Goal: Information Seeking & Learning: Learn about a topic

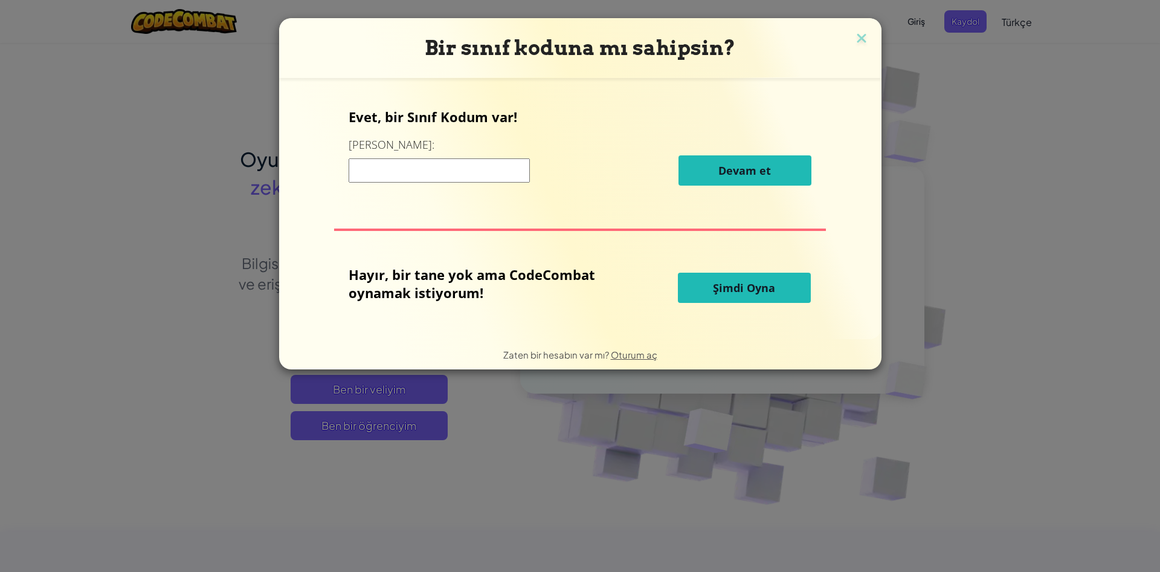
click at [747, 289] on span "Şimdi Oyna" at bounding box center [744, 287] width 62 height 15
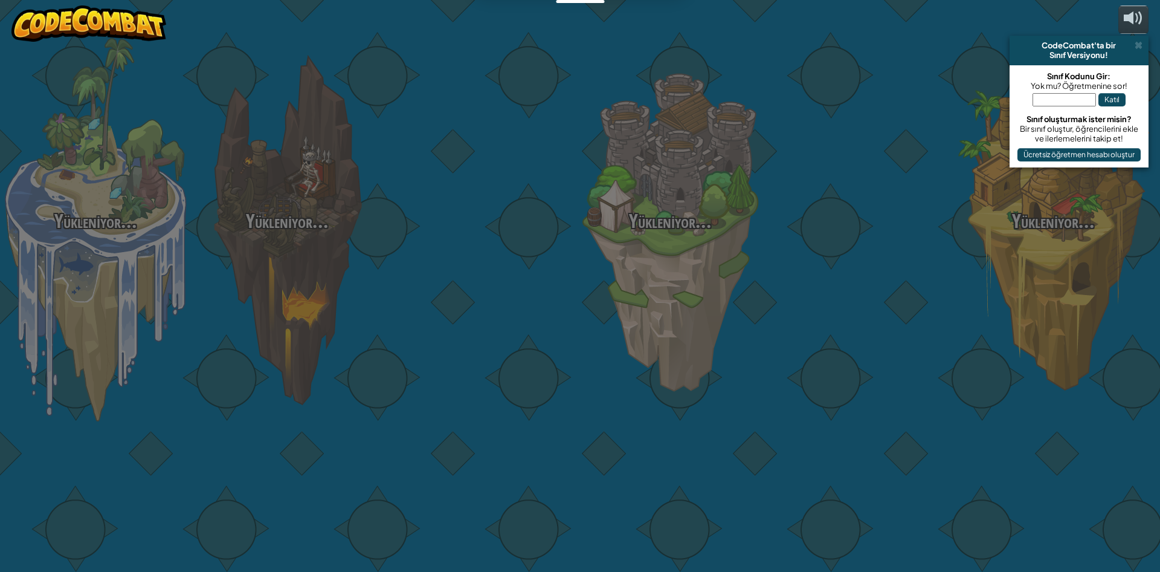
select select "tr"
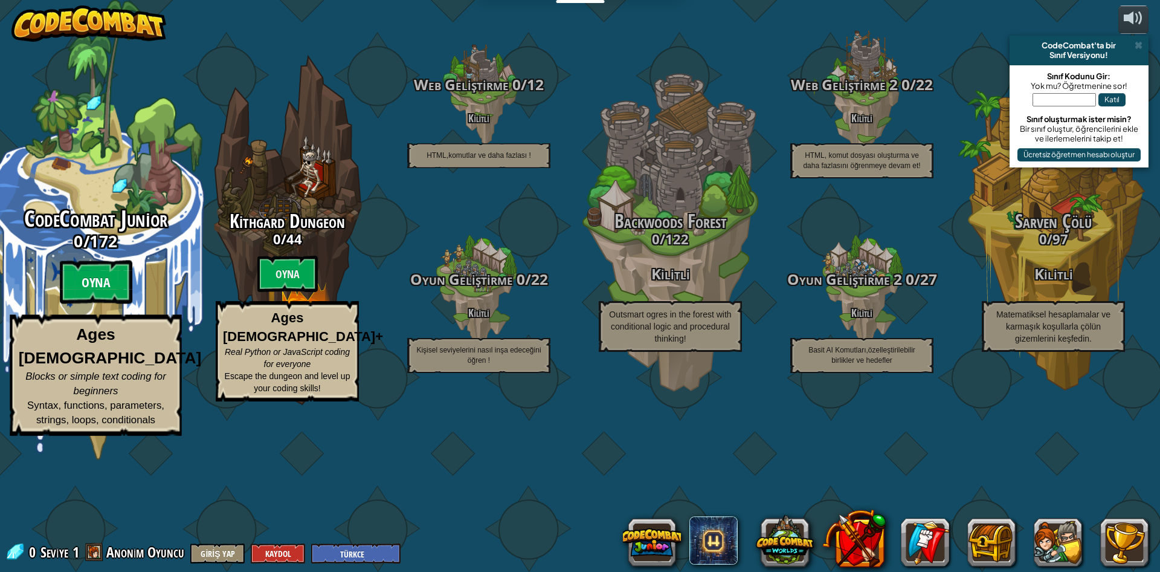
click at [79, 304] on btn "Oyna" at bounding box center [96, 282] width 73 height 44
select select "tr"
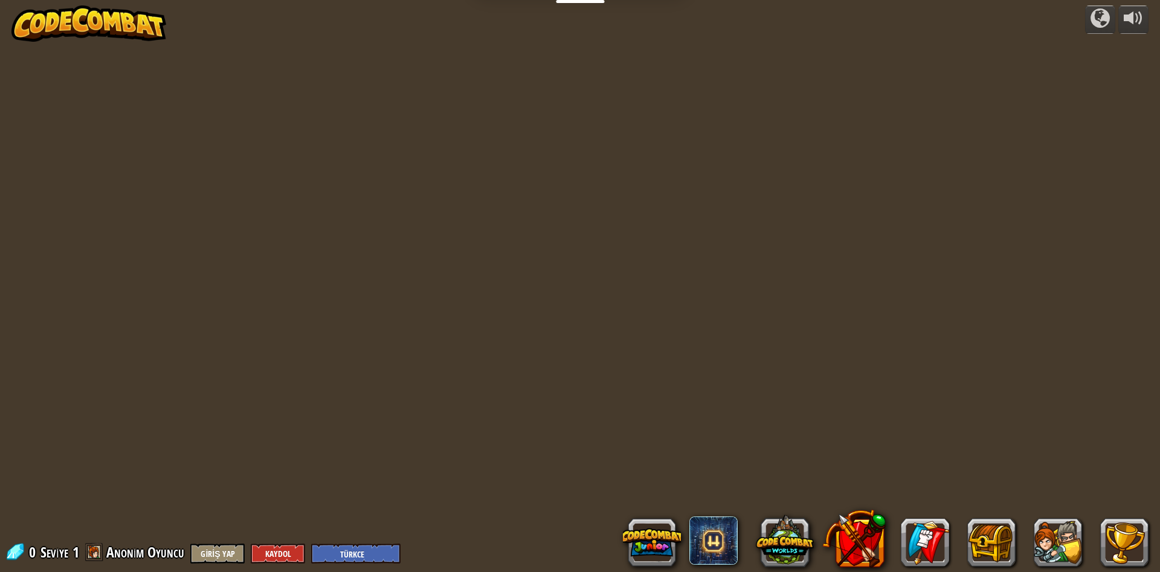
select select "tr"
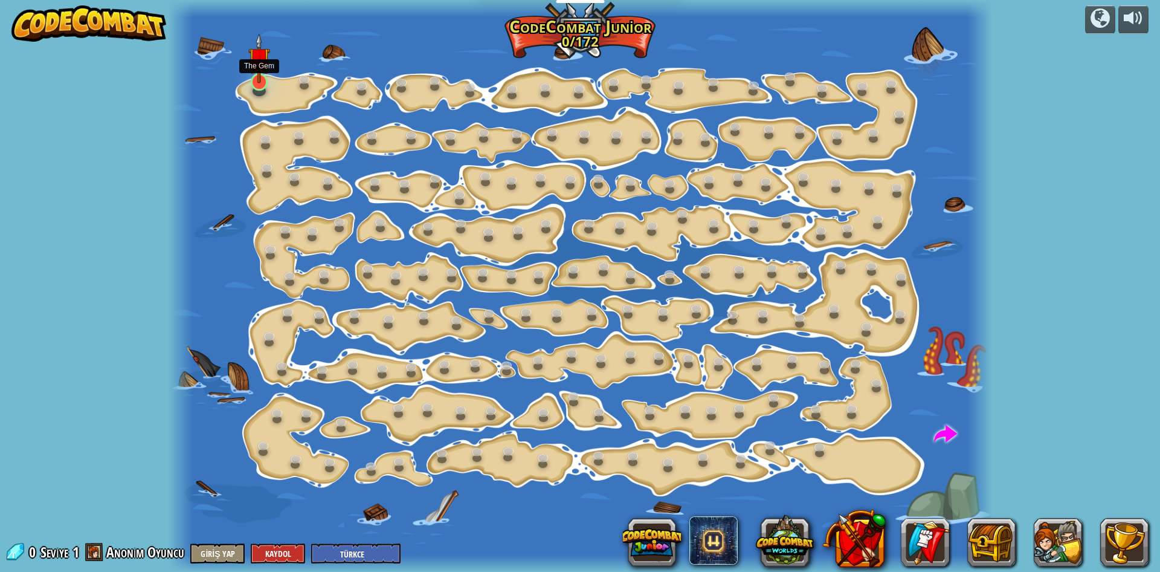
click at [252, 77] on img at bounding box center [259, 58] width 22 height 50
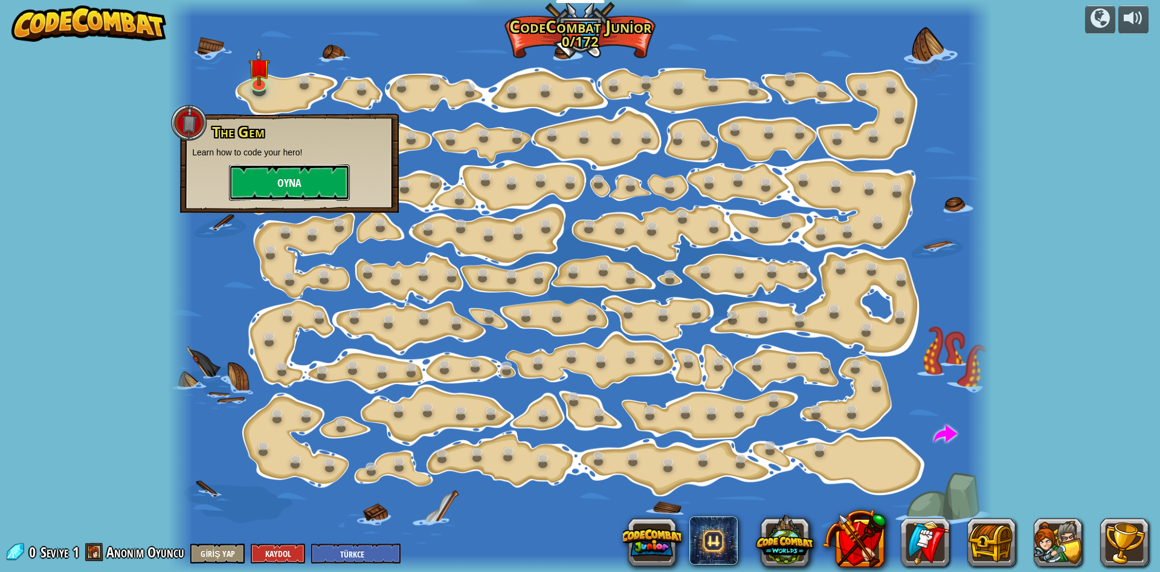
click at [312, 185] on button "Oyna" at bounding box center [289, 182] width 121 height 36
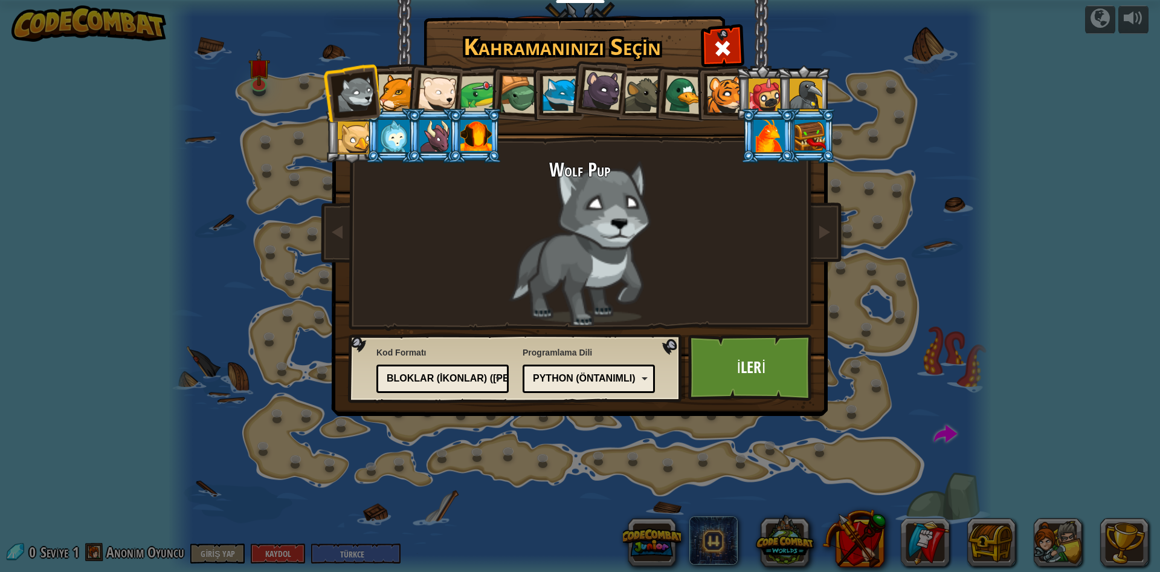
click at [728, 90] on div at bounding box center [725, 94] width 37 height 37
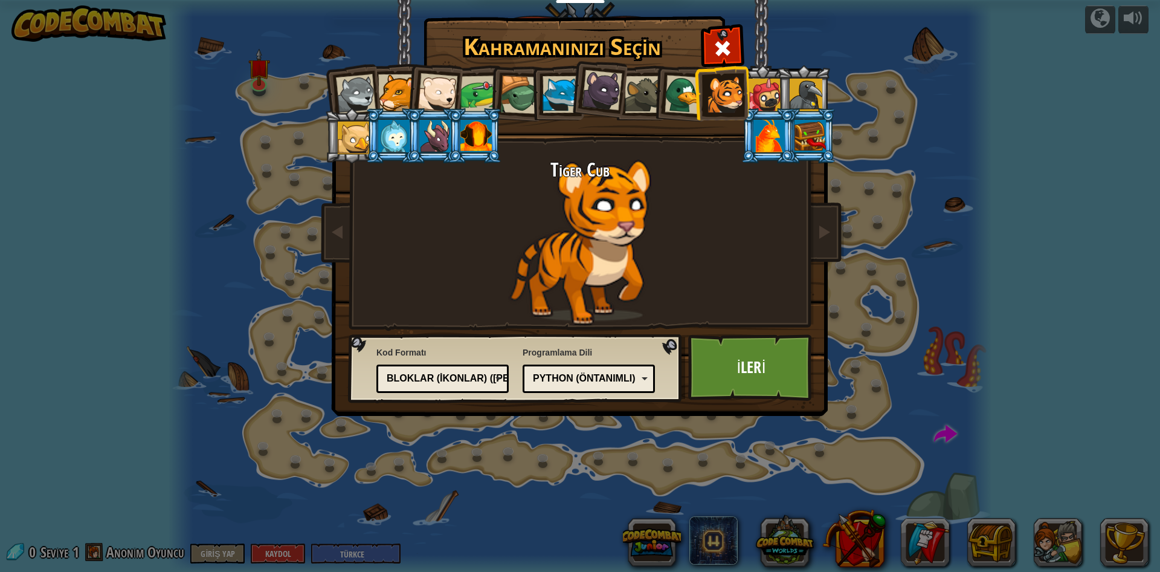
click at [523, 93] on div at bounding box center [519, 95] width 39 height 39
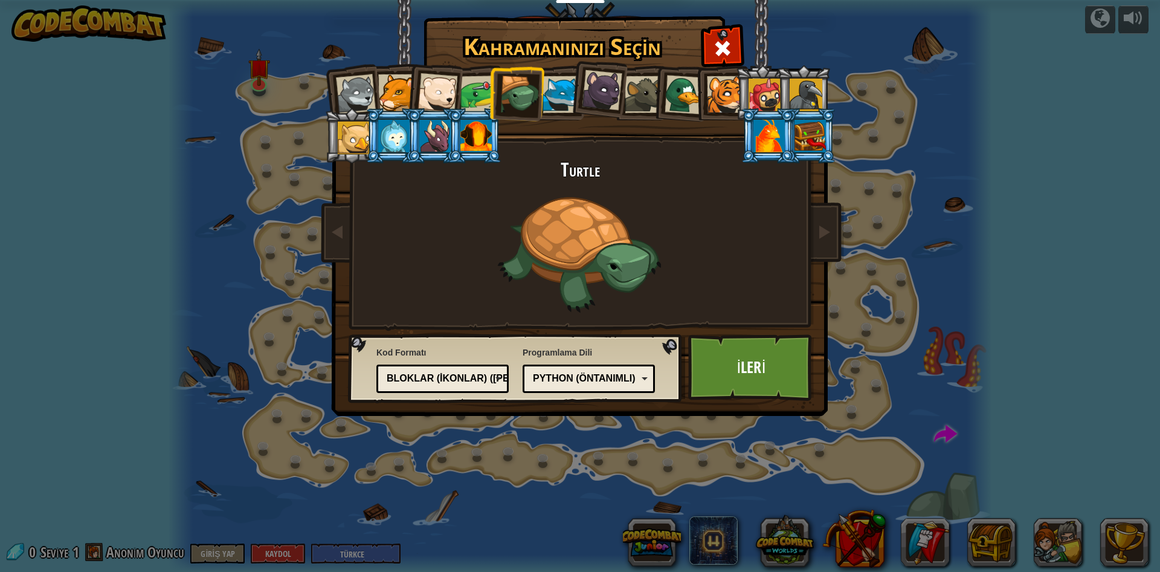
click at [477, 79] on div at bounding box center [478, 94] width 37 height 37
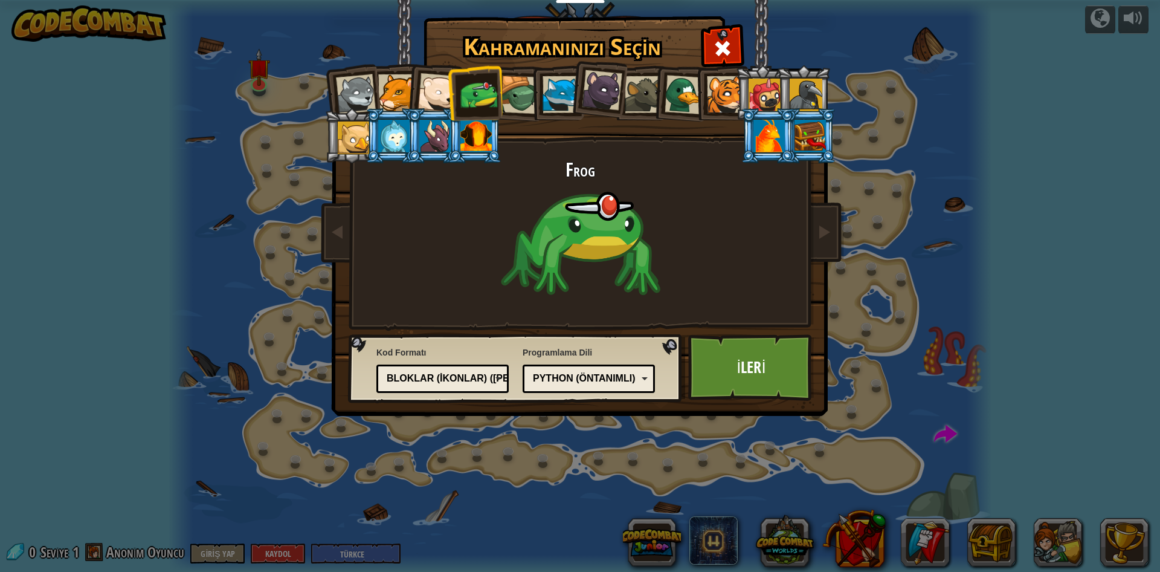
click at [440, 98] on div at bounding box center [438, 93] width 40 height 40
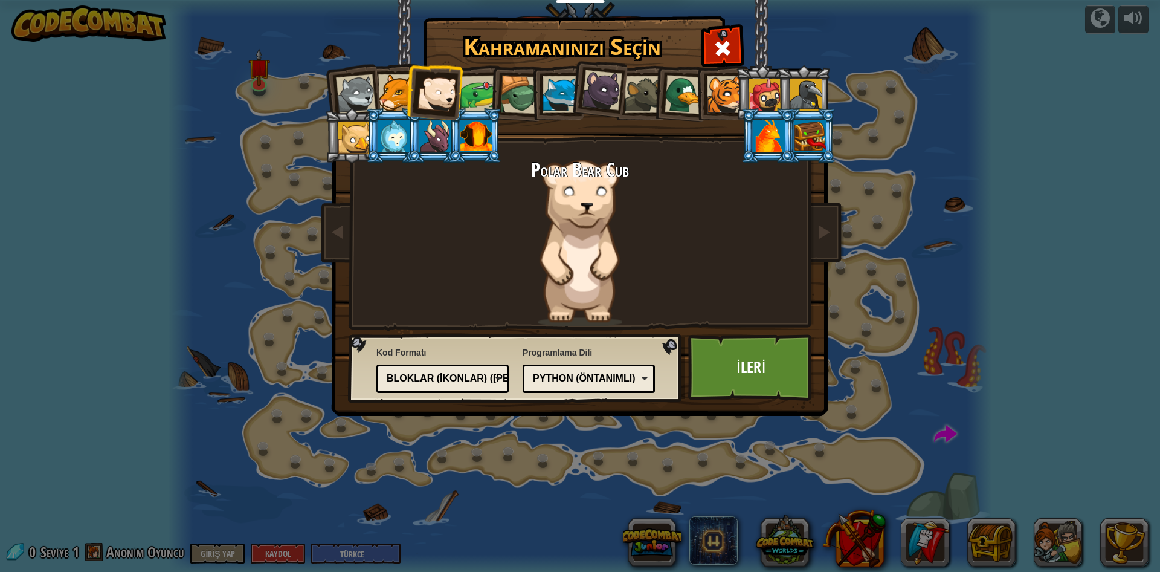
click at [731, 97] on div at bounding box center [725, 94] width 37 height 37
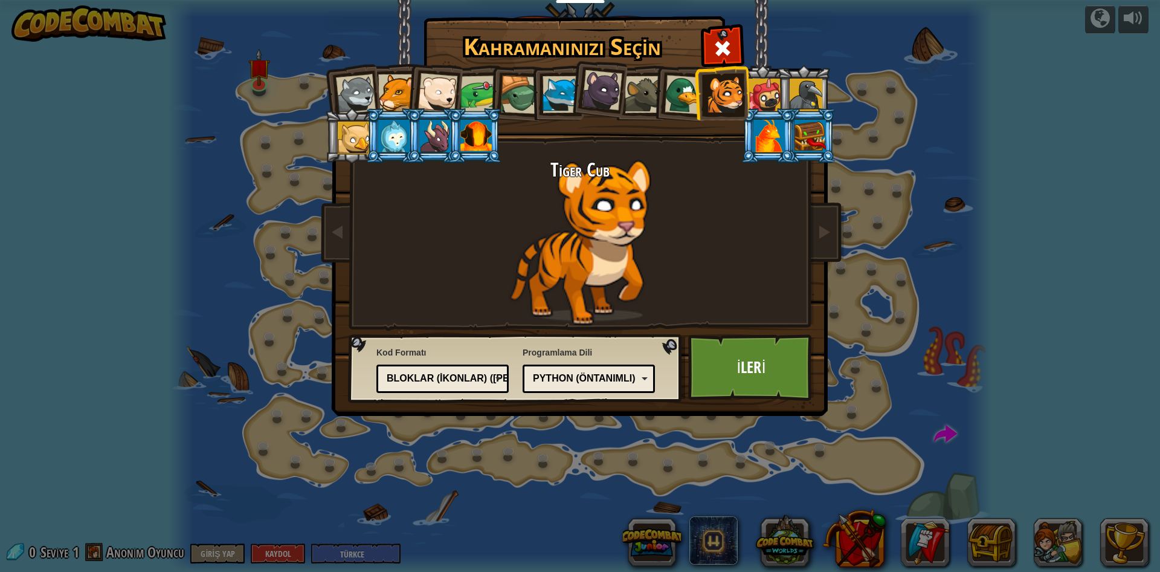
click at [345, 103] on div at bounding box center [356, 94] width 40 height 40
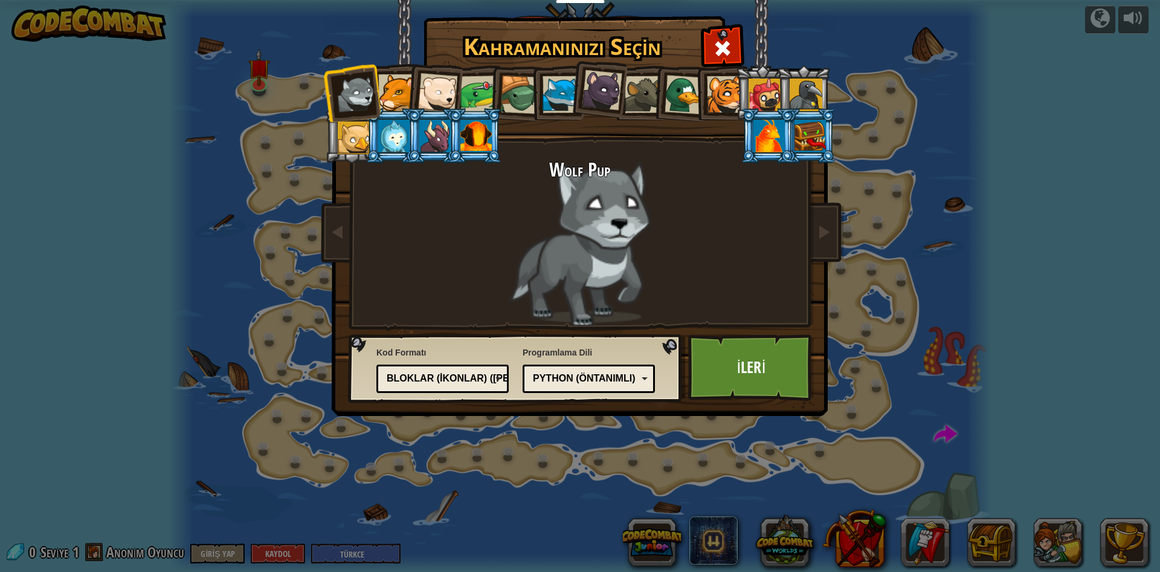
click at [393, 86] on div at bounding box center [396, 92] width 37 height 37
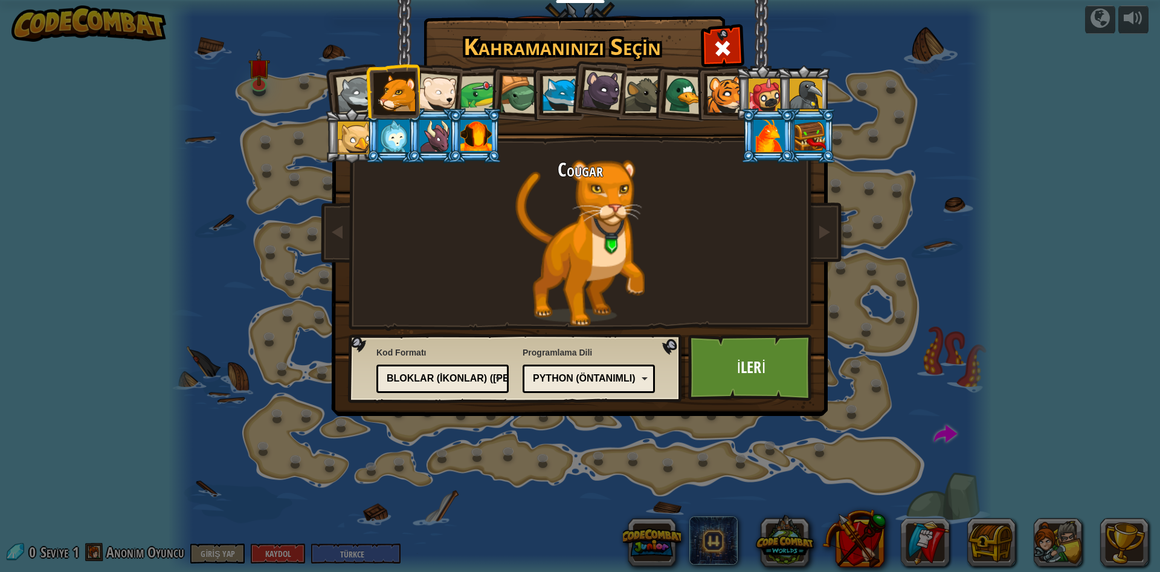
click at [769, 91] on div at bounding box center [765, 95] width 33 height 33
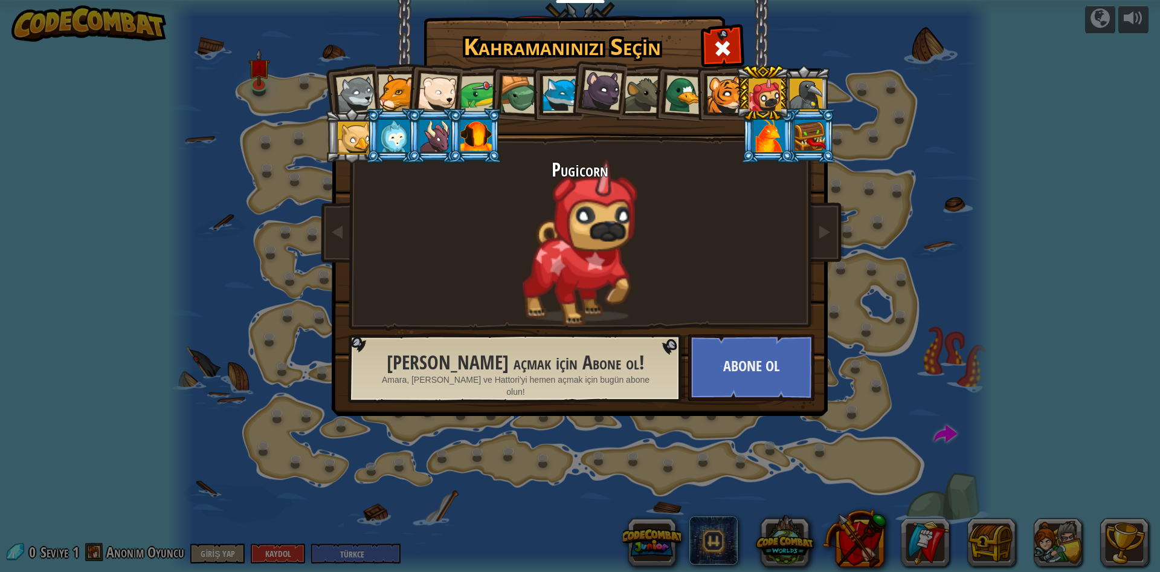
click at [363, 82] on div at bounding box center [356, 94] width 40 height 40
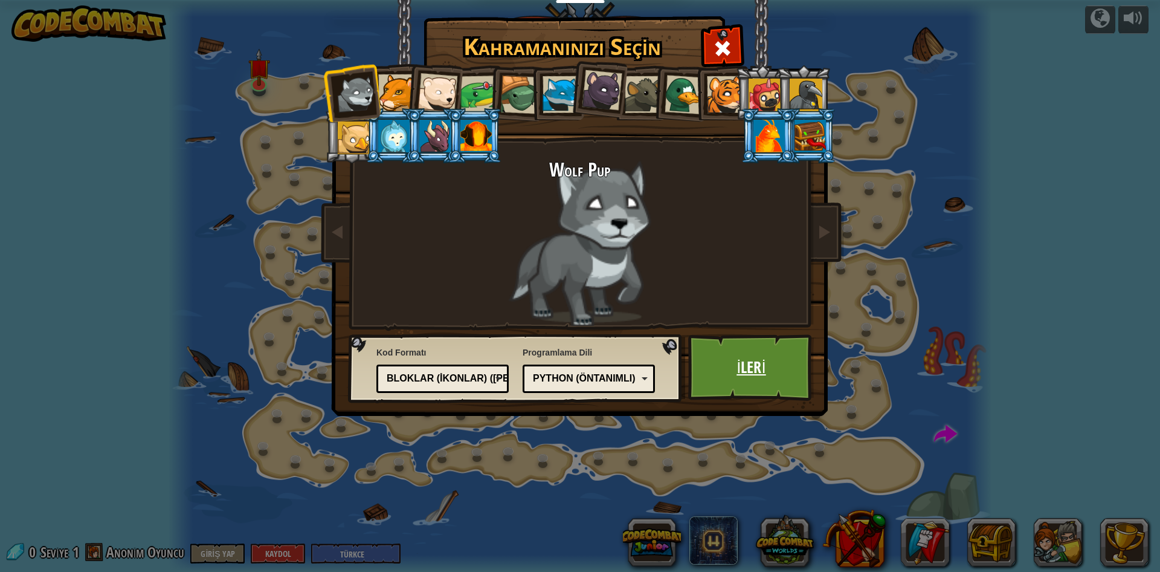
click at [764, 379] on link "İleri" at bounding box center [751, 367] width 126 height 66
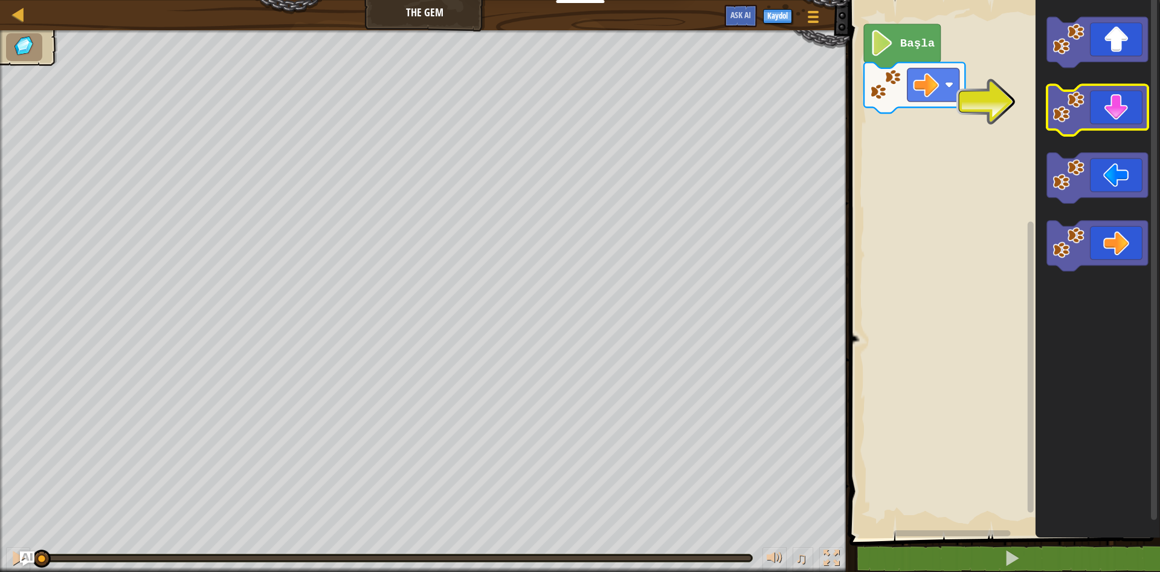
click at [1134, 114] on icon "Blockly Çalışma Alanı" at bounding box center [1097, 110] width 101 height 51
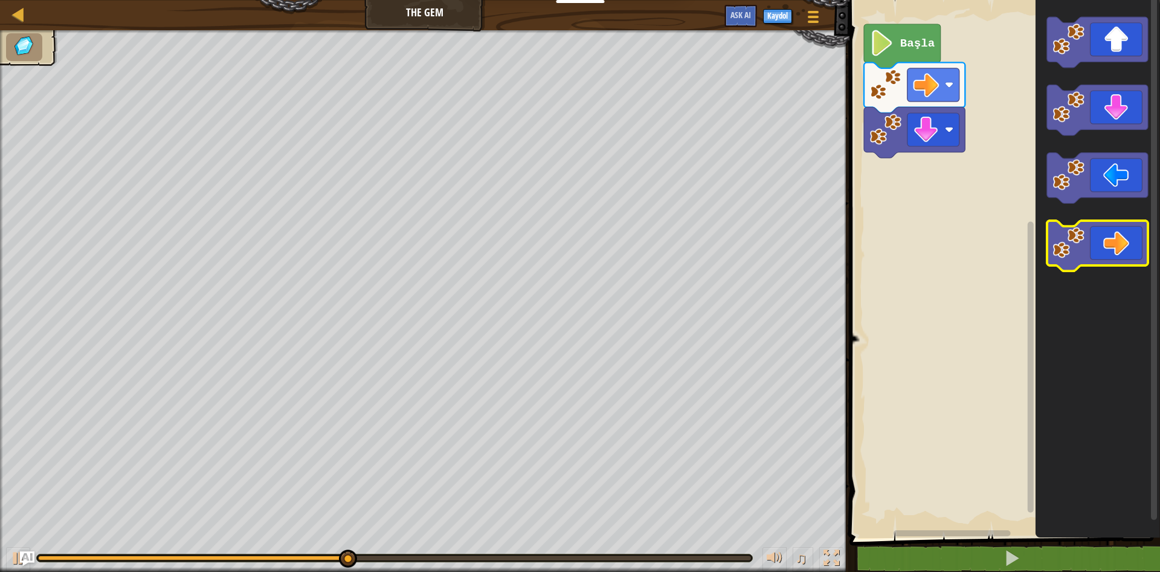
click at [1128, 257] on icon "Blockly Çalışma Alanı" at bounding box center [1097, 246] width 101 height 51
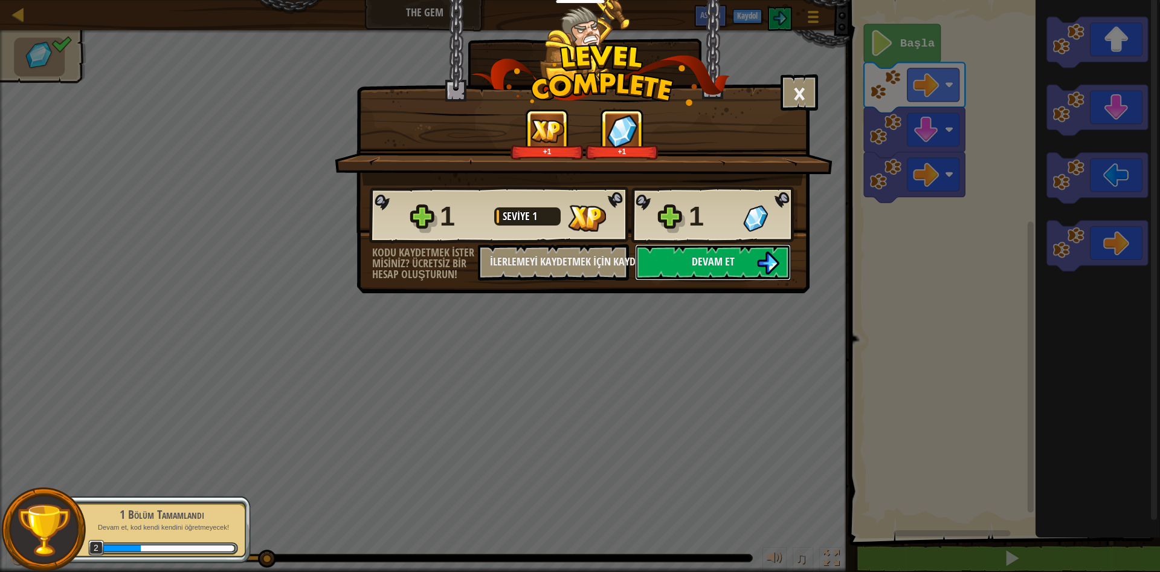
click at [734, 266] on span "Devam et" at bounding box center [713, 261] width 43 height 15
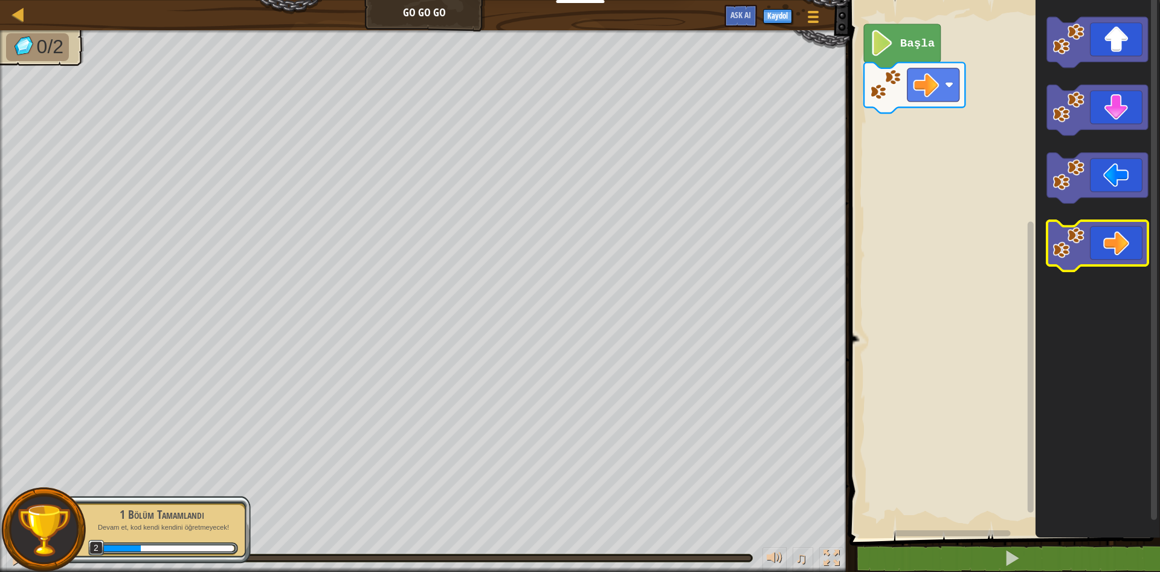
click at [1131, 254] on icon "Blockly Çalışma Alanı" at bounding box center [1097, 246] width 101 height 51
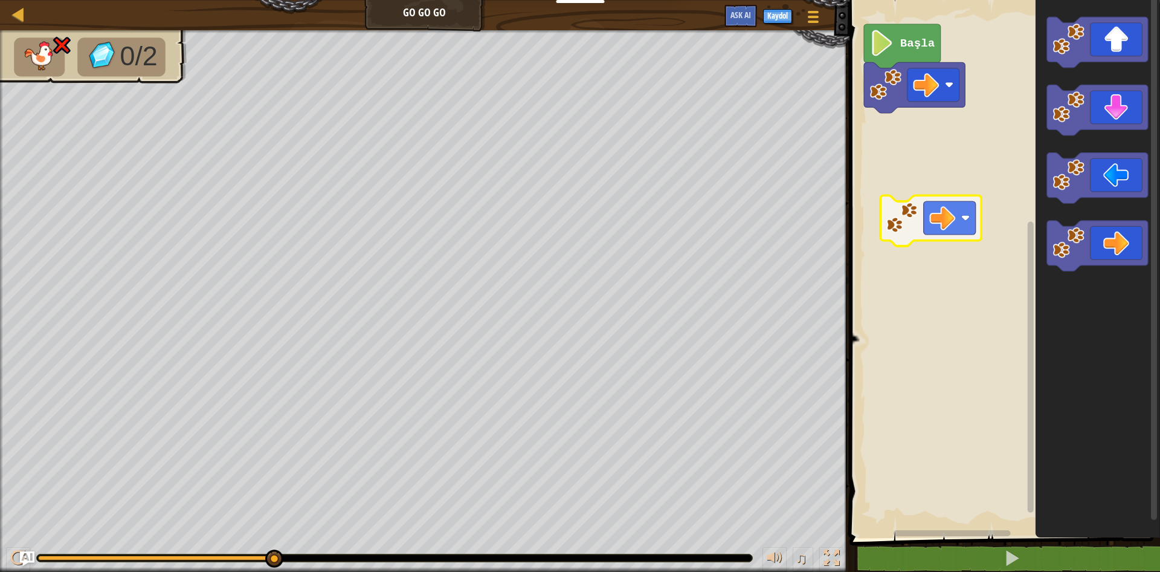
click at [900, 222] on g "Başla" at bounding box center [1003, 266] width 314 height 544
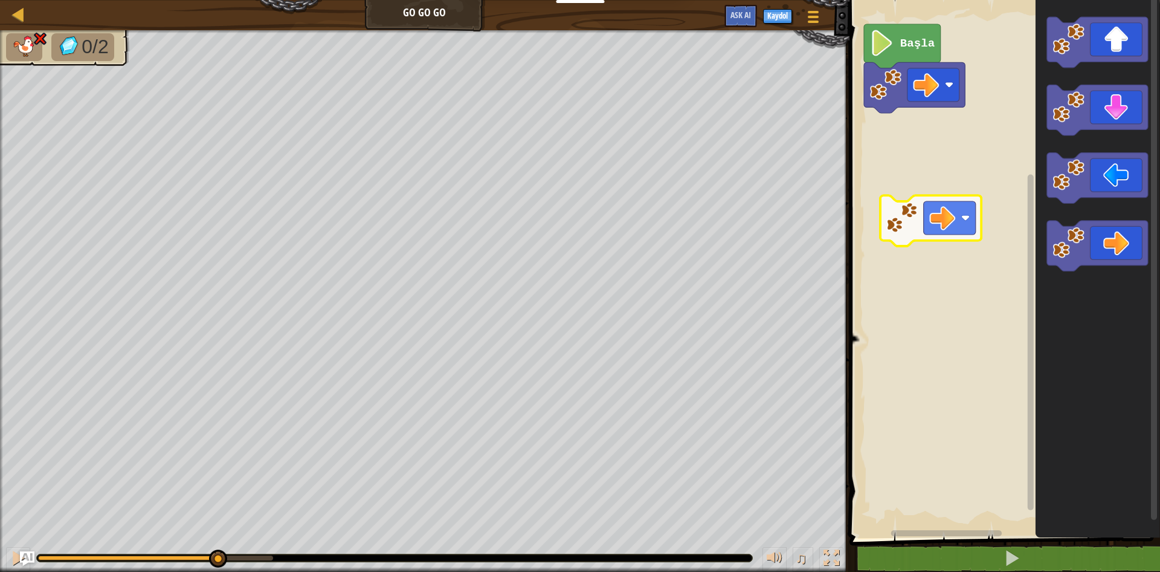
drag, startPoint x: 275, startPoint y: 562, endPoint x: 216, endPoint y: 541, distance: 62.7
click at [216, 541] on div "♫" at bounding box center [425, 555] width 850 height 36
click at [26, 18] on link "Harita" at bounding box center [27, 15] width 6 height 16
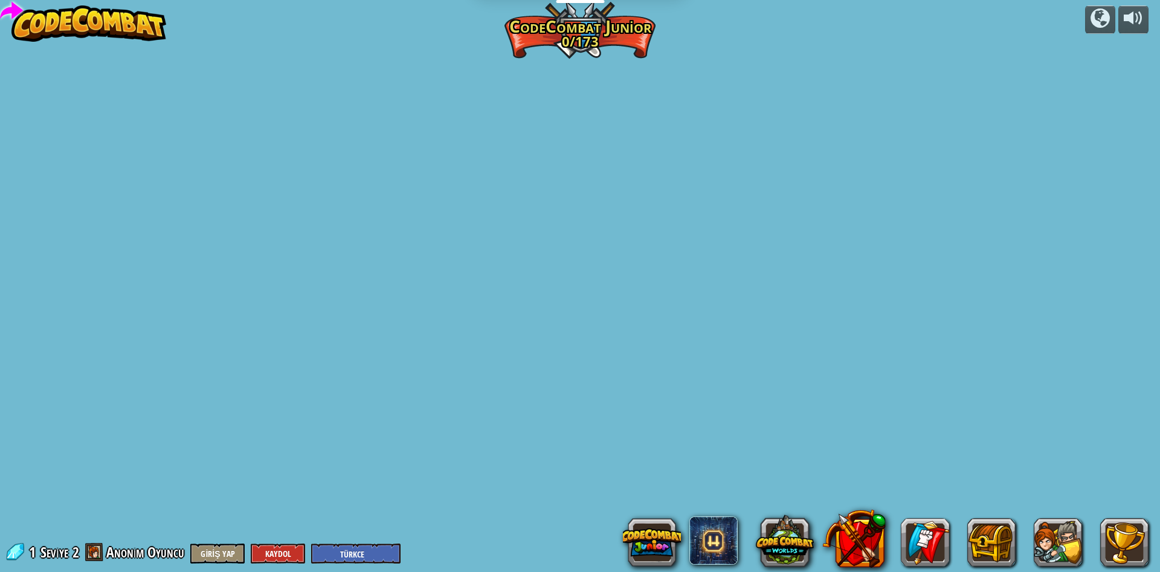
select select "tr"
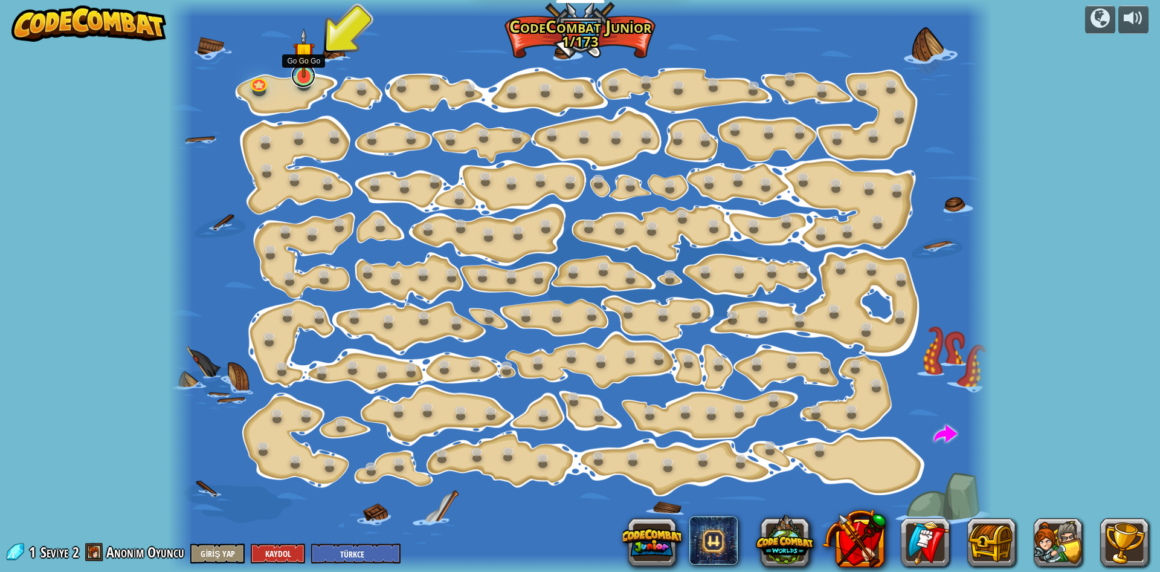
click at [306, 79] on link at bounding box center [303, 75] width 24 height 24
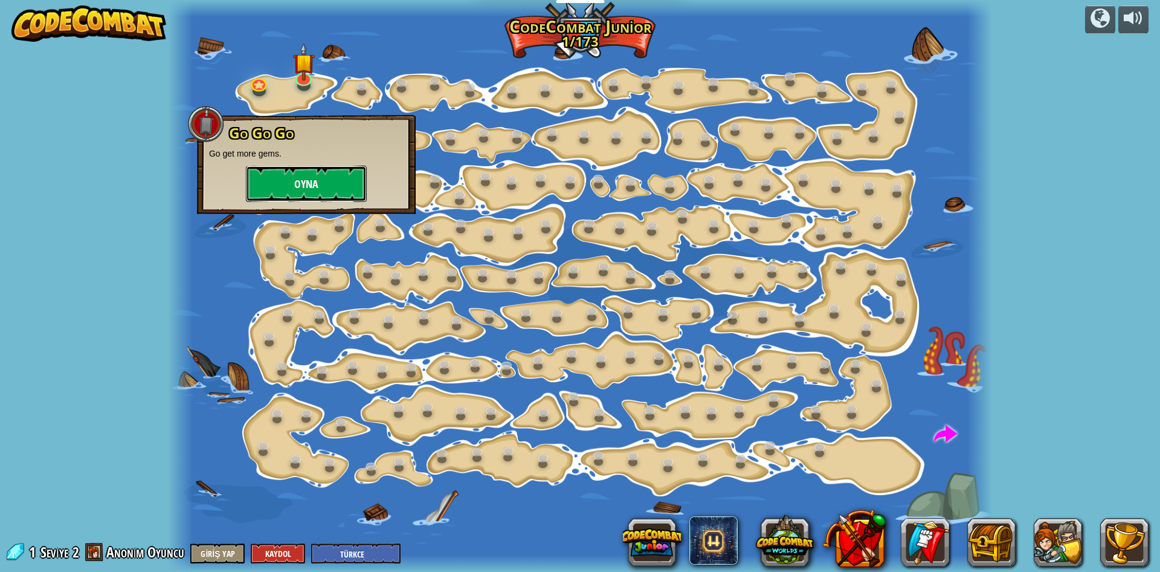
click at [312, 181] on button "Oyna" at bounding box center [306, 184] width 121 height 36
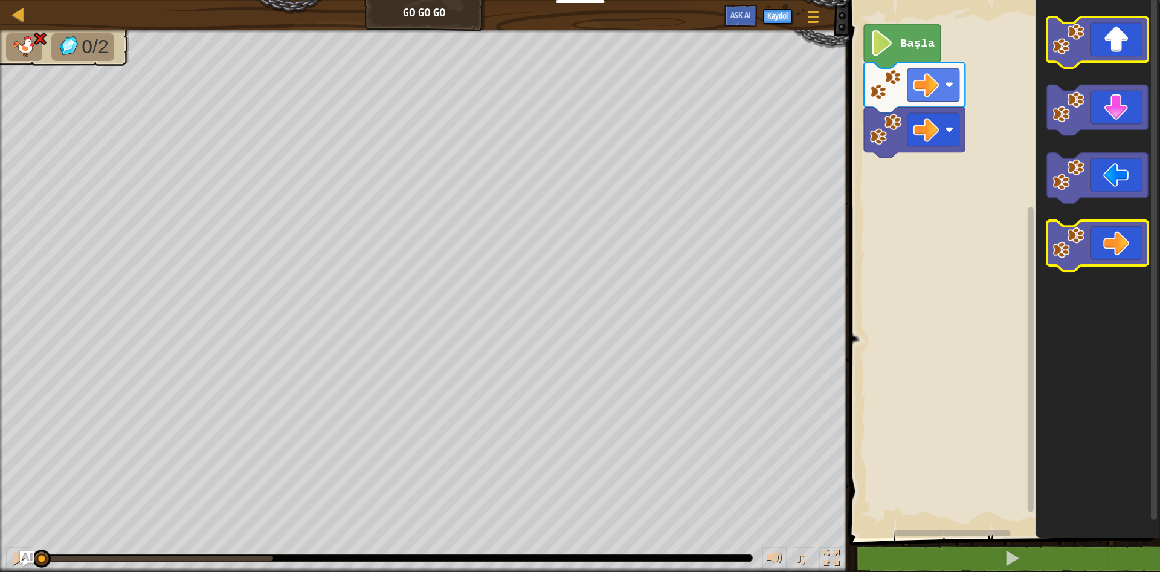
click at [1088, 44] on icon "Blockly Çalışma Alanı" at bounding box center [1097, 42] width 101 height 51
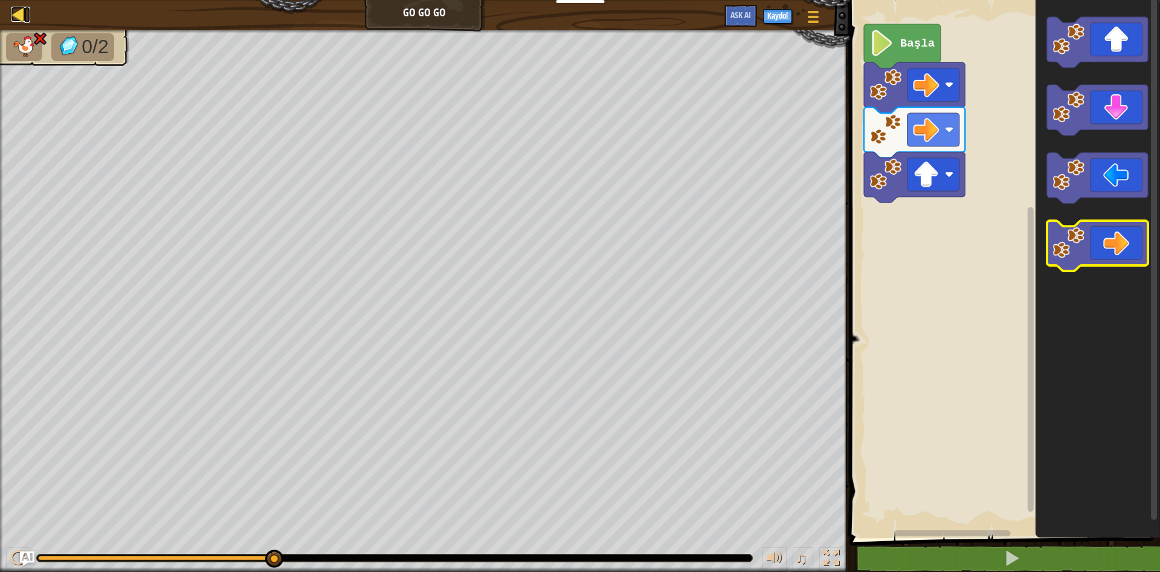
click at [22, 14] on div at bounding box center [18, 14] width 15 height 15
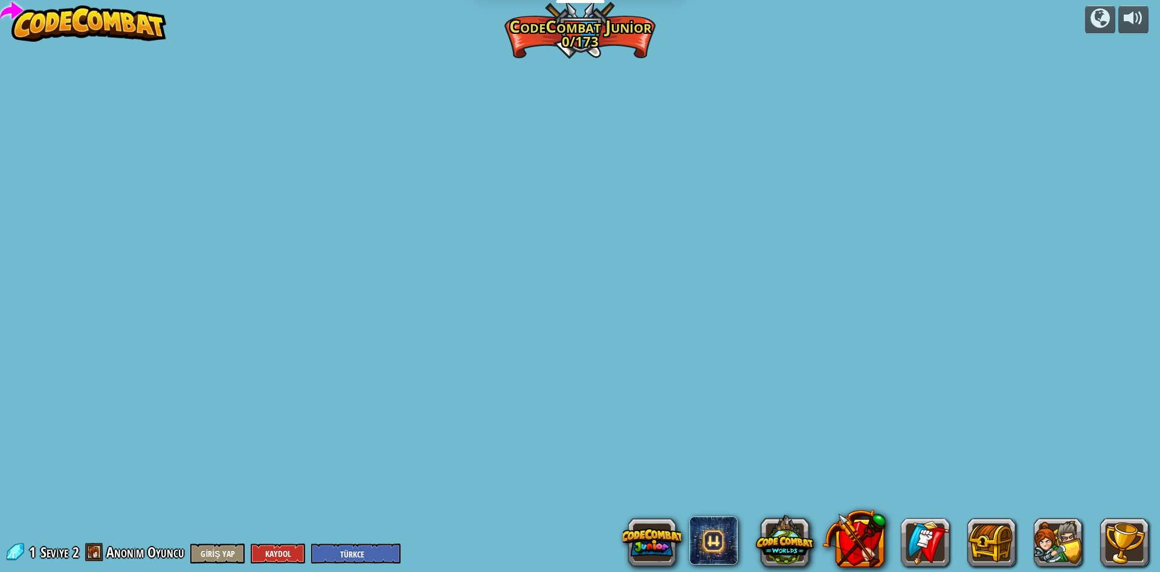
select select "tr"
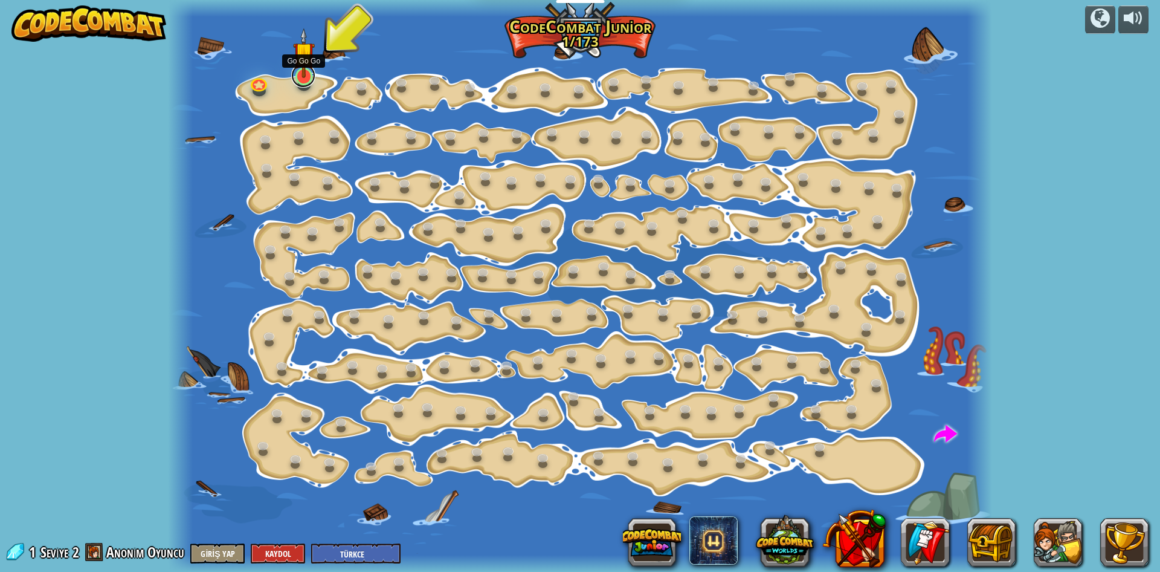
click at [308, 79] on link at bounding box center [303, 75] width 24 height 24
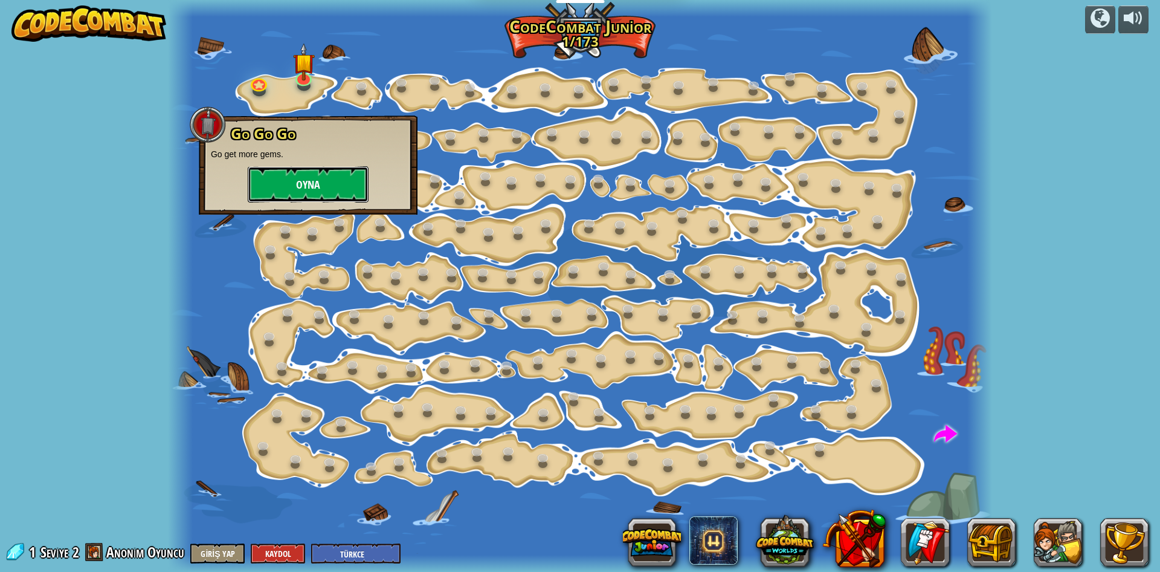
click at [293, 189] on button "Oyna" at bounding box center [308, 184] width 121 height 36
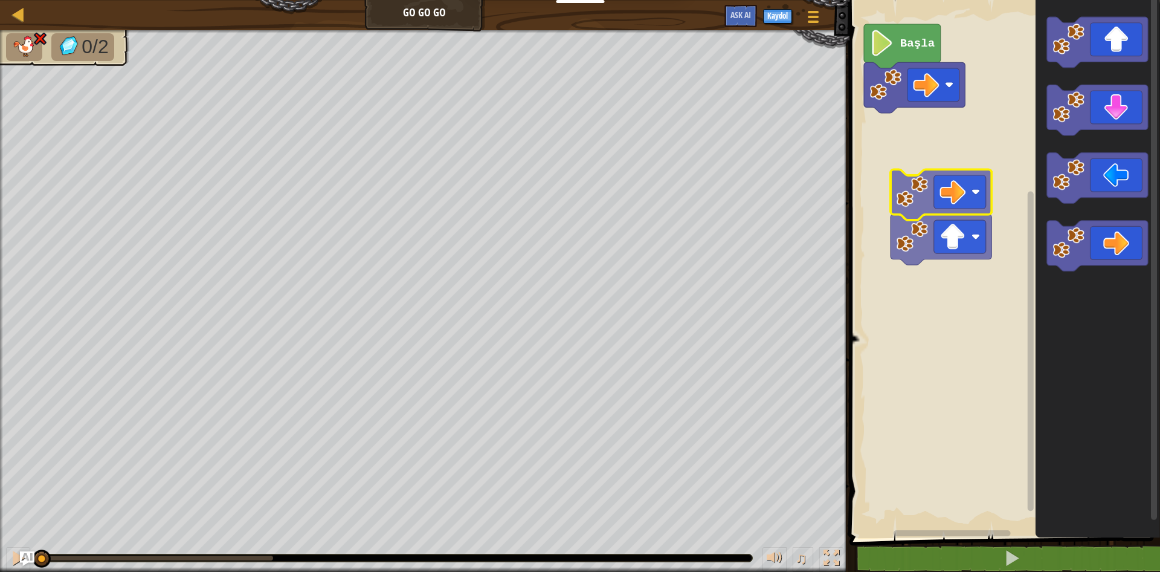
click at [979, 194] on g "Başla" at bounding box center [1003, 266] width 314 height 544
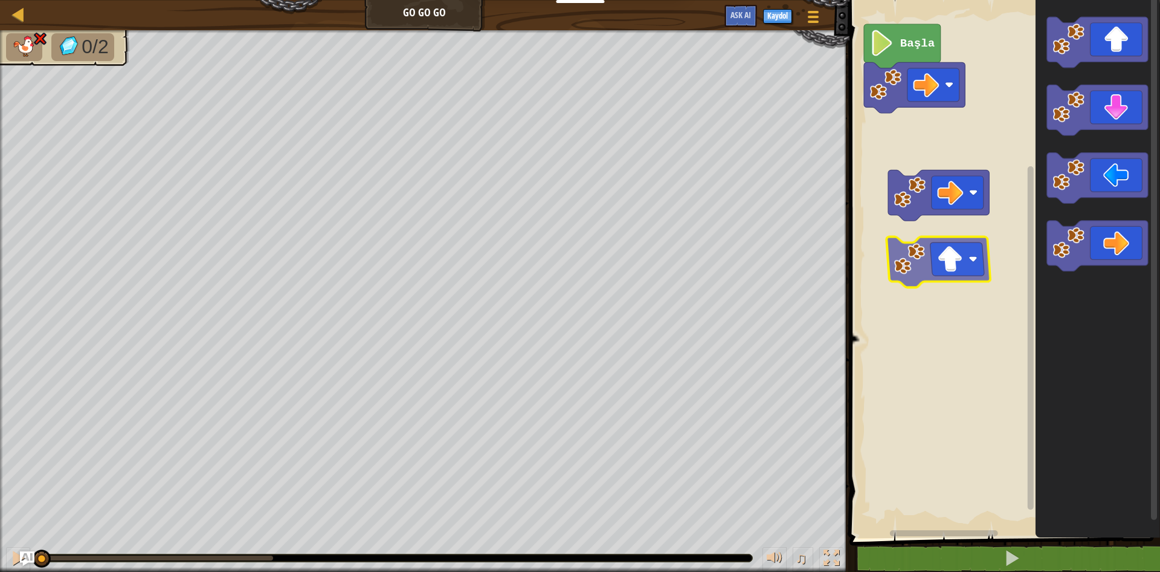
click at [897, 288] on g "Başla" at bounding box center [1003, 266] width 314 height 544
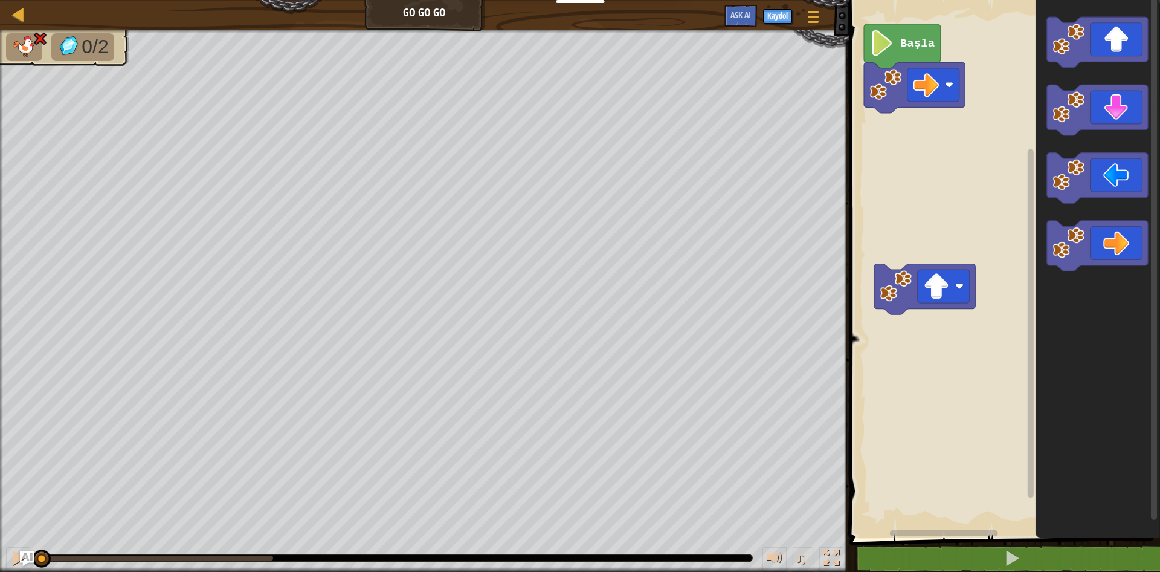
click at [708, 205] on div "Harita Go Go Go Oyun Menüsü Kaydol Ask AI 1 ההההההההההההההההההההההההההההההההההה…" at bounding box center [580, 286] width 1160 height 572
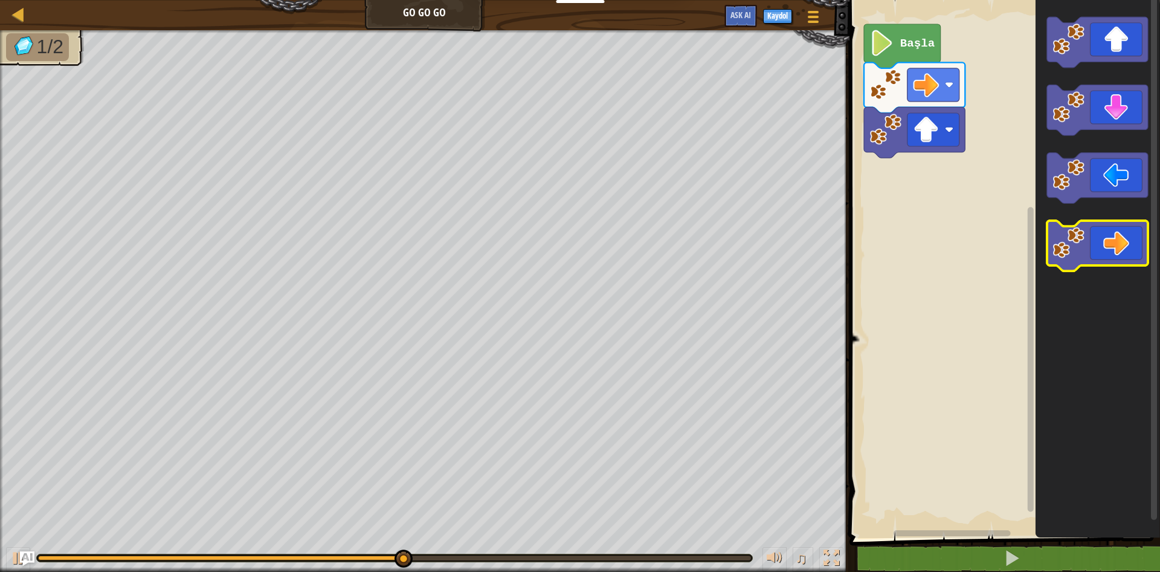
click at [1093, 230] on icon "Blockly Çalışma Alanı" at bounding box center [1097, 246] width 101 height 51
click at [1112, 231] on icon "Blockly Çalışma Alanı" at bounding box center [1097, 246] width 101 height 51
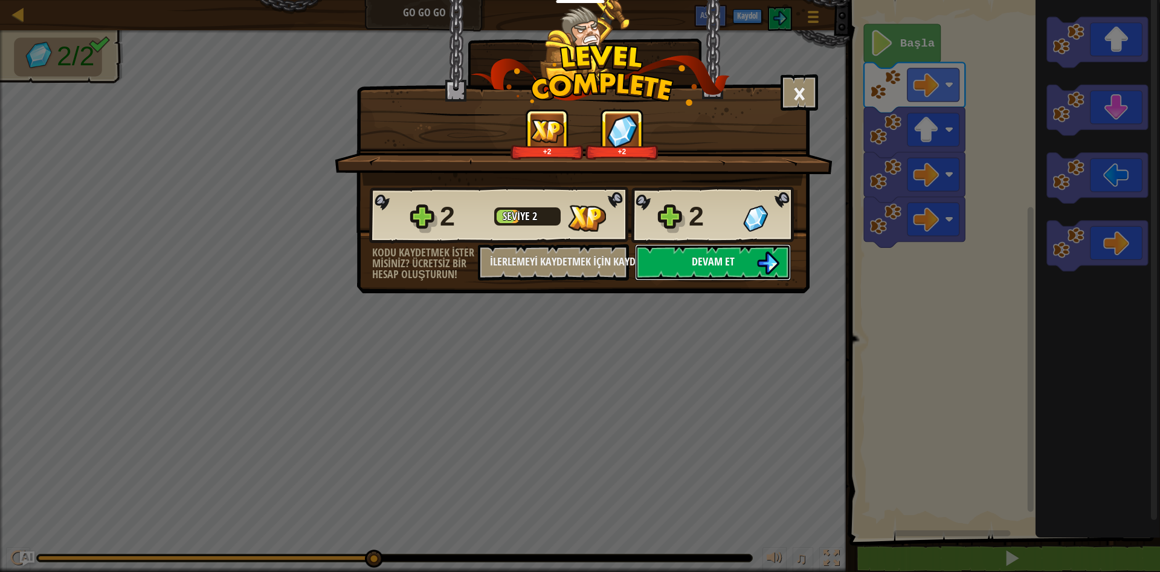
click at [751, 271] on button "Devam et" at bounding box center [713, 262] width 156 height 36
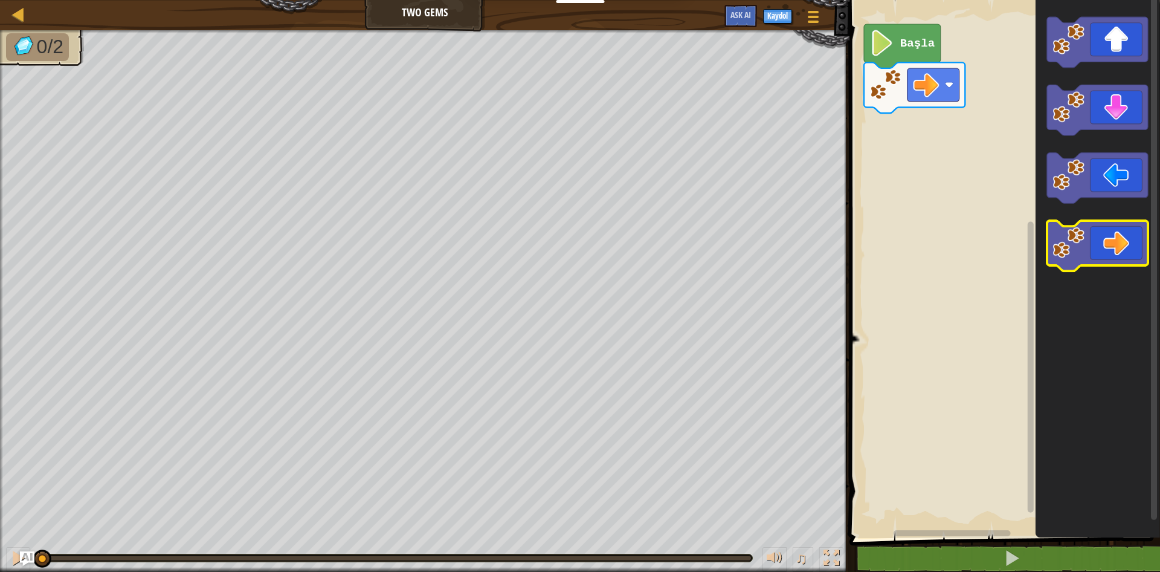
click at [1084, 260] on icon "Blockly Çalışma Alanı" at bounding box center [1097, 246] width 101 height 51
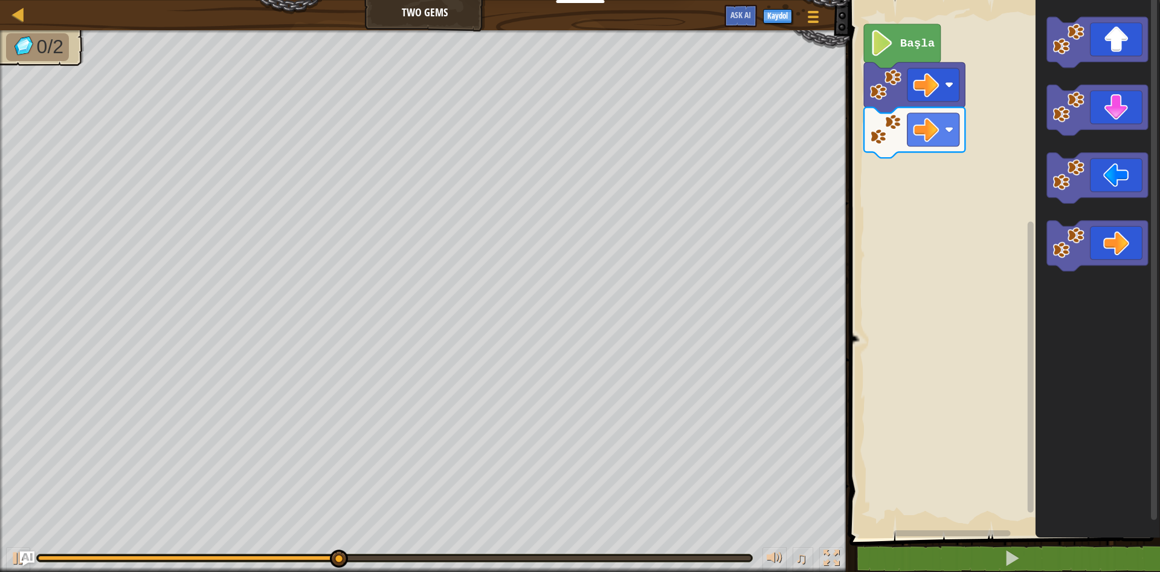
click at [1085, 265] on g "Blockly Çalışma Alanı" at bounding box center [1097, 246] width 101 height 51
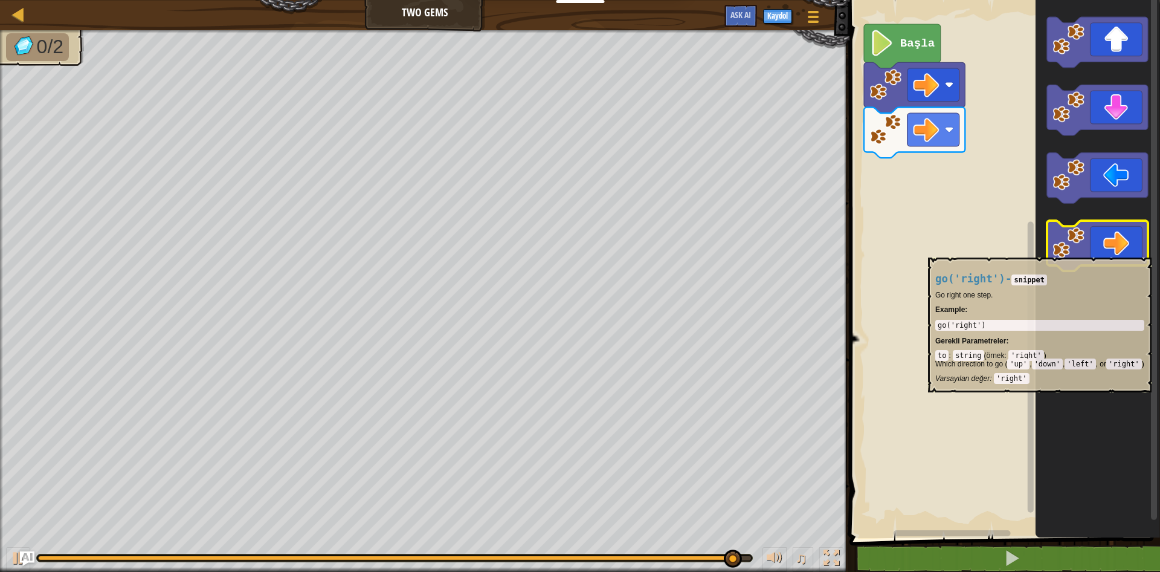
click at [1100, 249] on icon "Blockly Çalışma Alanı" at bounding box center [1097, 246] width 101 height 51
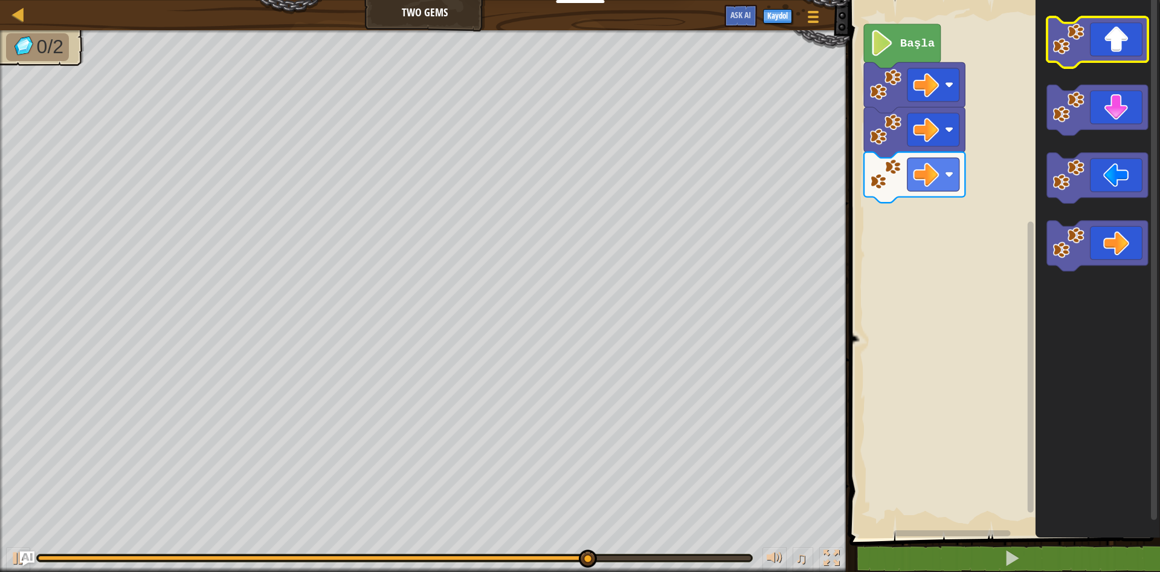
click at [1127, 40] on icon "Blockly Çalışma Alanı" at bounding box center [1097, 42] width 101 height 51
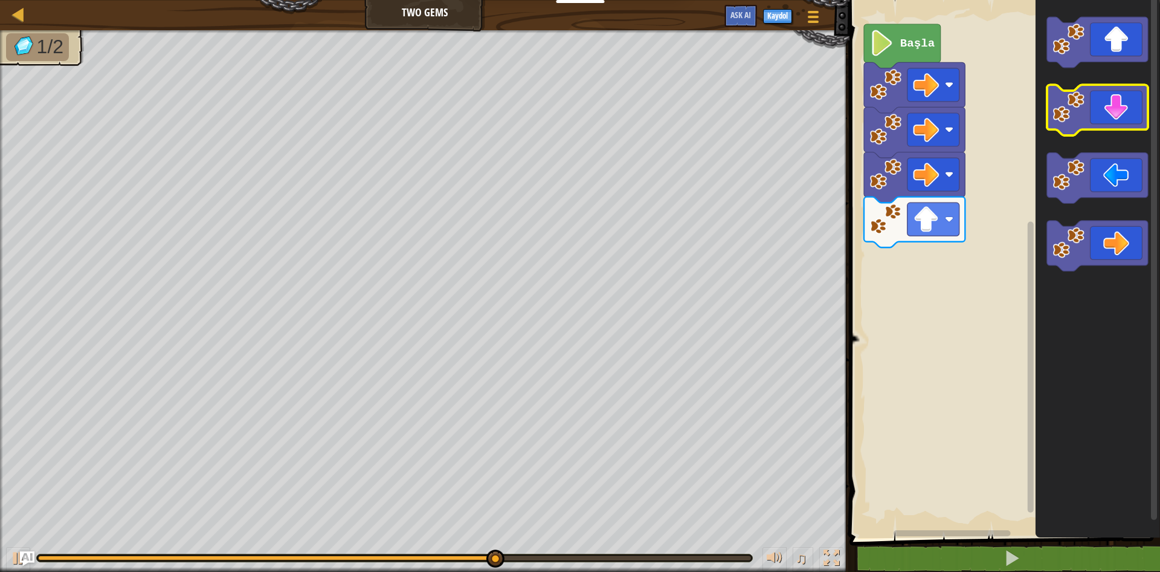
click at [1109, 92] on icon "Blockly Çalışma Alanı" at bounding box center [1097, 110] width 101 height 51
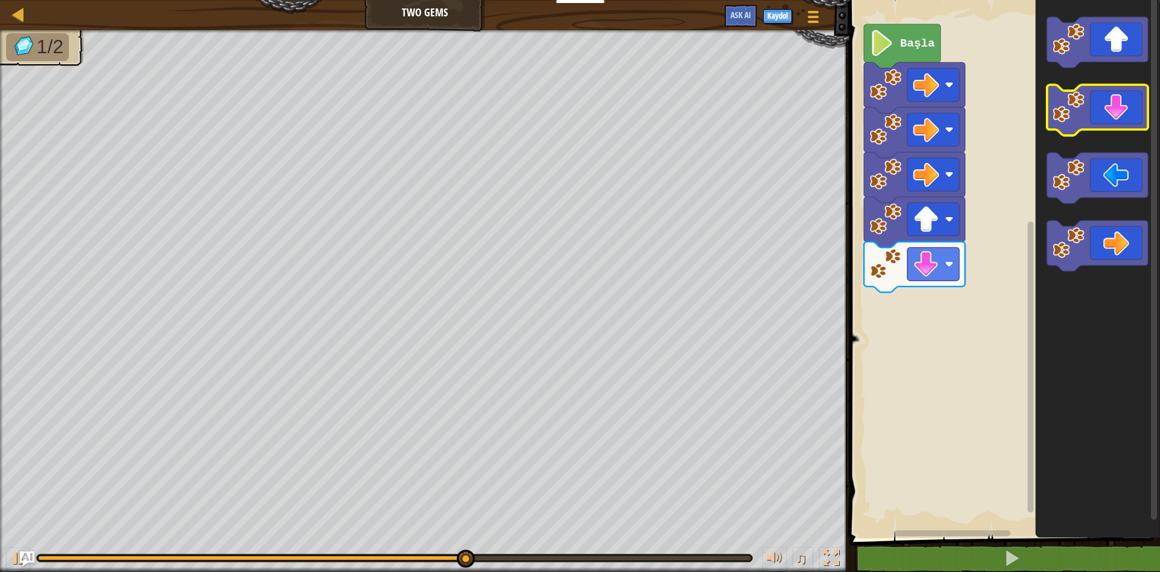
click at [1109, 92] on icon "Blockly Çalışma Alanı" at bounding box center [1097, 110] width 101 height 51
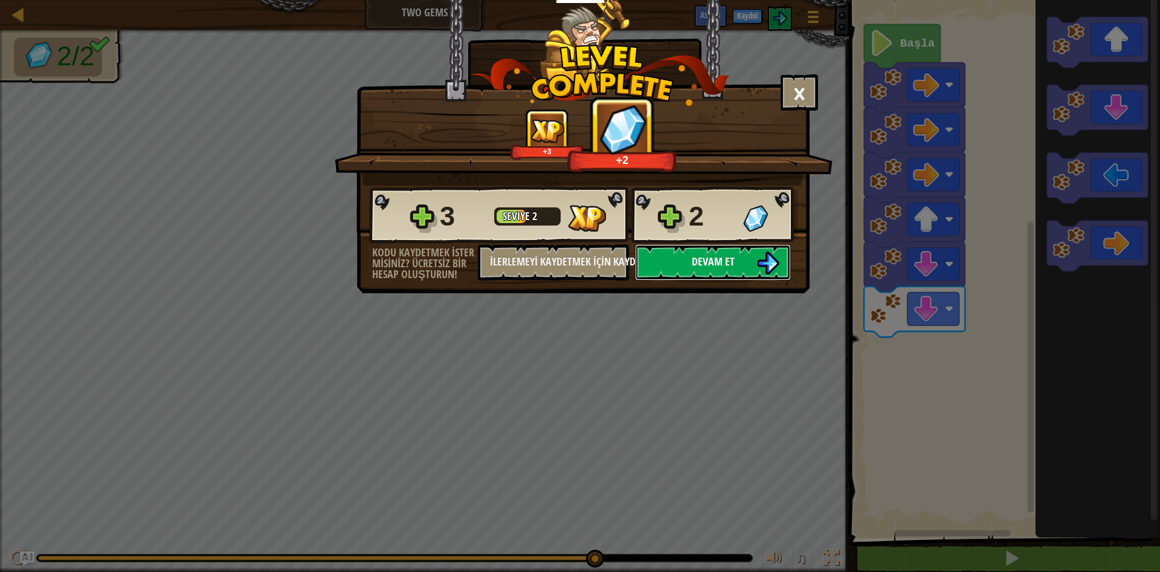
click at [715, 253] on button "Devam et" at bounding box center [713, 262] width 156 height 36
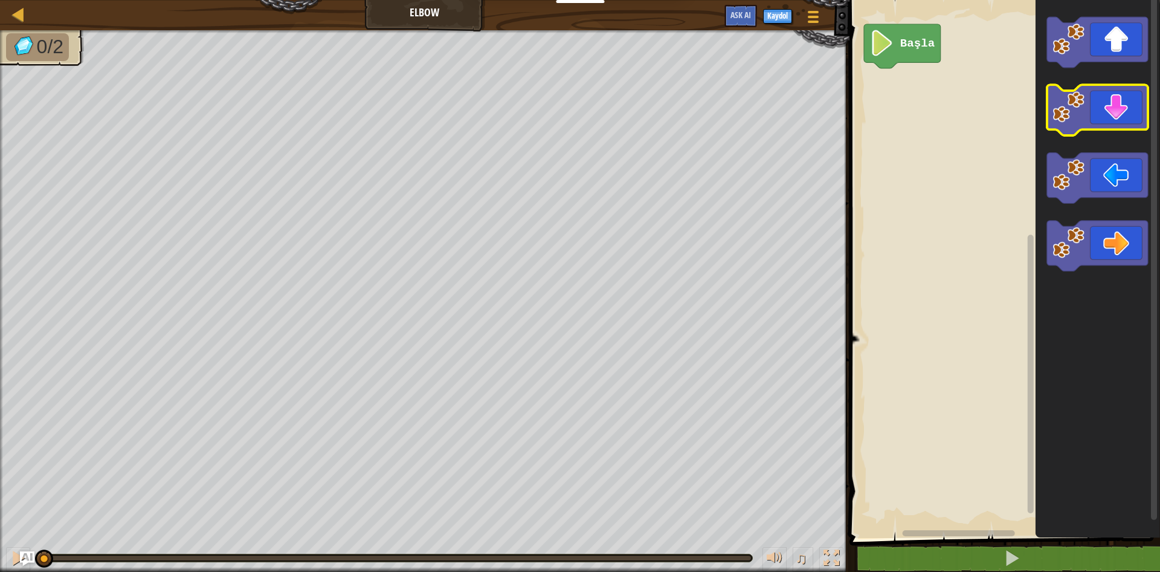
click at [1116, 98] on icon "Blockly Çalışma Alanı" at bounding box center [1097, 110] width 101 height 51
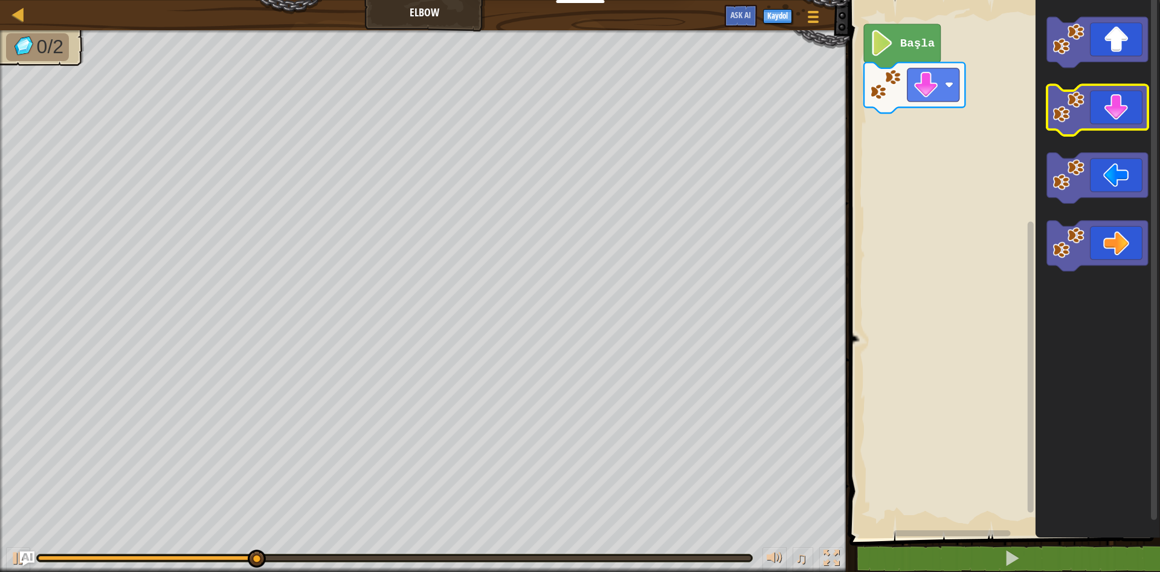
click at [1116, 98] on icon "Blockly Çalışma Alanı" at bounding box center [1097, 110] width 101 height 51
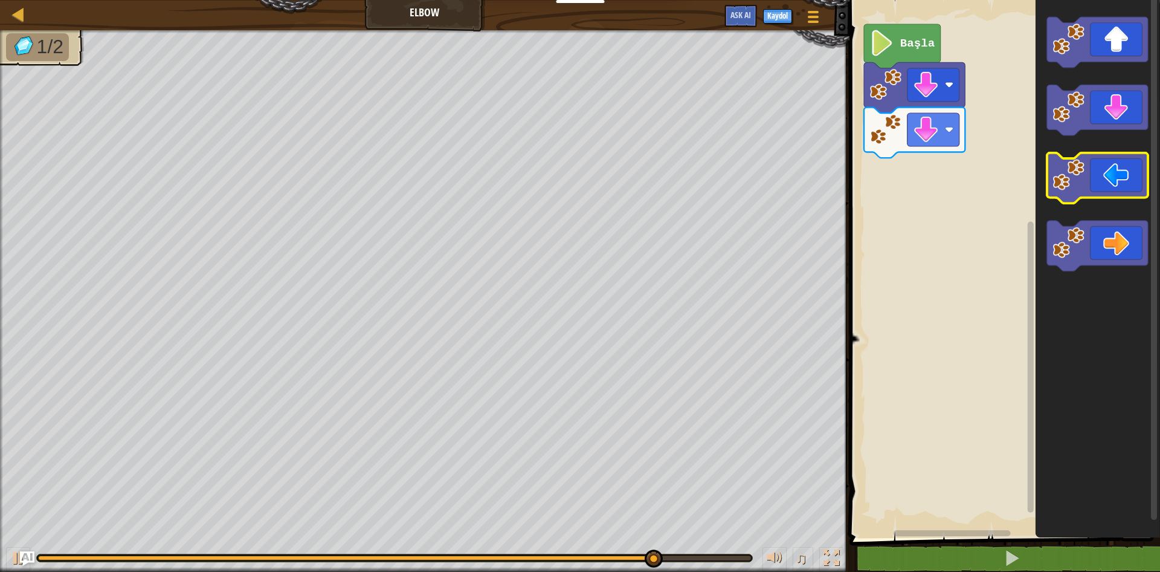
click at [1046, 166] on icon "Blockly Çalışma Alanı" at bounding box center [1097, 266] width 124 height 544
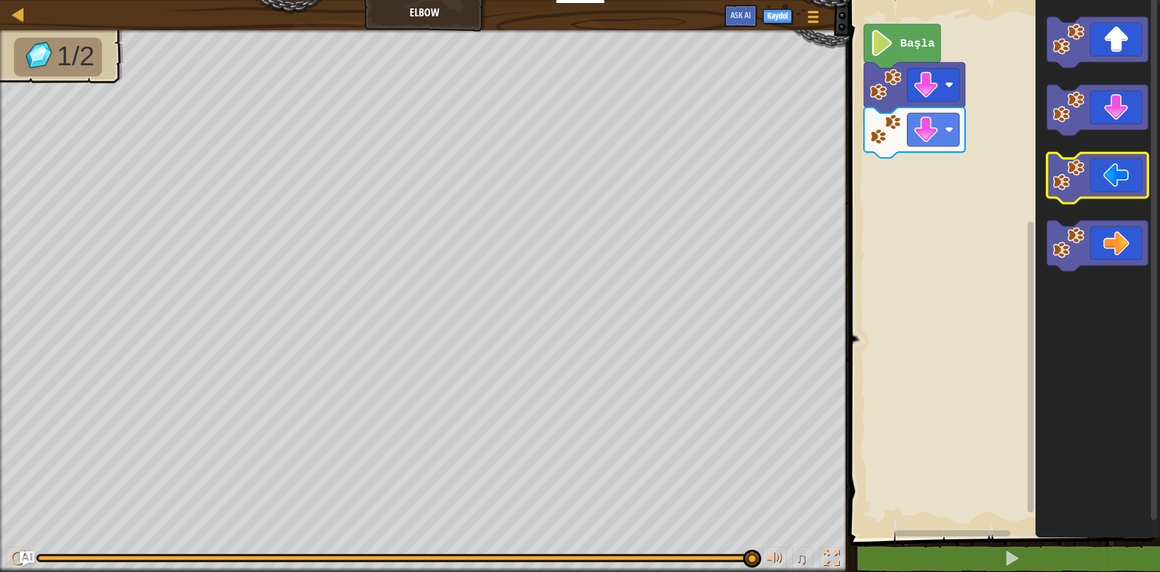
click at [1099, 176] on icon "Blockly Çalışma Alanı" at bounding box center [1097, 178] width 101 height 51
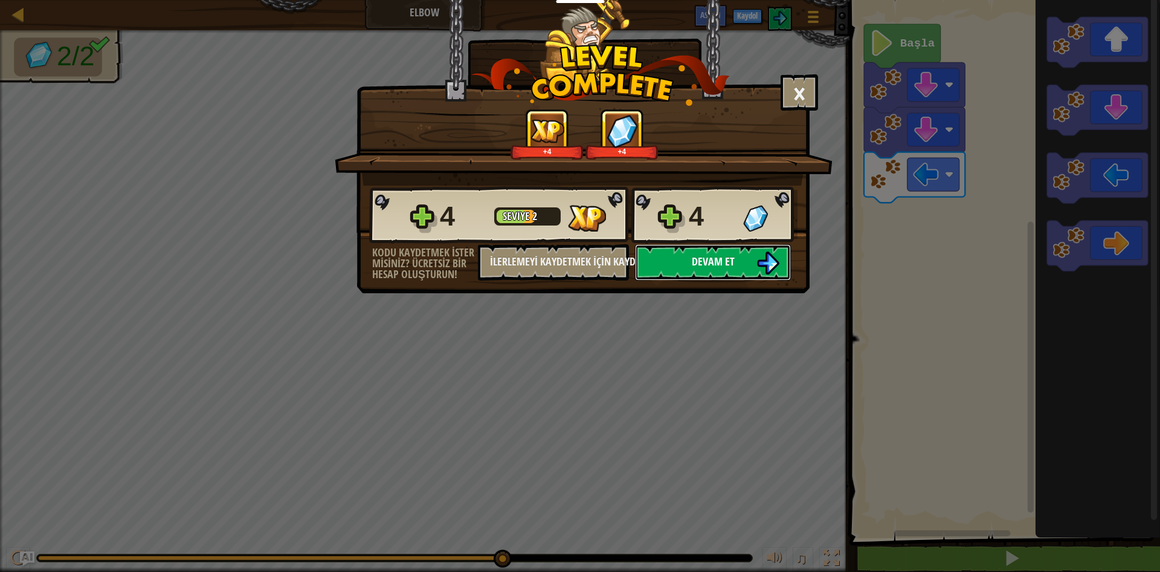
click at [764, 267] on img at bounding box center [767, 262] width 23 height 23
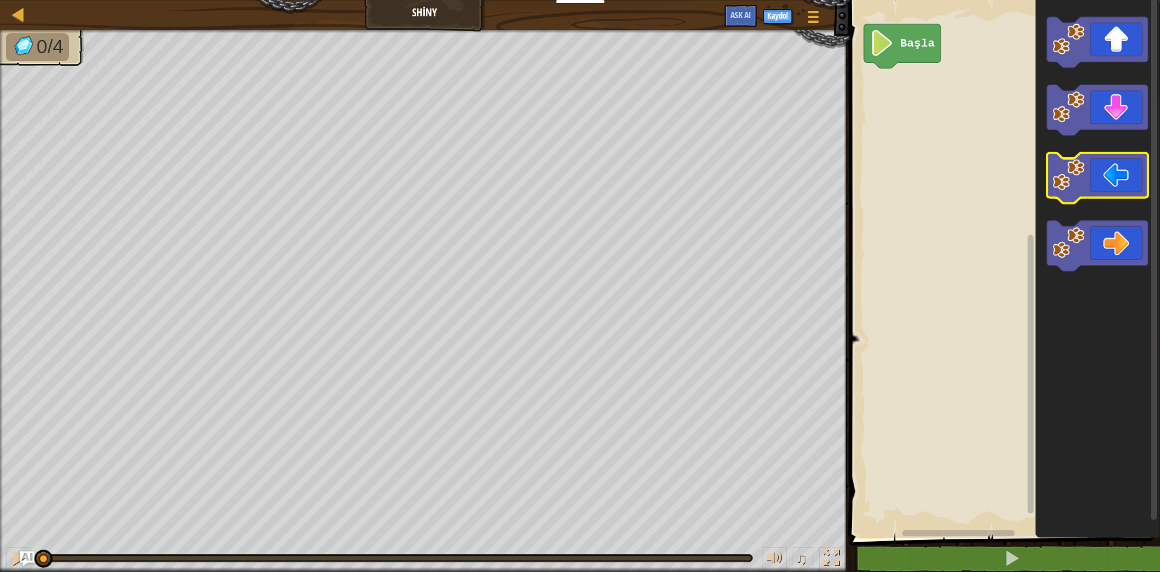
click at [1103, 183] on icon "Blockly Çalışma Alanı" at bounding box center [1097, 178] width 101 height 51
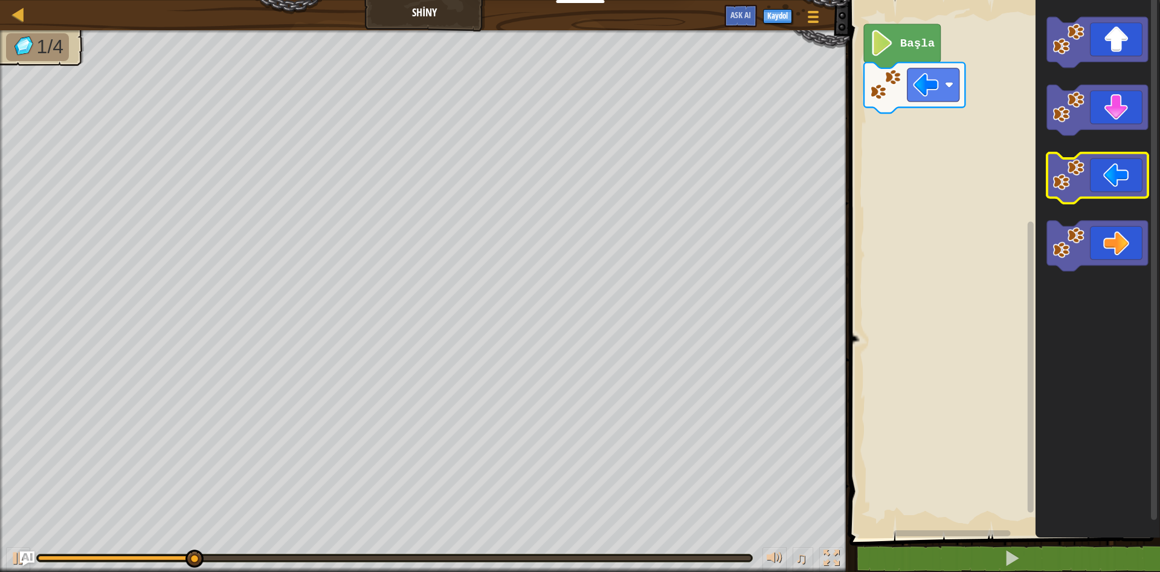
click at [1103, 183] on icon "Blockly Çalışma Alanı" at bounding box center [1097, 178] width 101 height 51
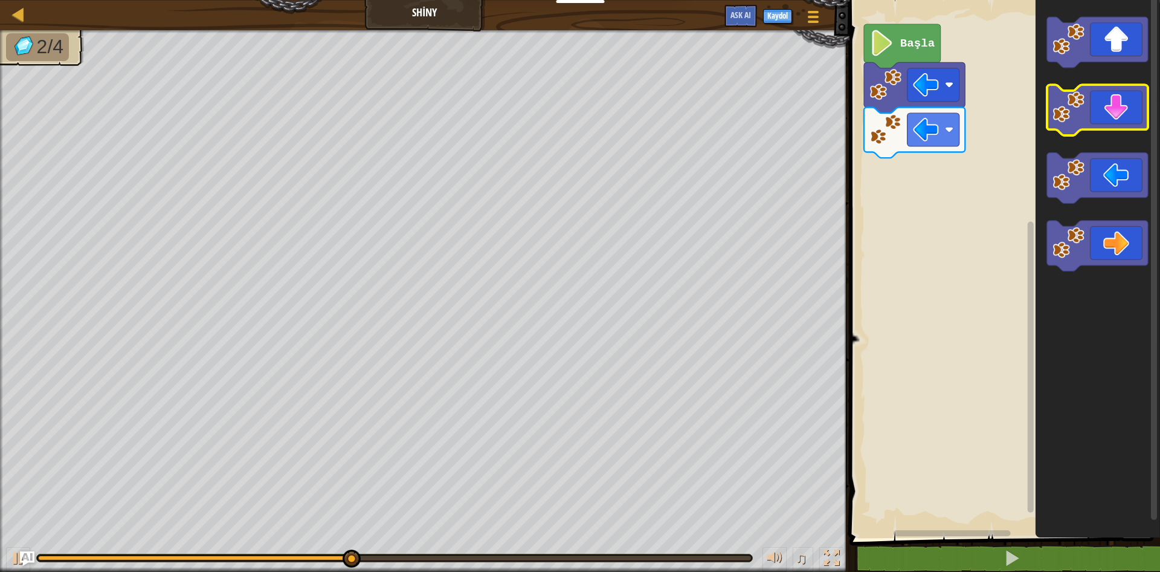
click at [1097, 110] on icon "Blockly Çalışma Alanı" at bounding box center [1097, 110] width 101 height 51
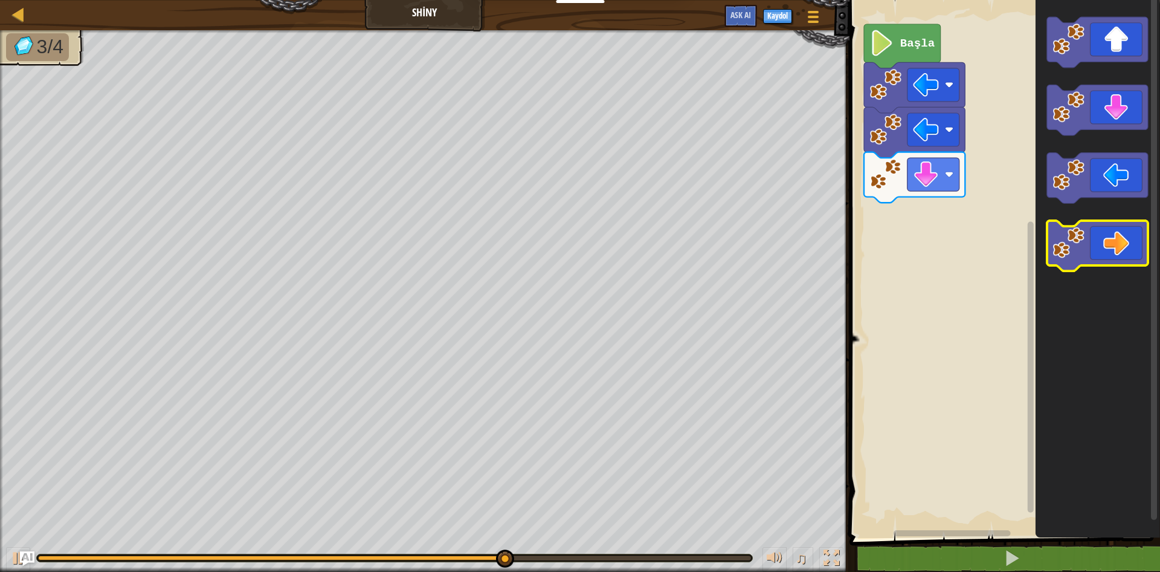
click at [1133, 228] on icon "Blockly Çalışma Alanı" at bounding box center [1097, 246] width 101 height 51
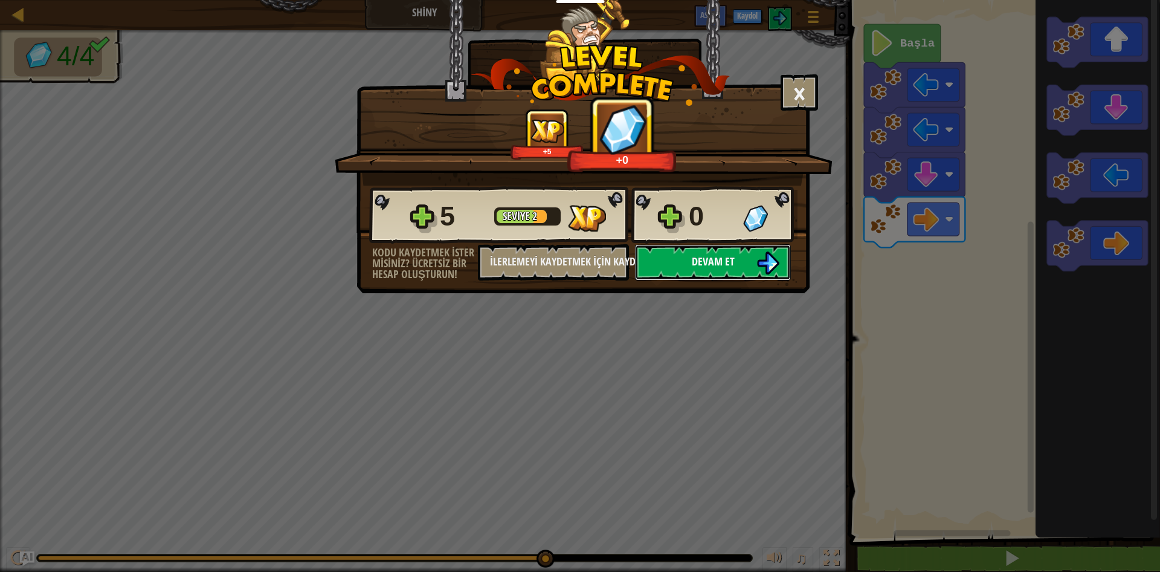
click at [700, 266] on span "Devam et" at bounding box center [713, 261] width 43 height 15
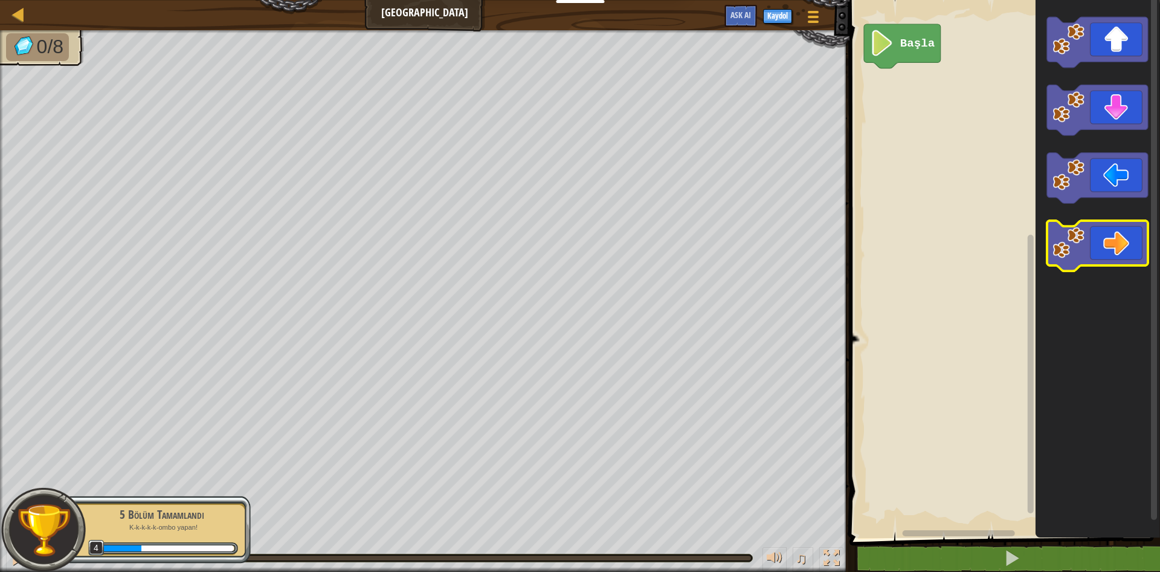
click at [1107, 261] on icon "Blockly Çalışma Alanı" at bounding box center [1097, 246] width 101 height 51
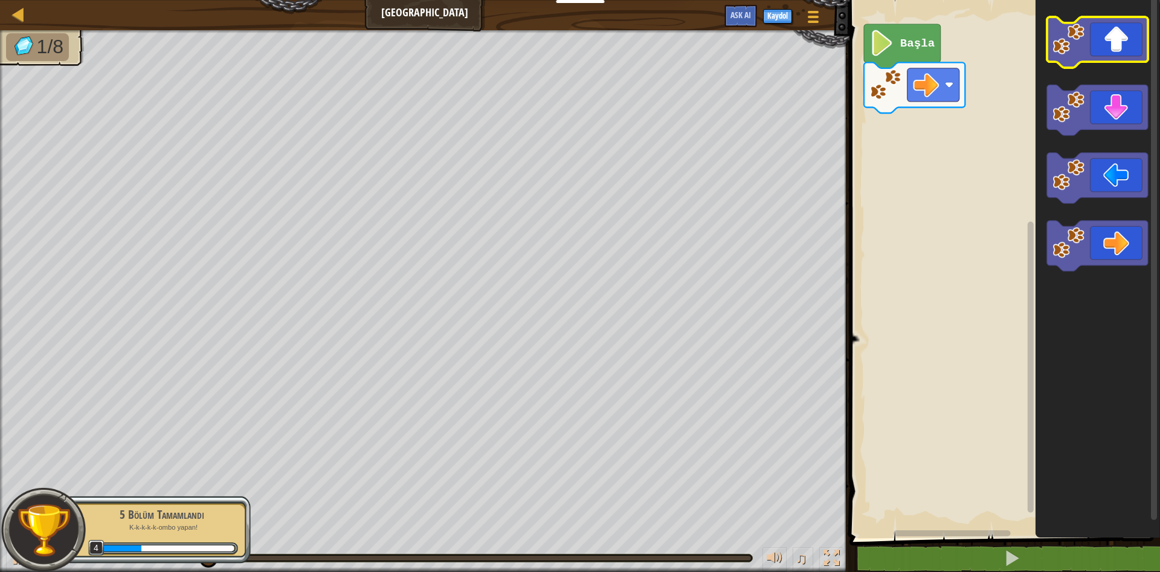
click at [1103, 45] on icon "Blockly Çalışma Alanı" at bounding box center [1097, 42] width 101 height 51
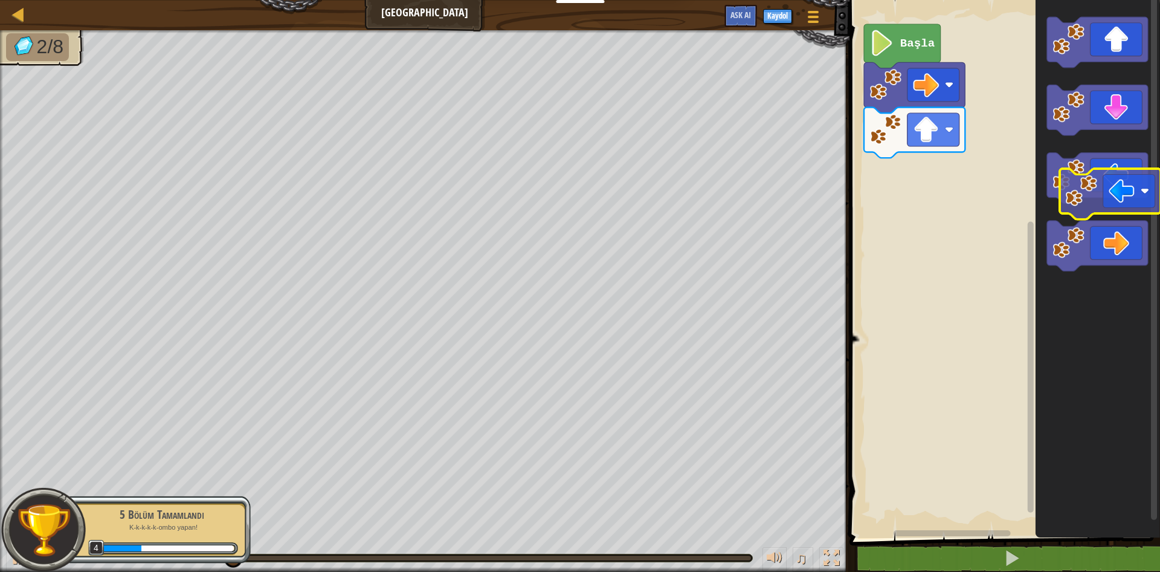
click at [1068, 181] on image "Blockly Çalışma Alanı" at bounding box center [1069, 175] width 32 height 32
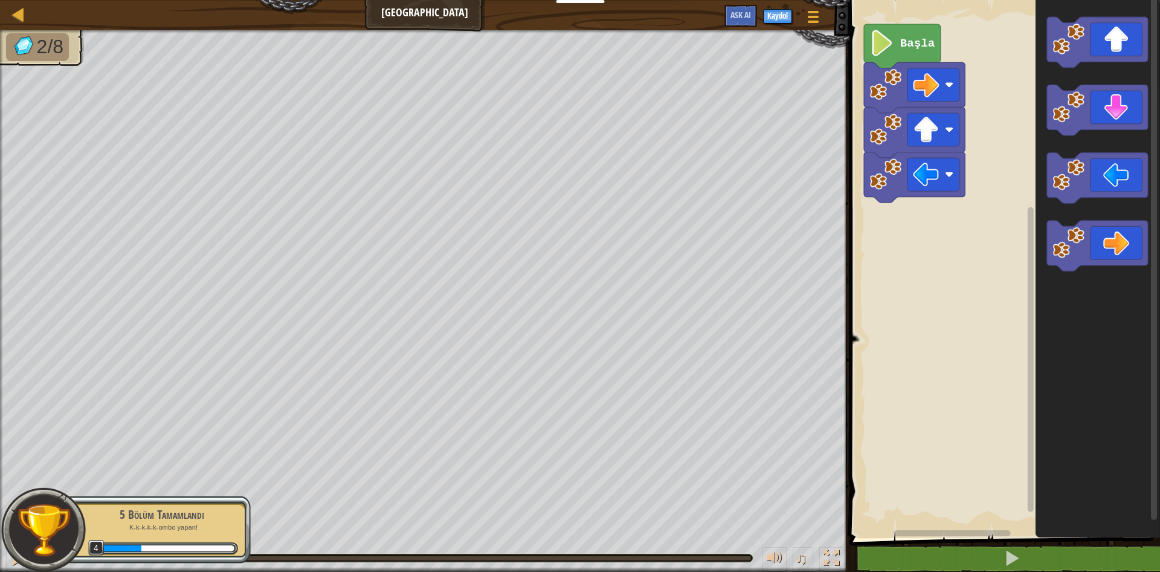
click at [1068, 181] on image "Blockly Çalışma Alanı" at bounding box center [1069, 175] width 32 height 32
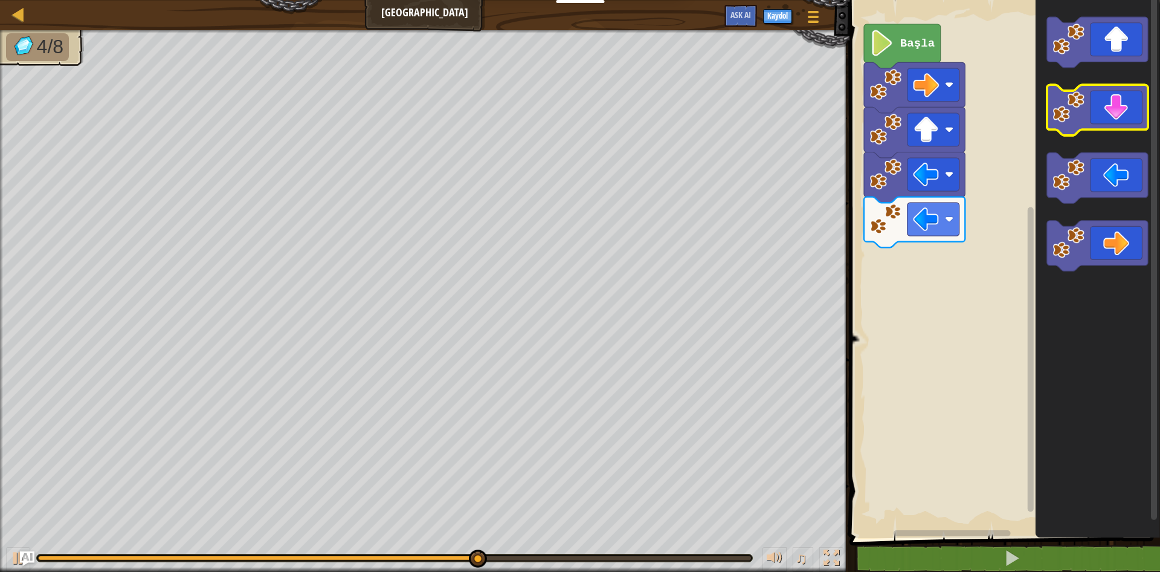
click at [1109, 116] on icon "Blockly Çalışma Alanı" at bounding box center [1097, 110] width 101 height 51
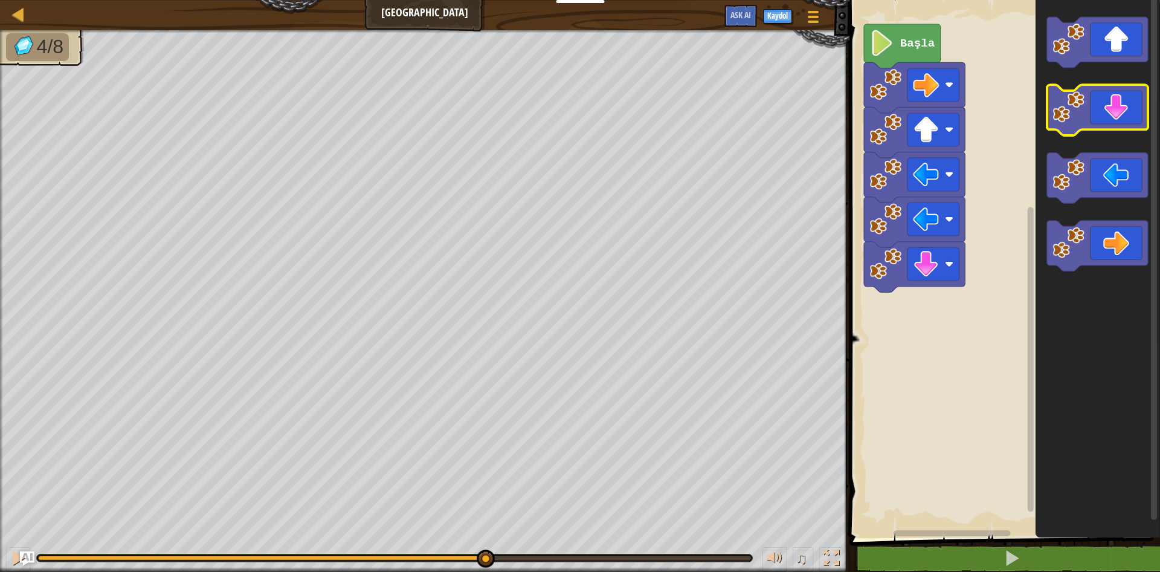
click at [1109, 116] on icon "Blockly Çalışma Alanı" at bounding box center [1097, 110] width 101 height 51
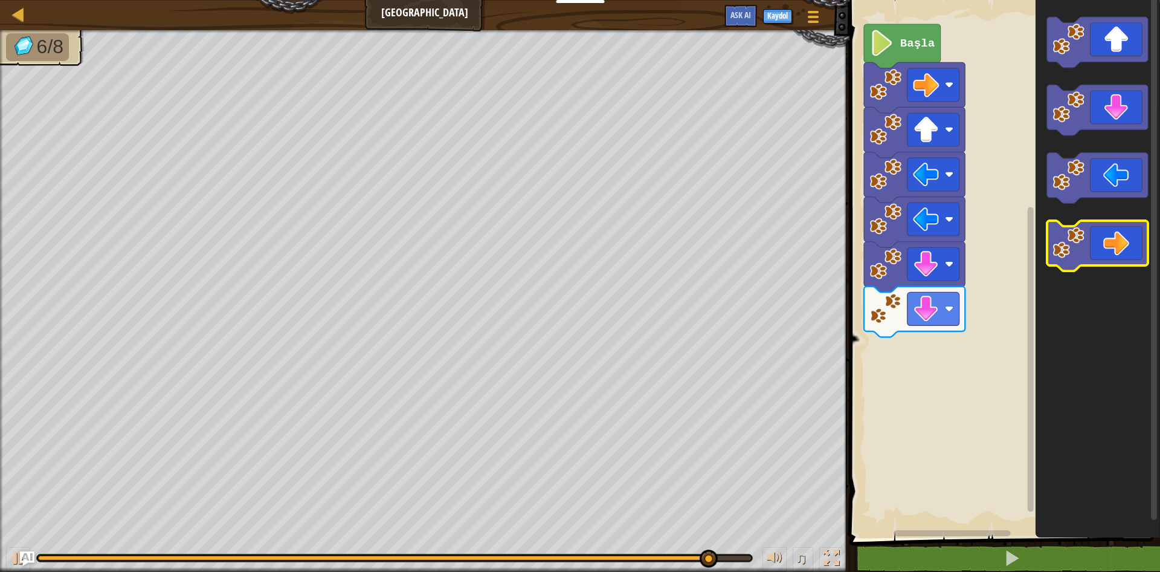
click at [1120, 239] on icon "Blockly Çalışma Alanı" at bounding box center [1097, 246] width 101 height 51
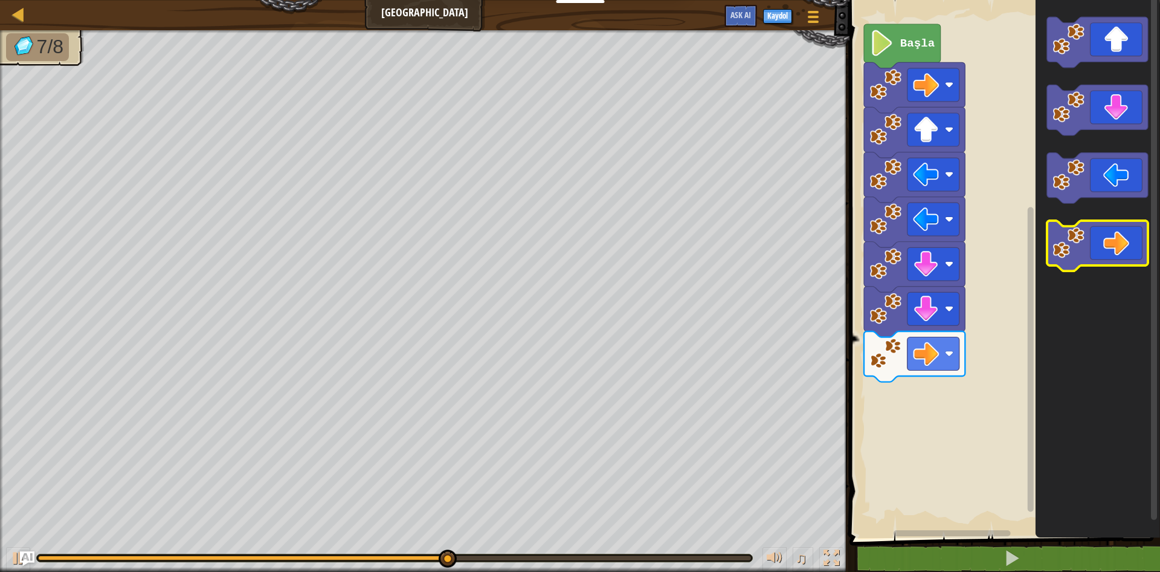
click at [1120, 239] on icon "Blockly Çalışma Alanı" at bounding box center [1097, 246] width 101 height 51
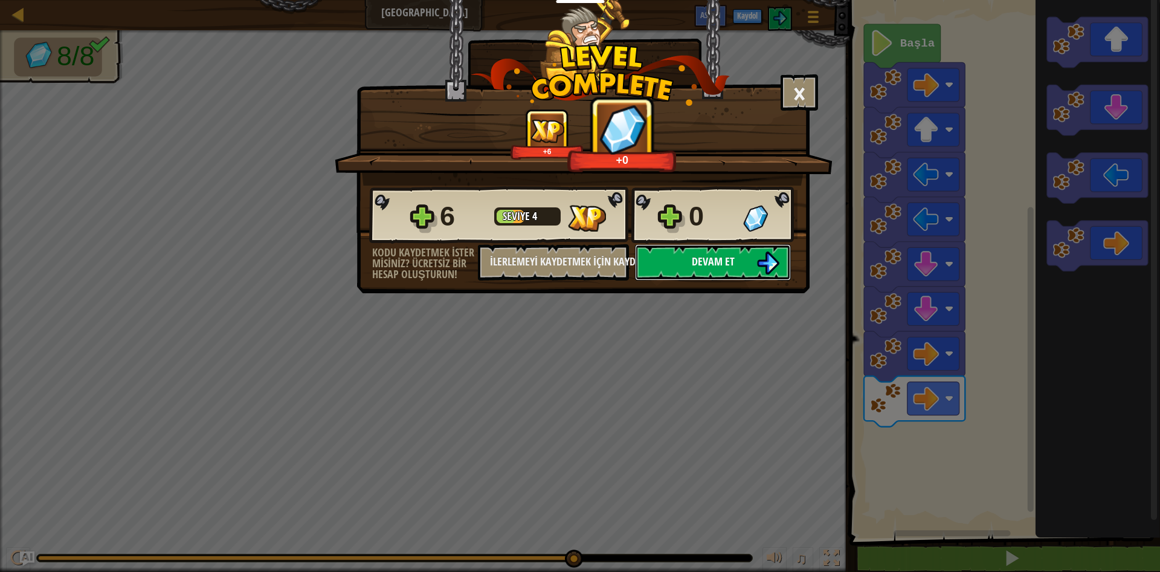
click at [732, 266] on span "Devam et" at bounding box center [713, 261] width 43 height 15
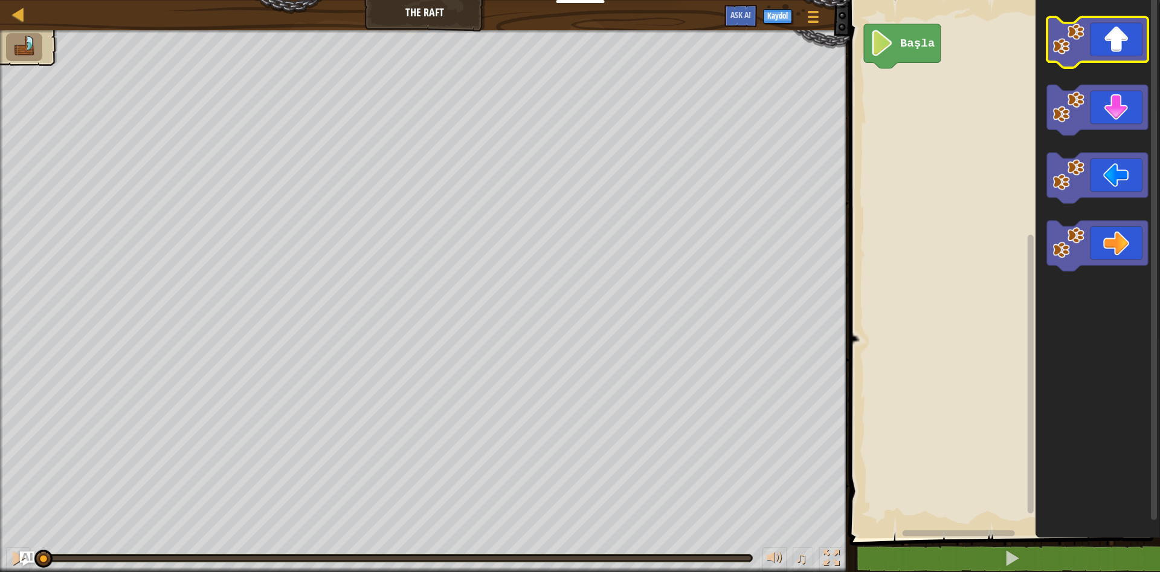
click at [1124, 48] on icon "Blockly Çalışma Alanı" at bounding box center [1097, 42] width 101 height 51
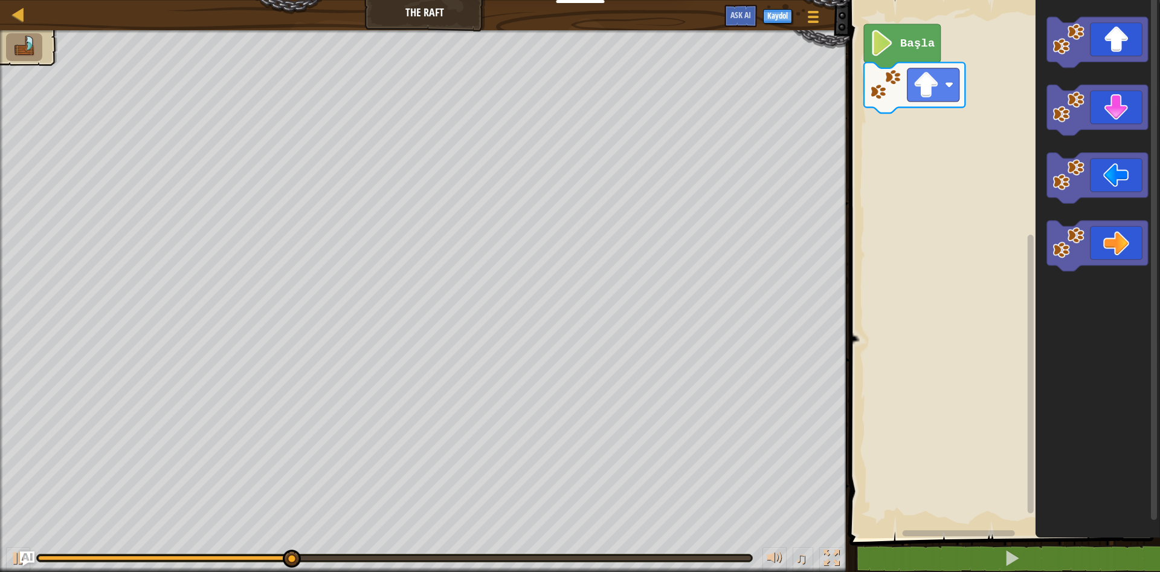
click at [1158, 266] on rect "Blockly Çalışma Alanı" at bounding box center [1153, 266] width 9 height 541
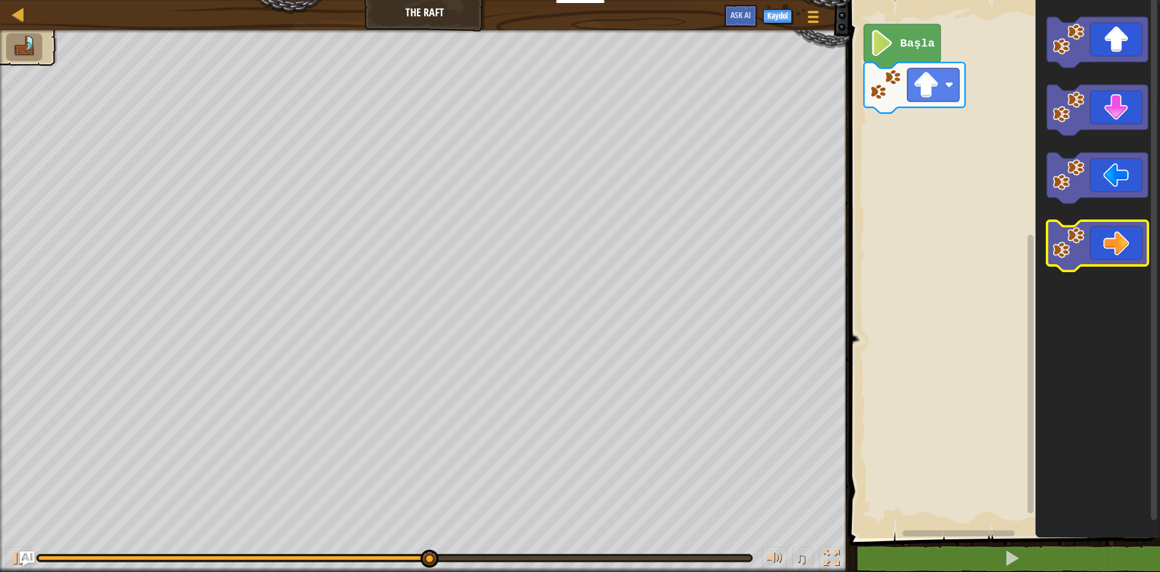
click at [1083, 234] on image "Blockly Çalışma Alanı" at bounding box center [1069, 243] width 32 height 32
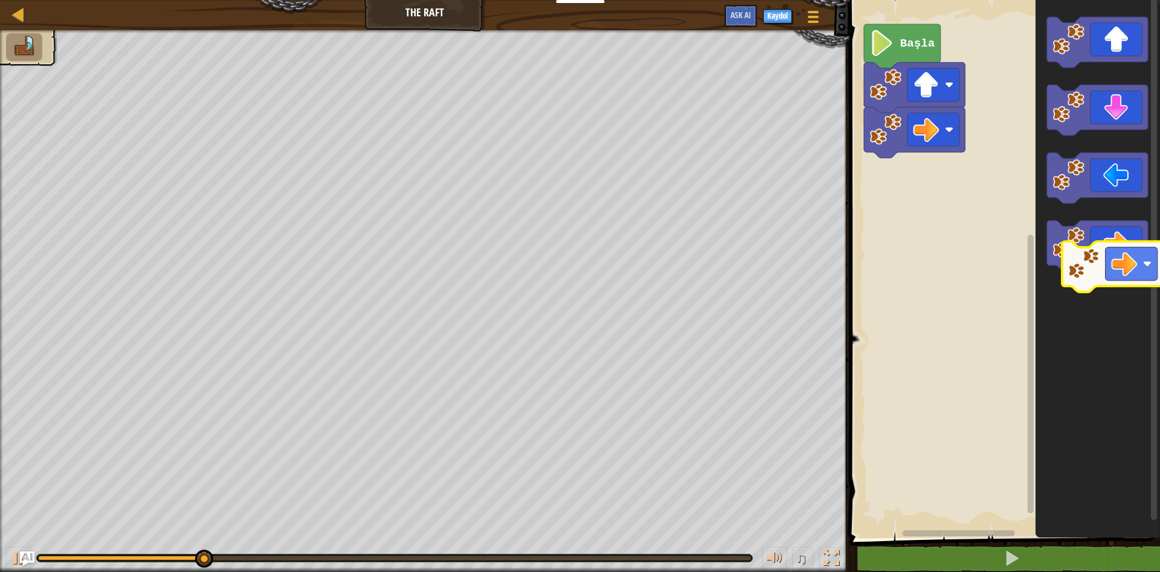
click at [1098, 255] on g "Blockly Çalışma Alanı" at bounding box center [1097, 246] width 101 height 51
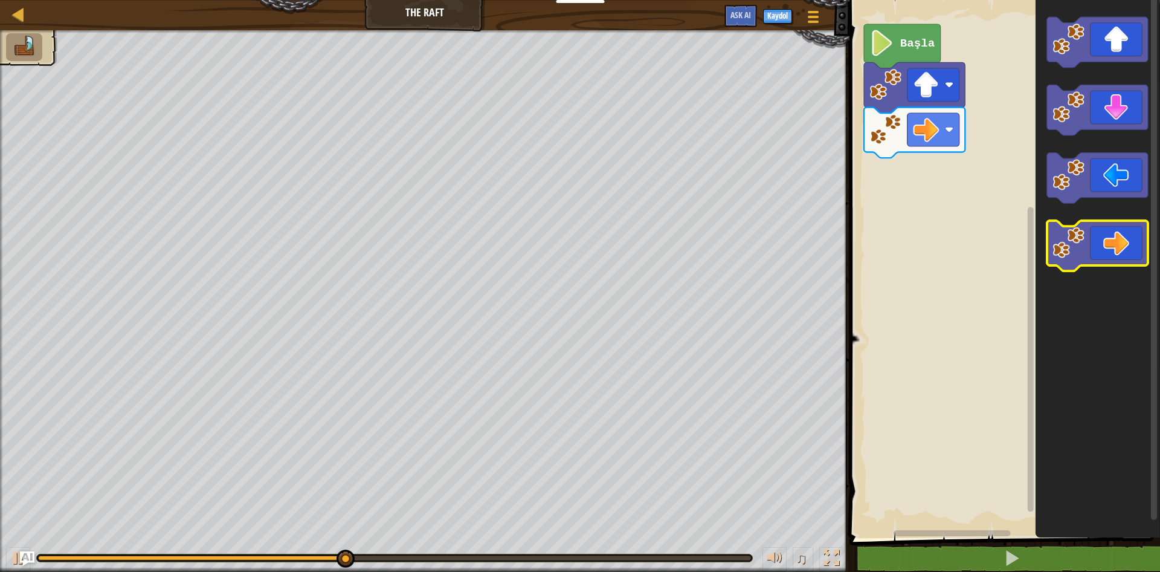
click at [1098, 255] on icon "Blockly Çalışma Alanı" at bounding box center [1097, 246] width 101 height 51
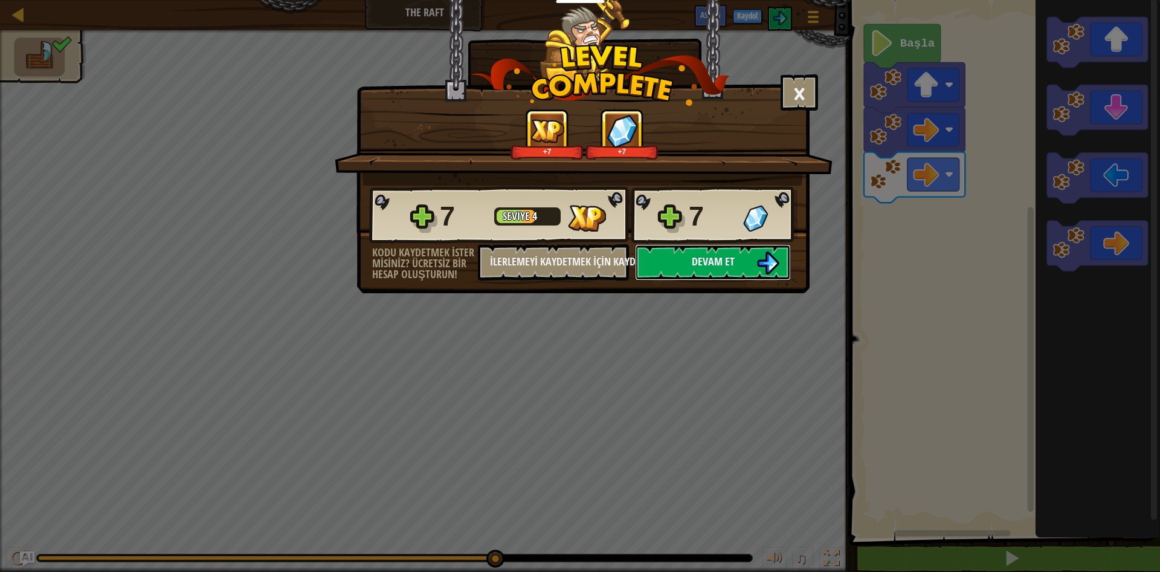
drag, startPoint x: 752, startPoint y: 256, endPoint x: 756, endPoint y: 261, distance: 6.4
click at [756, 261] on button "Devam et" at bounding box center [713, 262] width 156 height 36
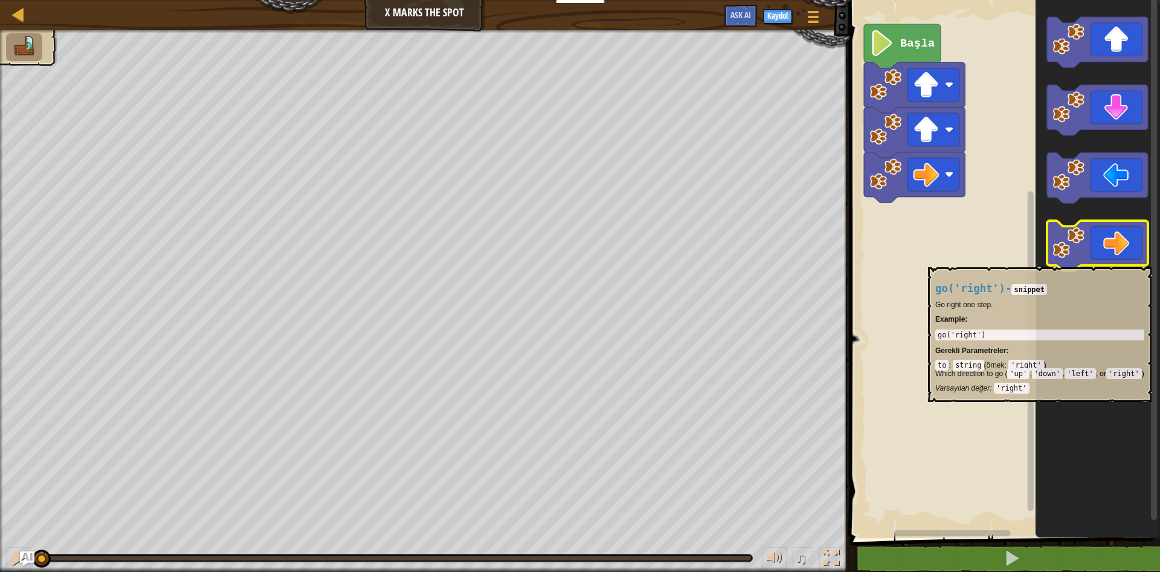
click at [1140, 259] on icon "Blockly Çalışma Alanı" at bounding box center [1097, 246] width 101 height 51
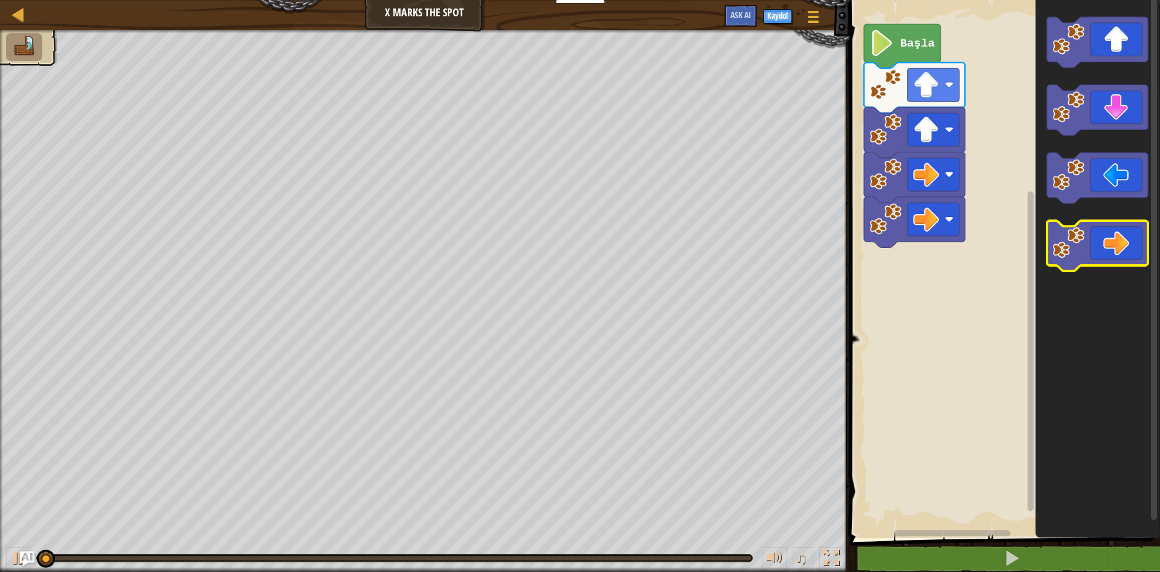
click at [1140, 259] on icon "Blockly Çalışma Alanı" at bounding box center [1097, 246] width 101 height 51
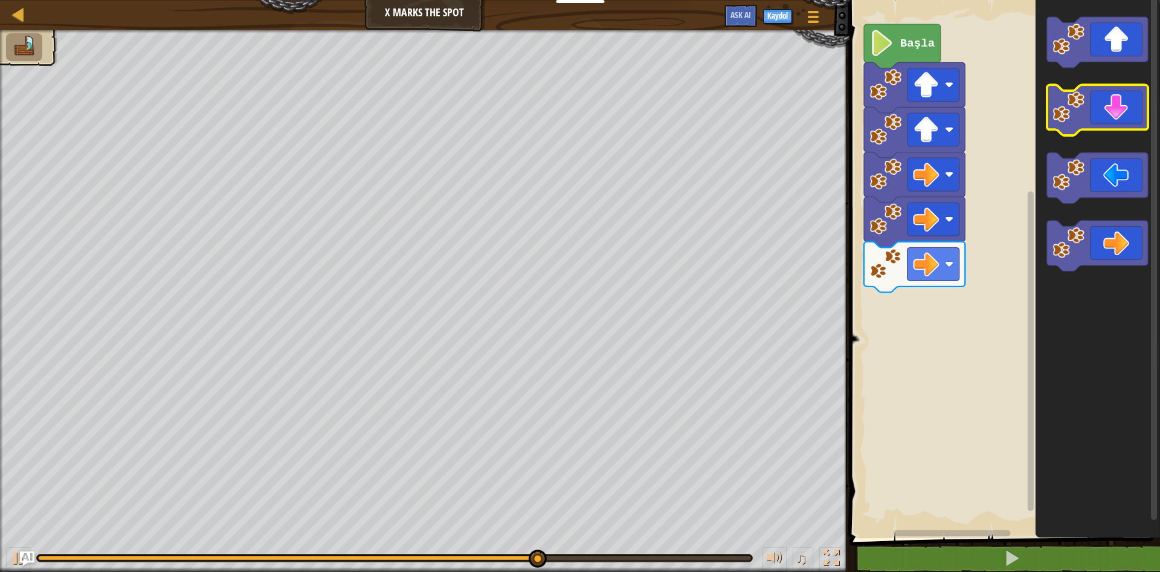
click at [1113, 105] on icon "Blockly Çalışma Alanı" at bounding box center [1097, 110] width 101 height 51
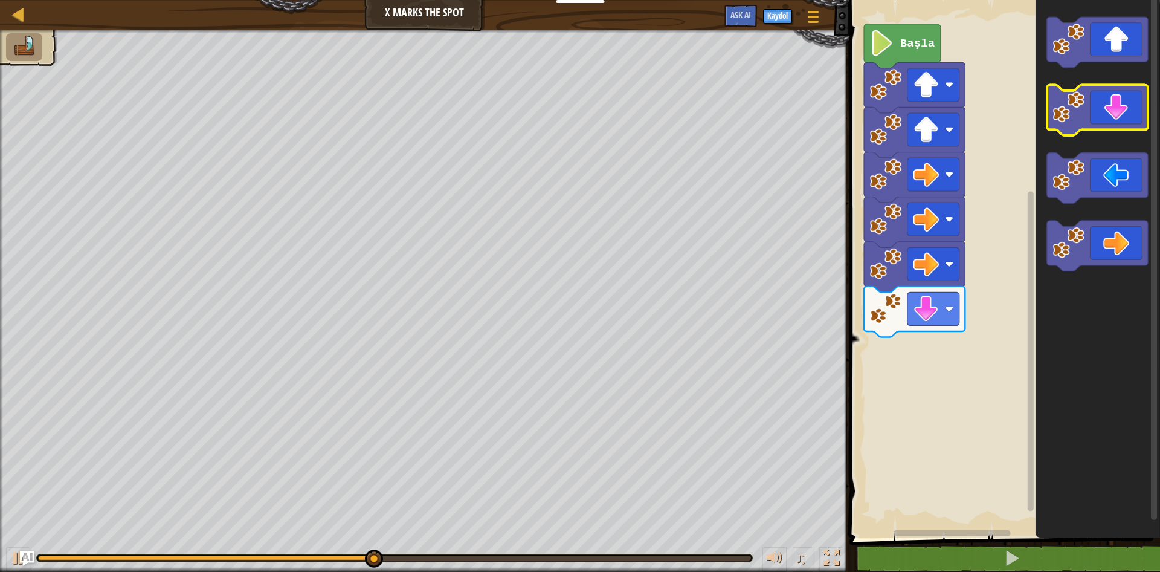
click at [1113, 105] on icon "Blockly Çalışma Alanı" at bounding box center [1097, 110] width 101 height 51
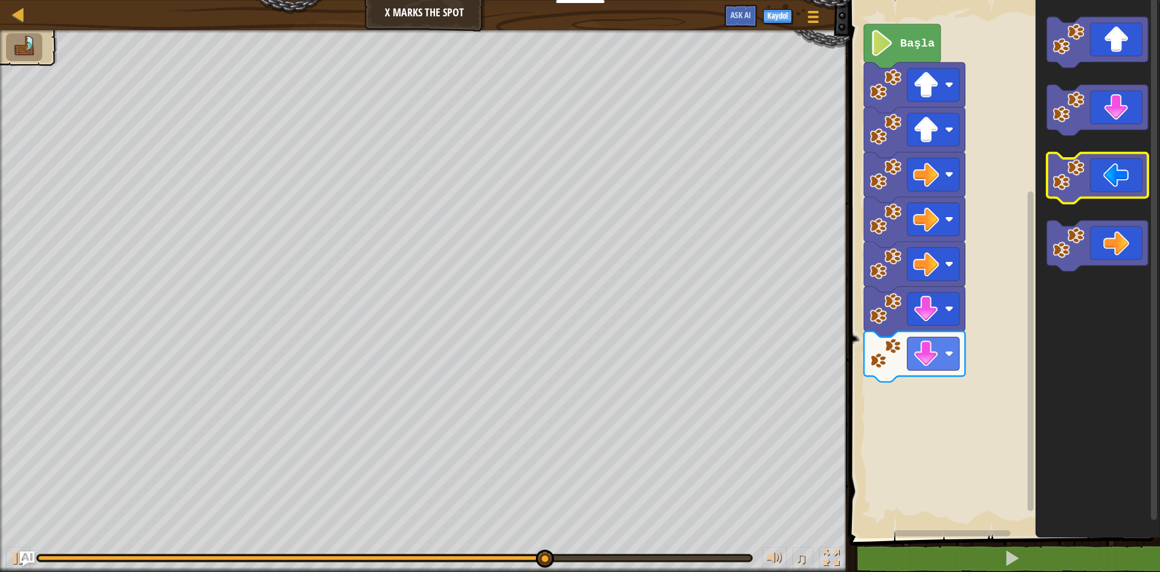
click at [1121, 184] on icon "Blockly Çalışma Alanı" at bounding box center [1097, 178] width 101 height 51
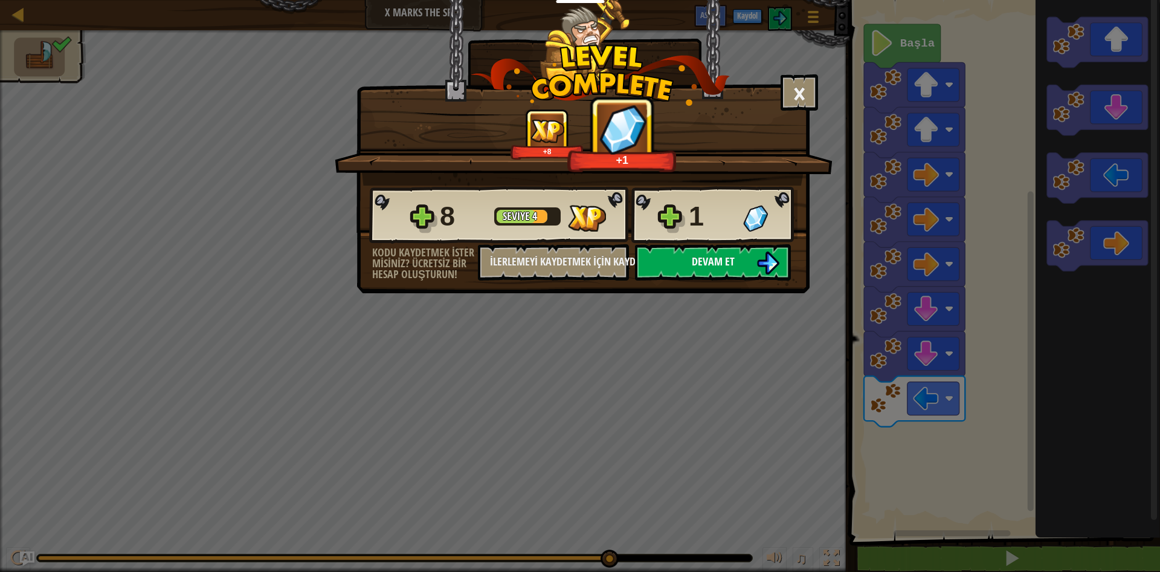
click at [700, 265] on span "Devam et" at bounding box center [713, 261] width 43 height 15
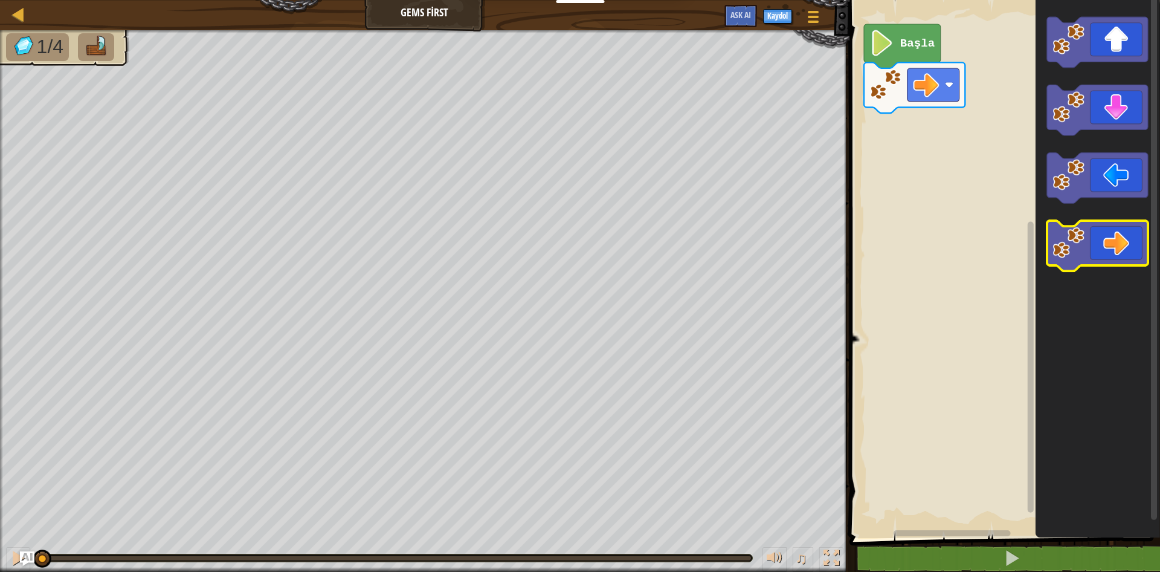
click at [1137, 251] on icon "Blockly Çalışma Alanı" at bounding box center [1097, 246] width 101 height 51
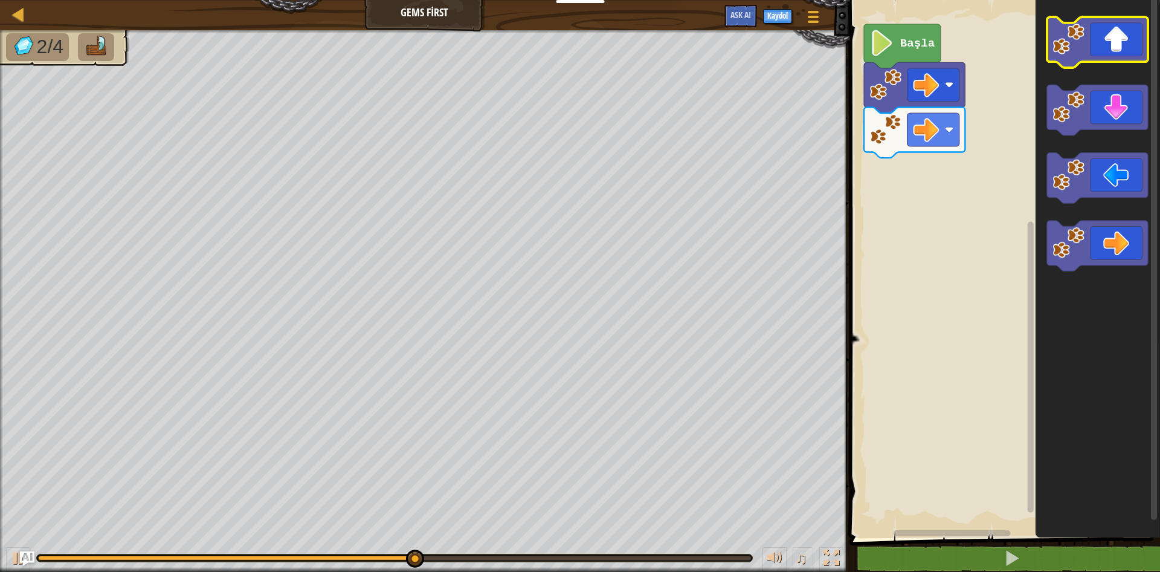
click at [1127, 18] on icon "Blockly Çalışma Alanı" at bounding box center [1097, 42] width 101 height 51
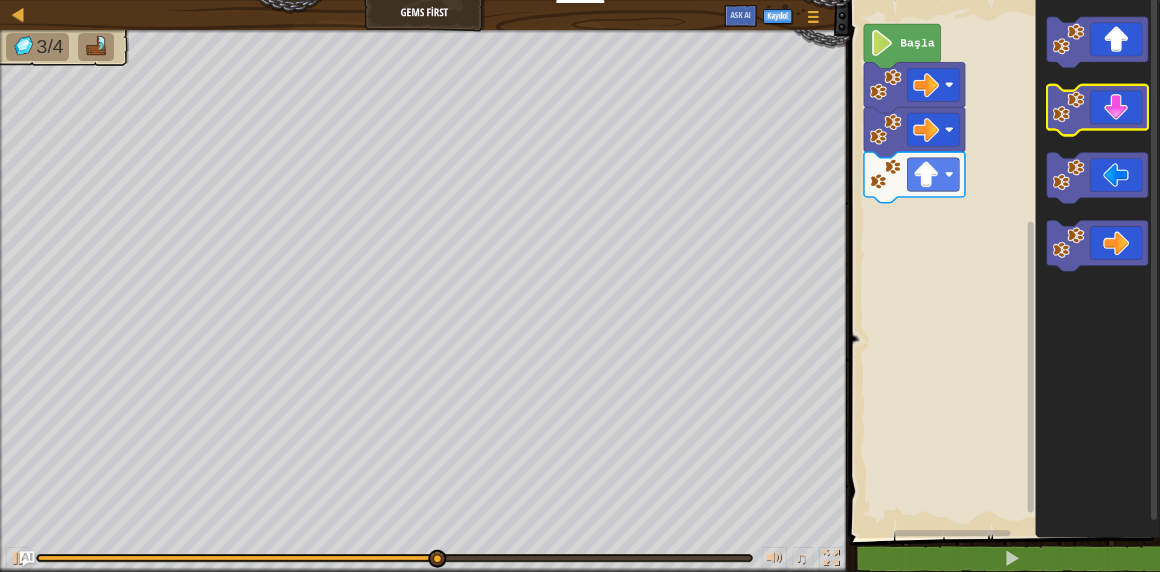
click at [1137, 123] on icon "Blockly Çalışma Alanı" at bounding box center [1097, 110] width 101 height 51
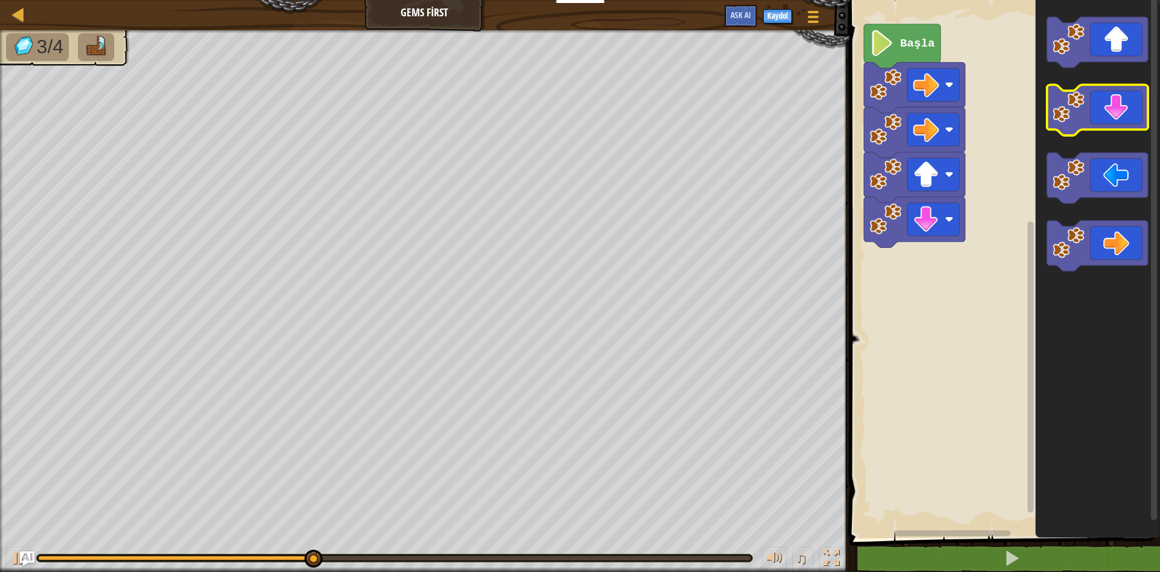
click at [1137, 123] on icon "Blockly Çalışma Alanı" at bounding box center [1097, 110] width 101 height 51
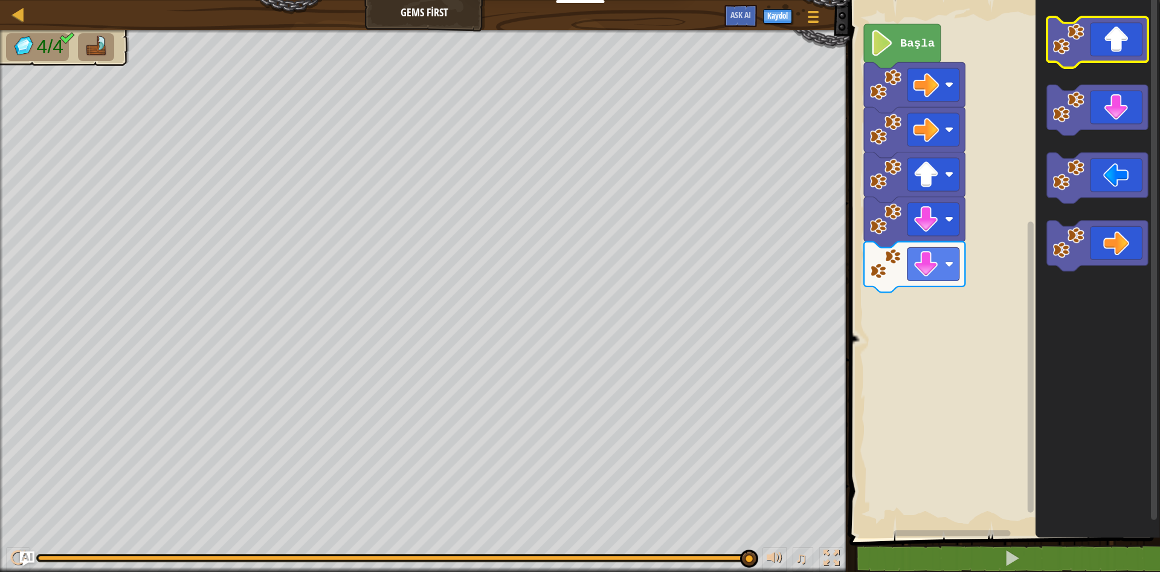
click at [1133, 46] on icon "Blockly Çalışma Alanı" at bounding box center [1097, 42] width 101 height 51
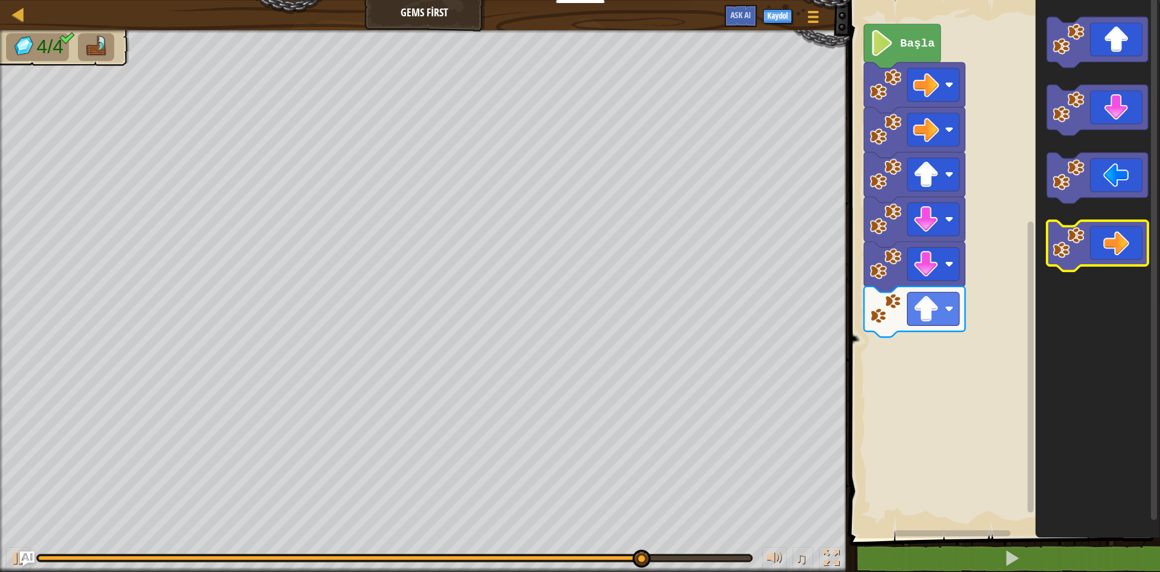
click at [1118, 248] on icon "Blockly Çalışma Alanı" at bounding box center [1097, 246] width 101 height 51
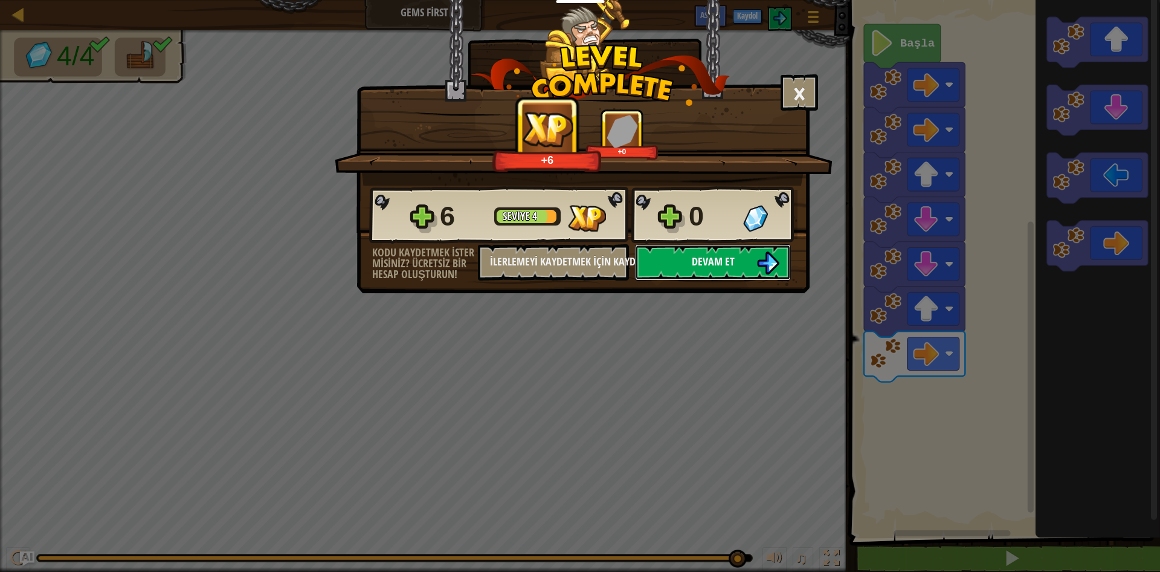
click at [714, 276] on button "Devam et" at bounding box center [713, 262] width 156 height 36
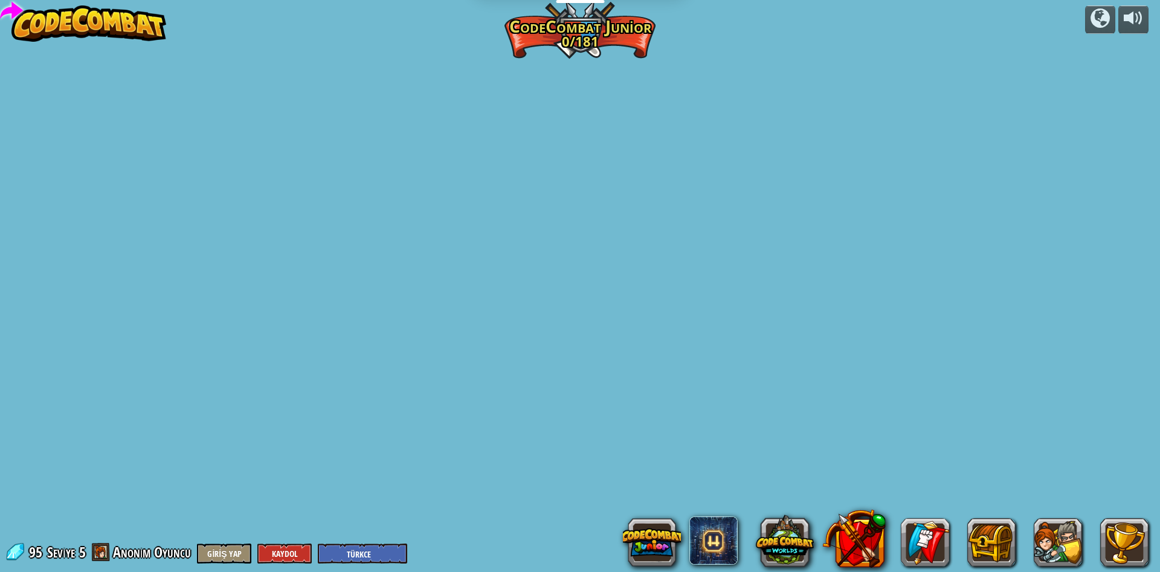
select select "tr"
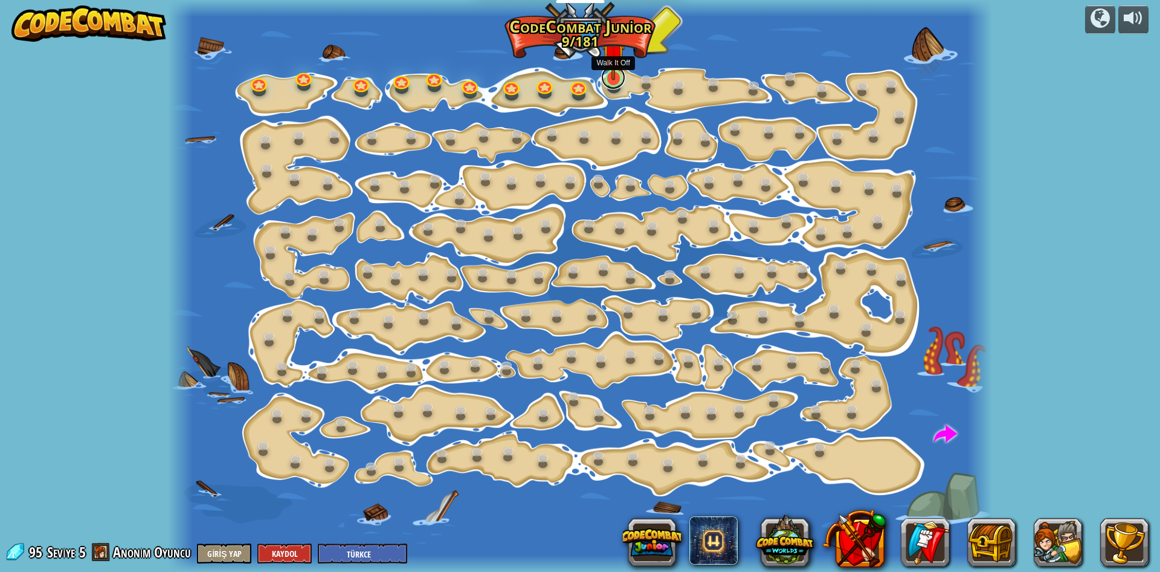
click at [621, 83] on link at bounding box center [613, 77] width 24 height 24
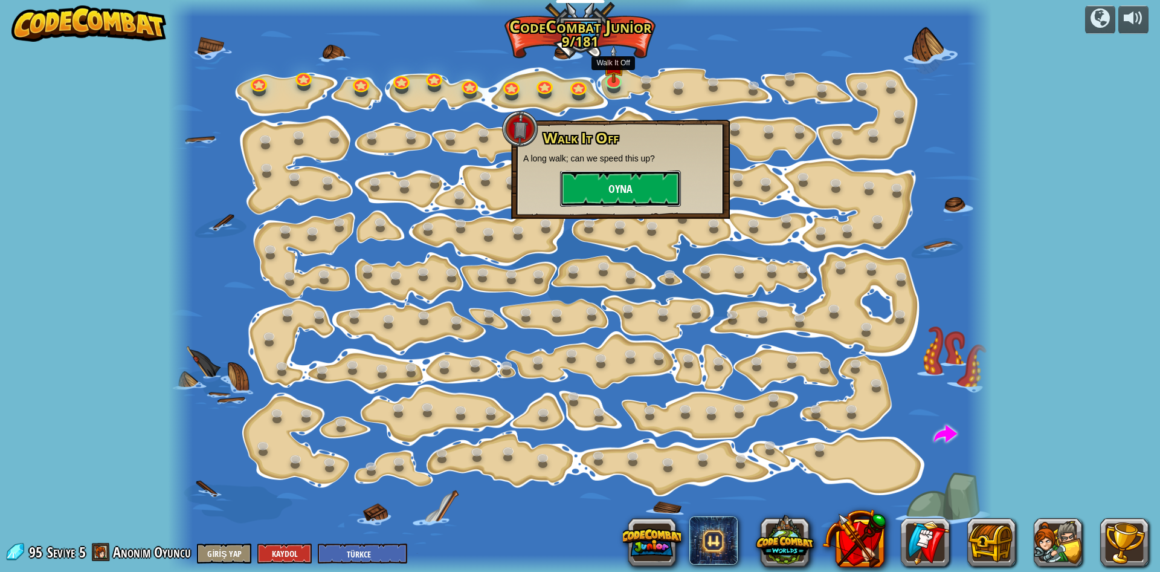
click at [610, 184] on button "Oyna" at bounding box center [620, 188] width 121 height 36
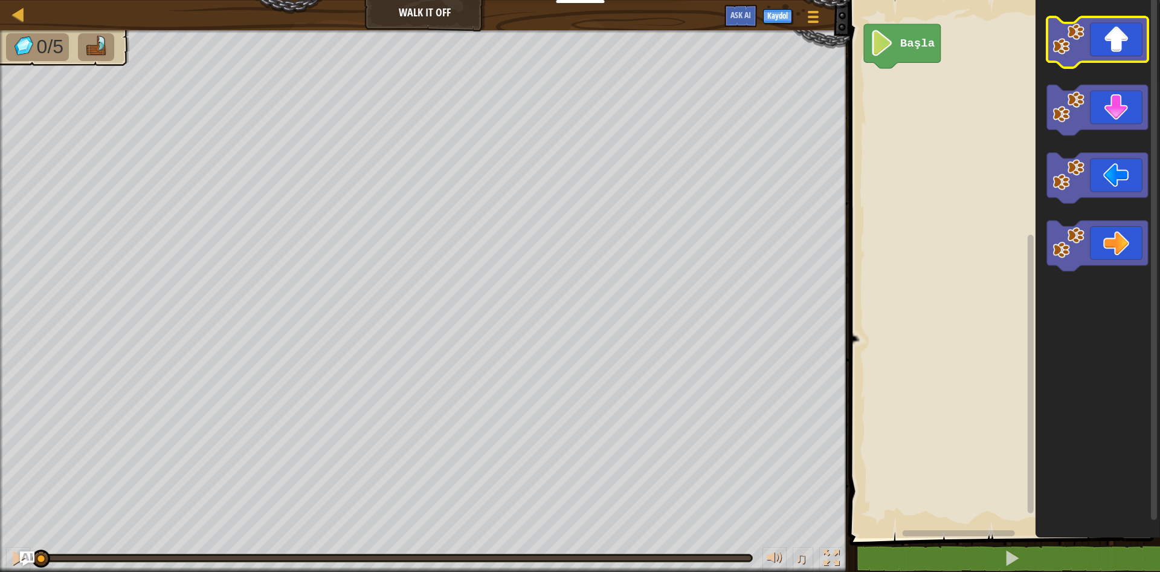
click at [1106, 55] on icon "Blockly Çalışma Alanı" at bounding box center [1097, 42] width 101 height 51
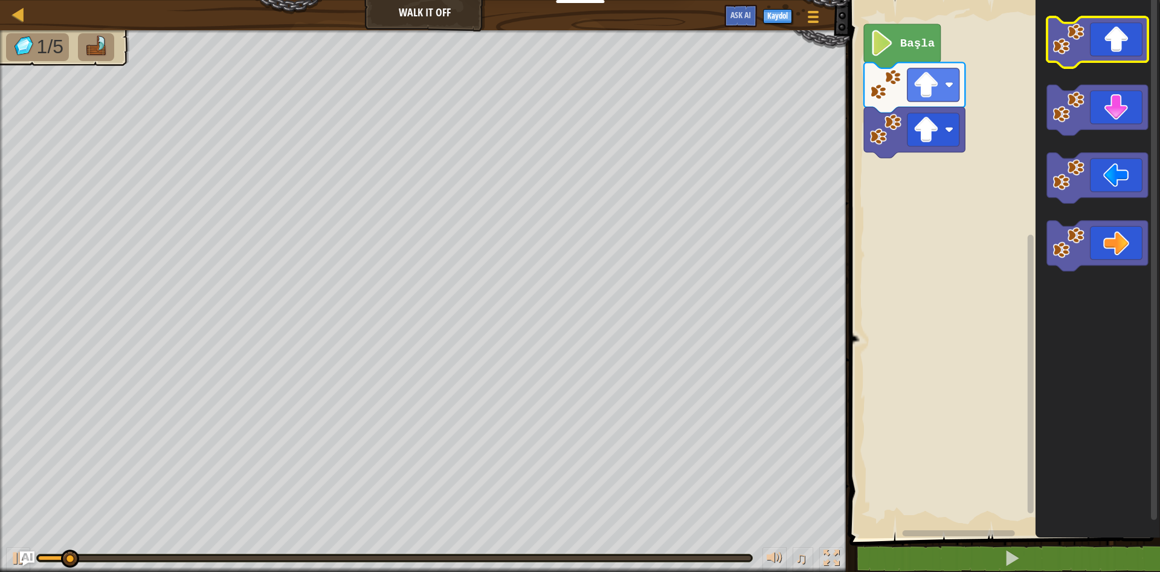
click at [1106, 55] on icon "Blockly Çalışma Alanı" at bounding box center [1097, 42] width 101 height 51
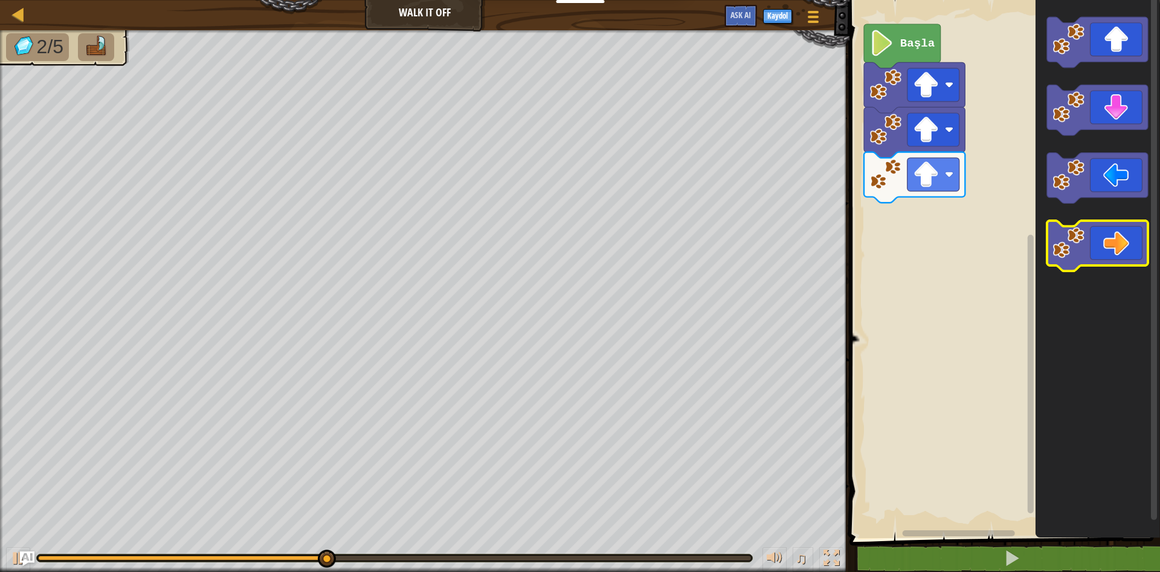
click at [1127, 247] on icon "Blockly Çalışma Alanı" at bounding box center [1097, 246] width 101 height 51
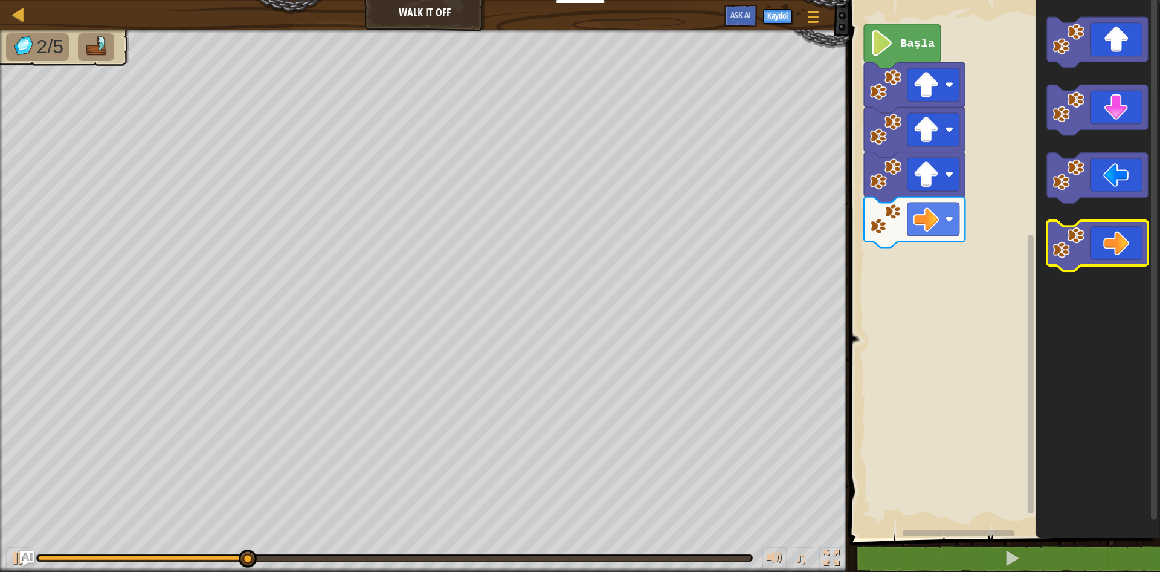
click at [1127, 247] on icon "Blockly Çalışma Alanı" at bounding box center [1097, 246] width 101 height 51
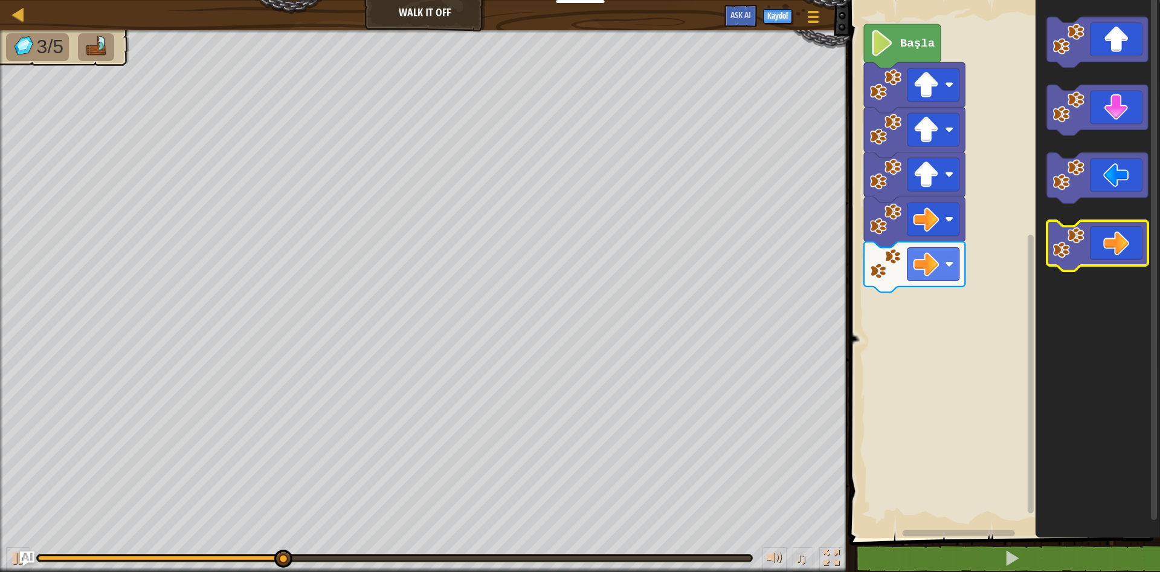
click at [1127, 247] on icon "Blockly Çalışma Alanı" at bounding box center [1097, 246] width 101 height 51
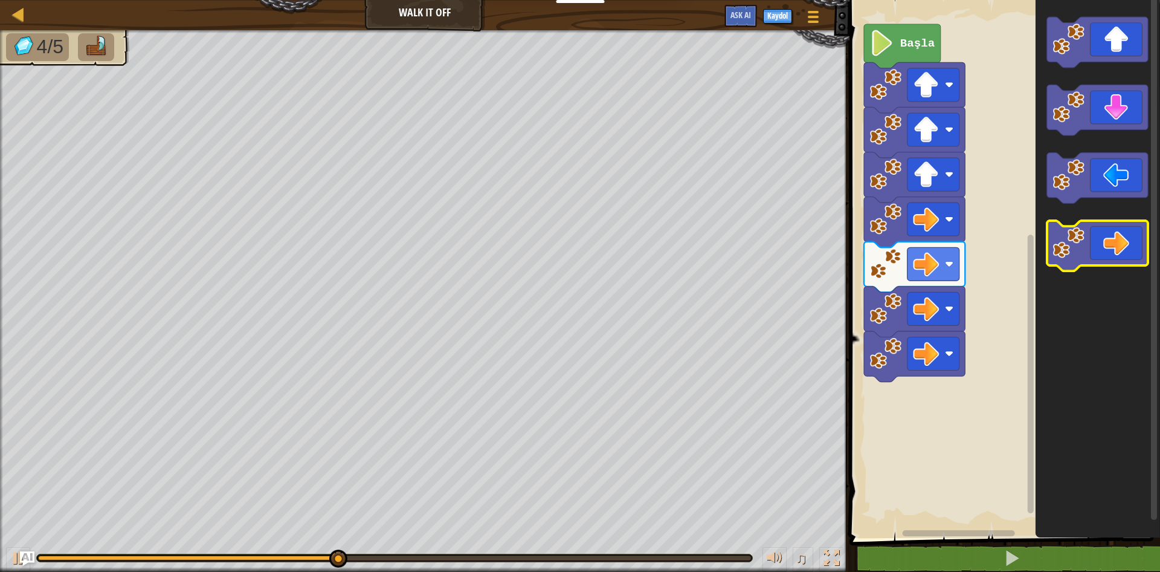
click at [1127, 247] on icon "Blockly Çalışma Alanı" at bounding box center [1097, 246] width 101 height 51
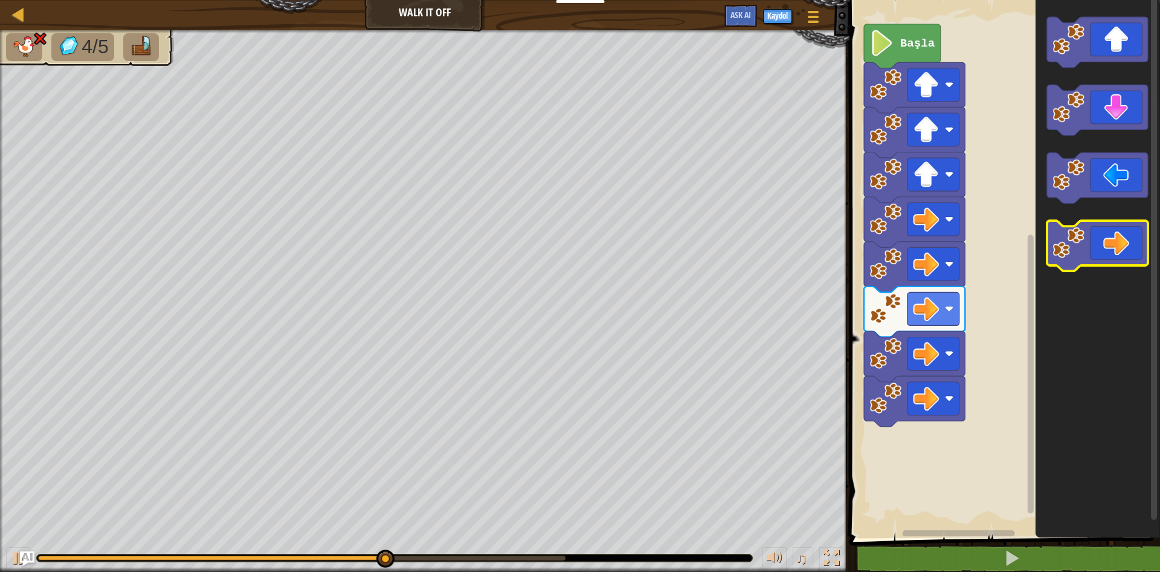
click at [1127, 247] on icon "Blockly Çalışma Alanı" at bounding box center [1097, 246] width 101 height 51
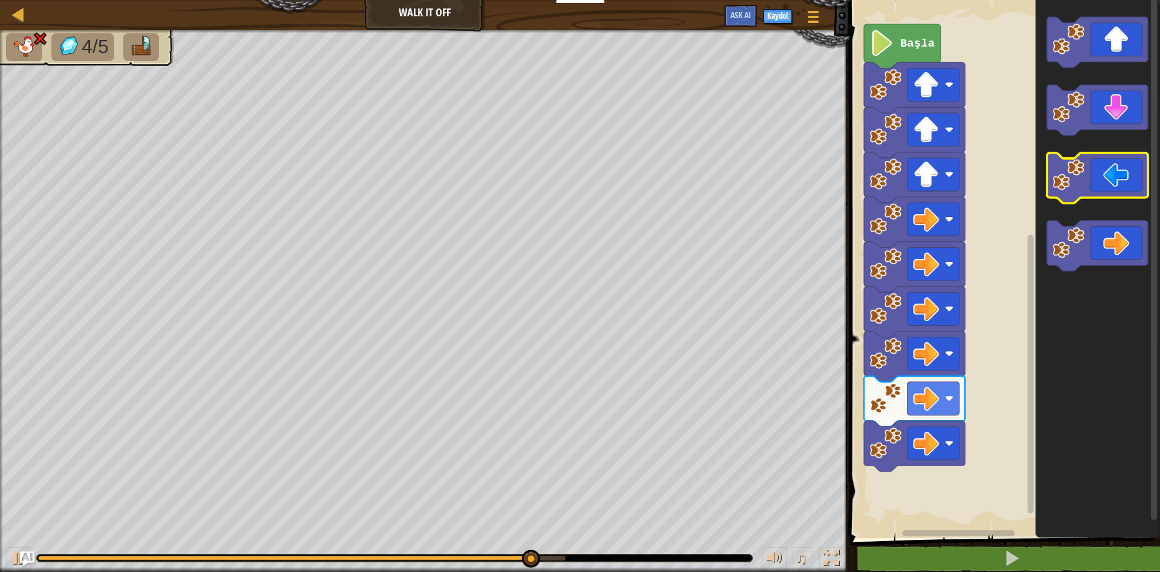
click at [1123, 182] on icon "Blockly Çalışma Alanı" at bounding box center [1097, 178] width 101 height 51
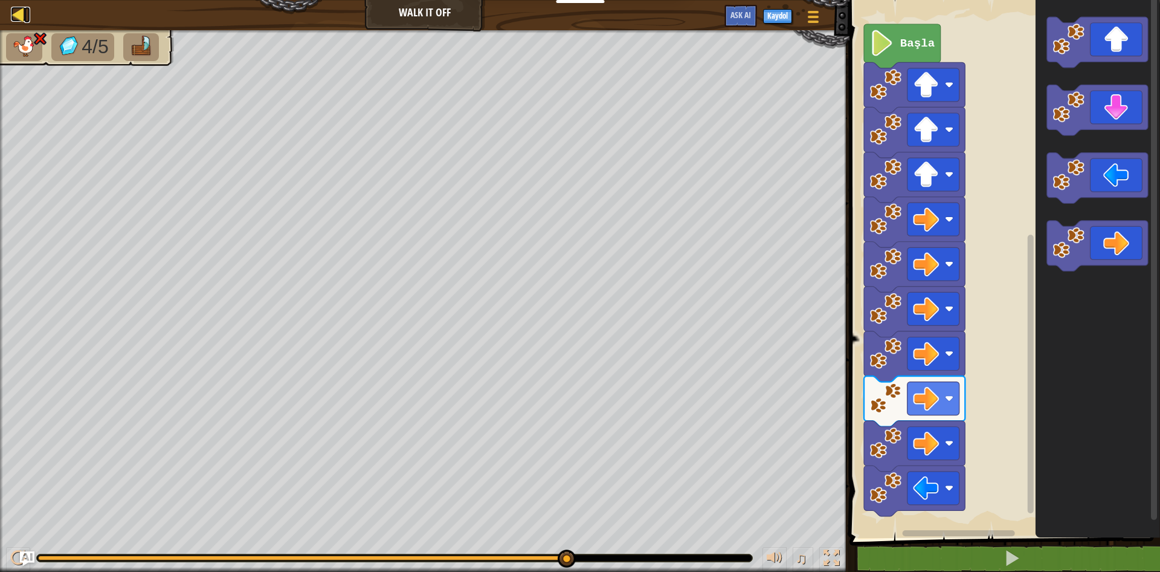
click at [16, 10] on div at bounding box center [18, 14] width 15 height 15
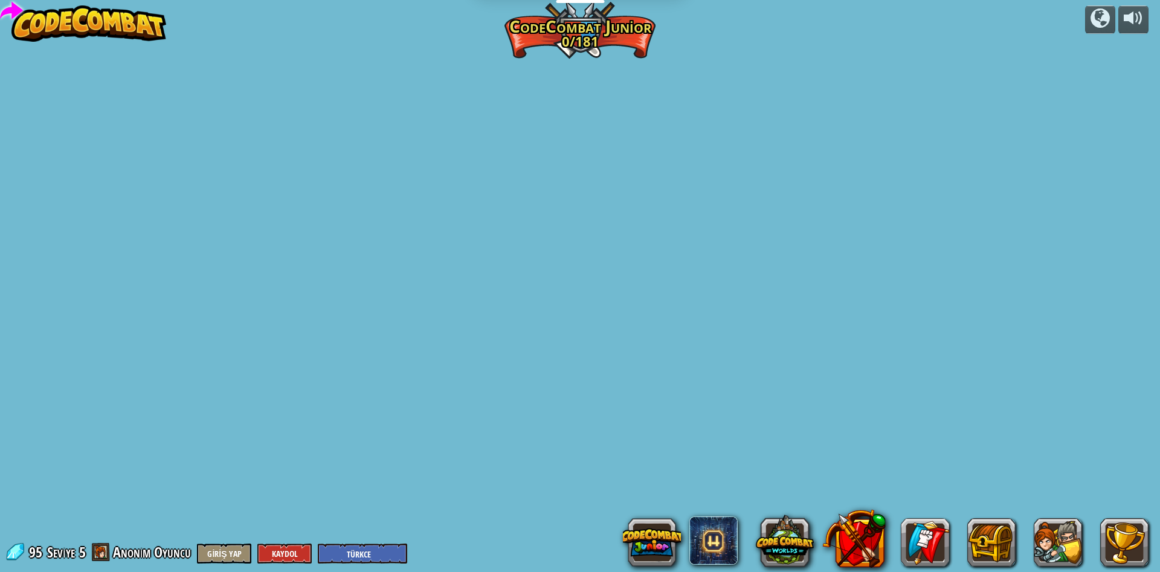
select select "tr"
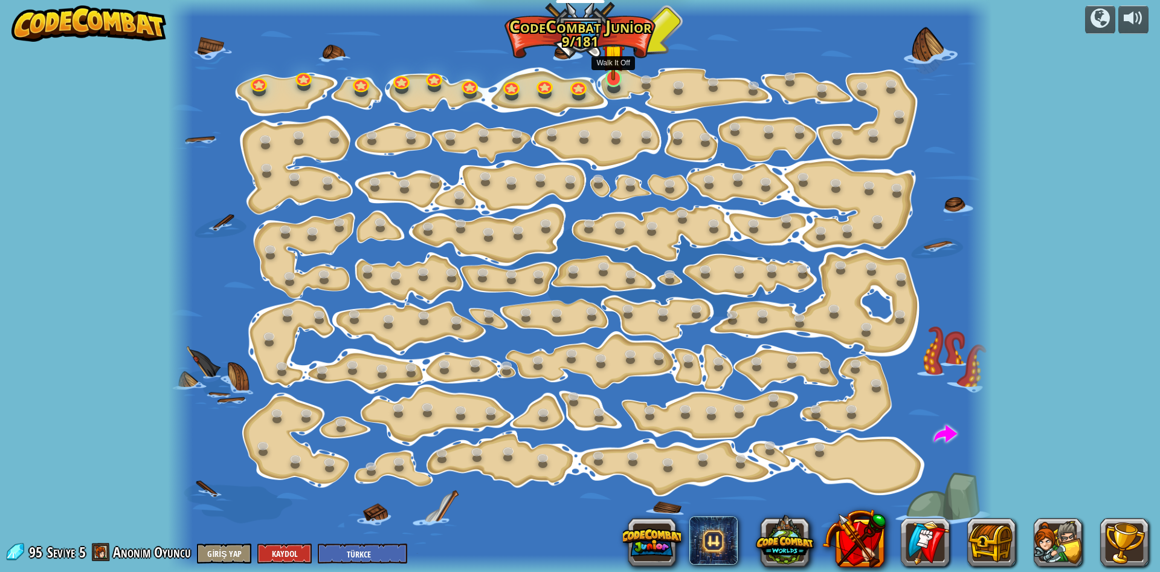
click at [619, 69] on img at bounding box center [613, 55] width 22 height 50
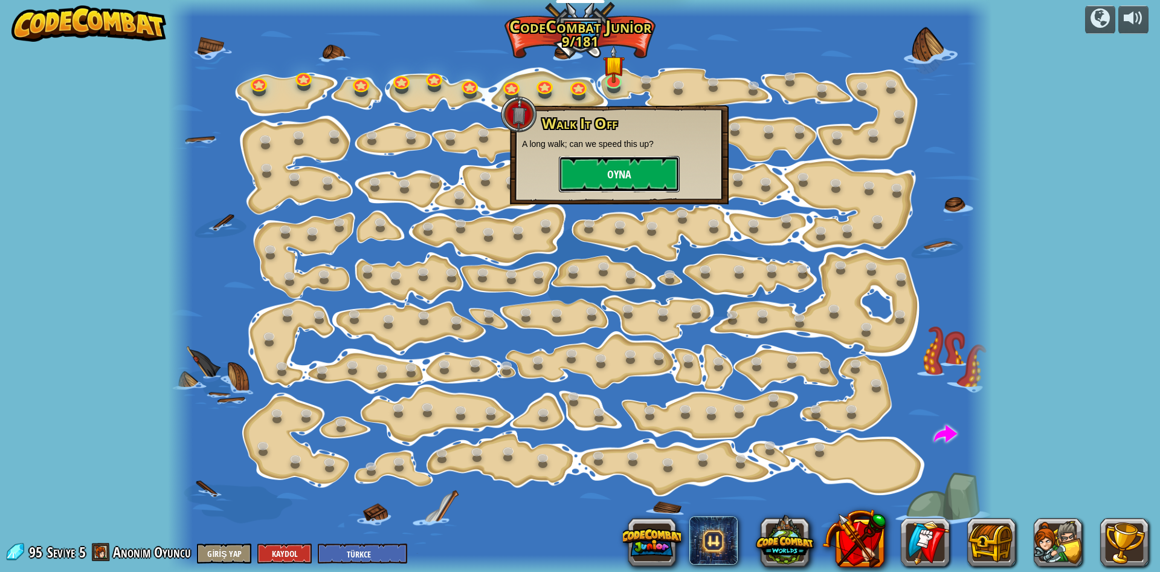
drag, startPoint x: 618, startPoint y: 165, endPoint x: 621, endPoint y: 179, distance: 14.7
click at [621, 179] on button "Oyna" at bounding box center [619, 174] width 121 height 36
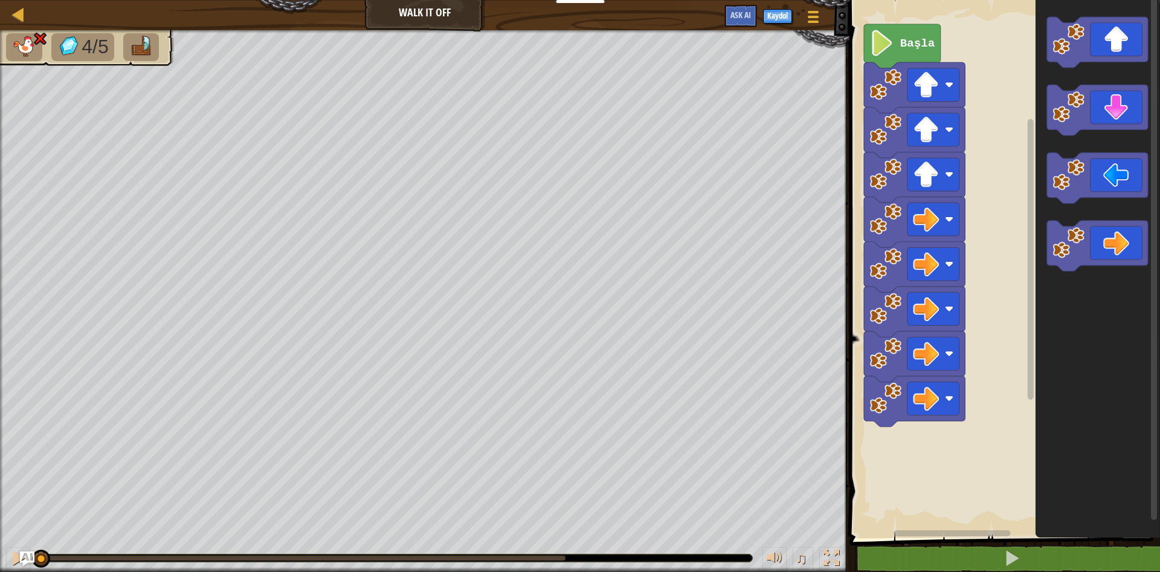
click at [749, 500] on div "Harita Walk It Off Oyun Menüsü Kaydol Ask AI 1 הההההההההההההההההההההההההההההההה…" at bounding box center [580, 286] width 1160 height 572
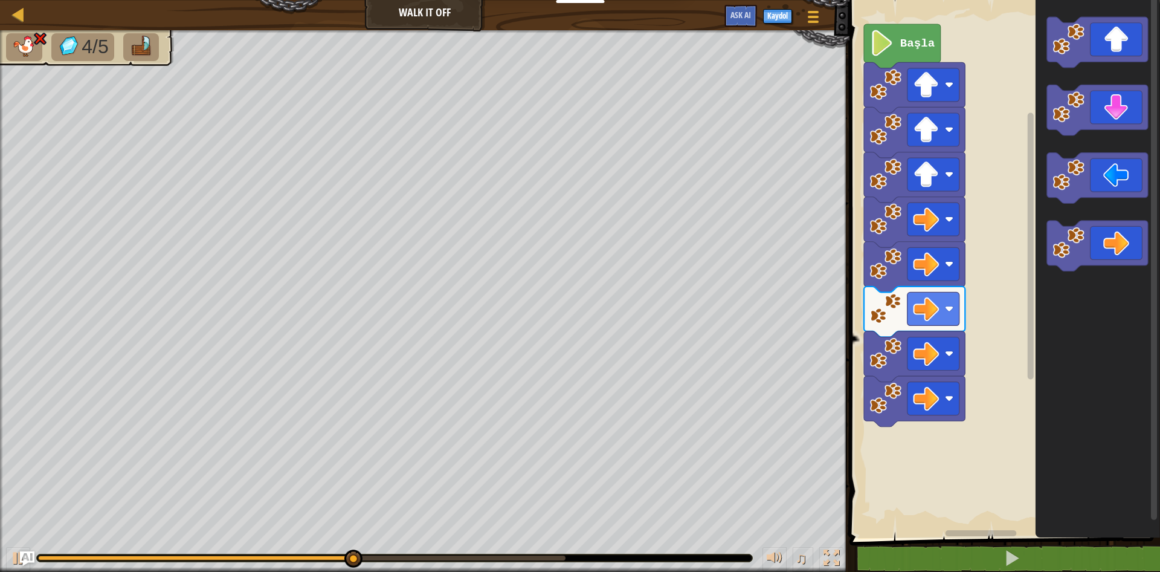
click at [1095, 143] on icon "Blockly Çalışma Alanı" at bounding box center [1097, 266] width 124 height 544
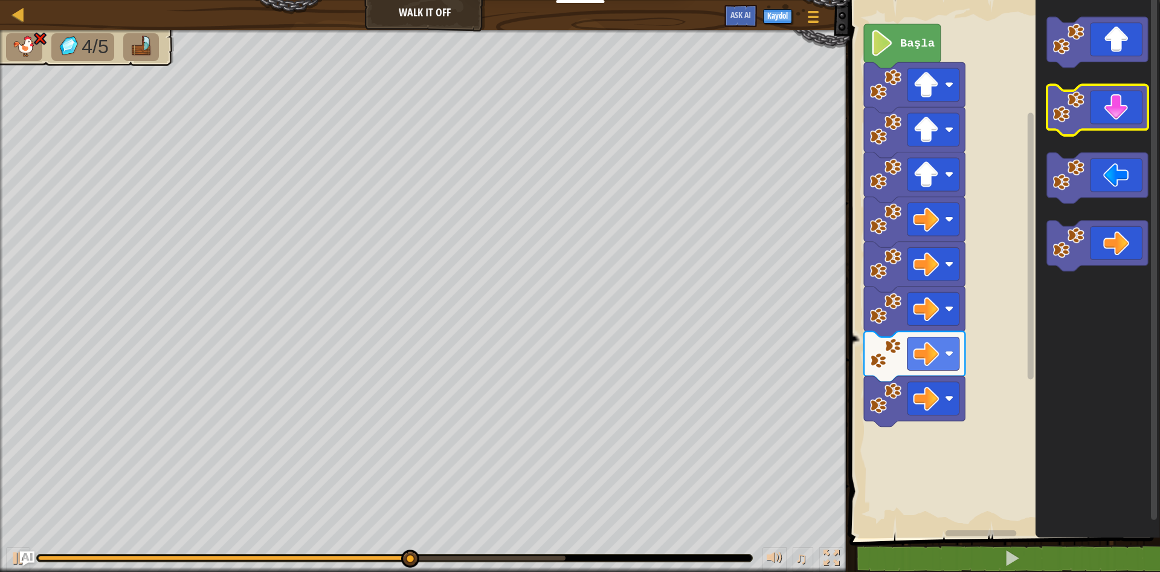
click at [1099, 121] on icon "Blockly Çalışma Alanı" at bounding box center [1097, 110] width 101 height 51
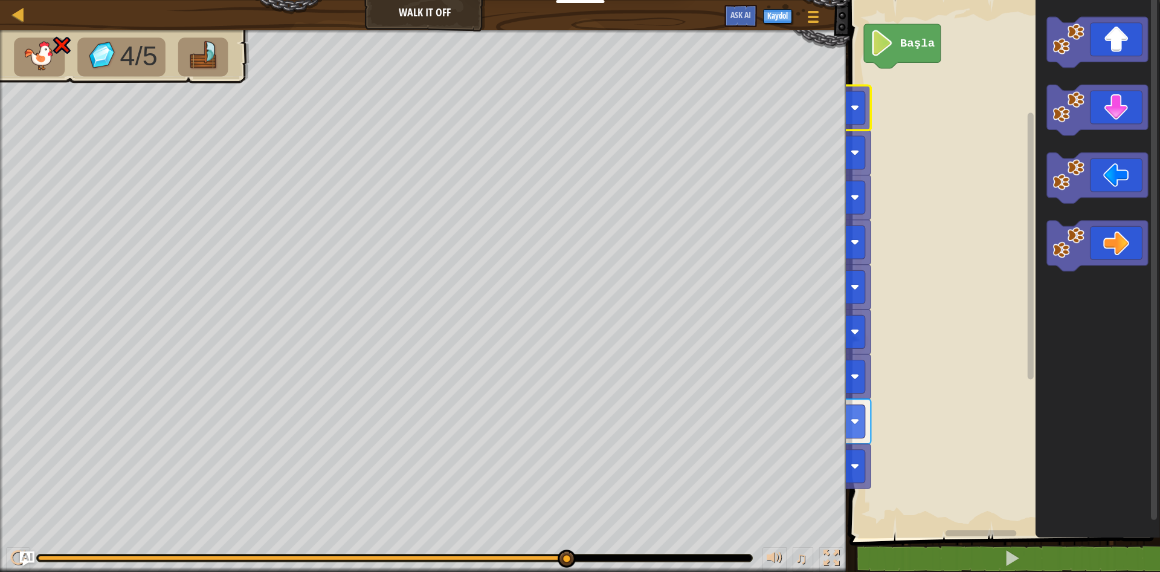
click at [783, 109] on div "Harita Walk It Off Oyun Menüsü Kaydol Ask AI 1 הההההההההההההההההההההההההההההההה…" at bounding box center [580, 286] width 1160 height 572
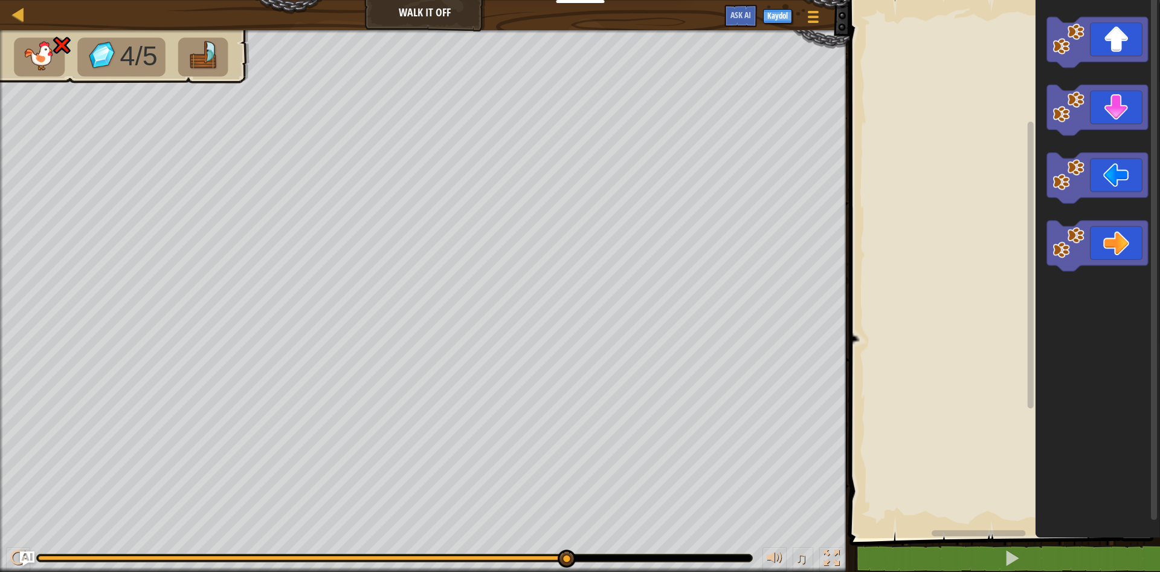
click at [205, 121] on div "Harita Walk It Off Oyun Menüsü Kaydol Ask AI 1 הההההההההההההההההההההההההההההההה…" at bounding box center [580, 286] width 1160 height 572
click at [857, 124] on image "Blockly Çalışma Alanı" at bounding box center [863, 119] width 25 height 26
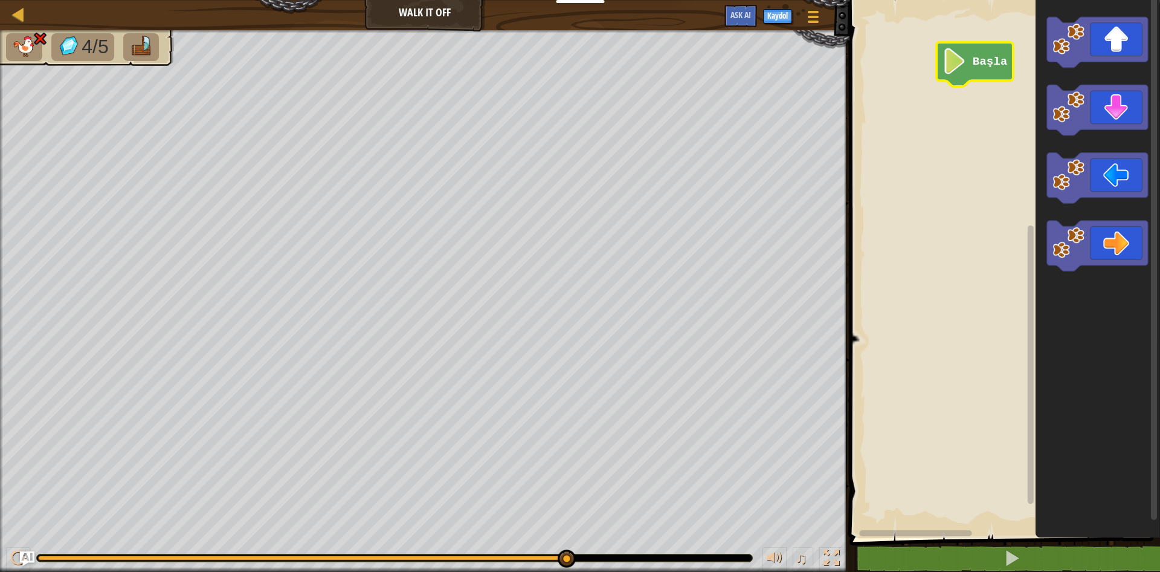
click at [151, 44] on img at bounding box center [141, 46] width 25 height 21
click at [100, 33] on li "4/5" at bounding box center [82, 47] width 63 height 28
click at [28, 51] on img at bounding box center [23, 46] width 25 height 21
click at [813, 24] on div at bounding box center [813, 17] width 16 height 18
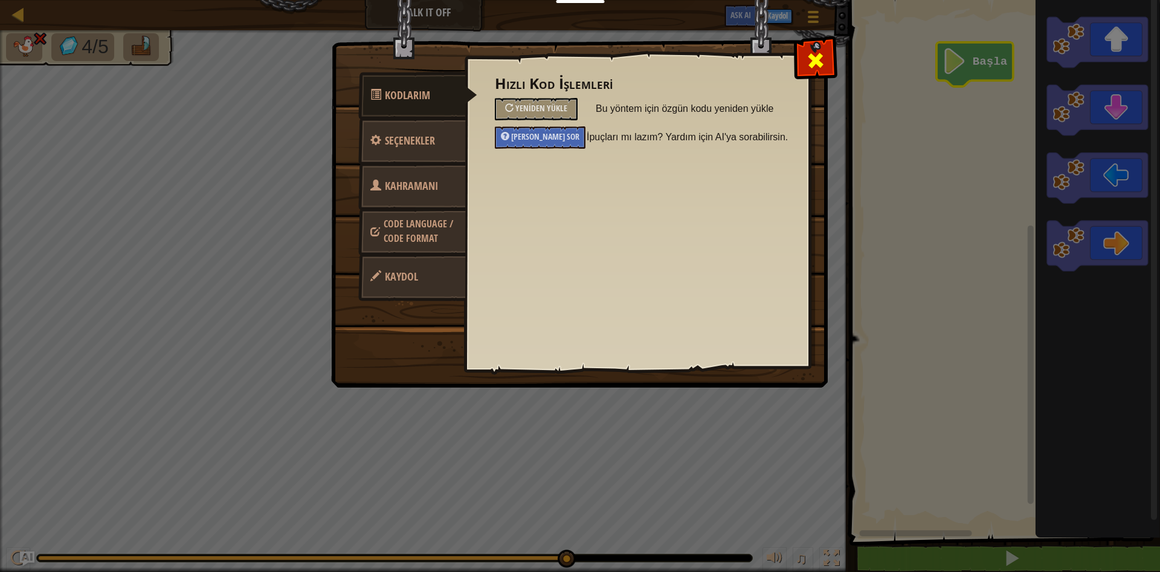
click at [819, 61] on span at bounding box center [815, 60] width 19 height 19
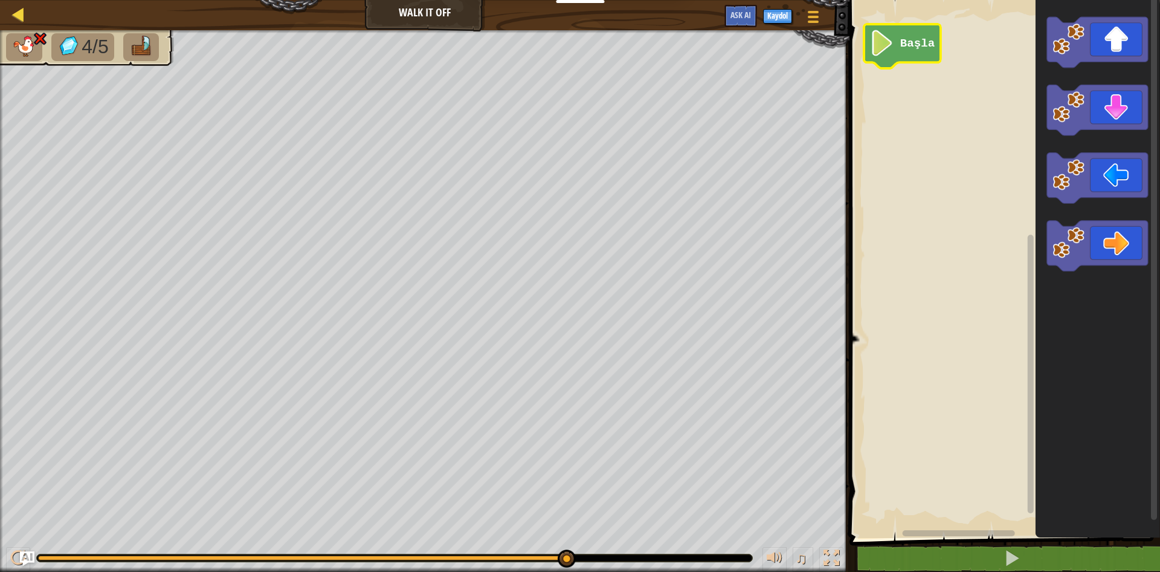
drag, startPoint x: 16, startPoint y: 5, endPoint x: 20, endPoint y: 13, distance: 9.5
click at [20, 13] on div "Harita Walk It Off Oyun Menüsü Kaydol Ask AI" at bounding box center [425, 15] width 850 height 30
click at [19, 13] on div at bounding box center [18, 14] width 15 height 15
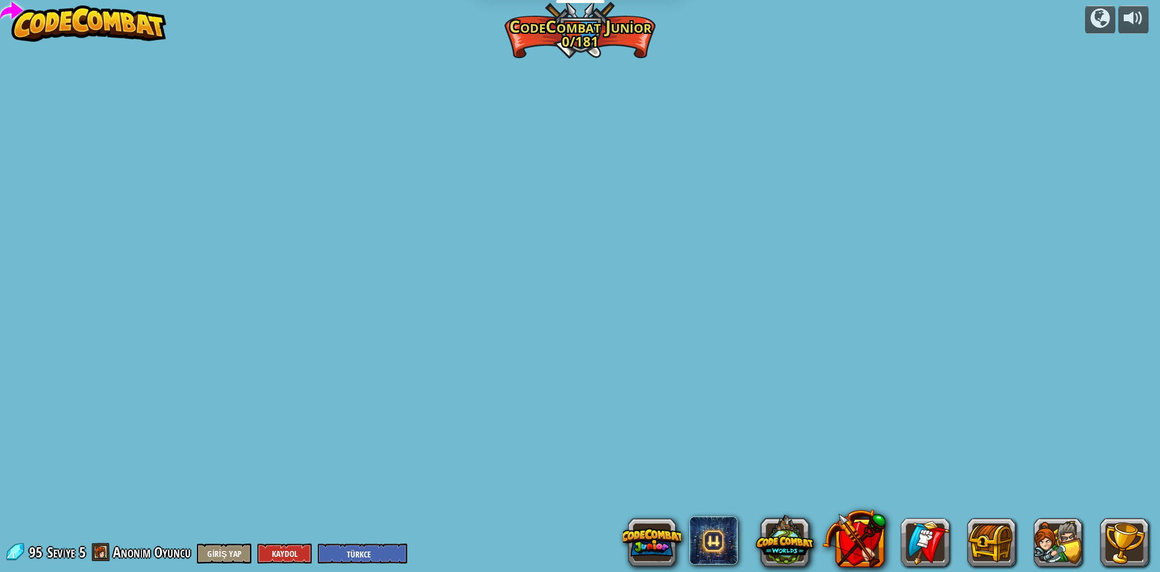
select select "tr"
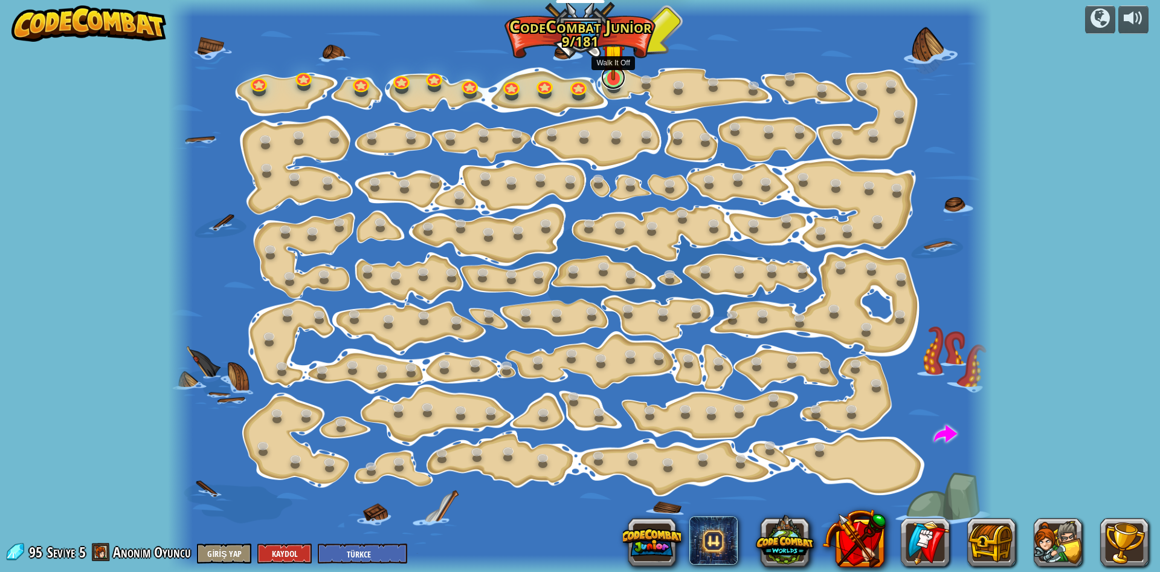
click at [609, 85] on link at bounding box center [613, 77] width 24 height 24
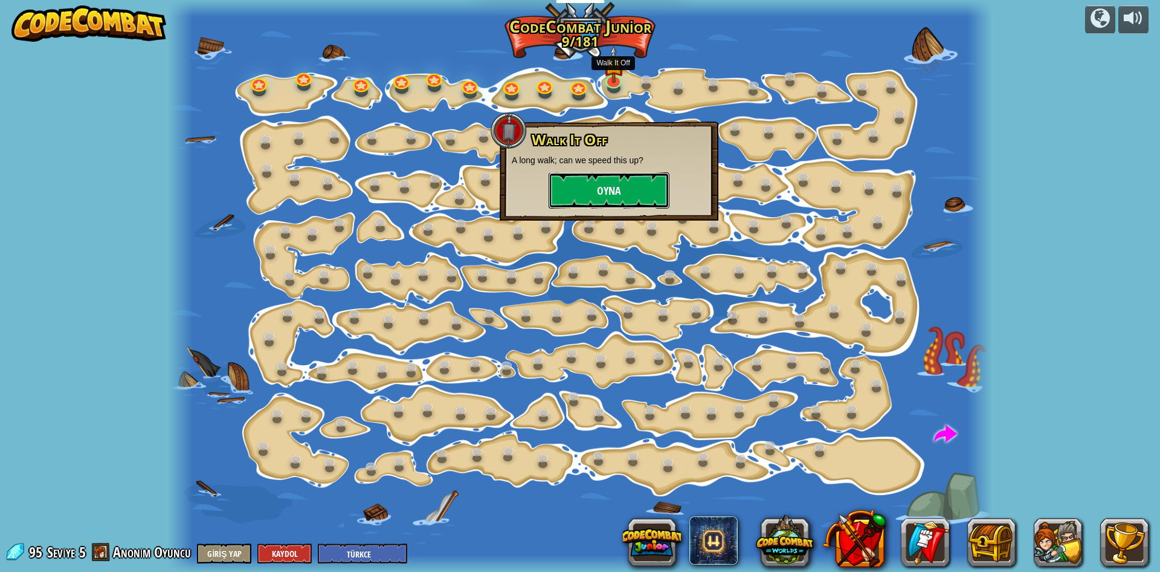
click at [605, 195] on button "Oyna" at bounding box center [609, 190] width 121 height 36
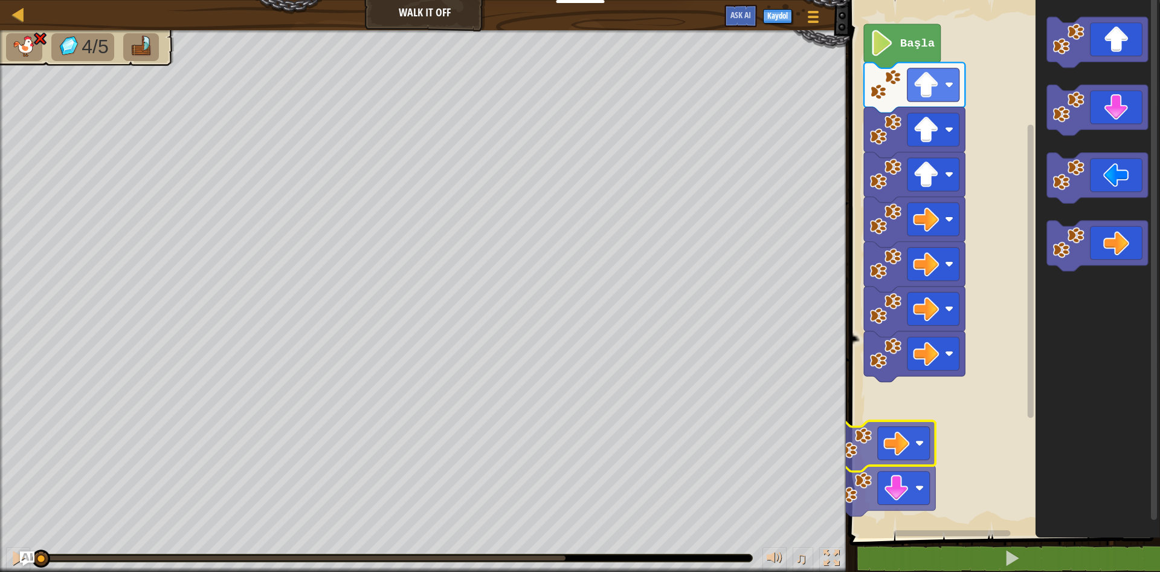
click at [855, 462] on g "Başla" at bounding box center [1003, 266] width 314 height 544
click at [920, 452] on rect "Blockly Çalışma Alanı" at bounding box center [903, 443] width 52 height 33
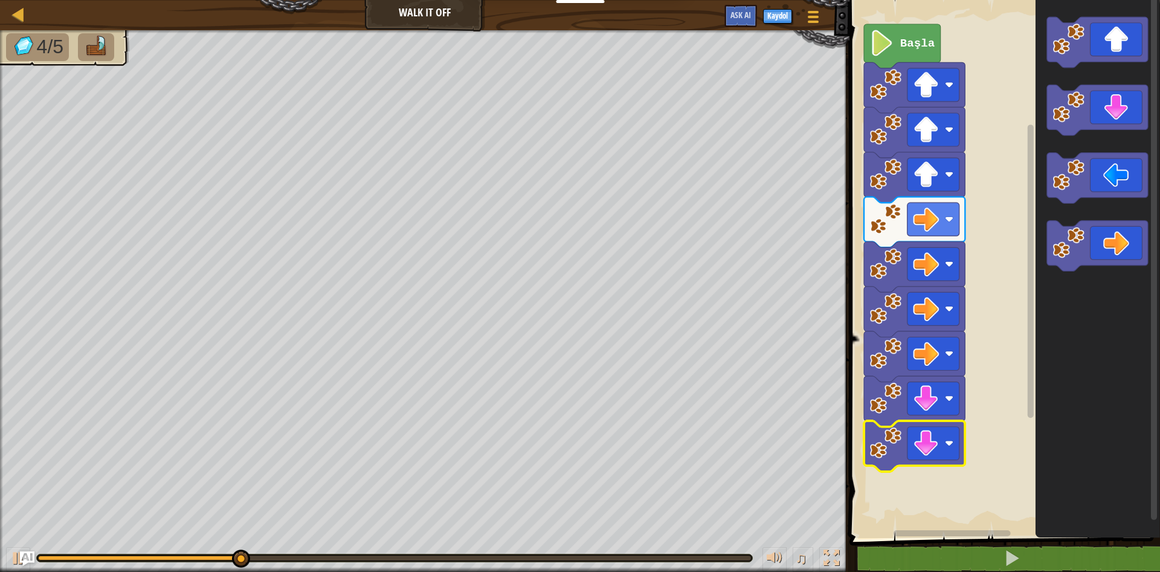
click at [906, 451] on g "Başla" at bounding box center [914, 247] width 101 height 447
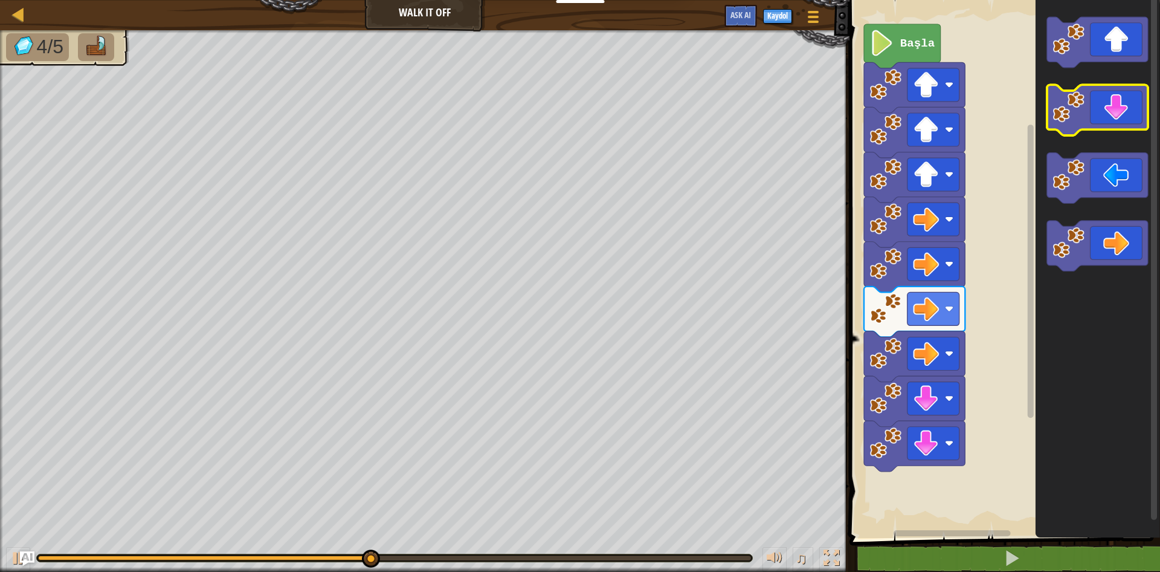
click at [1129, 98] on icon "Blockly Çalışma Alanı" at bounding box center [1097, 110] width 101 height 51
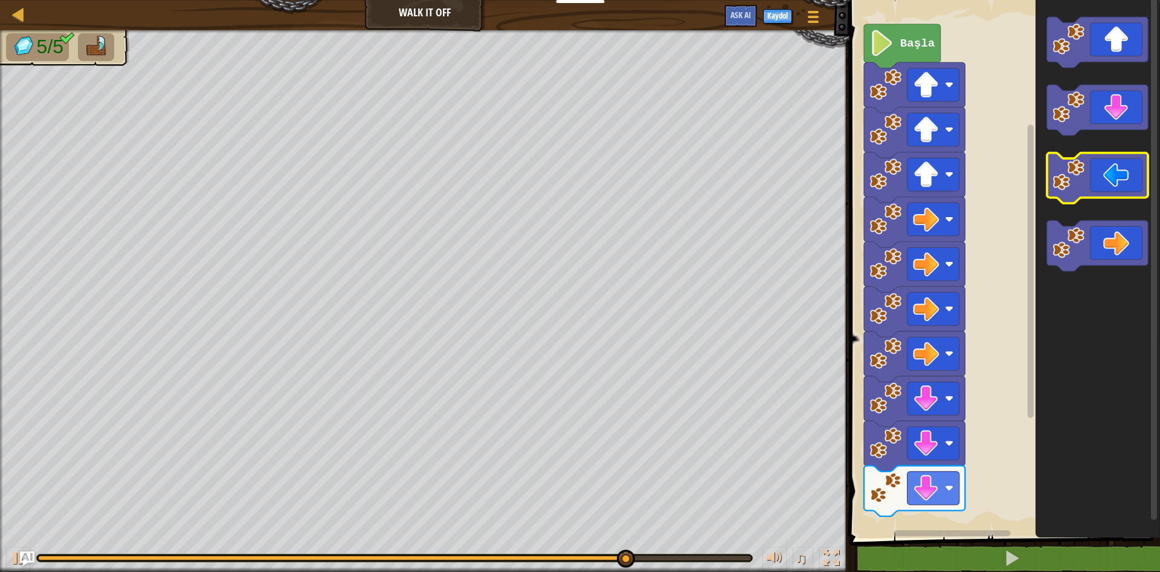
click at [1072, 179] on image "Blockly Çalışma Alanı" at bounding box center [1069, 175] width 32 height 32
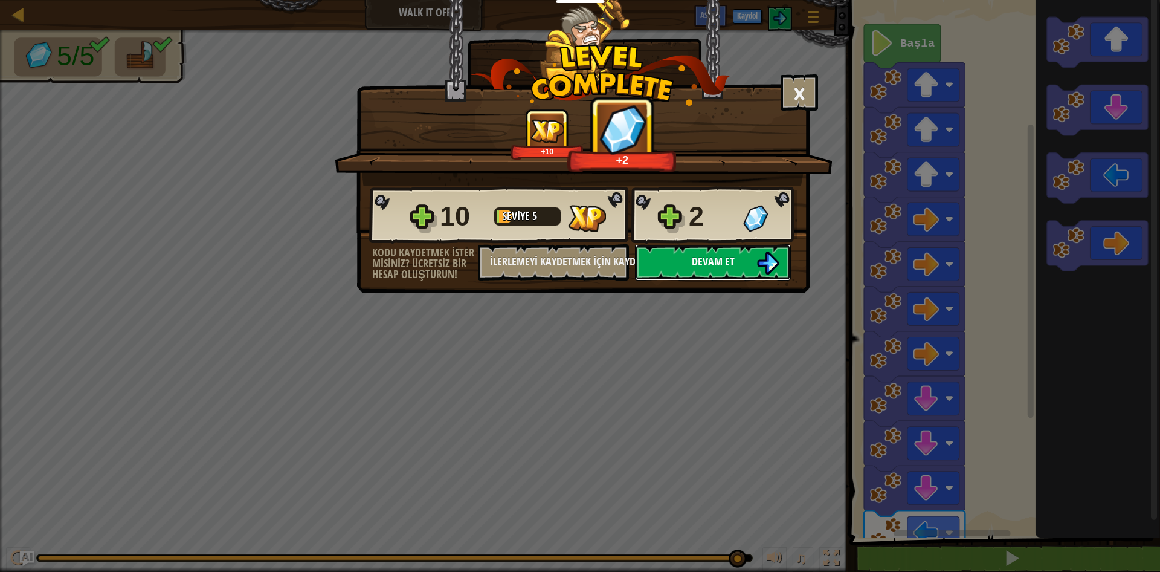
click at [710, 263] on span "Devam et" at bounding box center [713, 261] width 43 height 15
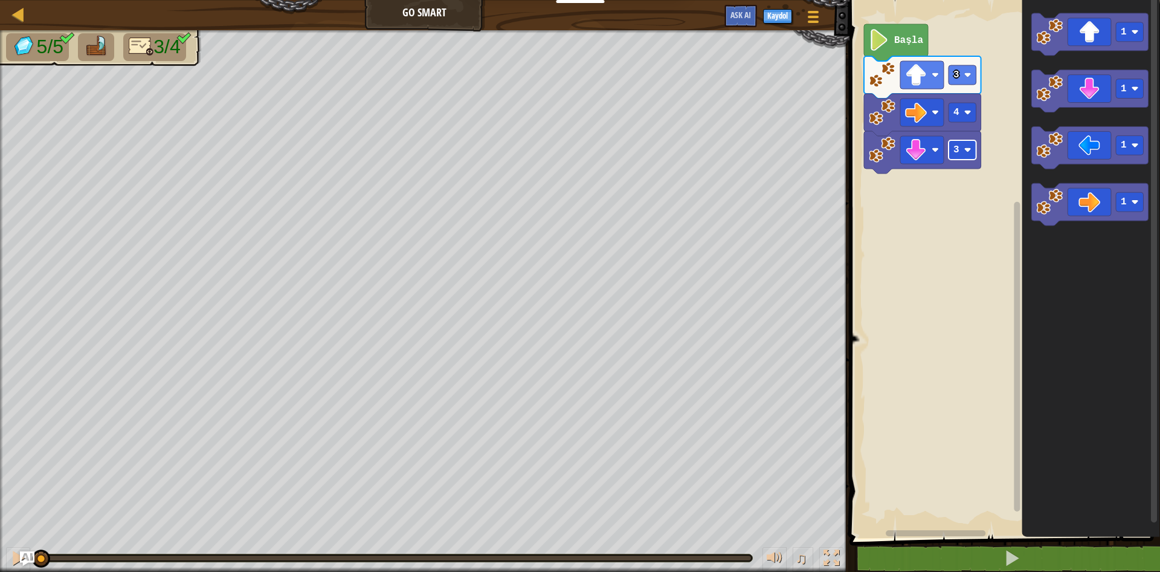
click at [964, 152] on g "3 4 3 Başla" at bounding box center [922, 98] width 117 height 149
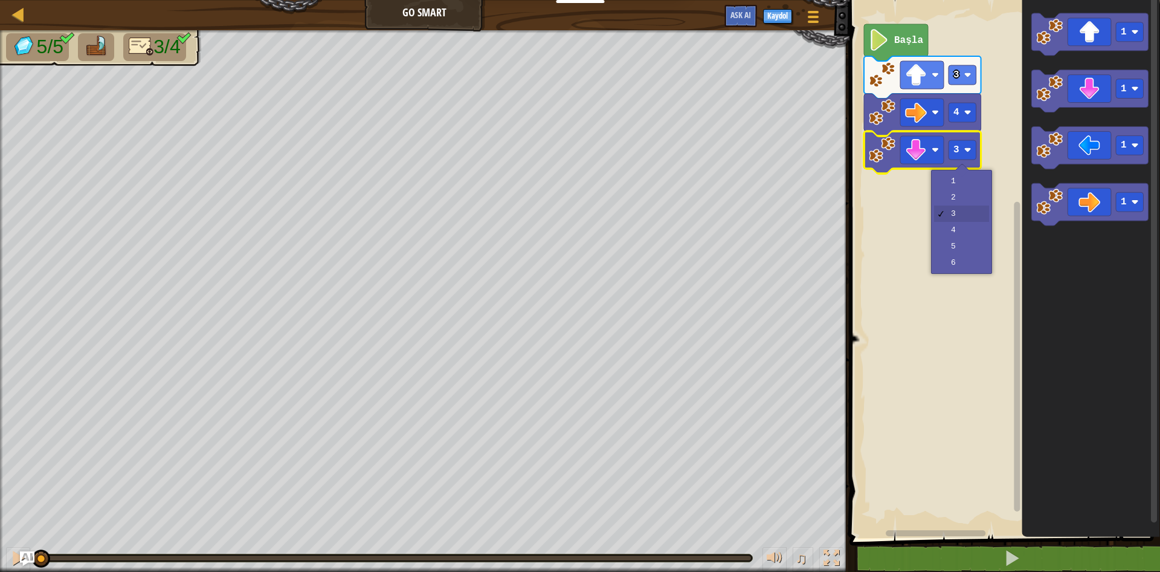
drag, startPoint x: 960, startPoint y: 205, endPoint x: 967, endPoint y: 216, distance: 12.2
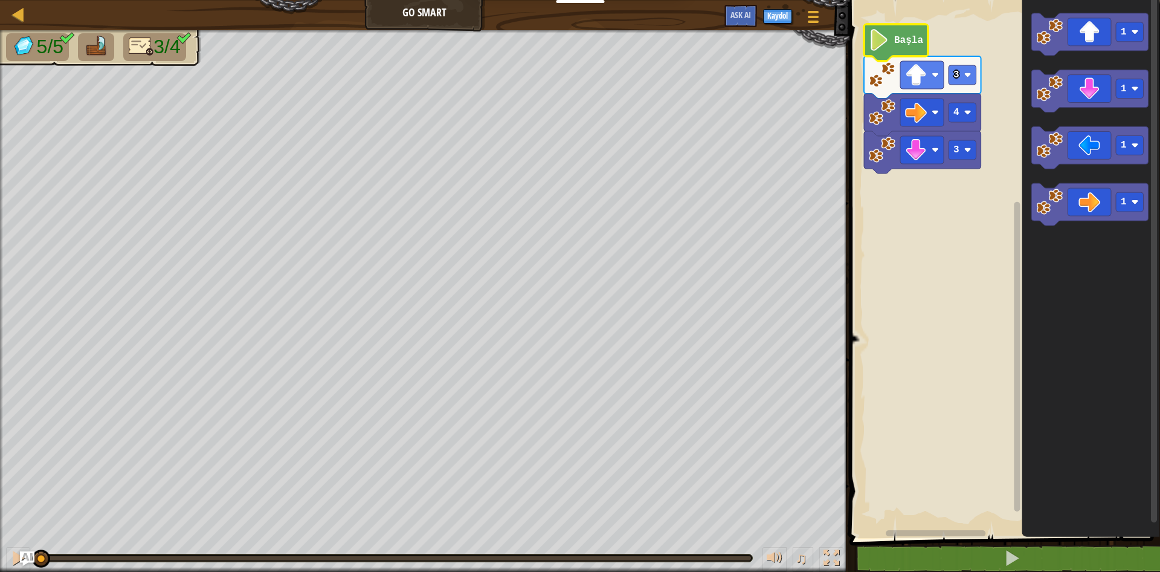
click at [895, 40] on text "Başla" at bounding box center [908, 40] width 29 height 11
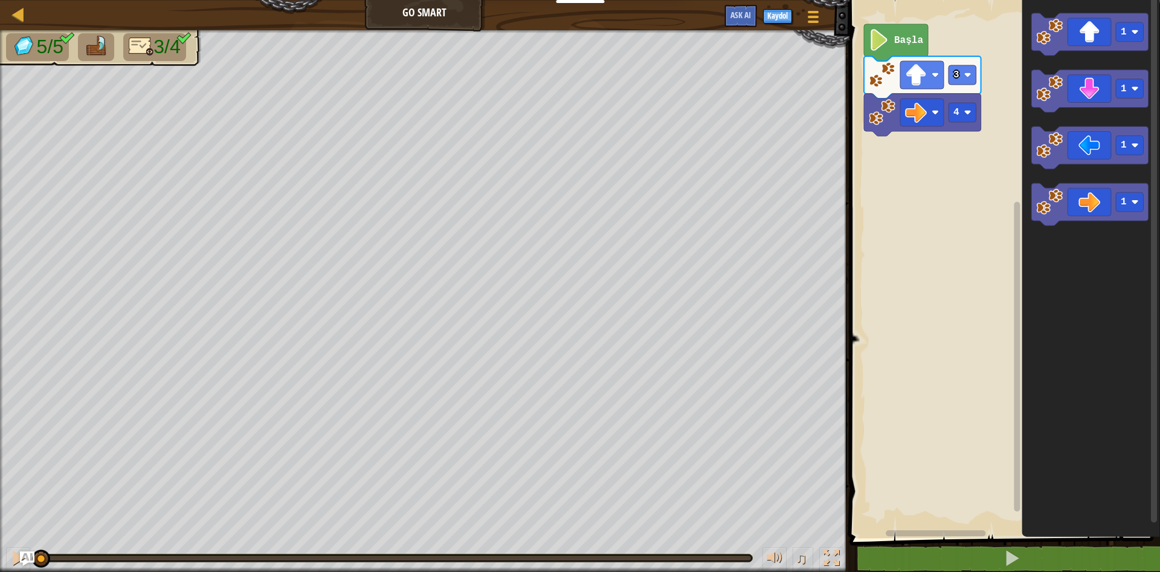
click at [697, 228] on div "Harita Go Smart Oyun Menüsü Kaydol Ask AI 1 ההההההההההההההההההההההההההההההההההה…" at bounding box center [580, 286] width 1160 height 572
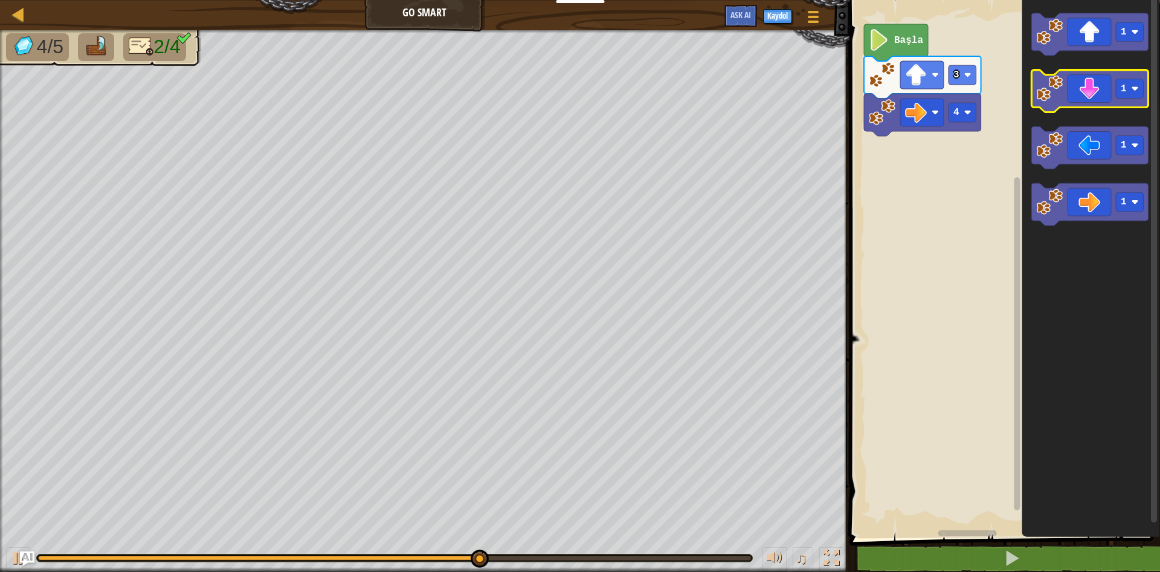
click at [1054, 89] on g "1" at bounding box center [1089, 91] width 117 height 42
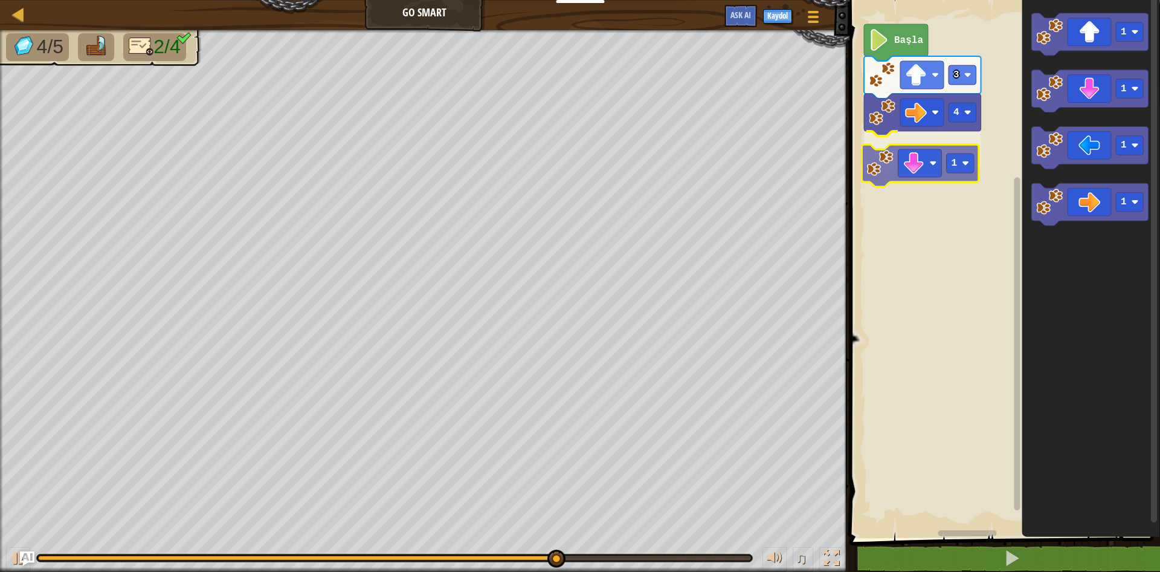
click at [885, 164] on div "Başla 3 4 1 1 1 1 1 1" at bounding box center [1003, 266] width 314 height 544
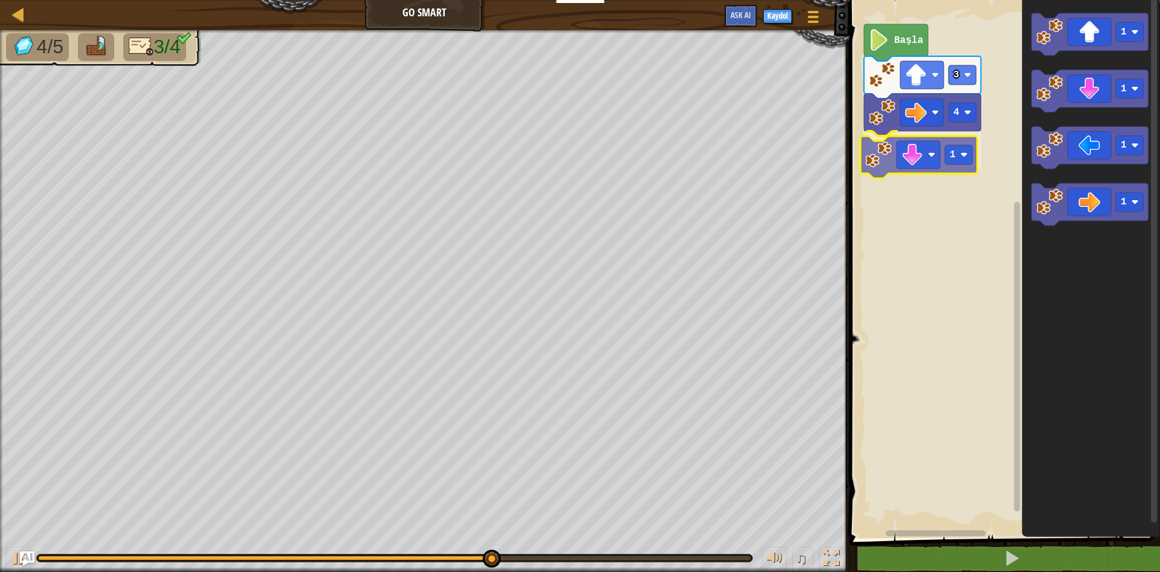
click at [956, 142] on g "4 1" at bounding box center [922, 134] width 117 height 80
click at [960, 145] on rect "Blockly Çalışma Alanı" at bounding box center [963, 149] width 28 height 19
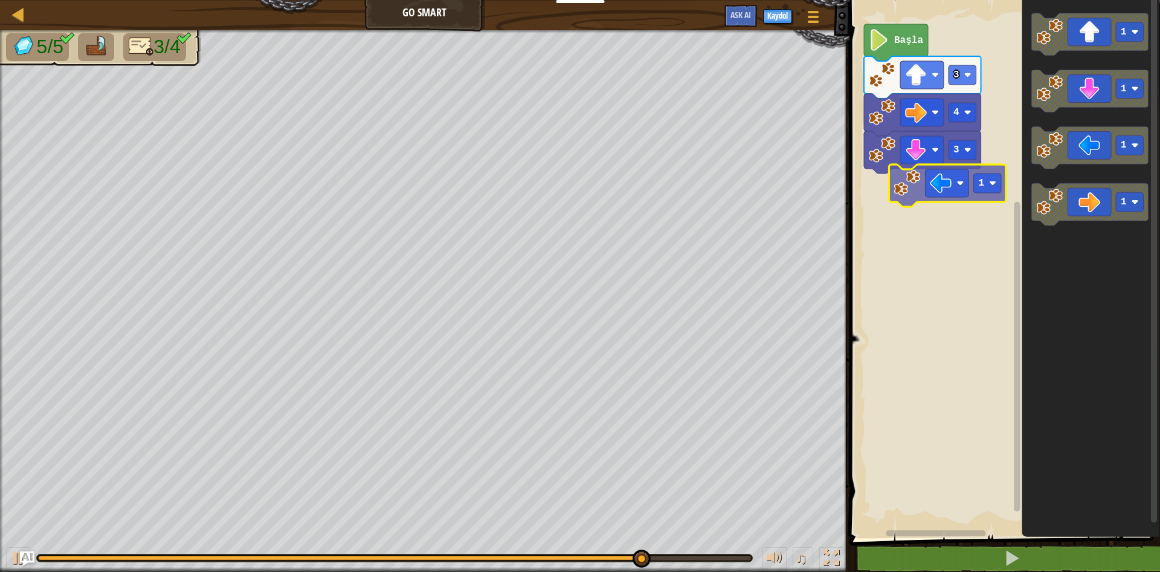
click at [902, 185] on div "Başla 3 4 3 1 1 1 1 1 1" at bounding box center [1003, 266] width 314 height 544
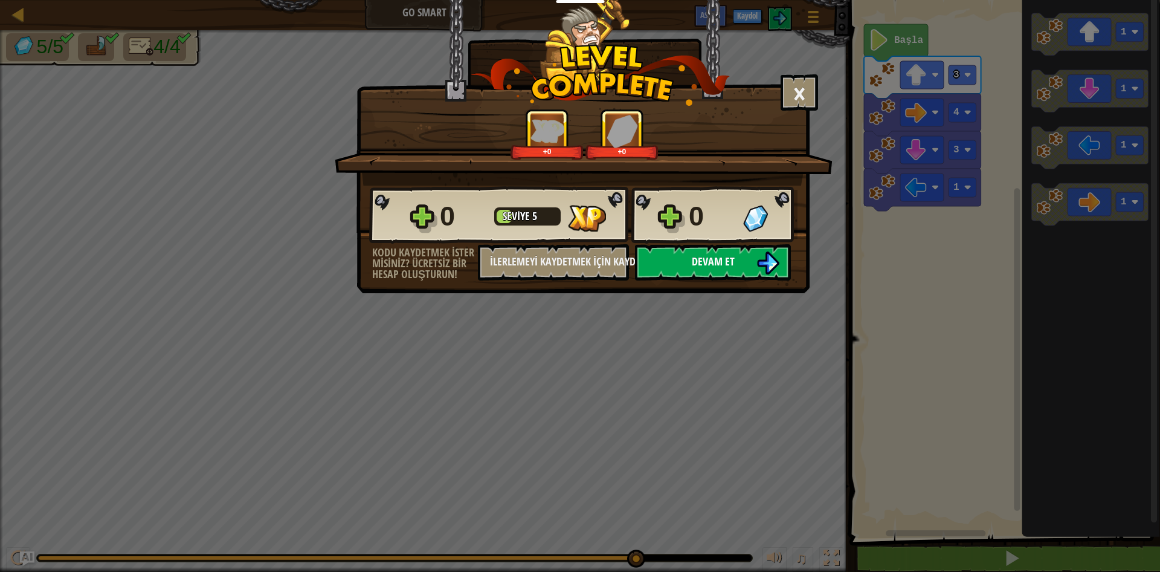
click at [769, 251] on button "Devam et" at bounding box center [713, 262] width 156 height 36
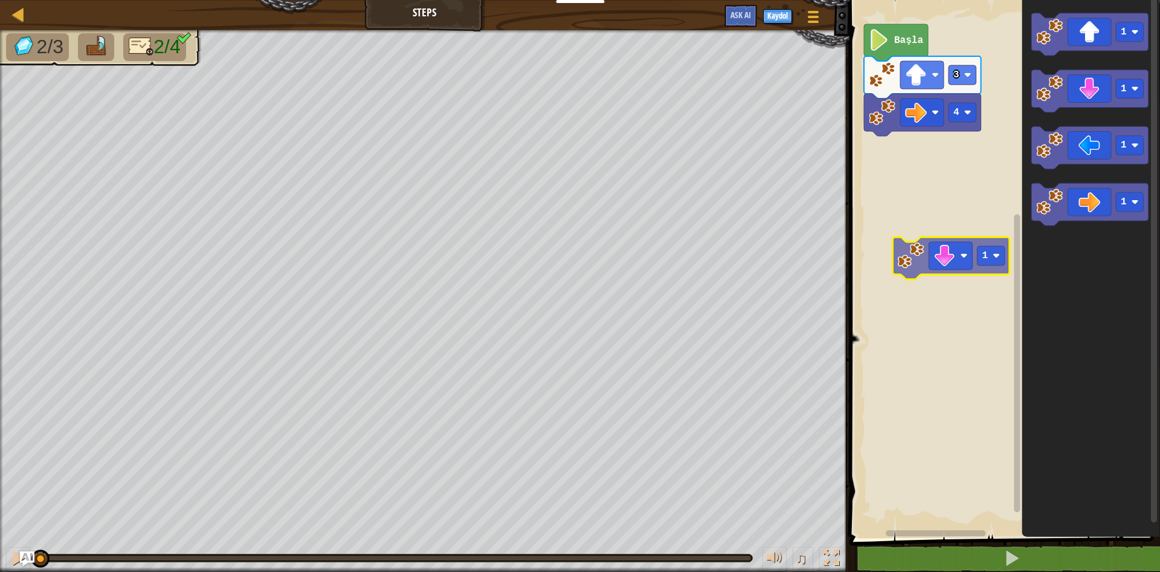
click at [950, 260] on div "4 3 Başla 1 1 1 1 1" at bounding box center [1003, 266] width 314 height 544
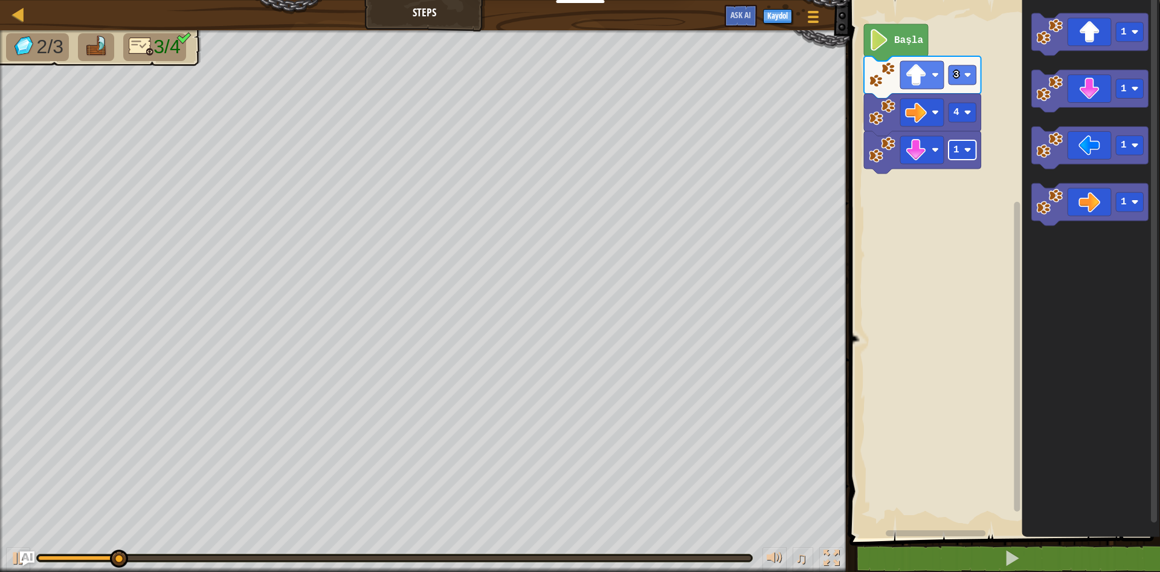
click at [967, 154] on g "1 4 3 Başla" at bounding box center [922, 98] width 117 height 149
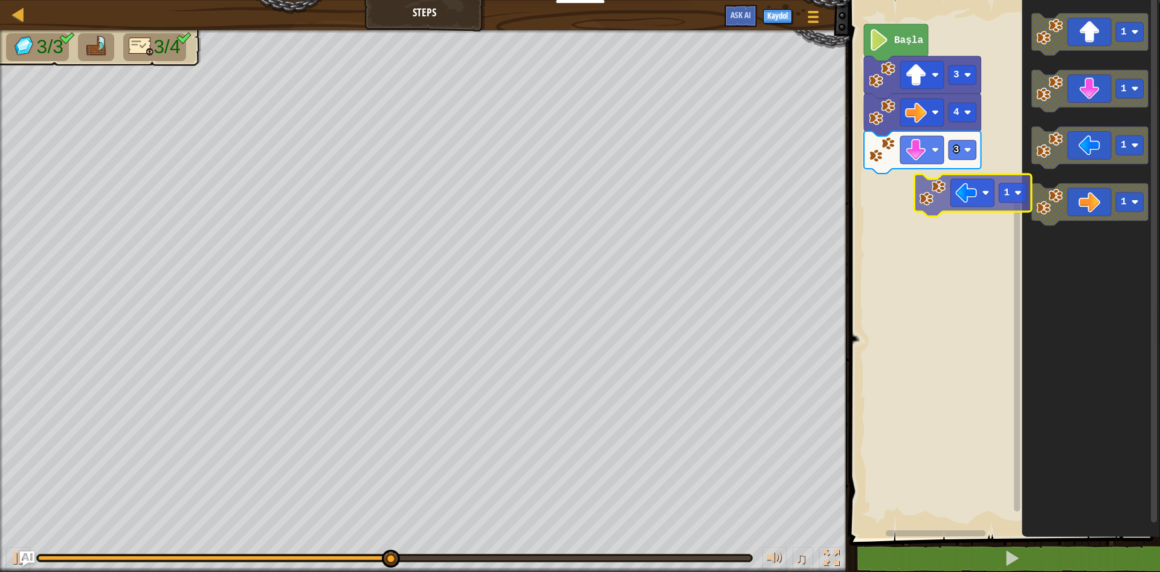
click at [991, 201] on div "Başla 3 4 3 1 1 1 1 1" at bounding box center [1003, 266] width 314 height 544
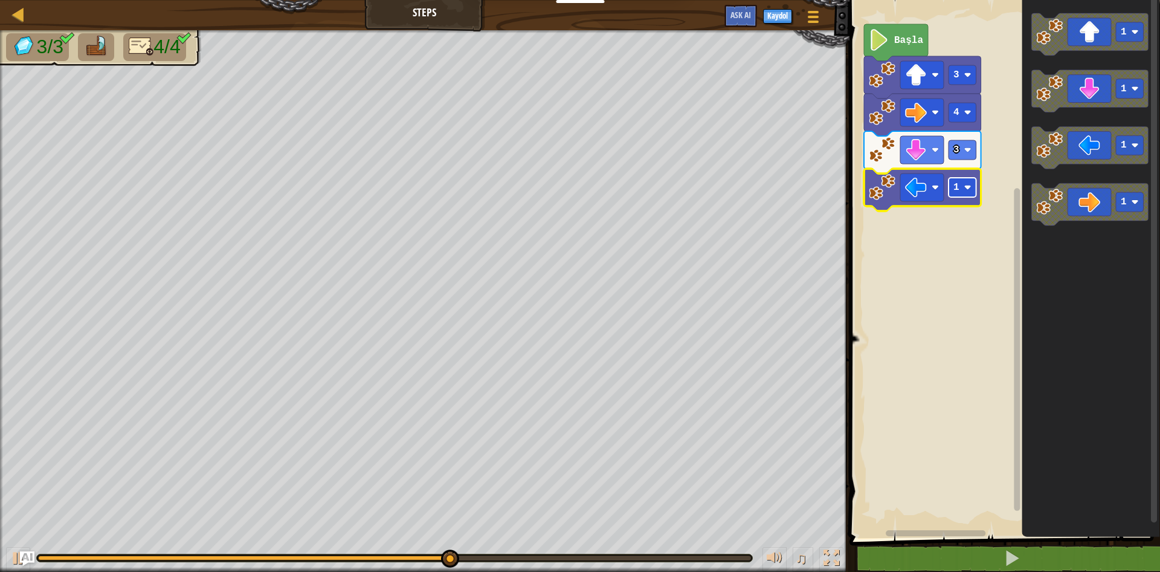
click at [967, 196] on g "1 3" at bounding box center [922, 171] width 117 height 80
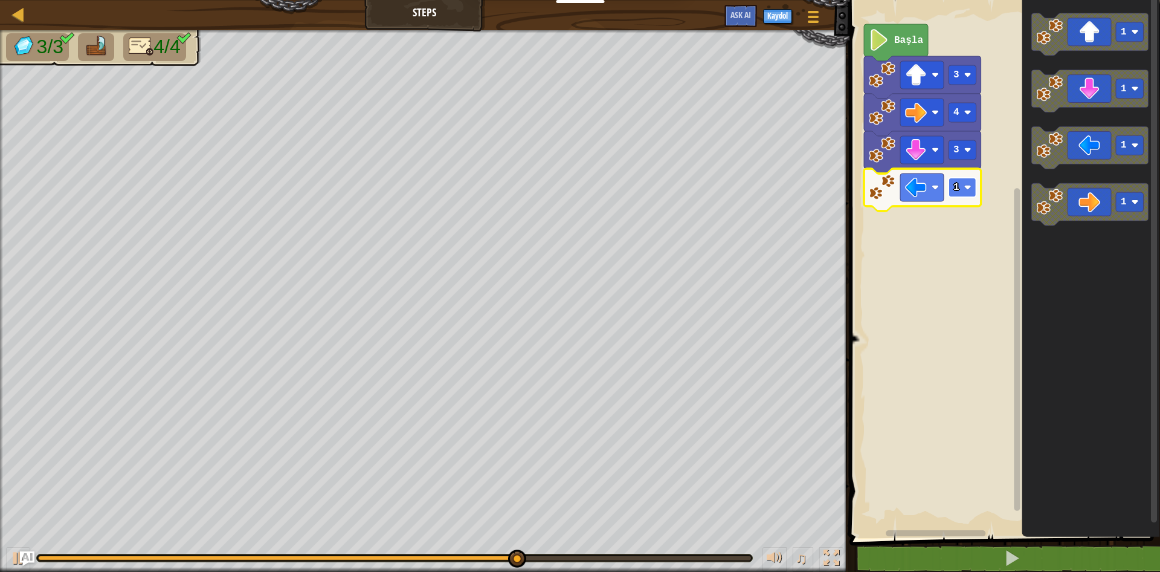
click at [975, 186] on g "3 1 4 3 Başla" at bounding box center [922, 117] width 117 height 187
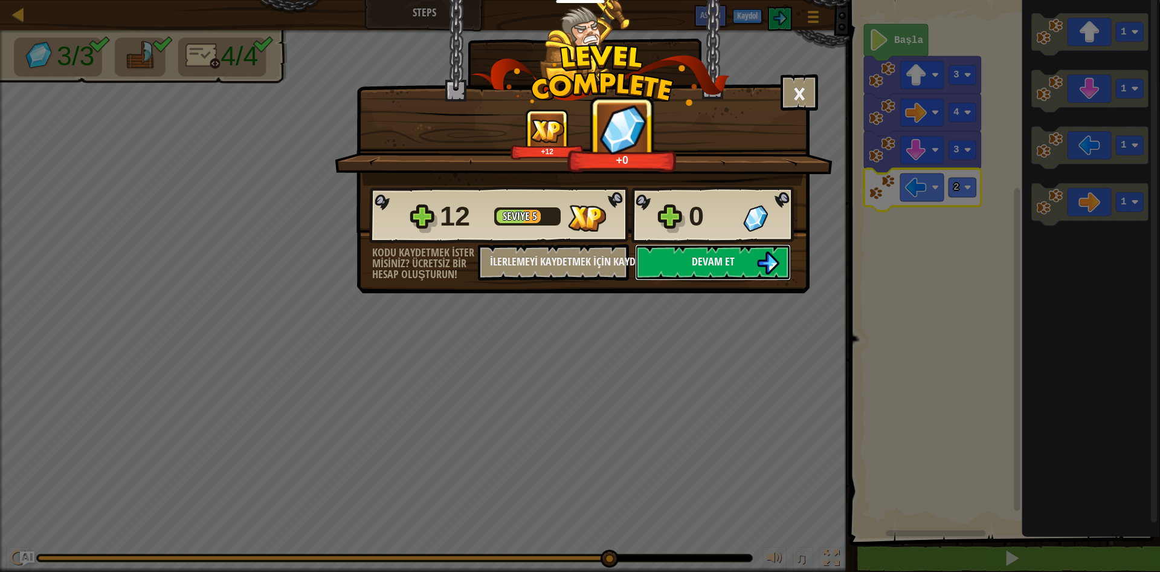
click at [653, 262] on button "Devam et" at bounding box center [713, 262] width 156 height 36
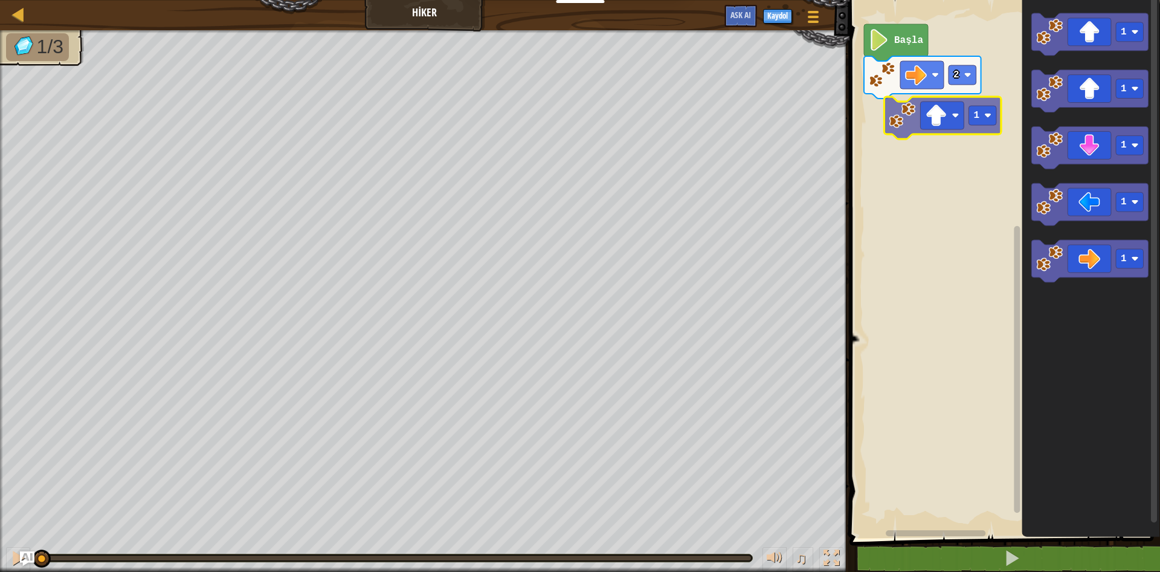
click at [924, 98] on div "2 Başla 1 1 1 1 1 1" at bounding box center [1003, 266] width 314 height 544
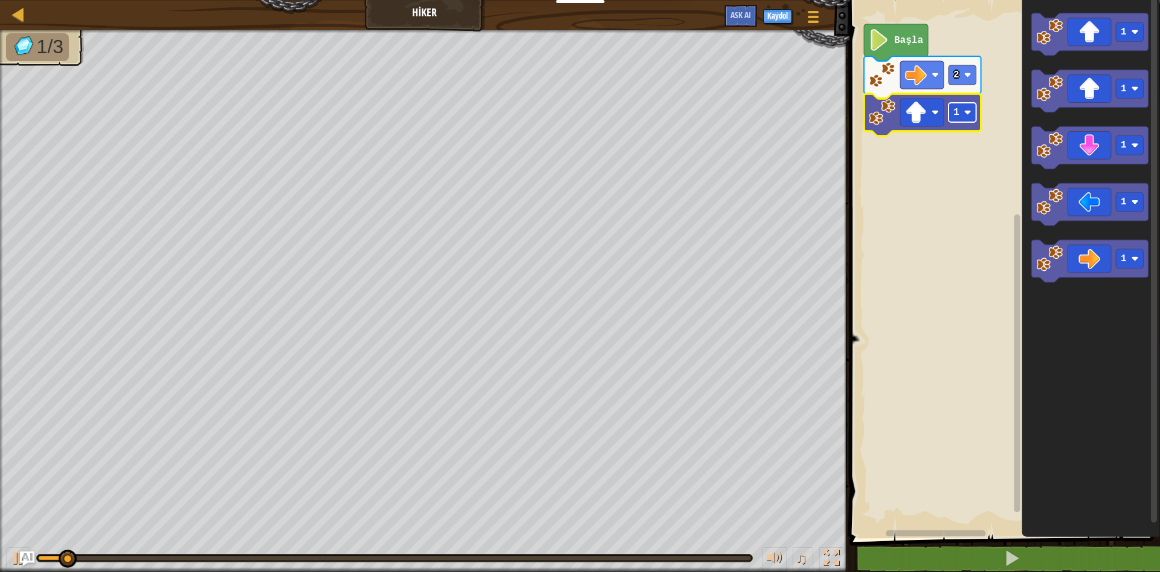
click at [975, 115] on g "1 2 Başla" at bounding box center [922, 80] width 117 height 112
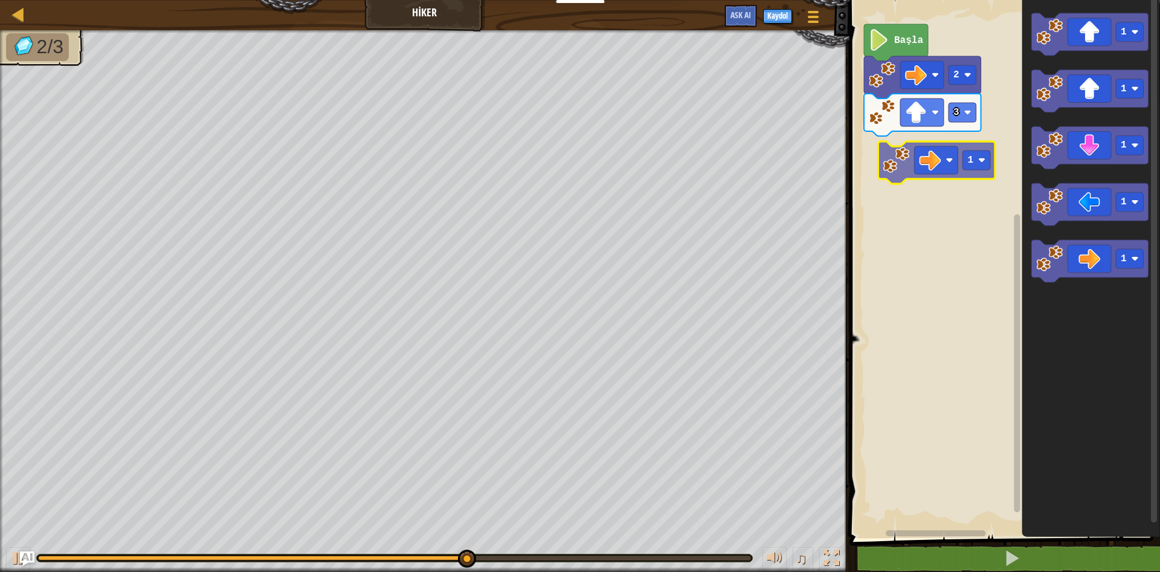
click at [897, 157] on div "Başla 2 3 1 1 1 1 1 1 1" at bounding box center [1003, 266] width 314 height 544
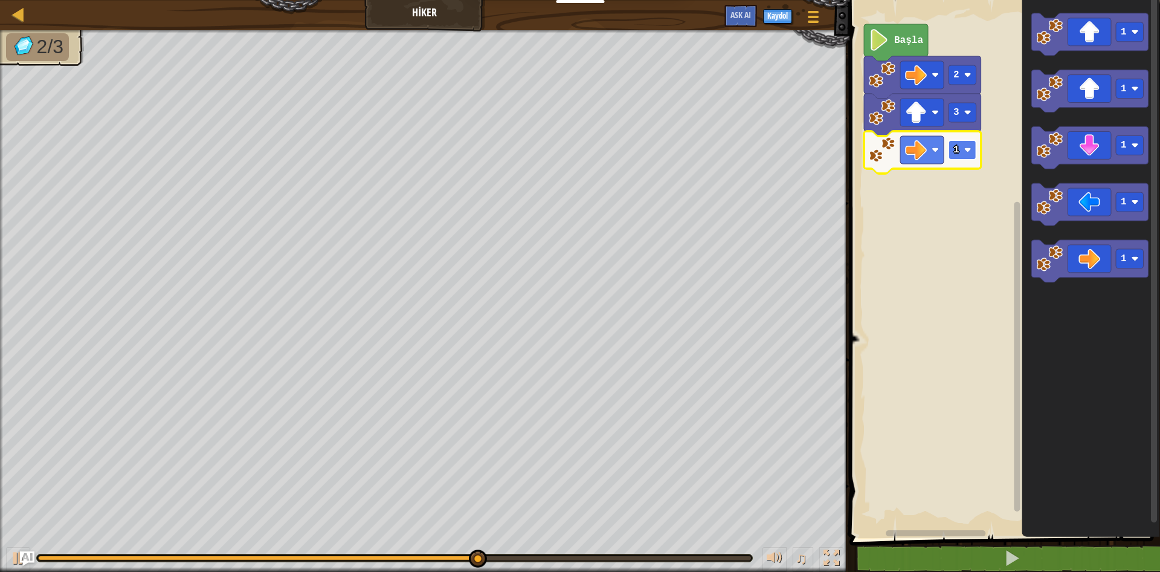
click at [968, 150] on g "1 3 2 Başla" at bounding box center [922, 98] width 117 height 149
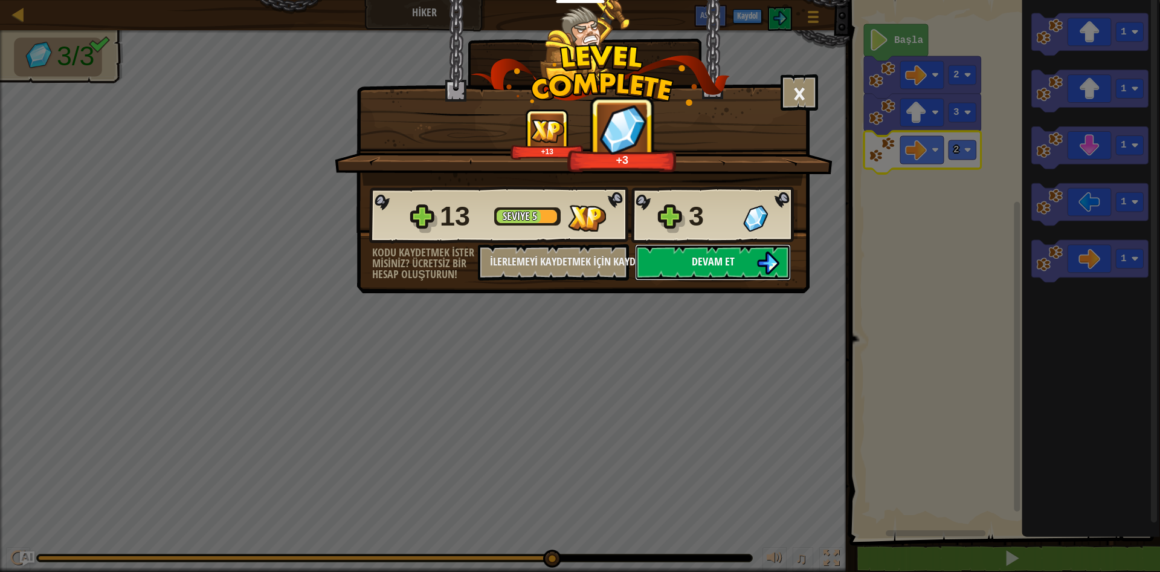
click at [750, 266] on button "Devam et" at bounding box center [713, 262] width 156 height 36
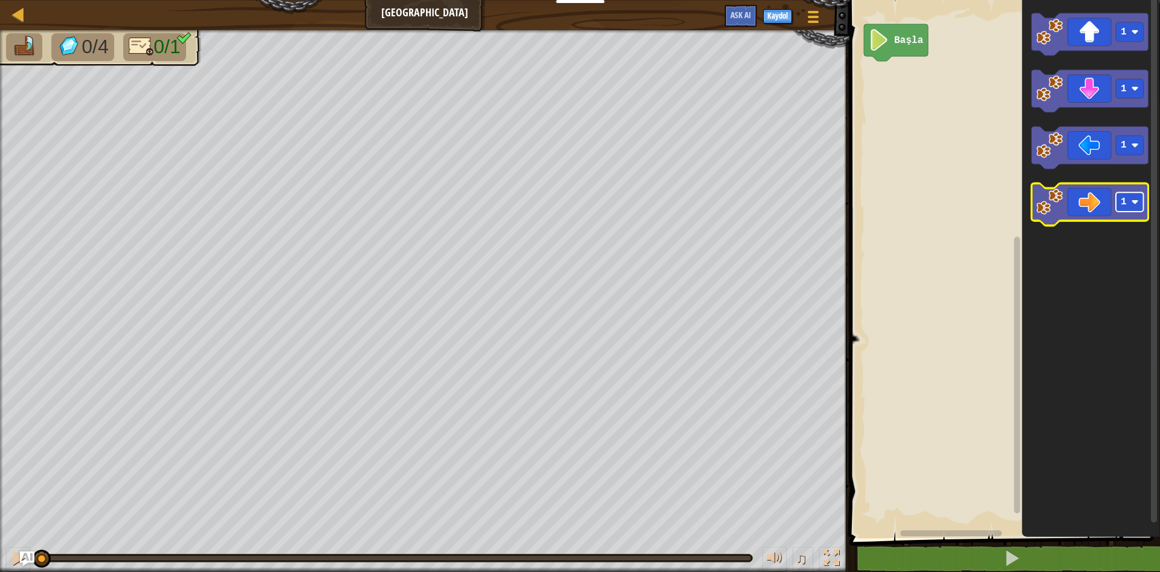
click at [1140, 202] on rect "Blockly Çalışma Alanı" at bounding box center [1130, 202] width 28 height 19
click at [1091, 195] on icon "Blockly Çalışma Alanı" at bounding box center [1089, 205] width 117 height 42
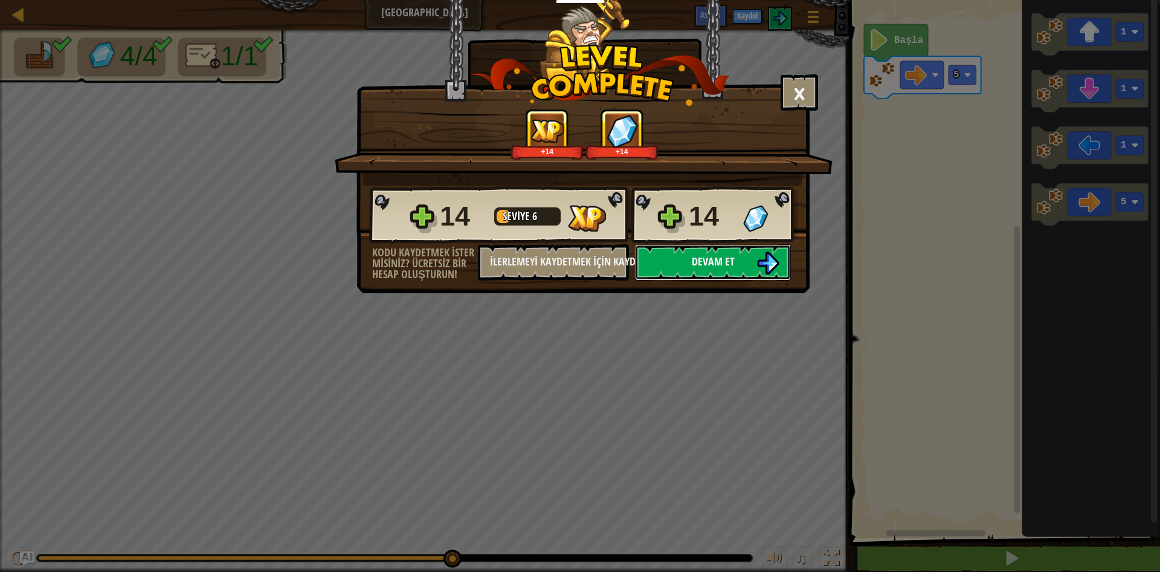
click at [732, 247] on button "Devam et" at bounding box center [713, 262] width 156 height 36
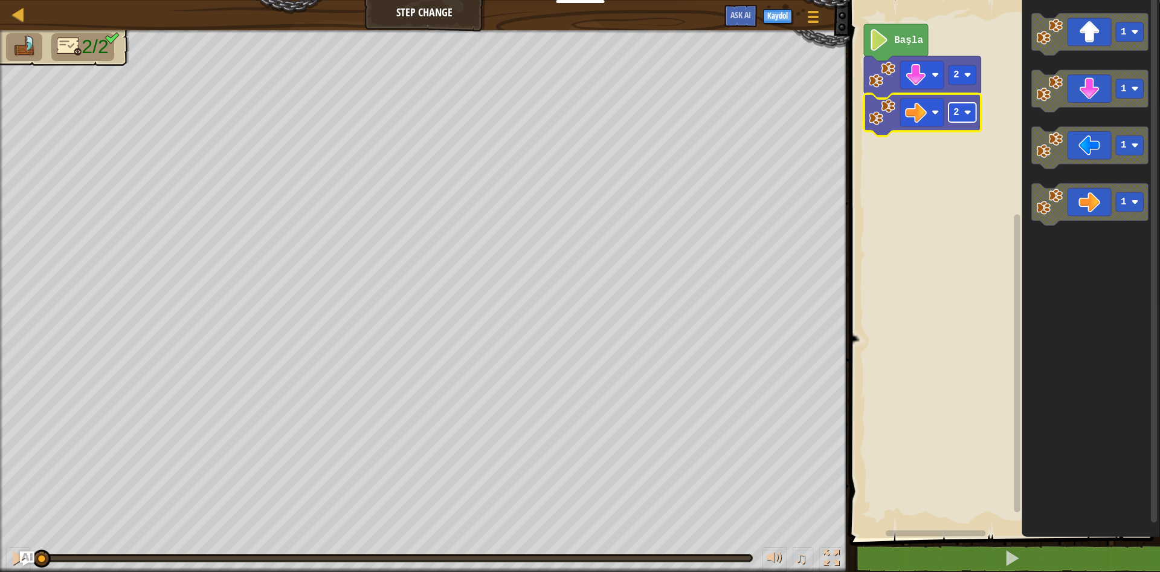
click at [955, 111] on g "2 2 Başla" at bounding box center [922, 80] width 117 height 112
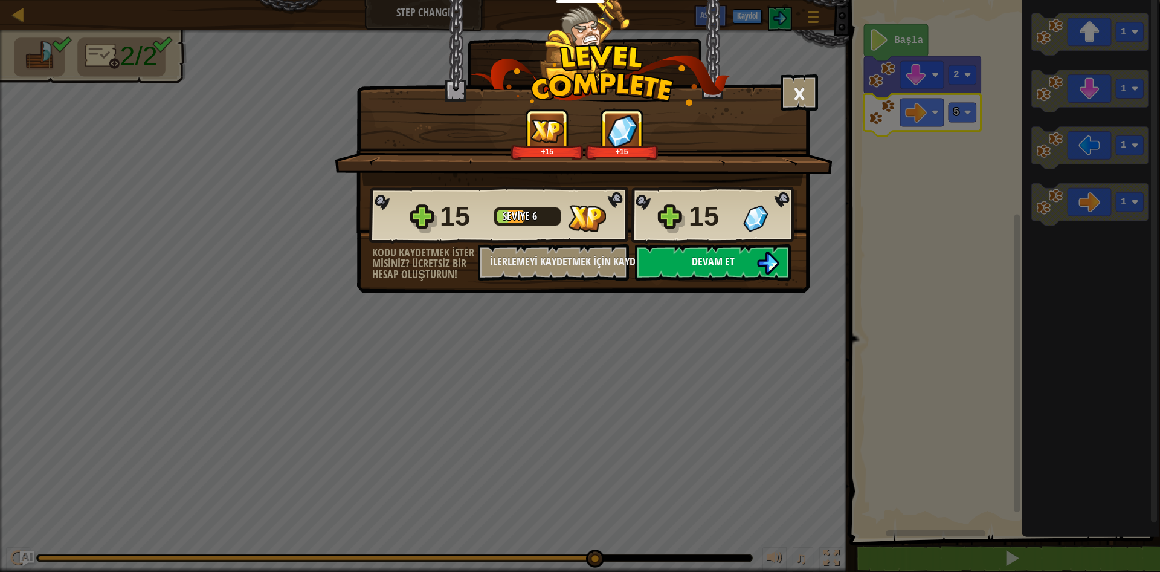
click at [760, 265] on img at bounding box center [767, 262] width 23 height 23
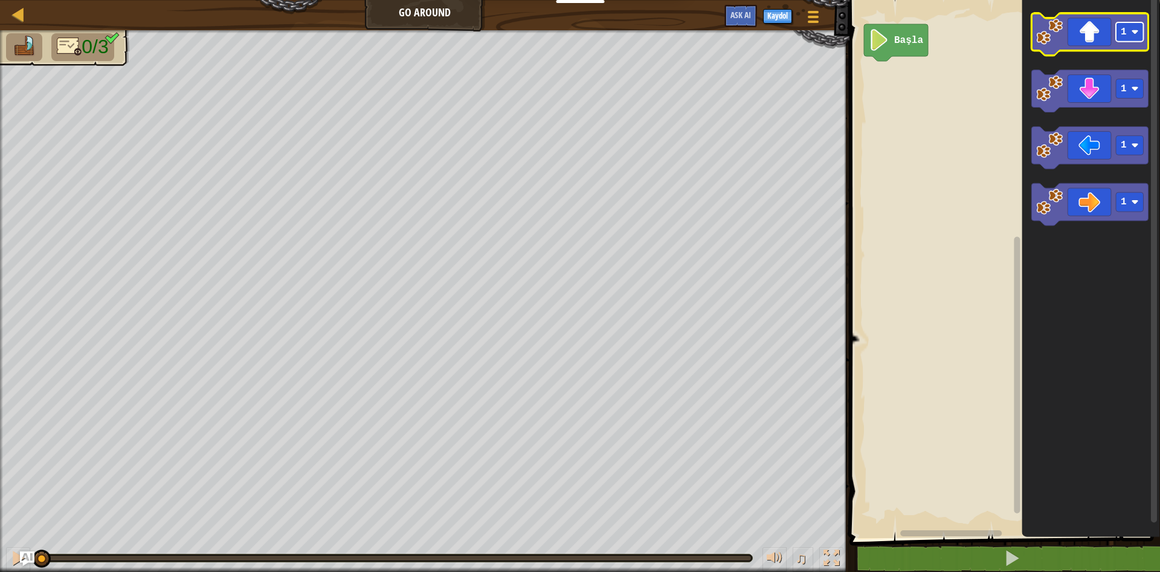
click at [1129, 37] on rect "Blockly Çalışma Alanı" at bounding box center [1130, 31] width 28 height 19
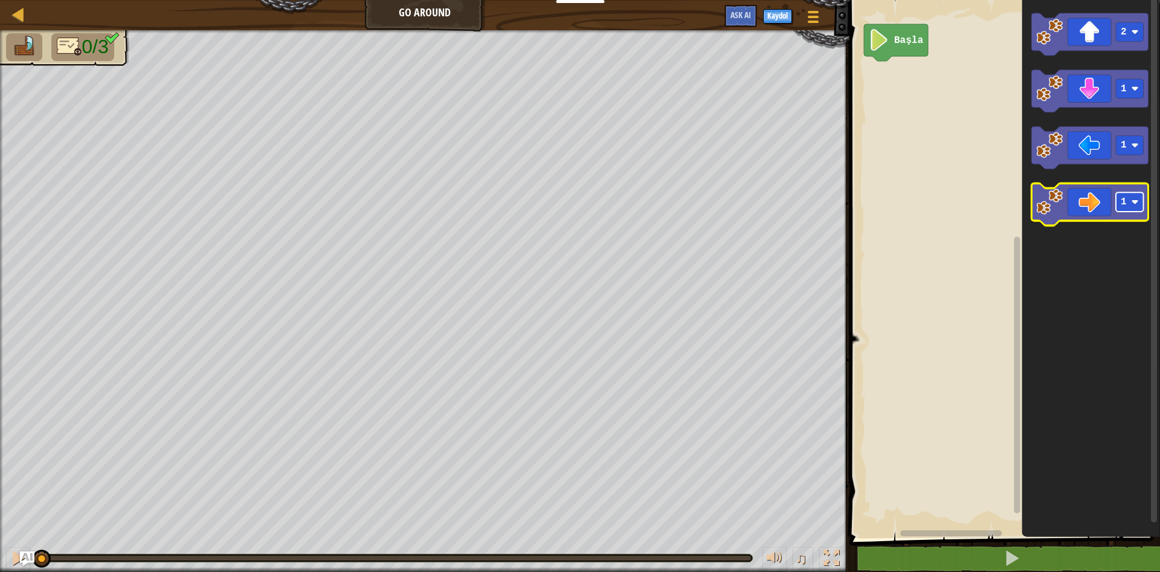
click at [1129, 207] on rect "Blockly Çalışma Alanı" at bounding box center [1130, 202] width 28 height 19
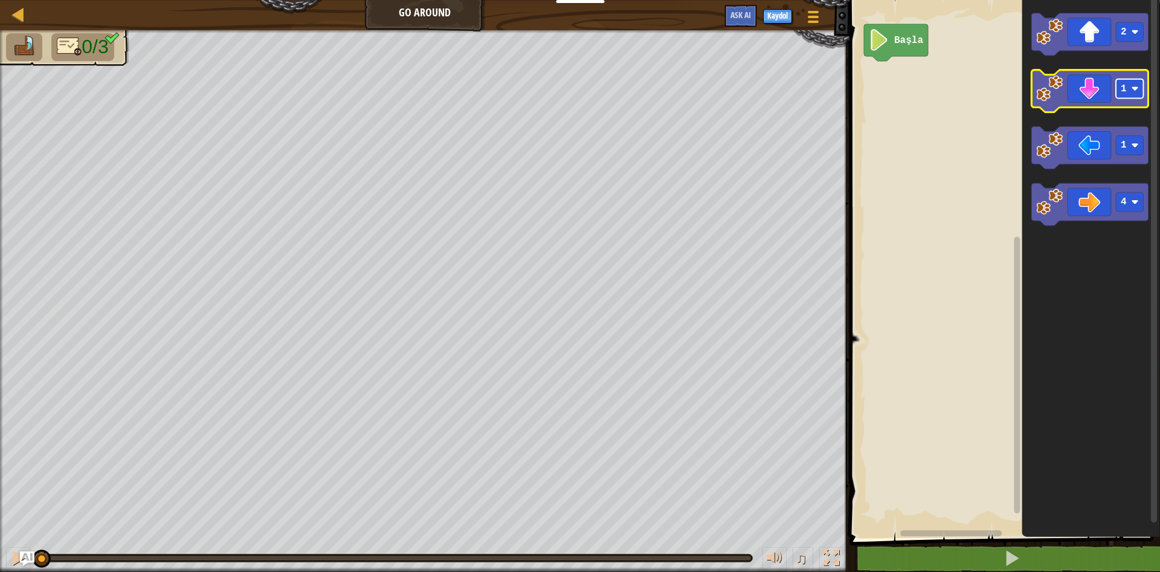
click at [1138, 94] on rect "Blockly Çalışma Alanı" at bounding box center [1130, 88] width 28 height 19
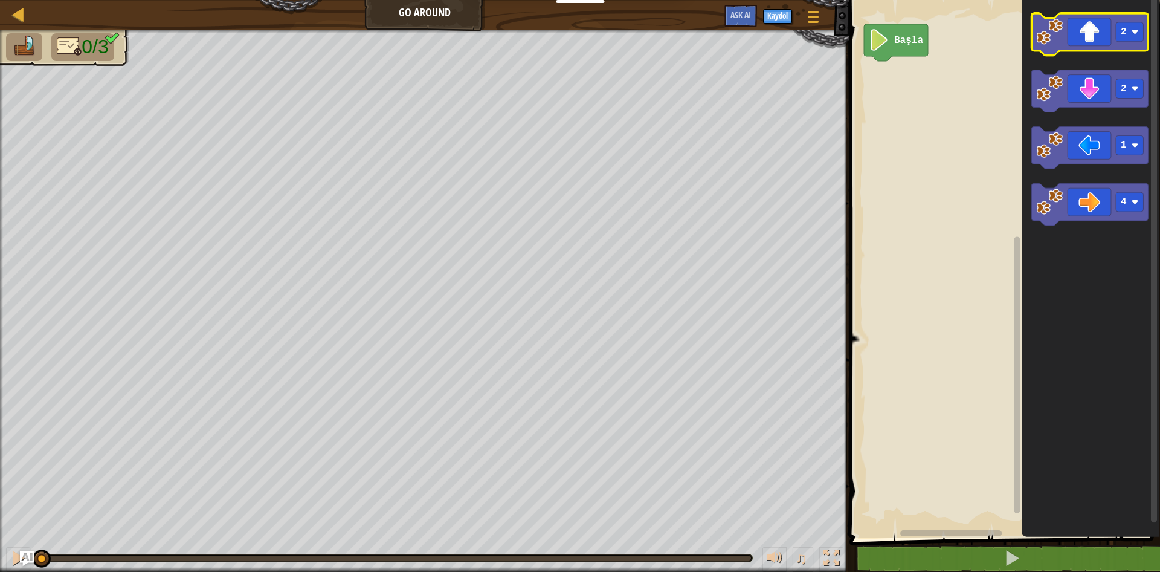
click at [1094, 41] on icon "Blockly Çalışma Alanı" at bounding box center [1089, 34] width 117 height 42
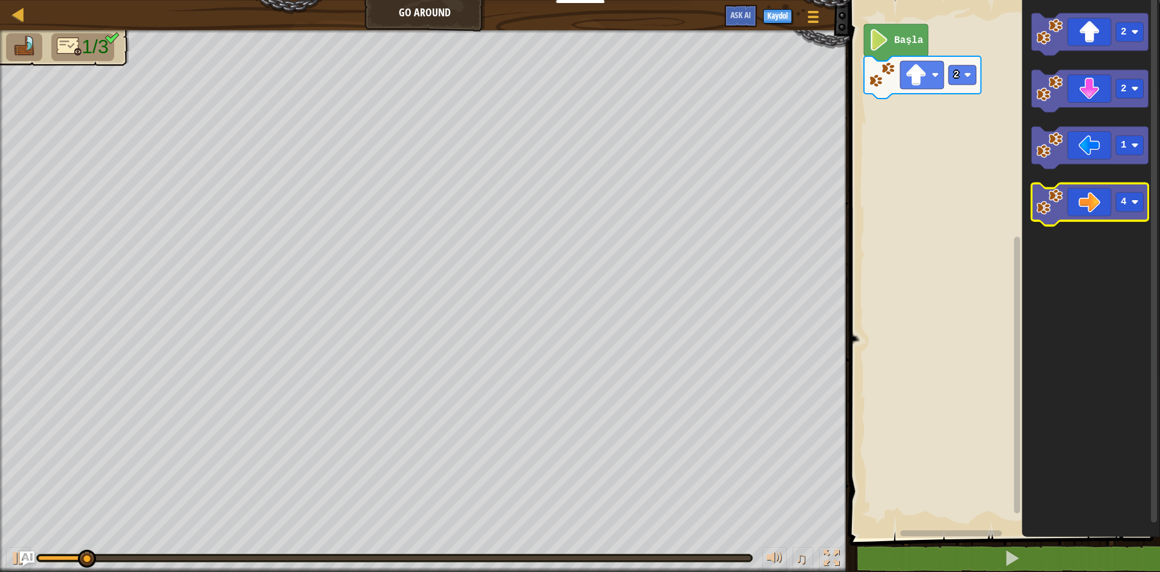
click at [1059, 210] on image "Blockly Çalışma Alanı" at bounding box center [1049, 202] width 27 height 27
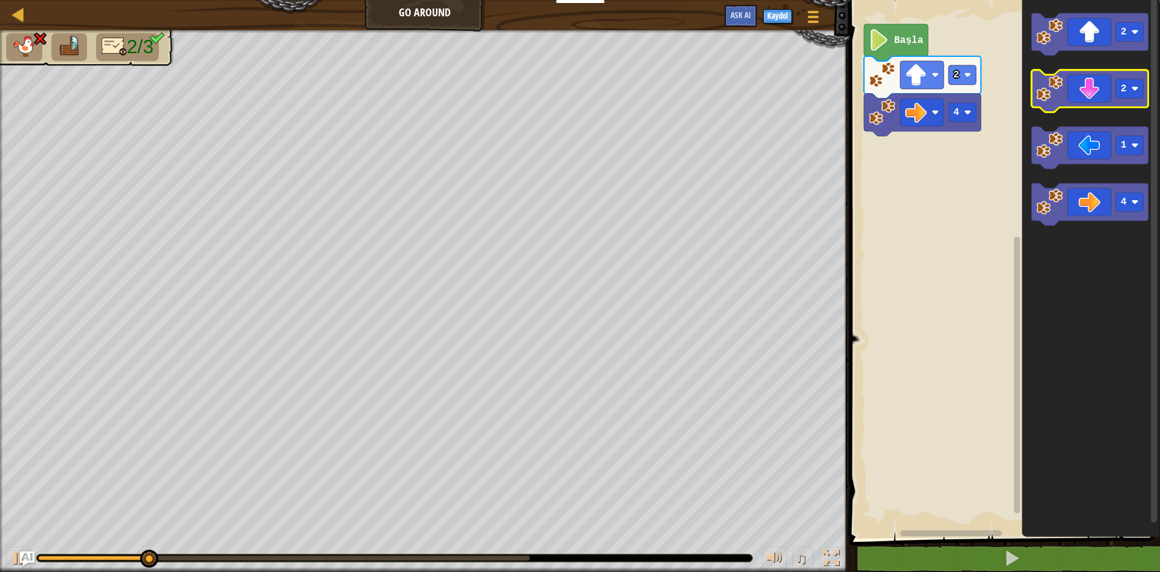
click at [1102, 96] on icon "Blockly Çalışma Alanı" at bounding box center [1089, 91] width 117 height 42
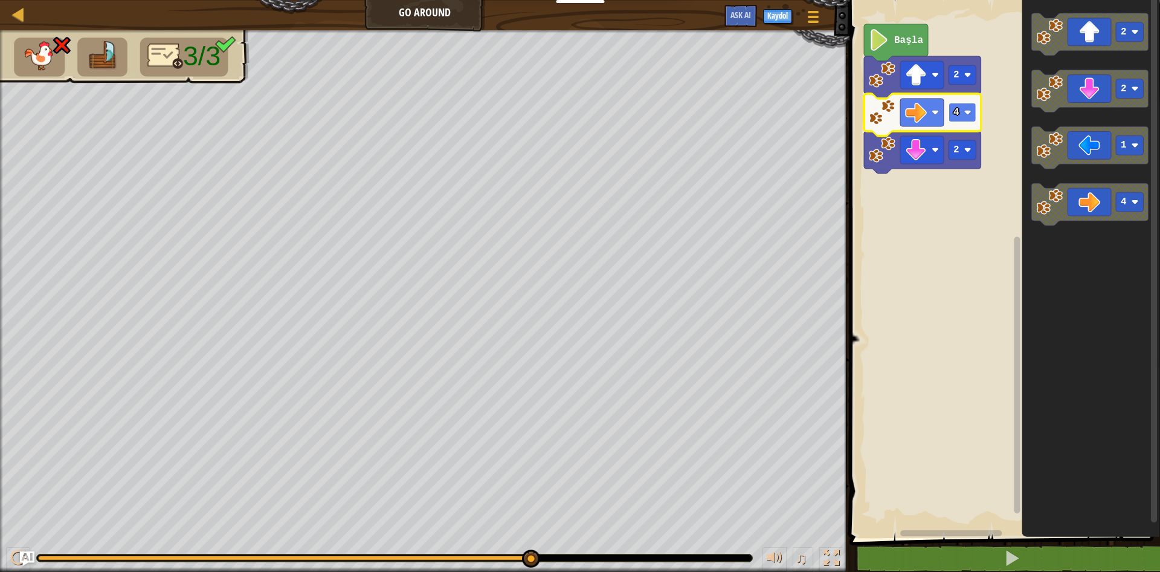
click at [961, 108] on rect "Blockly Çalışma Alanı" at bounding box center [963, 112] width 28 height 19
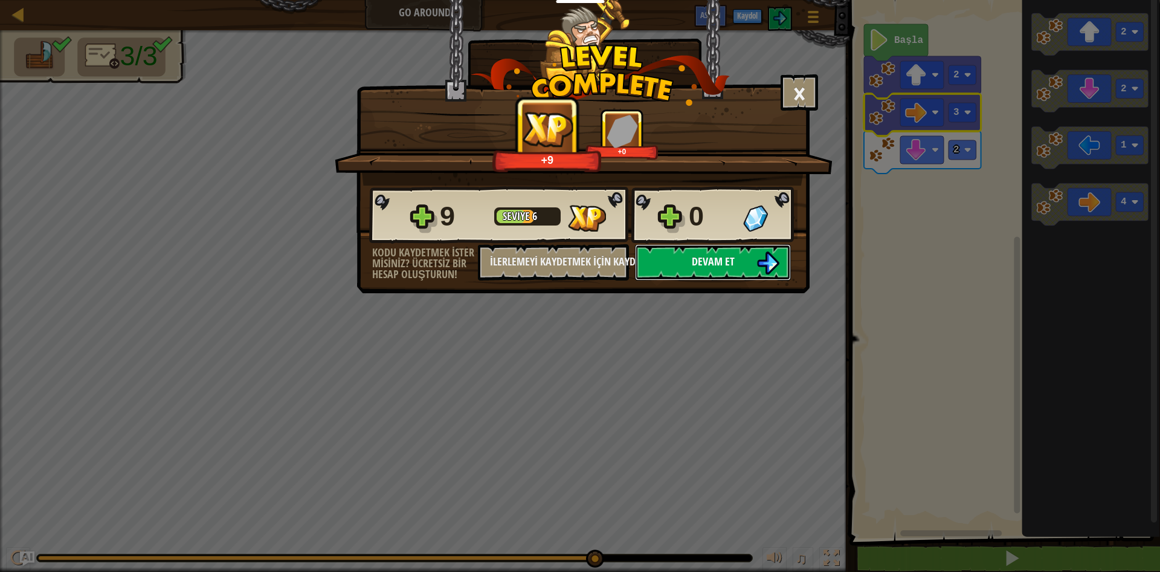
click at [753, 261] on button "Devam et" at bounding box center [713, 262] width 156 height 36
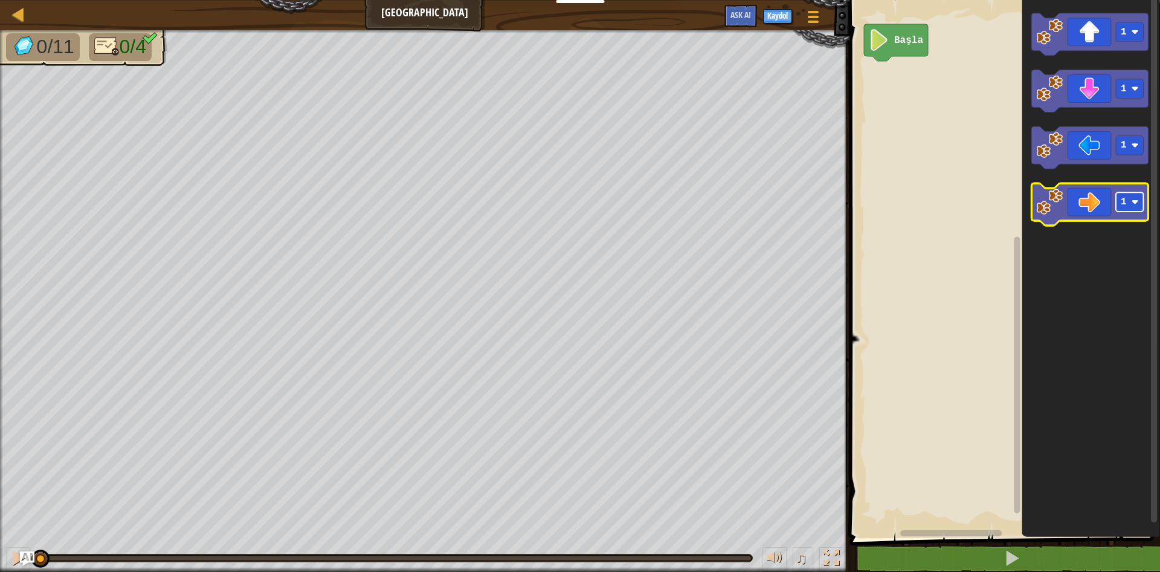
click at [1121, 205] on text "1" at bounding box center [1124, 202] width 6 height 11
click at [1057, 208] on image "Blockly Çalışma Alanı" at bounding box center [1049, 202] width 27 height 27
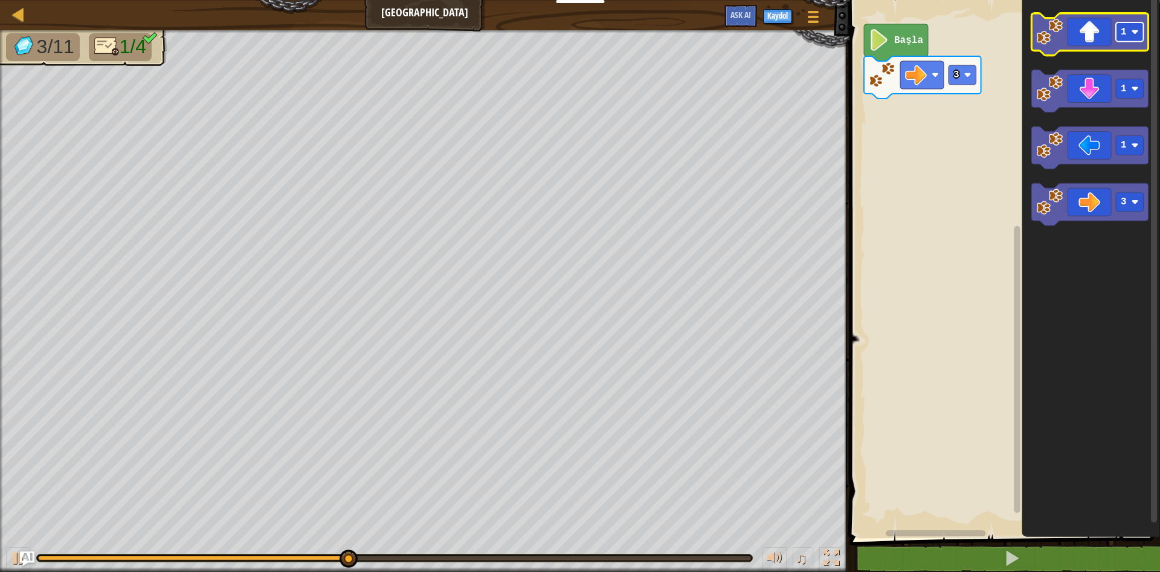
click at [1137, 39] on rect "Blockly Çalışma Alanı" at bounding box center [1130, 31] width 28 height 19
click at [1076, 31] on icon "Blockly Çalışma Alanı" at bounding box center [1089, 34] width 117 height 42
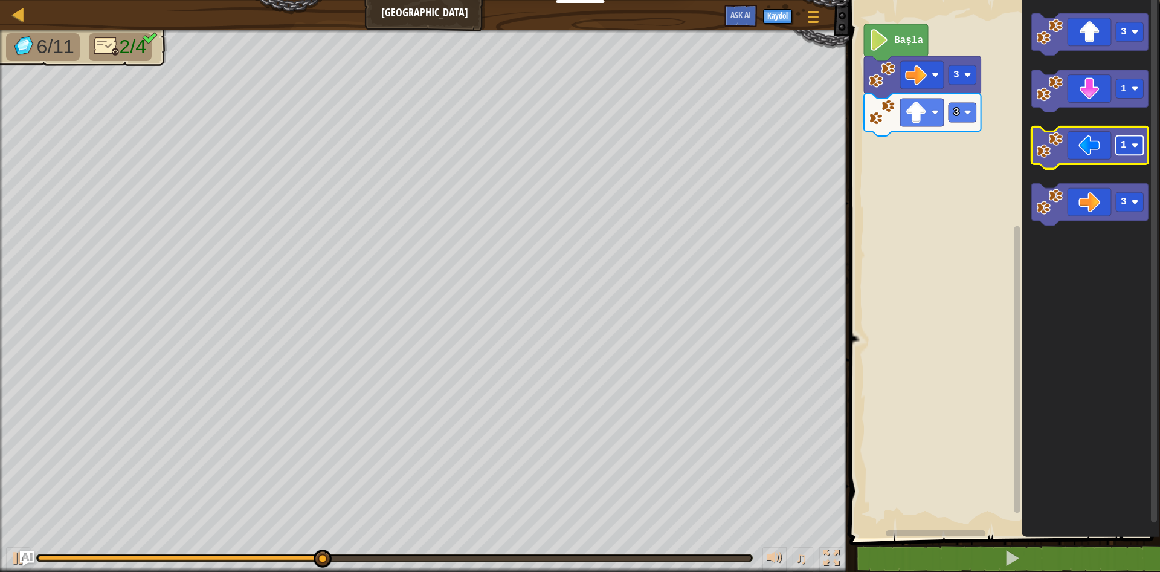
click at [1136, 143] on image "Blockly Çalışma Alanı" at bounding box center [1135, 145] width 7 height 7
click at [1089, 158] on icon "Blockly Çalışma Alanı" at bounding box center [1089, 148] width 117 height 42
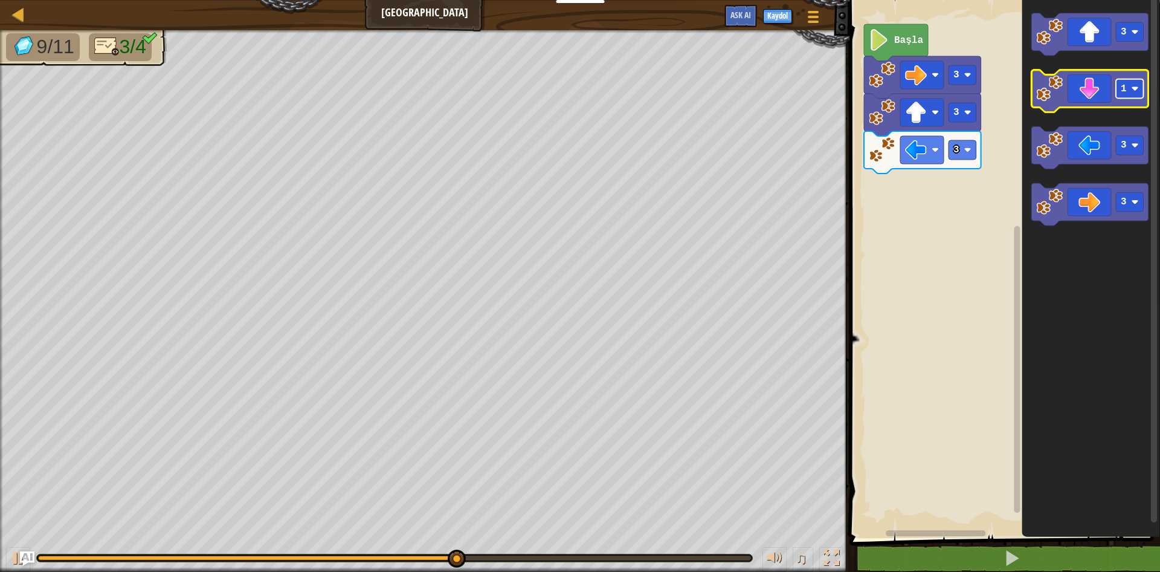
click at [1120, 92] on rect "Blockly Çalışma Alanı" at bounding box center [1130, 88] width 28 height 19
click at [1095, 93] on icon "Blockly Çalışma Alanı" at bounding box center [1089, 91] width 117 height 42
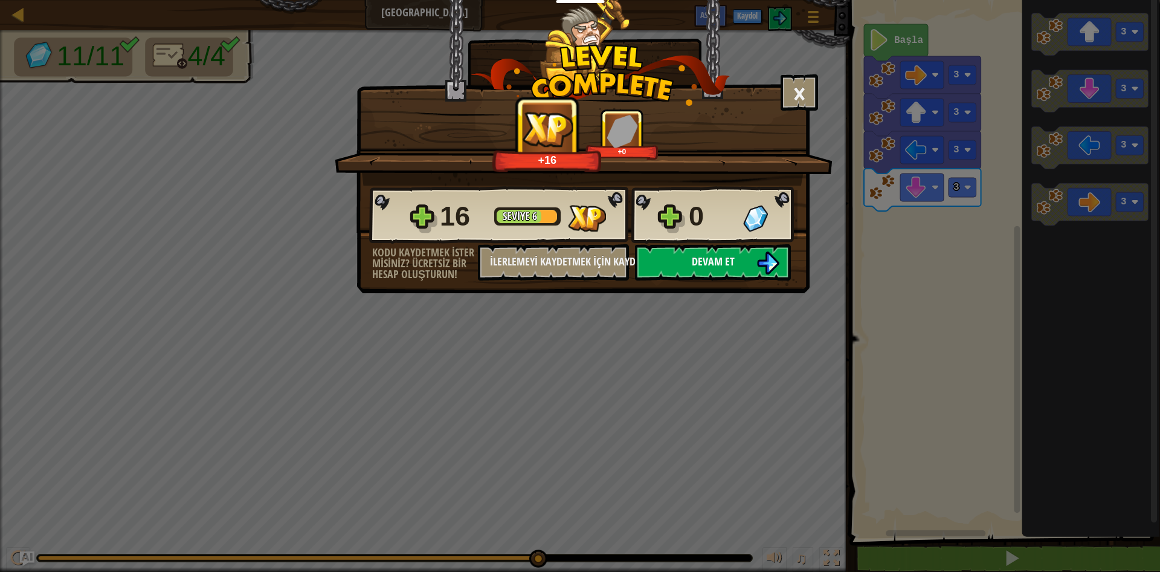
click at [747, 268] on button "Devam et" at bounding box center [713, 262] width 156 height 36
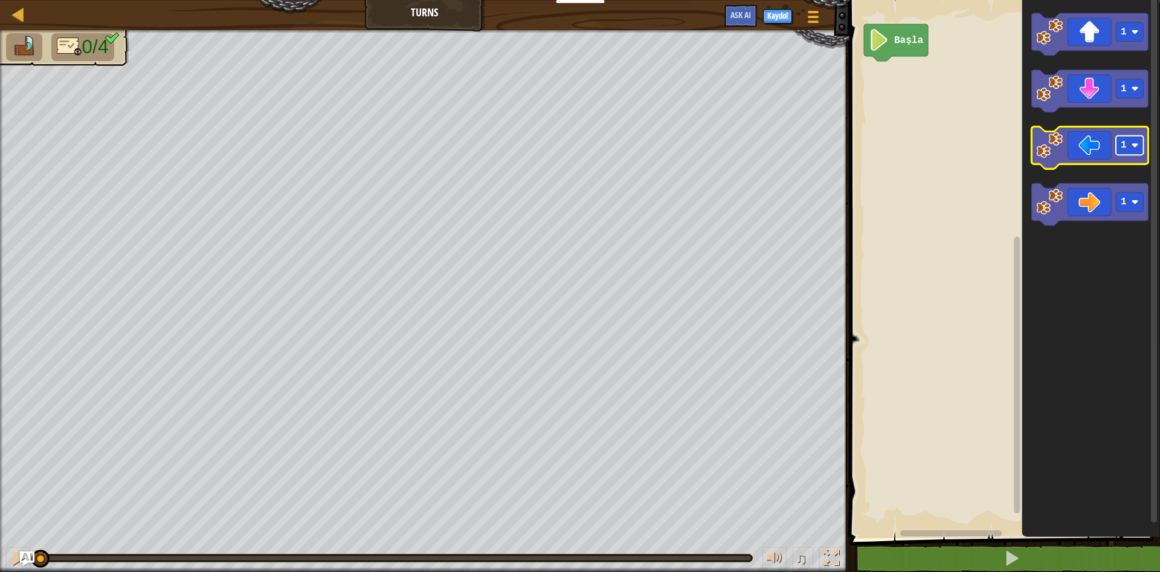
click at [1124, 150] on text "1" at bounding box center [1124, 145] width 6 height 11
click at [1091, 139] on icon "Blockly Çalışma Alanı" at bounding box center [1089, 148] width 117 height 42
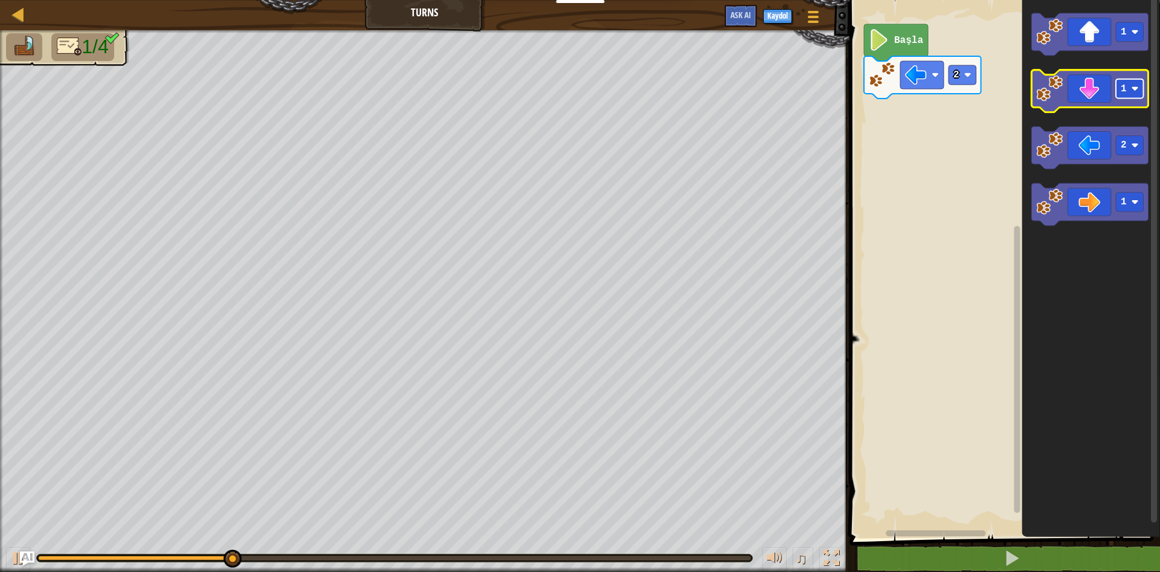
click at [1140, 94] on rect "Blockly Çalışma Alanı" at bounding box center [1130, 88] width 28 height 19
click at [1101, 90] on icon "Blockly Çalışma Alanı" at bounding box center [1089, 91] width 117 height 42
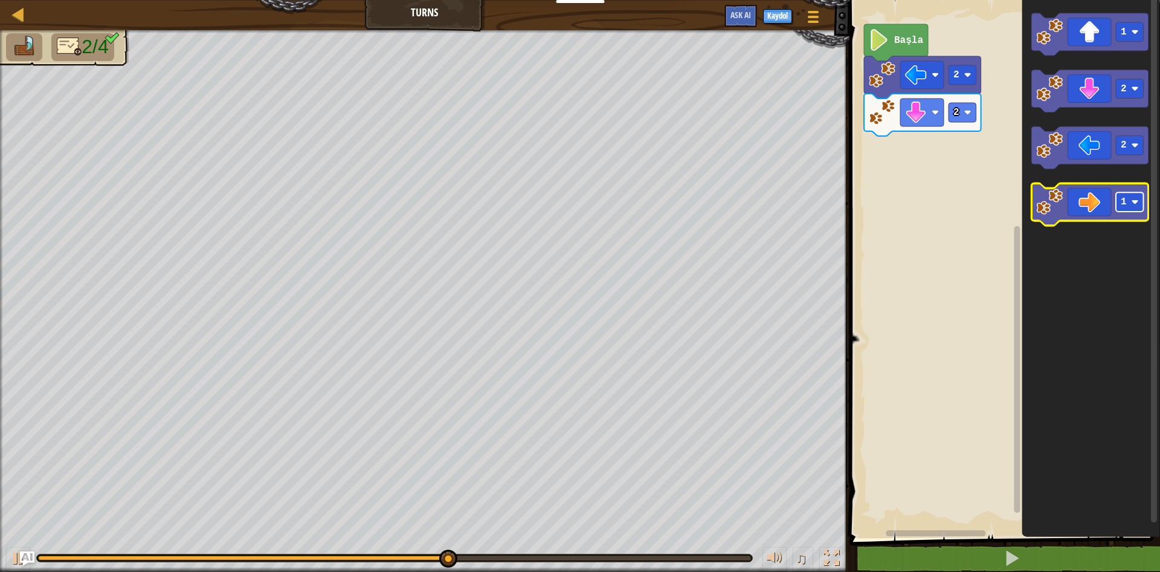
click at [1123, 205] on text "1" at bounding box center [1124, 202] width 6 height 11
click at [1089, 190] on icon "Blockly Çalışma Alanı" at bounding box center [1089, 205] width 117 height 42
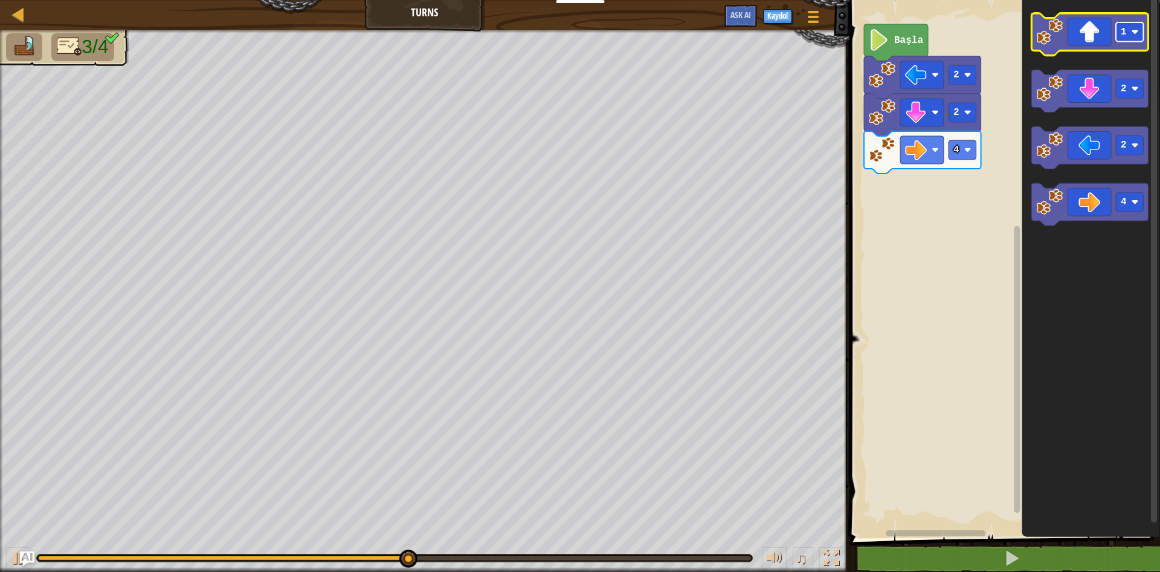
click at [1132, 36] on rect "Blockly Çalışma Alanı" at bounding box center [1130, 31] width 28 height 19
click at [1084, 30] on icon "Blockly Çalışma Alanı" at bounding box center [1089, 34] width 117 height 42
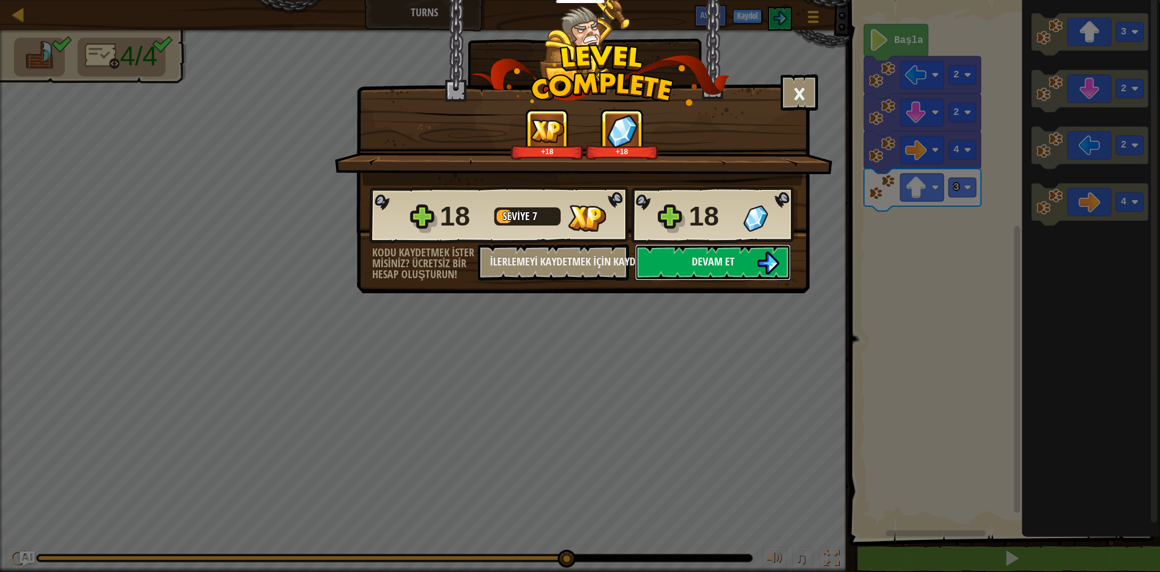
click at [769, 266] on img at bounding box center [767, 262] width 23 height 23
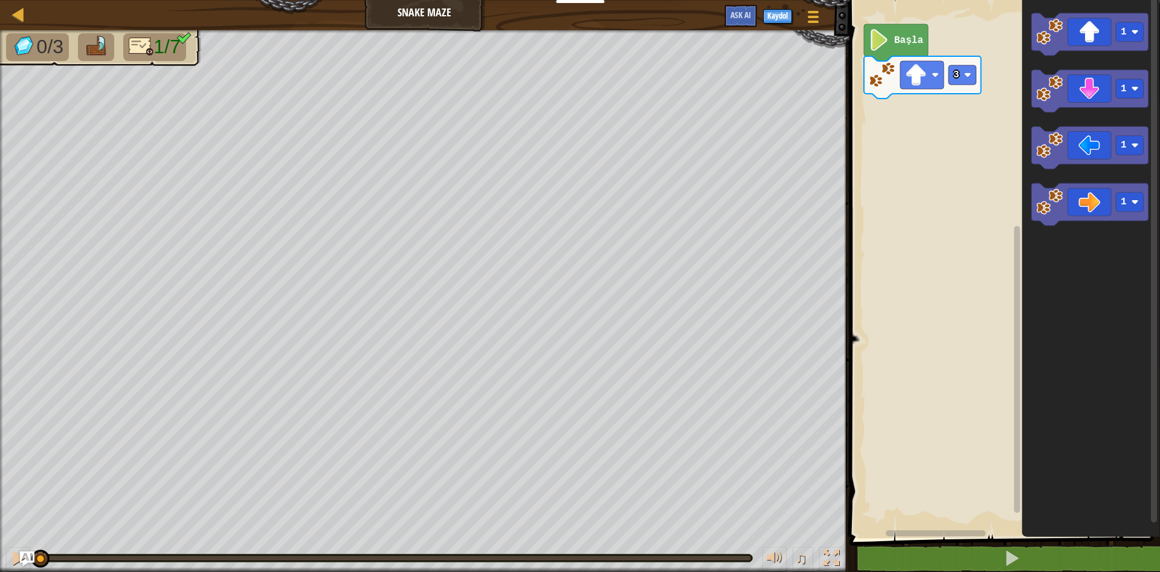
click at [1081, 211] on icon "Blockly Çalışma Alanı" at bounding box center [1089, 205] width 117 height 42
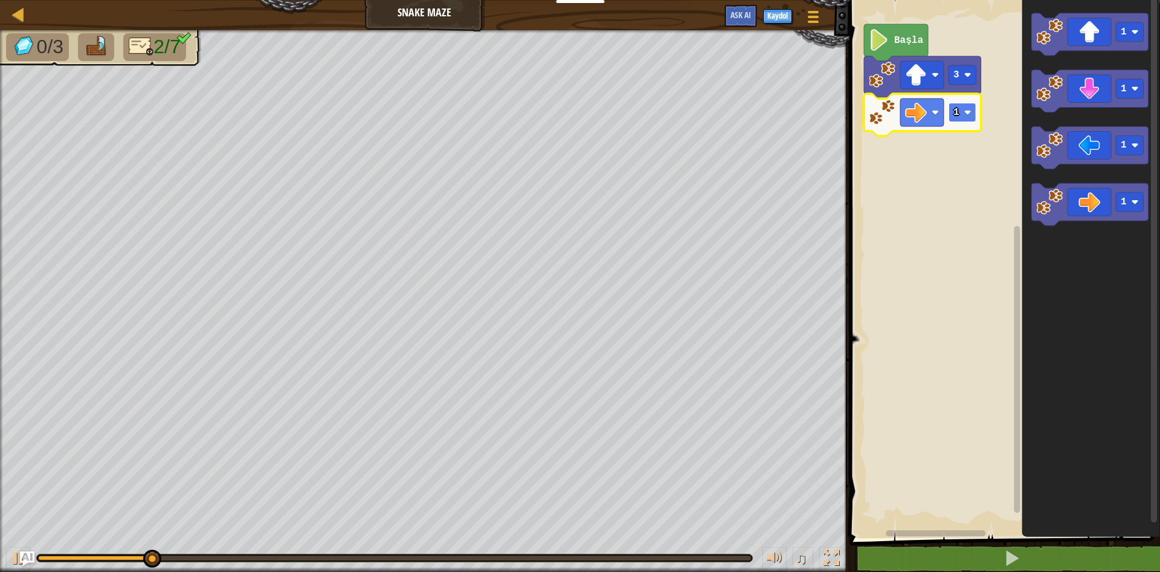
click at [970, 117] on g "3 1 Başla" at bounding box center [922, 80] width 117 height 112
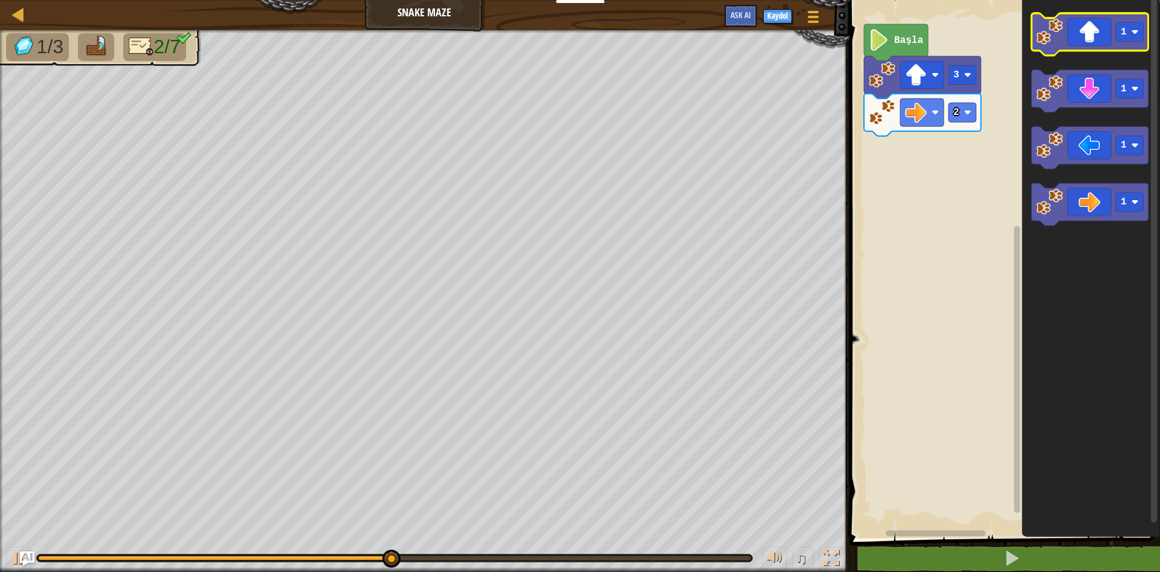
click at [1101, 37] on icon "Blockly Çalışma Alanı" at bounding box center [1089, 34] width 117 height 42
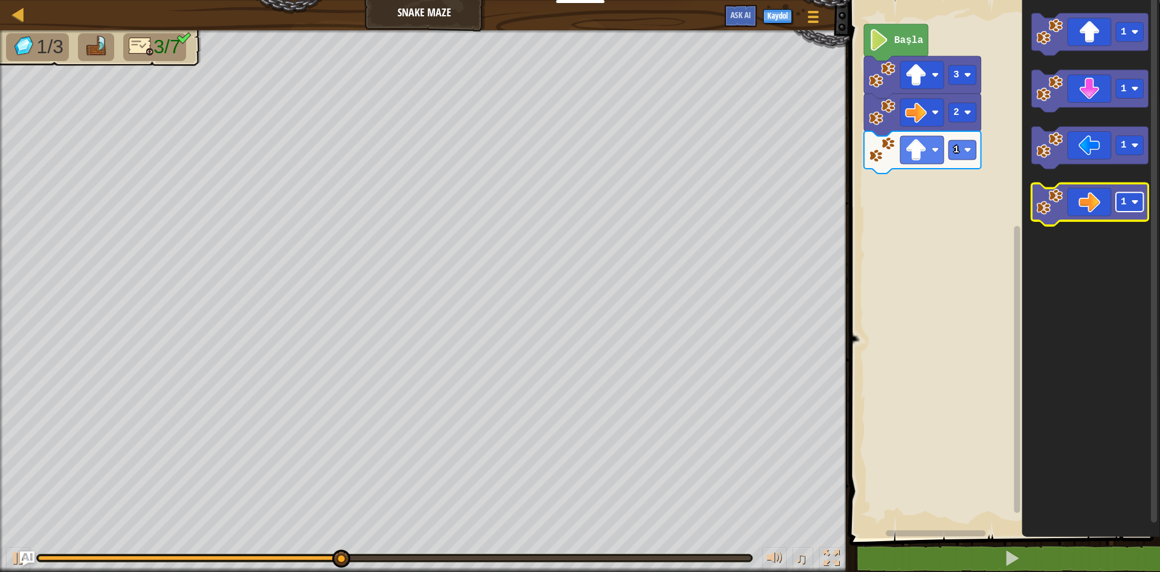
click at [1123, 193] on rect "Blockly Çalışma Alanı" at bounding box center [1130, 202] width 28 height 19
click at [1070, 202] on icon "Blockly Çalışma Alanı" at bounding box center [1089, 205] width 117 height 42
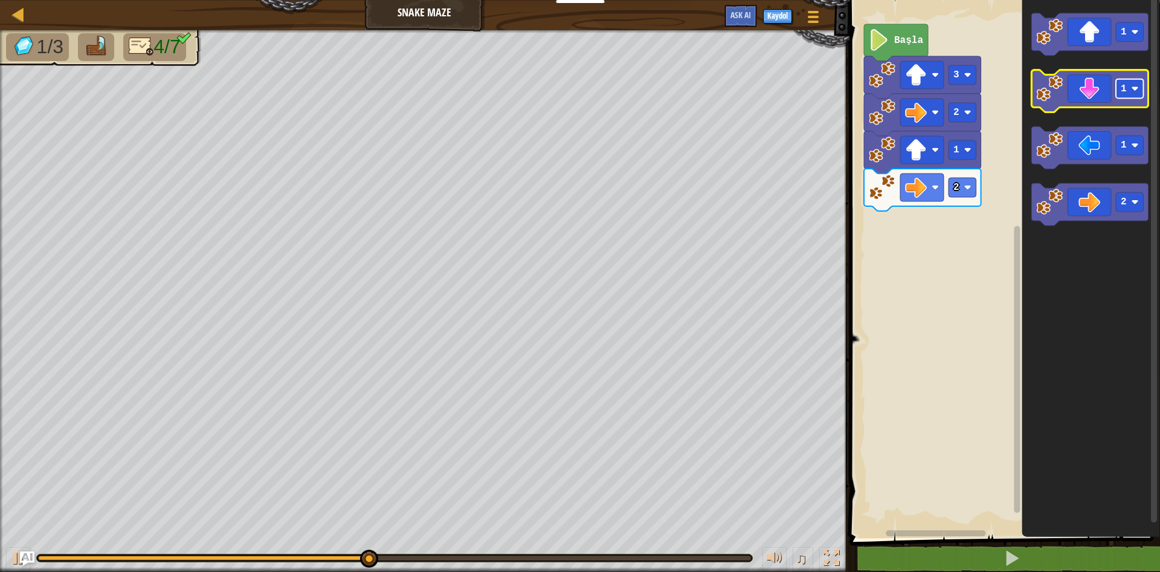
click at [1132, 93] on rect "Blockly Çalışma Alanı" at bounding box center [1130, 88] width 28 height 19
click at [1094, 102] on icon "Blockly Çalışma Alanı" at bounding box center [1089, 91] width 117 height 42
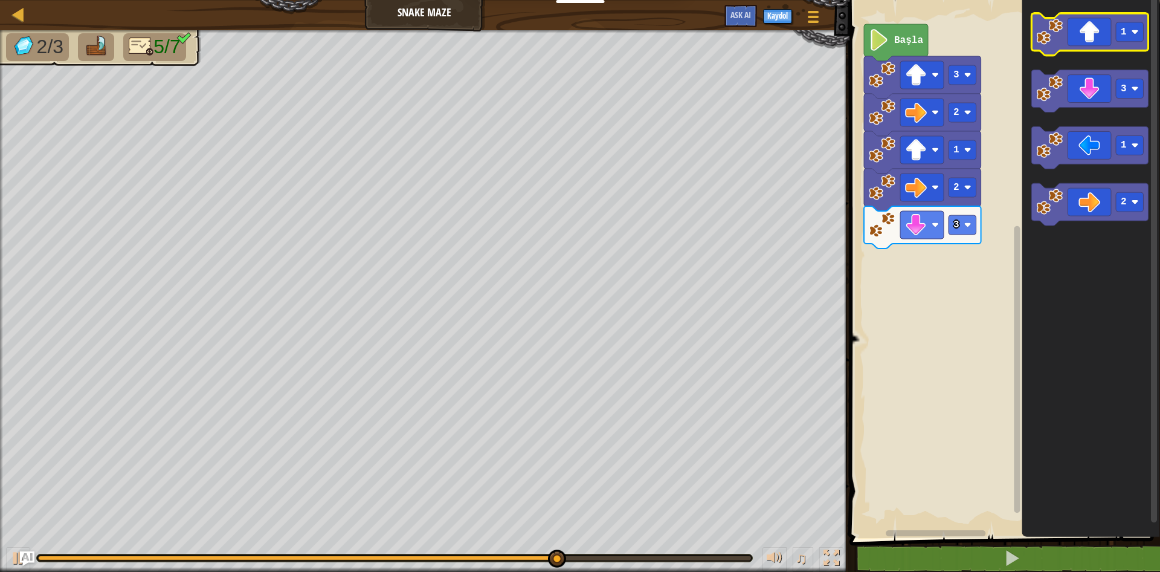
click at [1105, 40] on icon "Blockly Çalışma Alanı" at bounding box center [1089, 34] width 117 height 42
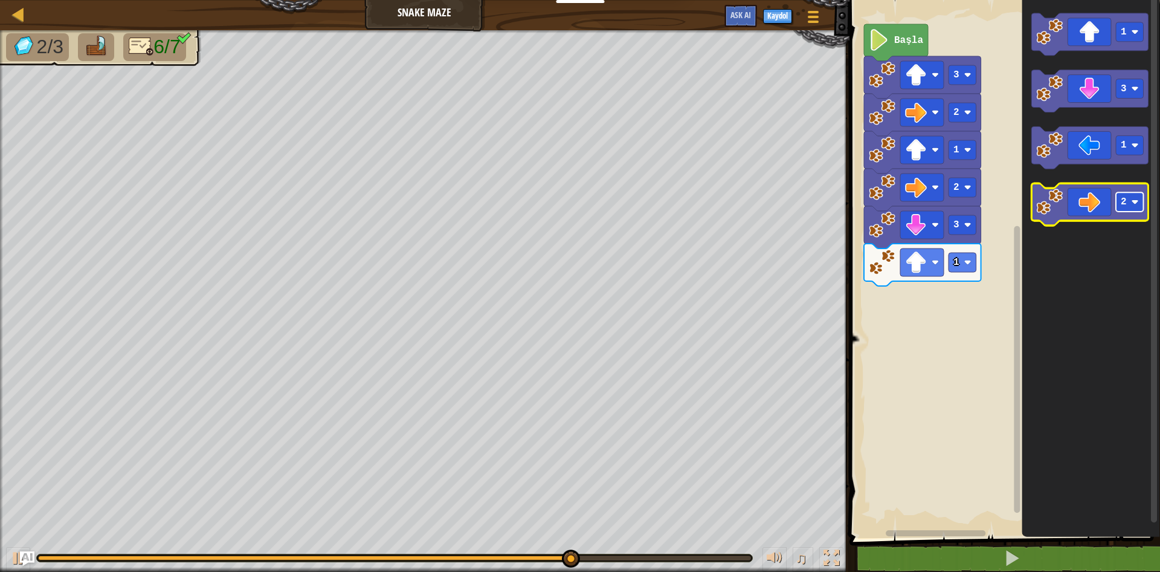
click at [1125, 201] on text "2" at bounding box center [1124, 202] width 6 height 11
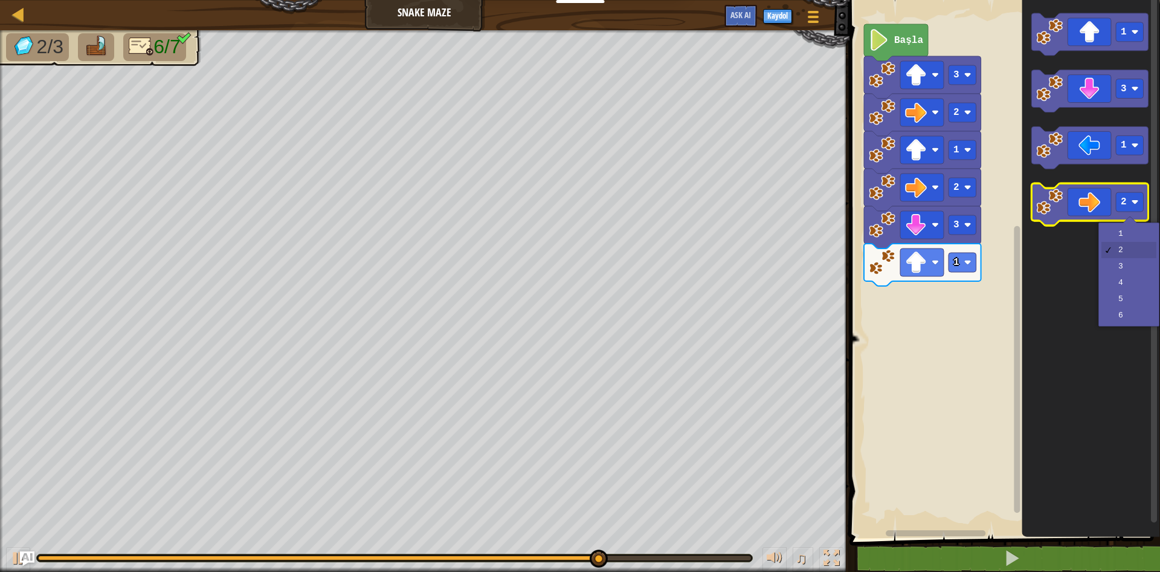
click at [1088, 193] on icon "Blockly Çalışma Alanı" at bounding box center [1089, 205] width 117 height 42
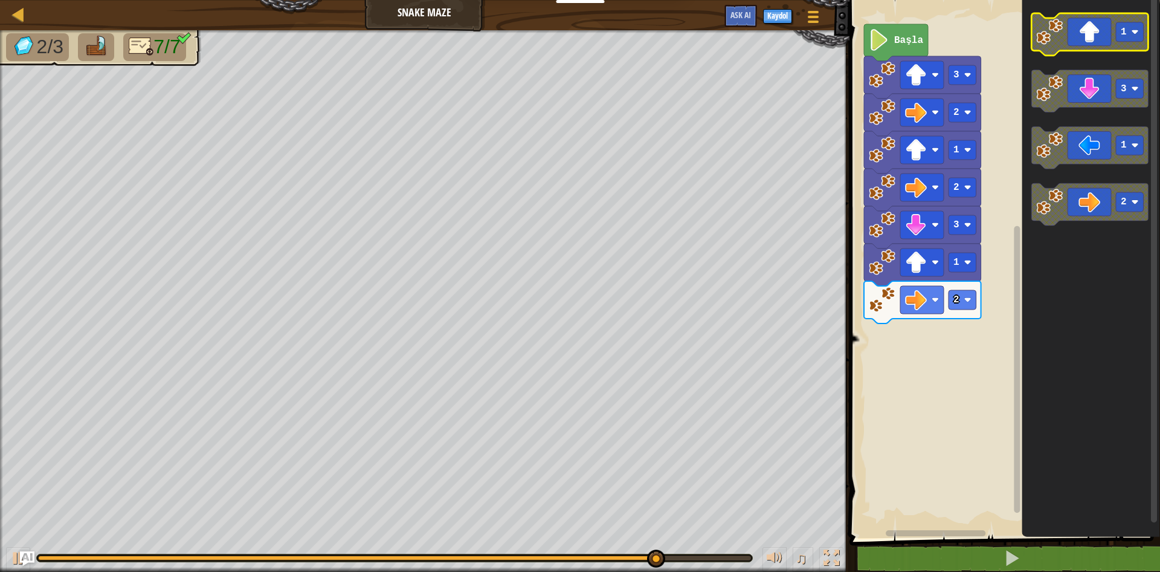
click at [1137, 30] on image "Blockly Çalışma Alanı" at bounding box center [1135, 31] width 7 height 7
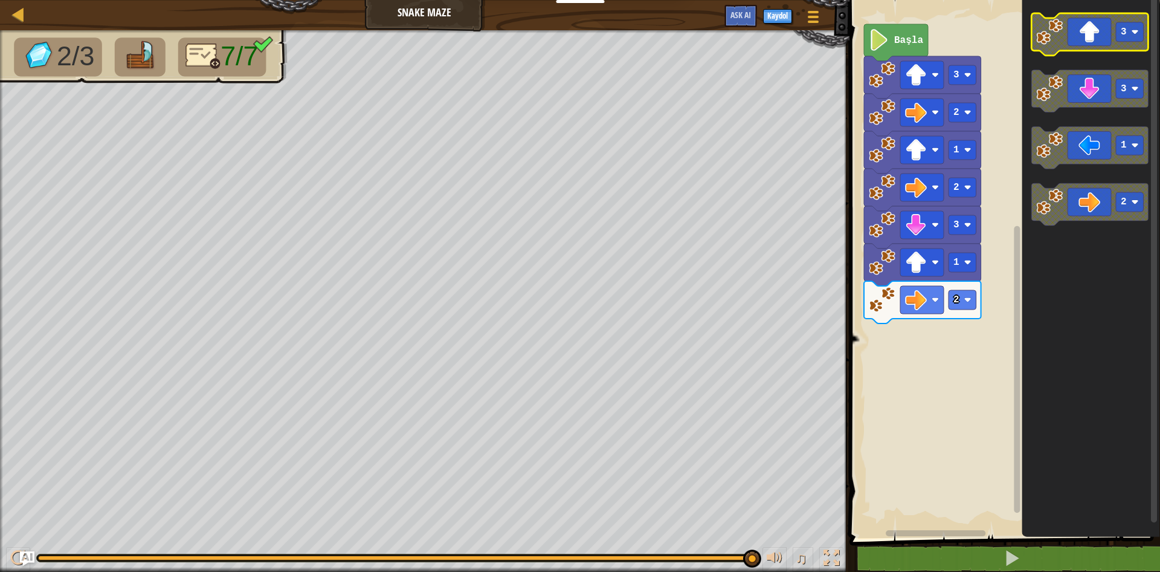
click at [1106, 41] on icon "Blockly Çalışma Alanı" at bounding box center [1089, 34] width 117 height 42
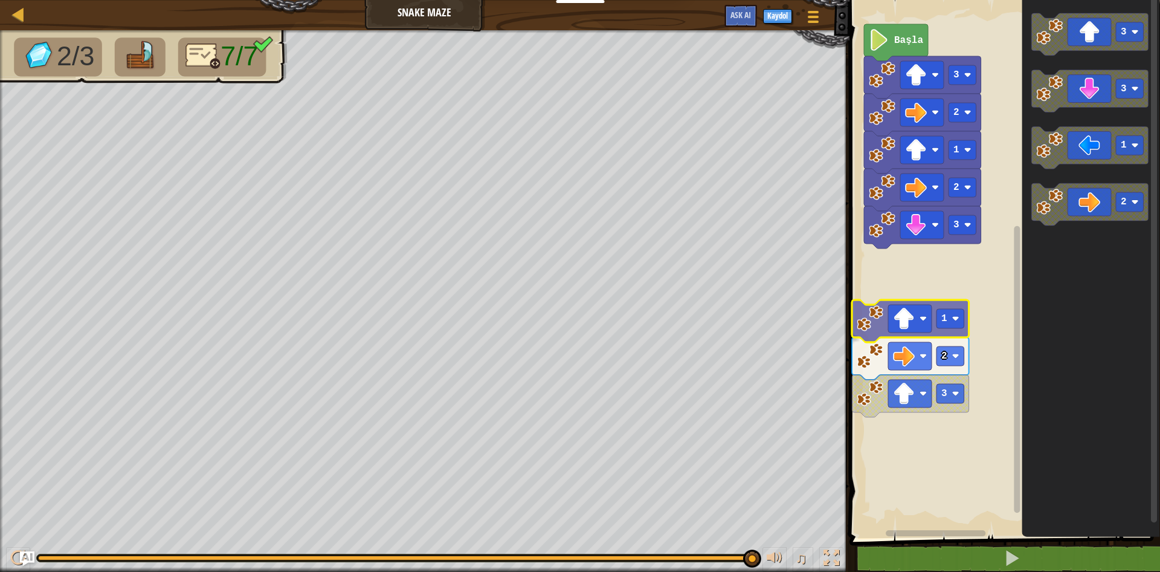
click at [926, 306] on g "Başla 3 2 1 2 3 1" at bounding box center [1003, 266] width 314 height 544
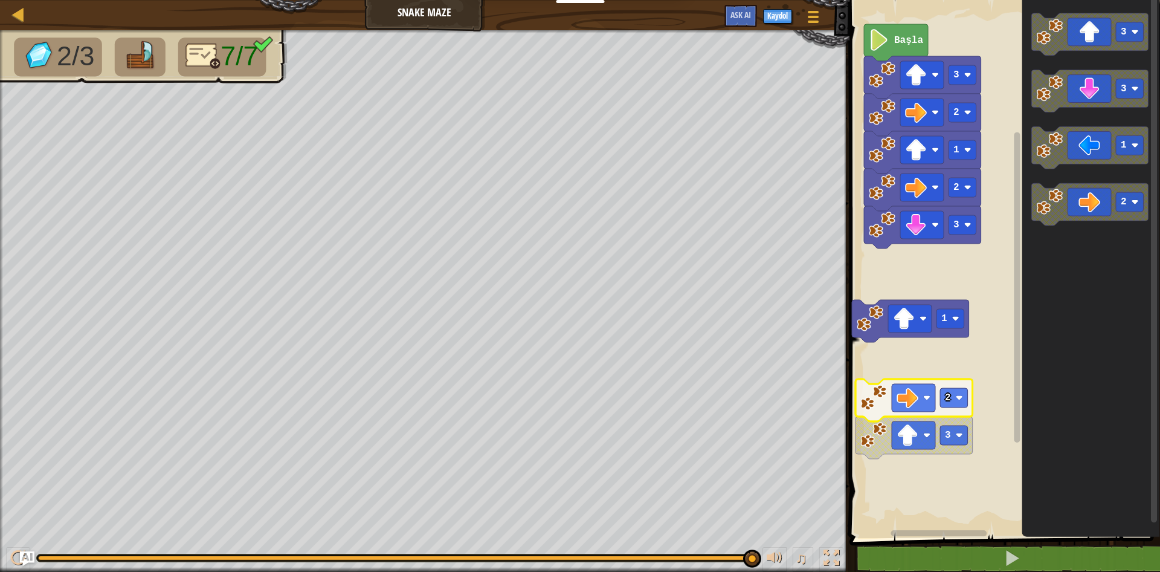
click at [894, 394] on g "Başla 3 2 1 2 3 1 2" at bounding box center [1003, 266] width 314 height 544
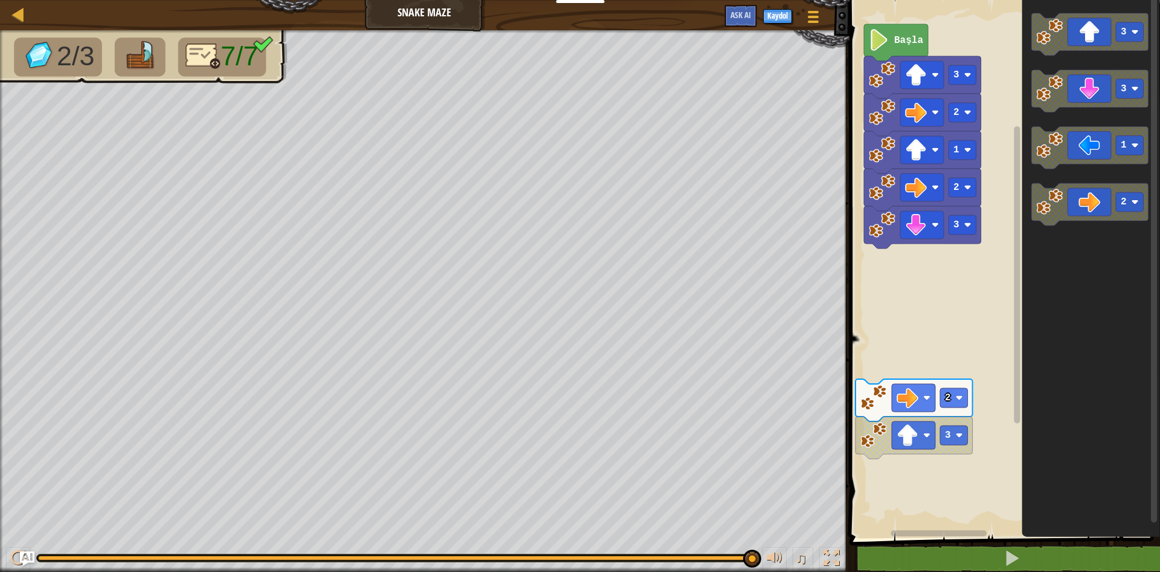
click at [772, 312] on div "Harita Snake Maze Oyun Menüsü Kaydol Ask AI 1 ההההההההההההההההההההההההההההההההה…" at bounding box center [580, 286] width 1160 height 572
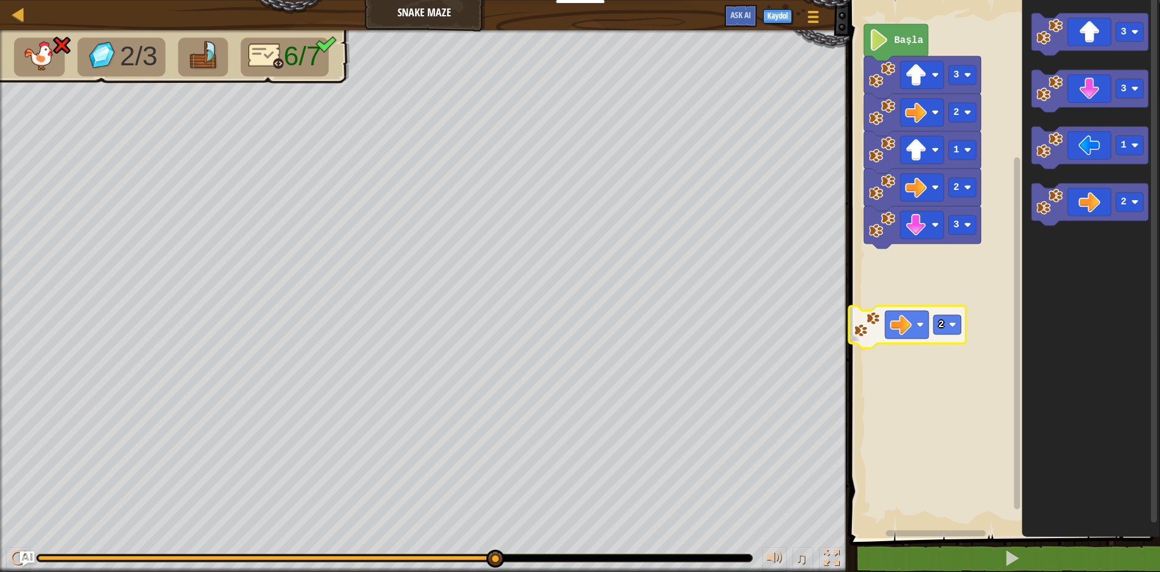
click at [883, 339] on g "3 2 1 2 3 Başla 2" at bounding box center [1003, 266] width 314 height 544
click at [683, 326] on div "Harita Snake Maze Oyun Menüsü Kaydol Ask AI 1 ההההההההההההההההההההההההההההההההה…" at bounding box center [580, 286] width 1160 height 572
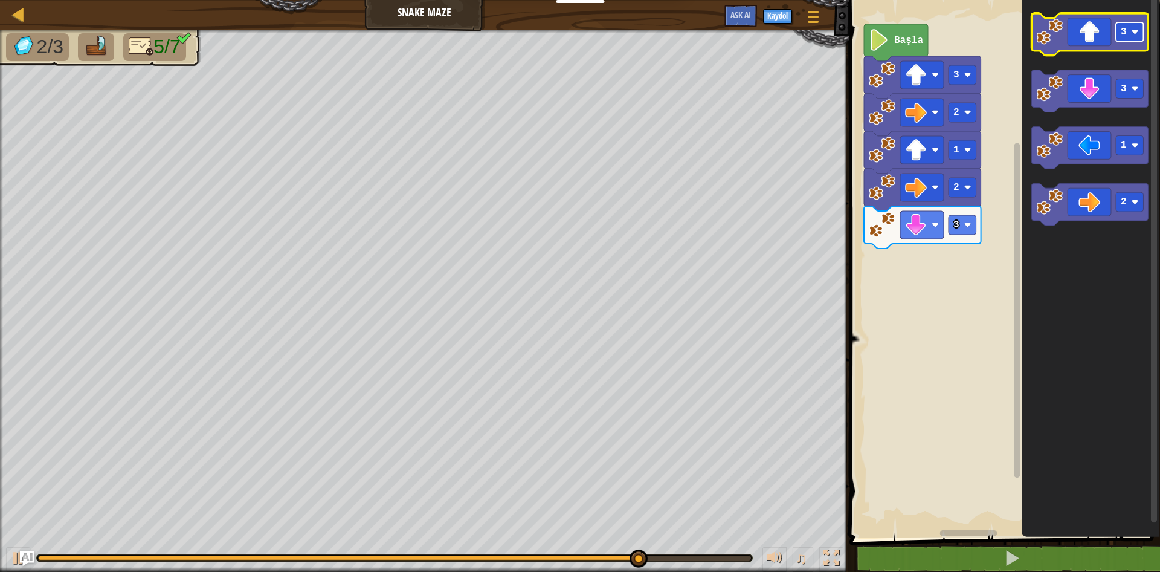
click at [1125, 36] on text "3" at bounding box center [1124, 32] width 6 height 11
click at [1085, 28] on icon "Blockly Çalışma Alanı" at bounding box center [1089, 34] width 117 height 42
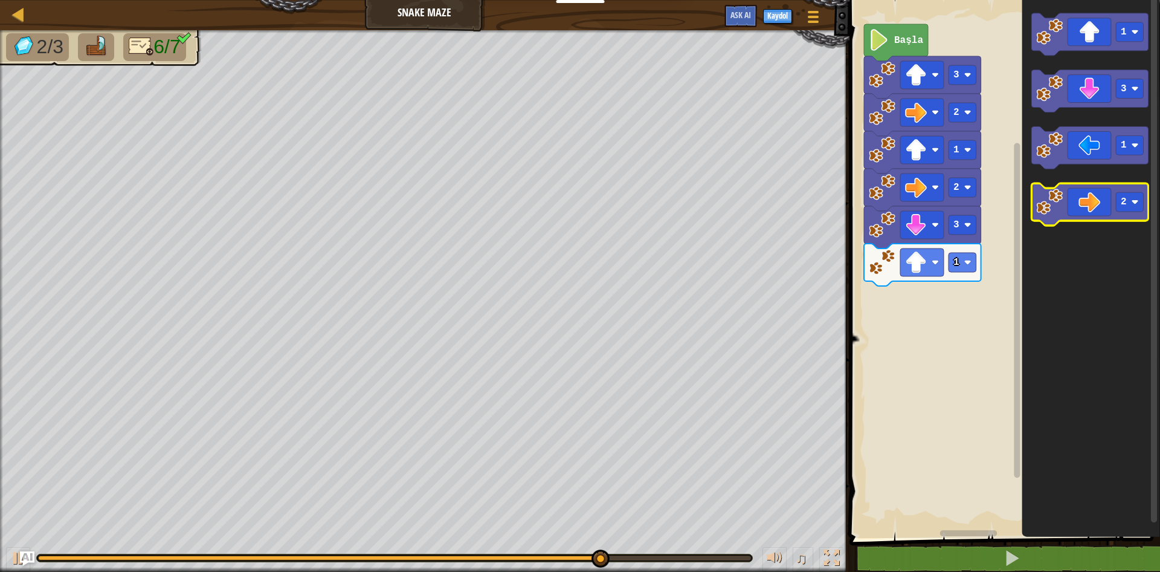
click at [1103, 212] on icon "Blockly Çalışma Alanı" at bounding box center [1089, 205] width 117 height 42
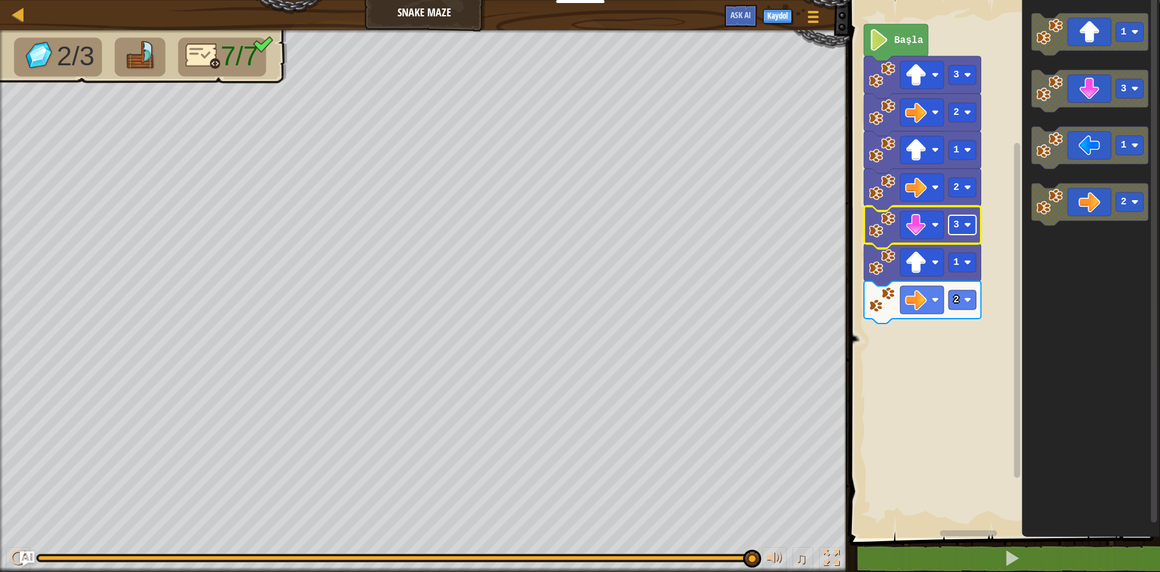
click at [962, 231] on g "3 1 2 2 1 2 3 Başla" at bounding box center [922, 173] width 117 height 299
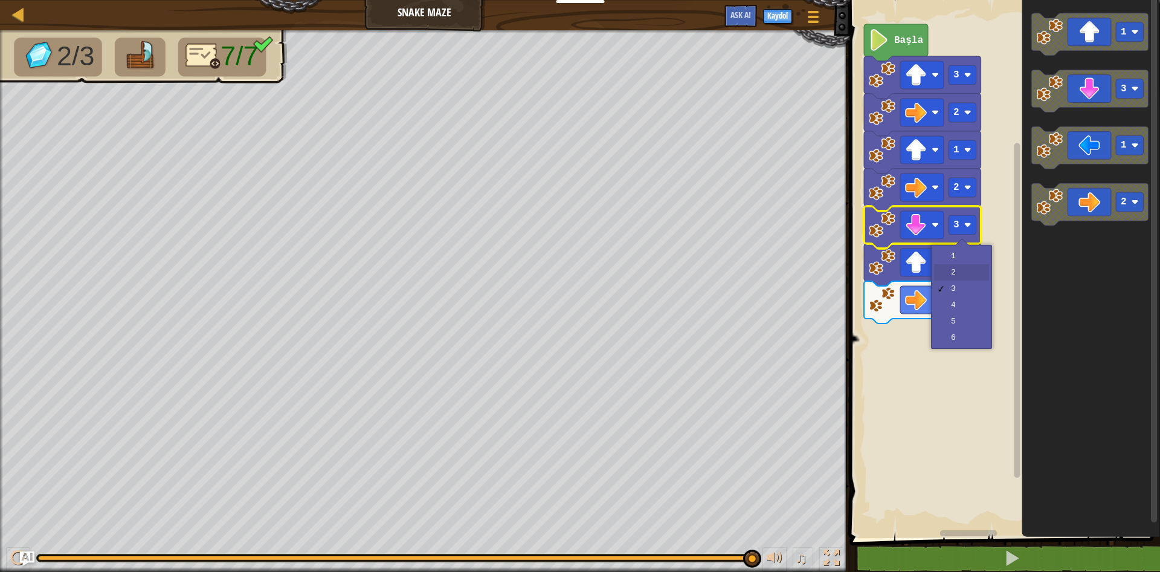
drag, startPoint x: 961, startPoint y: 270, endPoint x: 963, endPoint y: 277, distance: 6.9
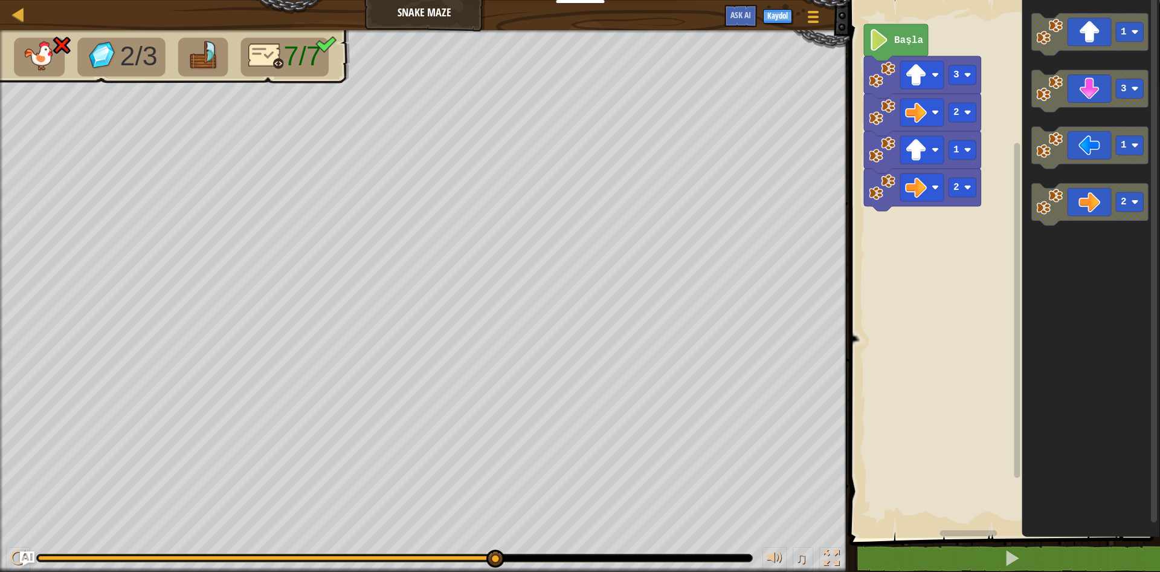
click at [676, 359] on div "Harita Snake Maze Oyun Menüsü Kaydol Ask AI 1 ההההההההההההההההההההההההההההההההה…" at bounding box center [580, 286] width 1160 height 572
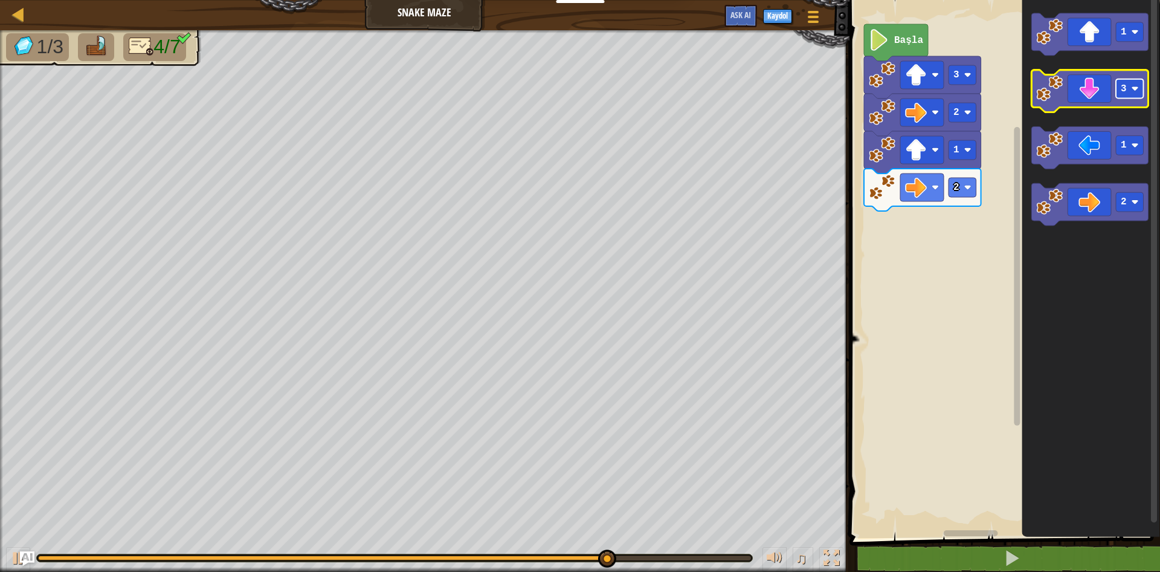
click at [1118, 93] on rect "Blockly Çalışma Alanı" at bounding box center [1130, 88] width 28 height 19
click at [1106, 91] on icon "Blockly Çalışma Alanı" at bounding box center [1089, 91] width 117 height 42
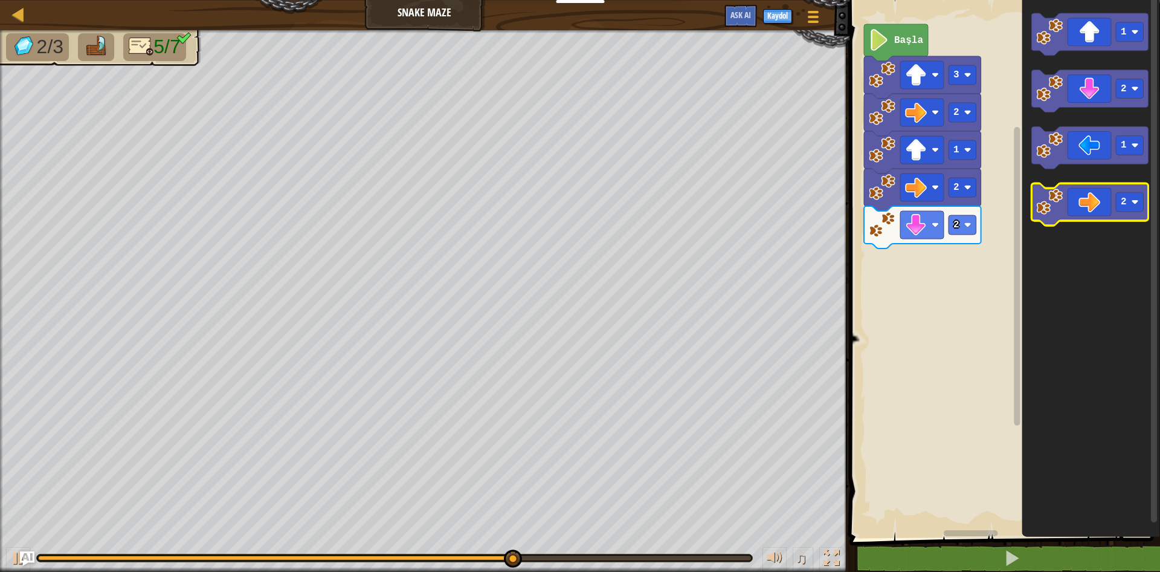
click at [1081, 209] on icon "Blockly Çalışma Alanı" at bounding box center [1089, 205] width 117 height 42
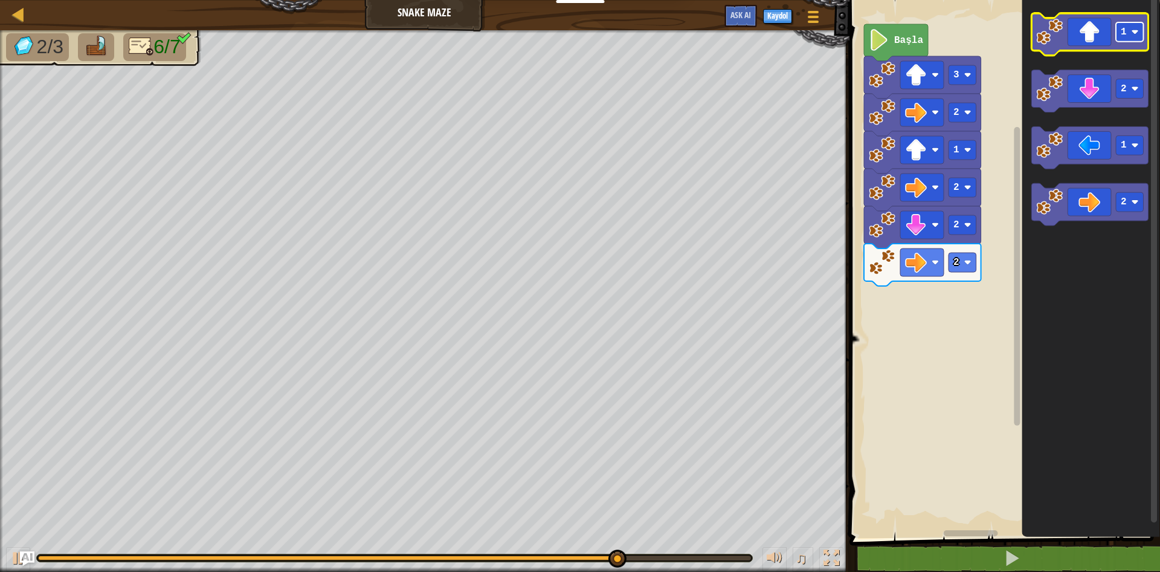
click at [1125, 22] on rect "Blockly Çalışma Alanı" at bounding box center [1130, 31] width 28 height 19
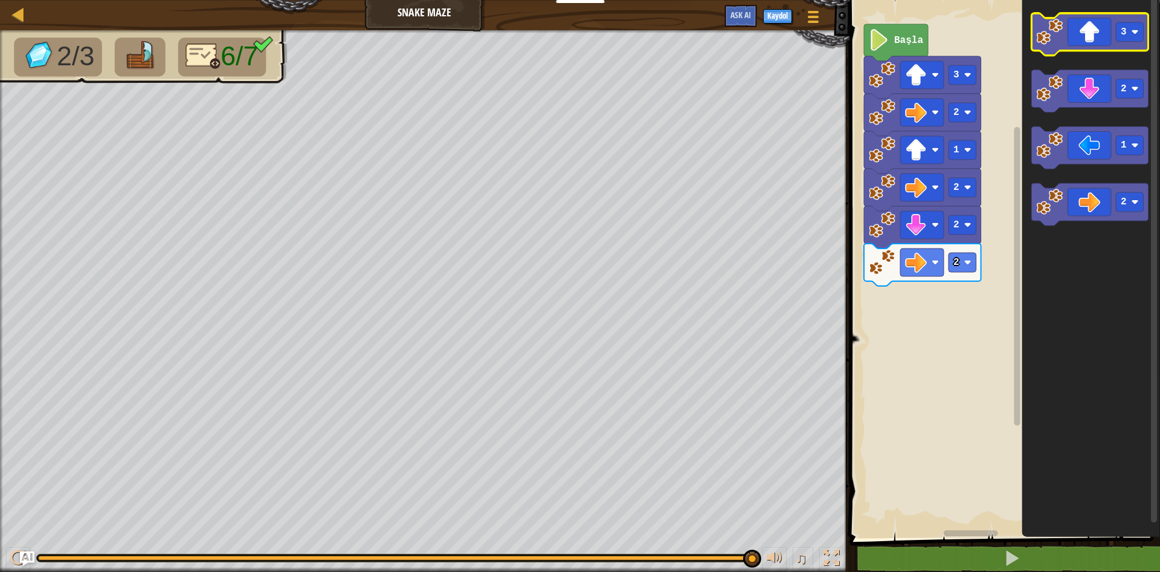
click at [1103, 45] on icon "Blockly Çalışma Alanı" at bounding box center [1089, 34] width 117 height 42
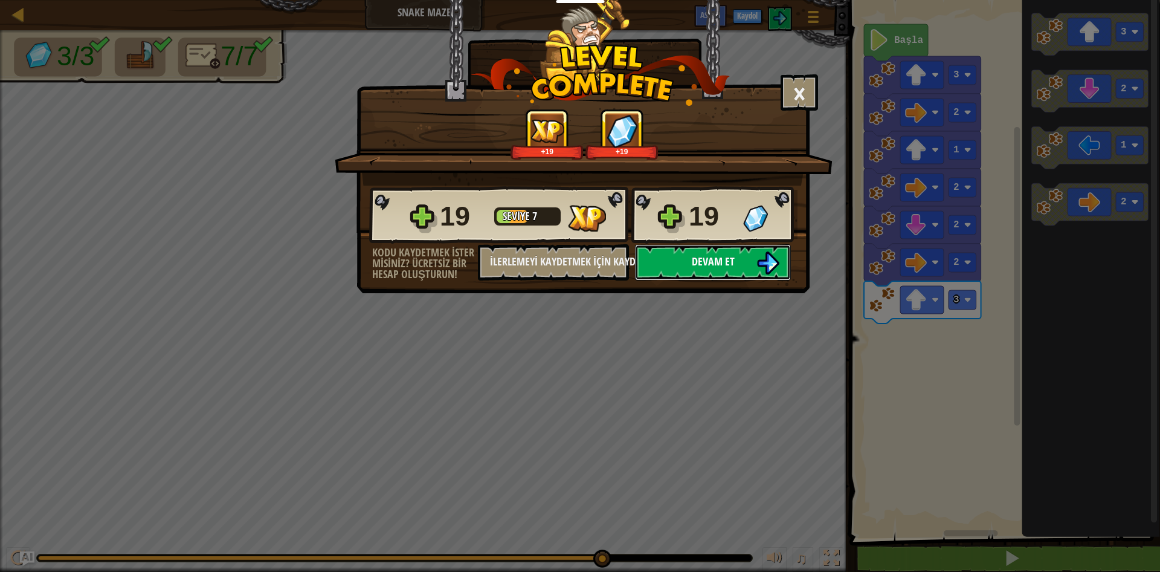
click at [750, 267] on button "Devam et" at bounding box center [713, 262] width 156 height 36
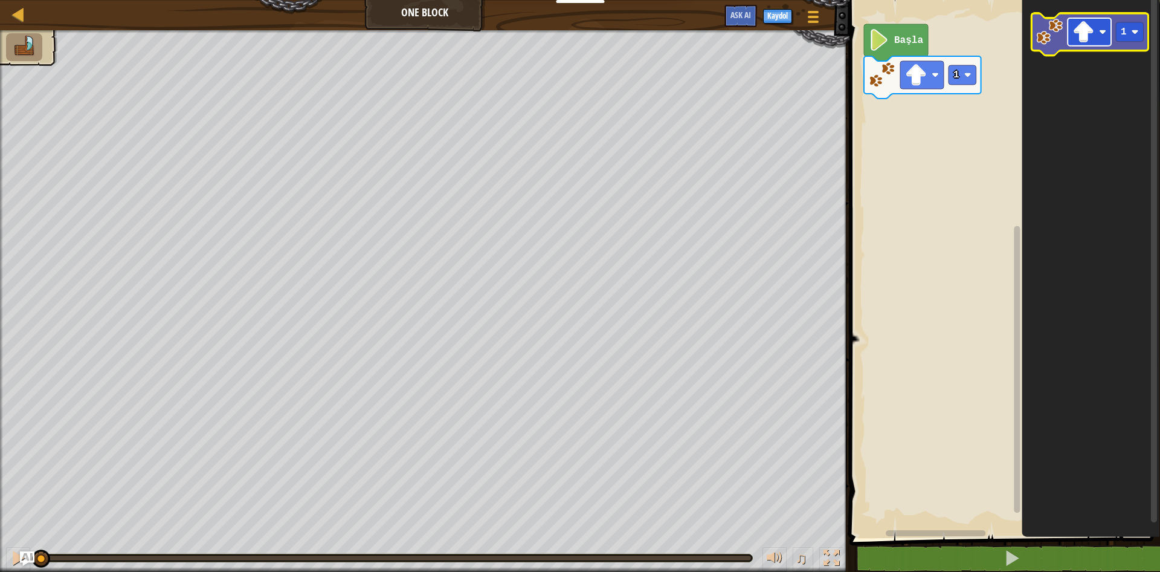
click at [1085, 38] on image "Blockly Çalışma Alanı" at bounding box center [1083, 32] width 22 height 22
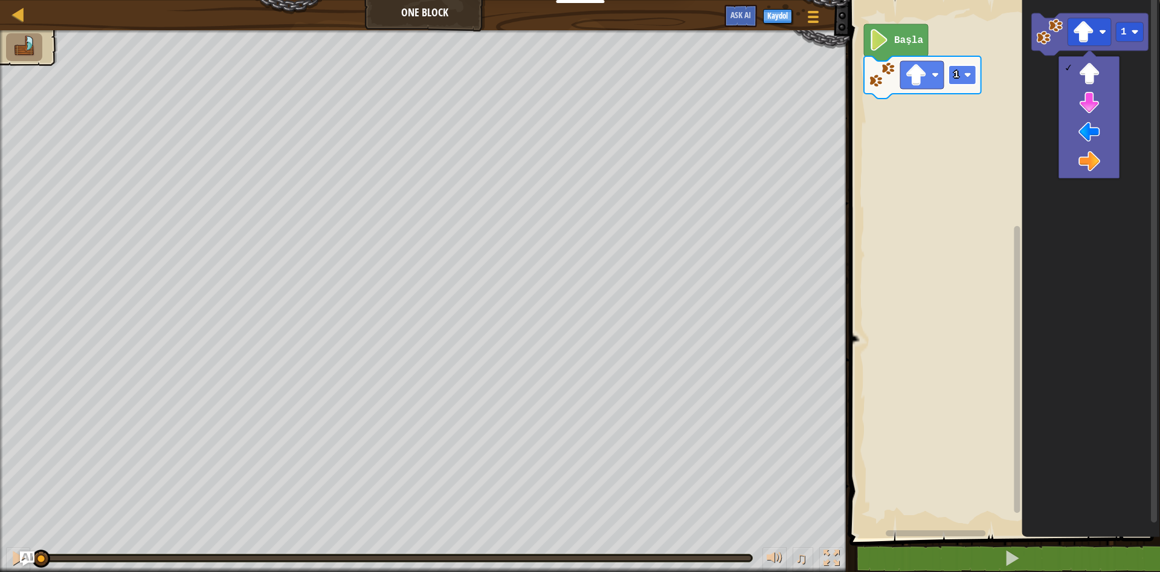
click at [963, 73] on g "1 Başla" at bounding box center [922, 61] width 117 height 74
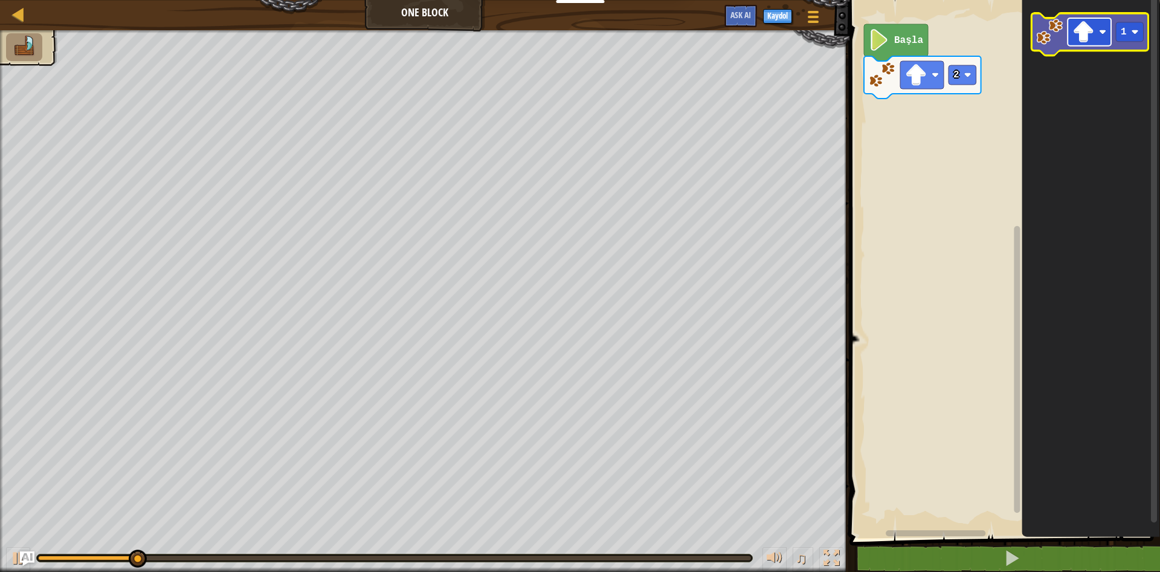
click at [1093, 36] on image "Blockly Çalışma Alanı" at bounding box center [1083, 32] width 22 height 22
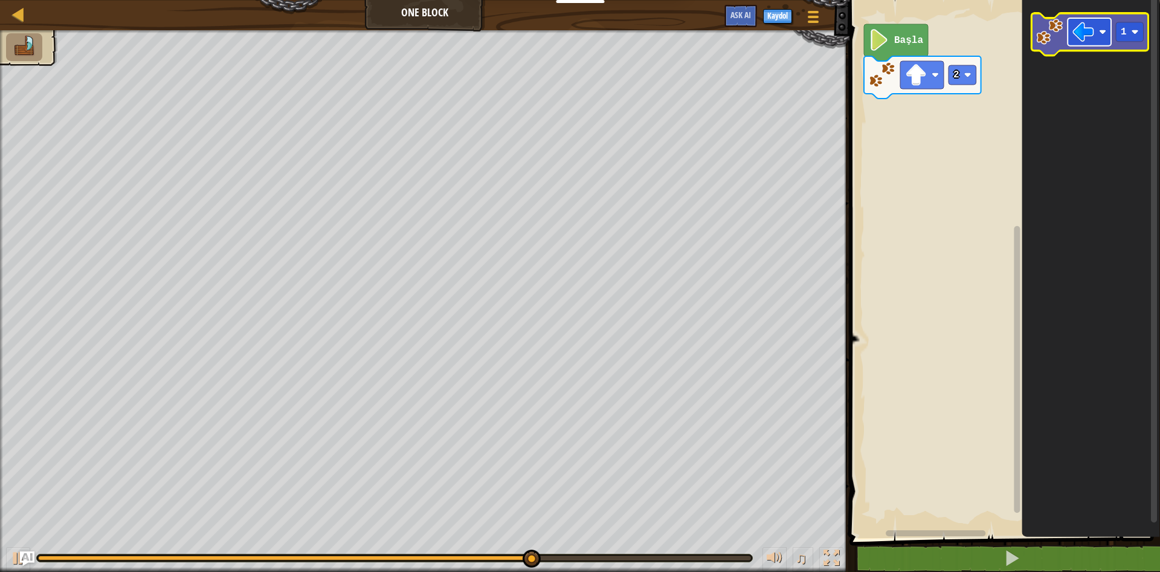
click at [1079, 28] on image "Blockly Çalışma Alanı" at bounding box center [1083, 32] width 22 height 22
click at [1053, 31] on image "Blockly Çalışma Alanı" at bounding box center [1049, 32] width 27 height 27
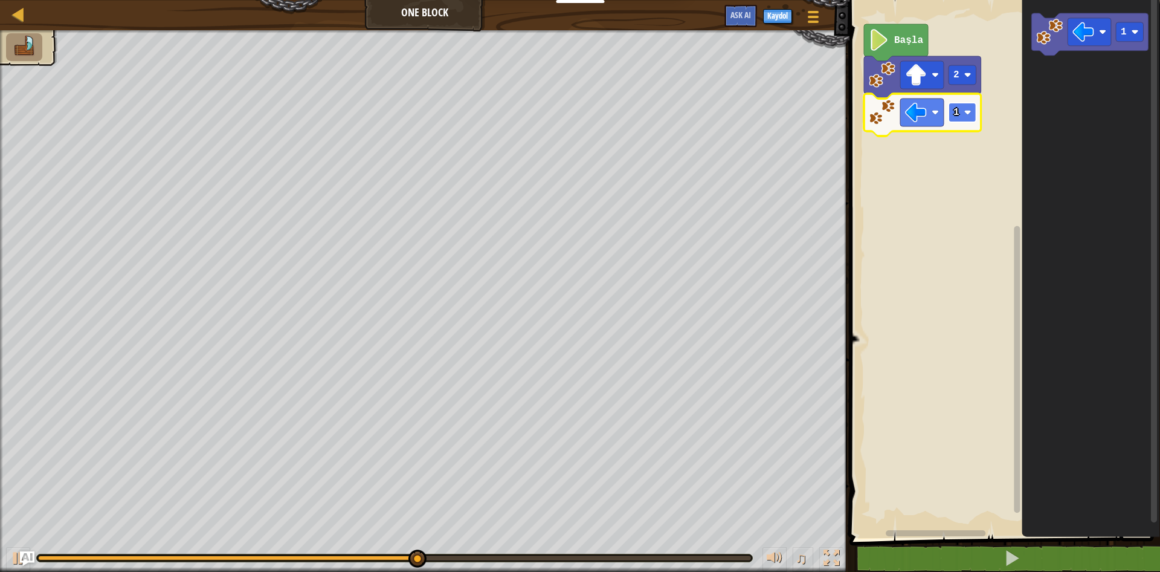
click at [964, 115] on rect "Blockly Çalışma Alanı" at bounding box center [963, 112] width 28 height 19
click at [964, 108] on rect "Blockly Çalışma Alanı" at bounding box center [963, 112] width 28 height 19
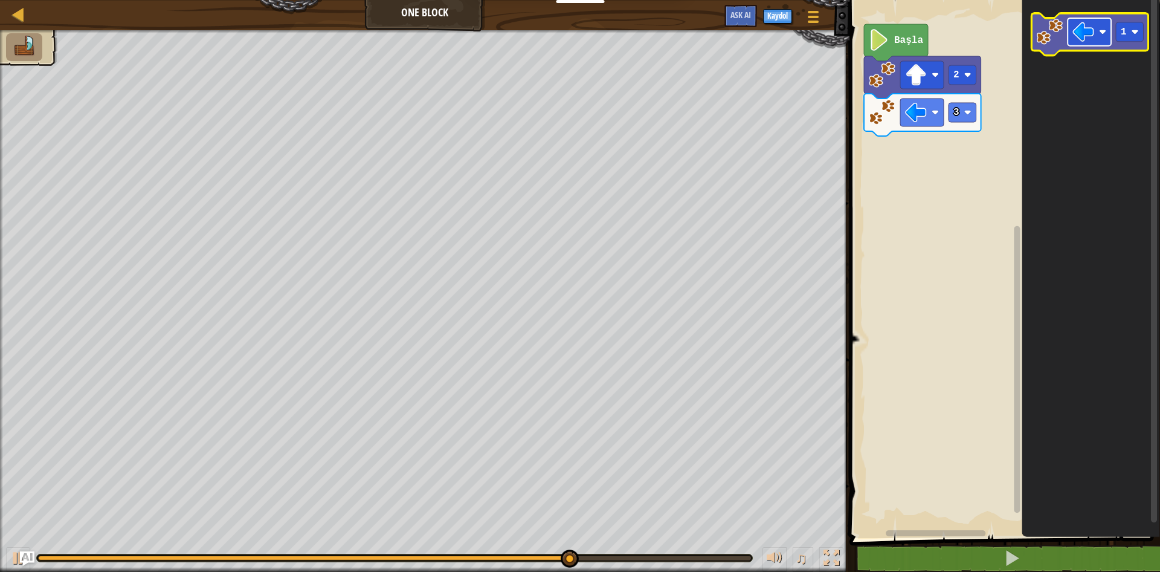
click at [1078, 33] on image "Blockly Çalışma Alanı" at bounding box center [1083, 32] width 22 height 22
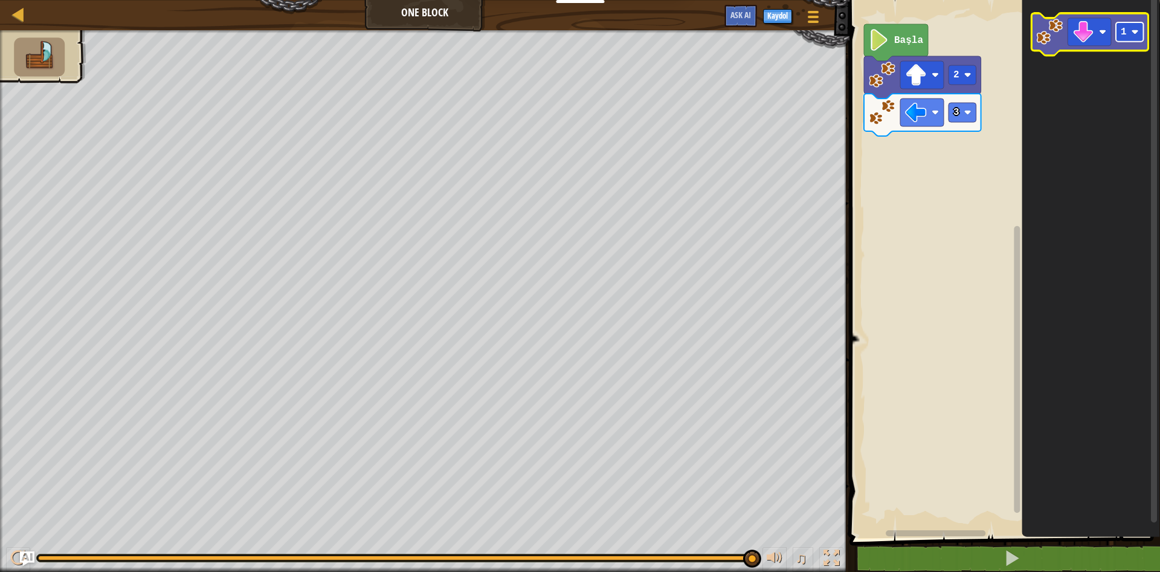
click at [1131, 36] on rect "Blockly Çalışma Alanı" at bounding box center [1130, 31] width 28 height 19
click at [1086, 42] on image "Blockly Çalışma Alanı" at bounding box center [1083, 32] width 22 height 22
click at [1060, 44] on image "Blockly Çalışma Alanı" at bounding box center [1049, 32] width 27 height 27
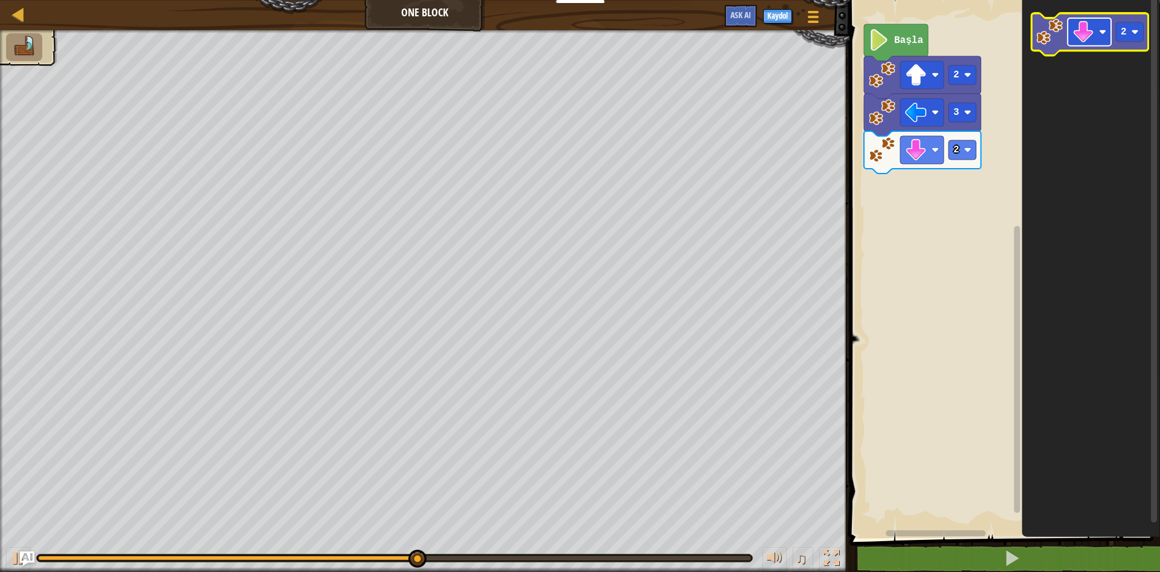
click at [1098, 37] on rect "Blockly Çalışma Alanı" at bounding box center [1090, 32] width 44 height 28
click at [1149, 33] on icon "Blockly Çalışma Alanı" at bounding box center [1089, 34] width 117 height 42
click at [1127, 39] on rect "Blockly Çalışma Alanı" at bounding box center [1130, 31] width 28 height 19
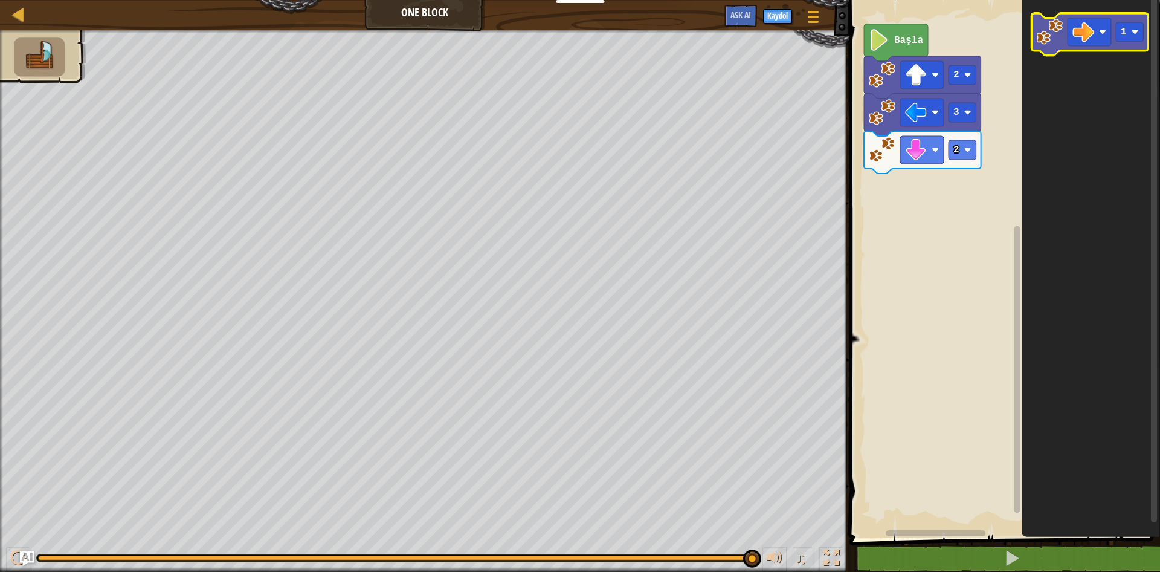
click at [1033, 47] on icon "Blockly Çalışma Alanı" at bounding box center [1089, 34] width 117 height 42
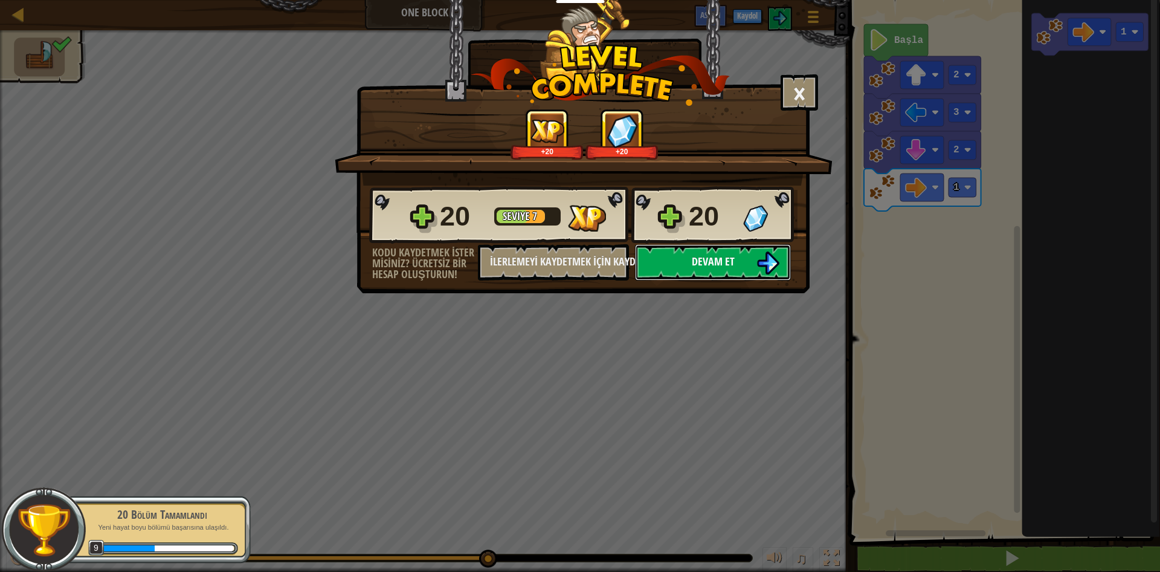
click at [738, 262] on button "Devam et" at bounding box center [713, 262] width 156 height 36
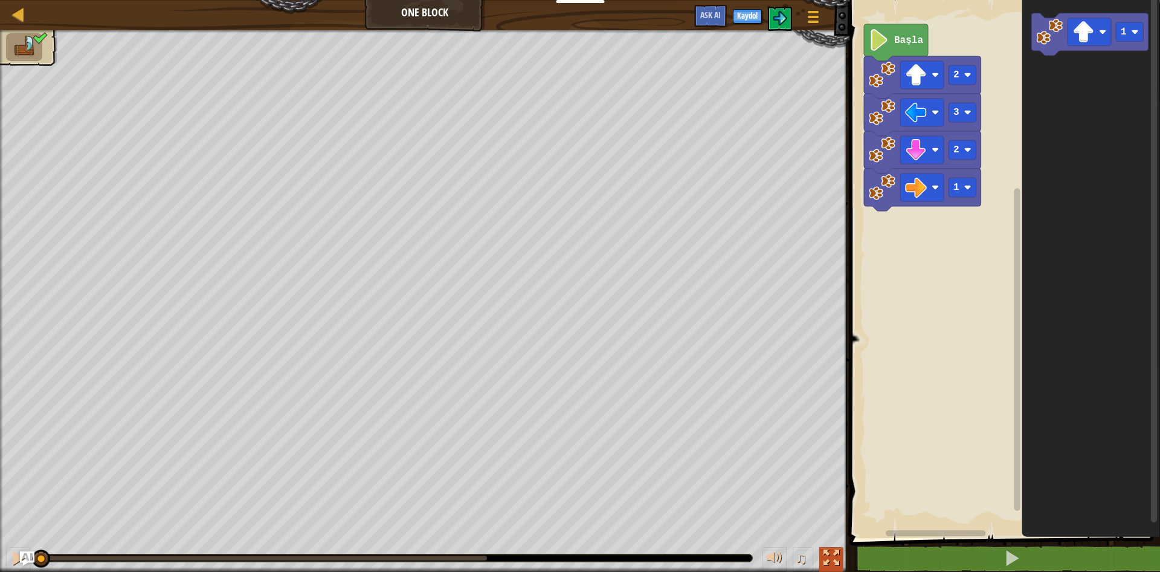
click at [844, 558] on div "♫" at bounding box center [425, 555] width 850 height 36
click at [841, 559] on button at bounding box center [831, 559] width 24 height 25
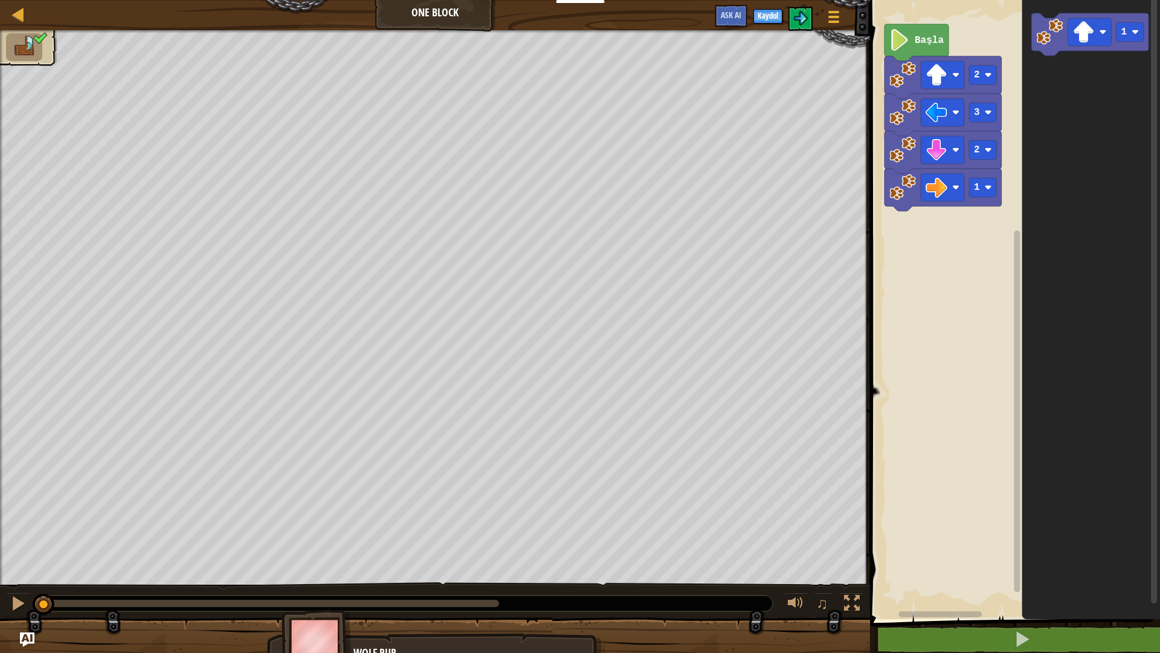
click at [137, 199] on div at bounding box center [435, 307] width 870 height 555
click at [27, 17] on link "Harita" at bounding box center [27, 15] width 6 height 16
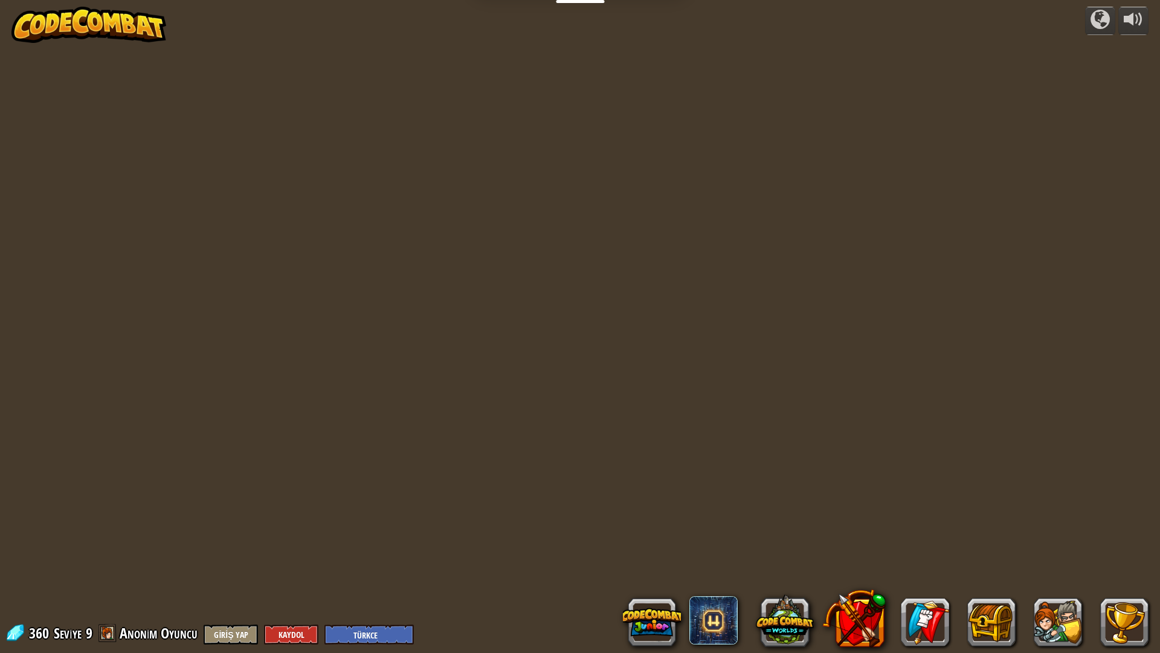
select select "tr"
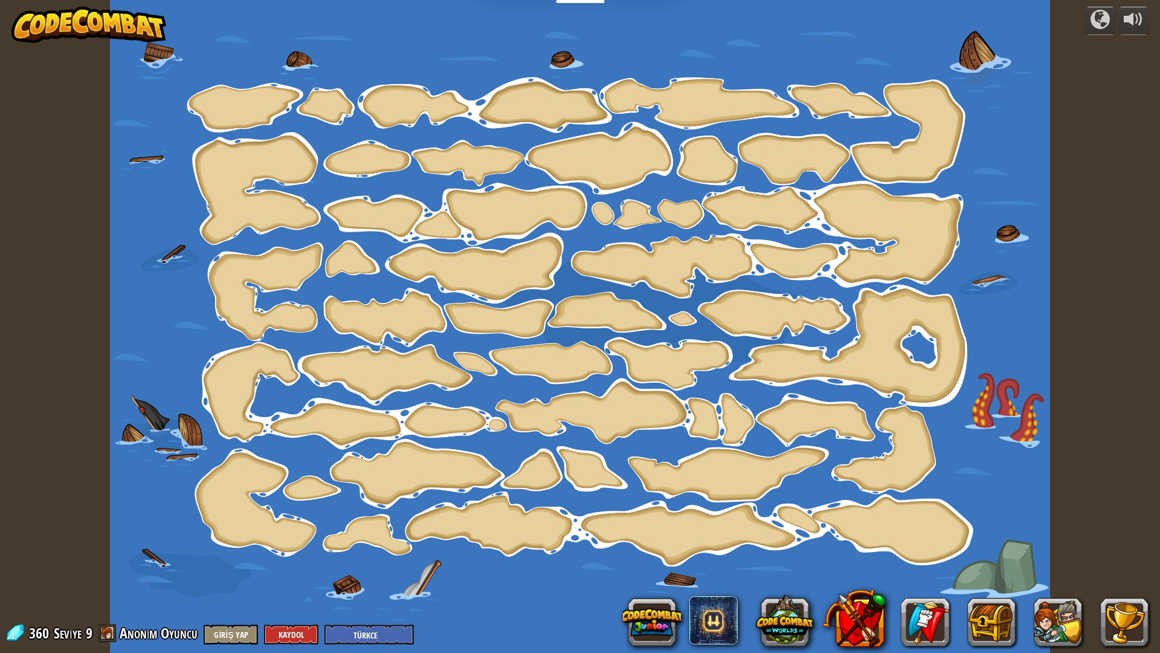
select select "tr"
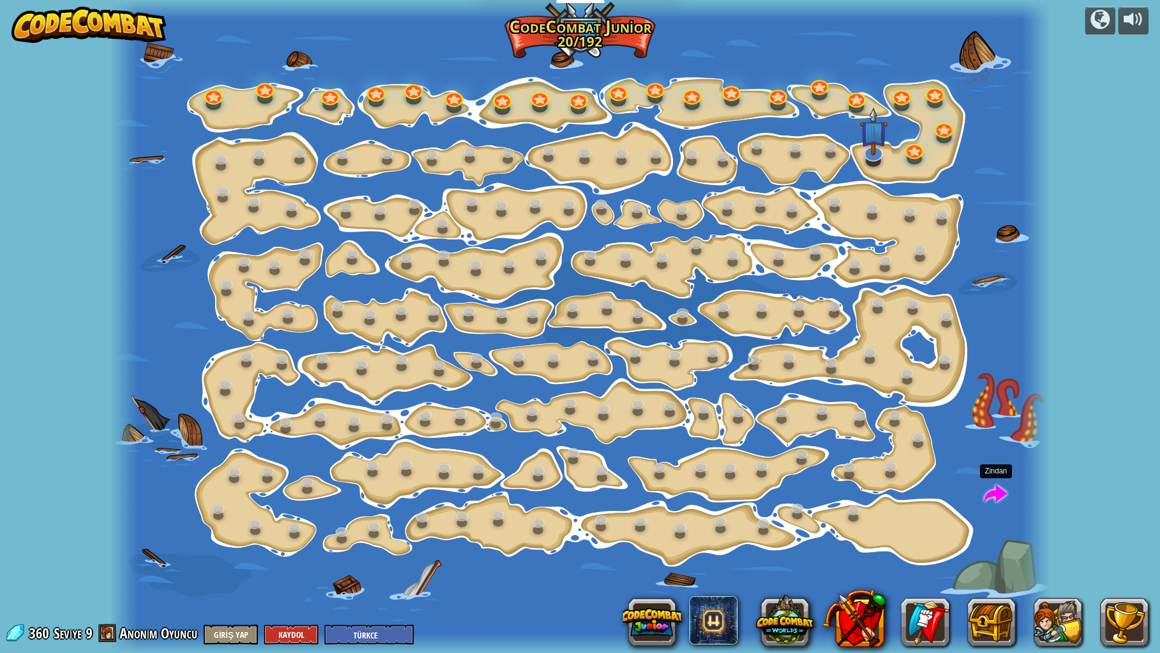
click at [986, 499] on span at bounding box center [995, 494] width 23 height 23
select select "tr"
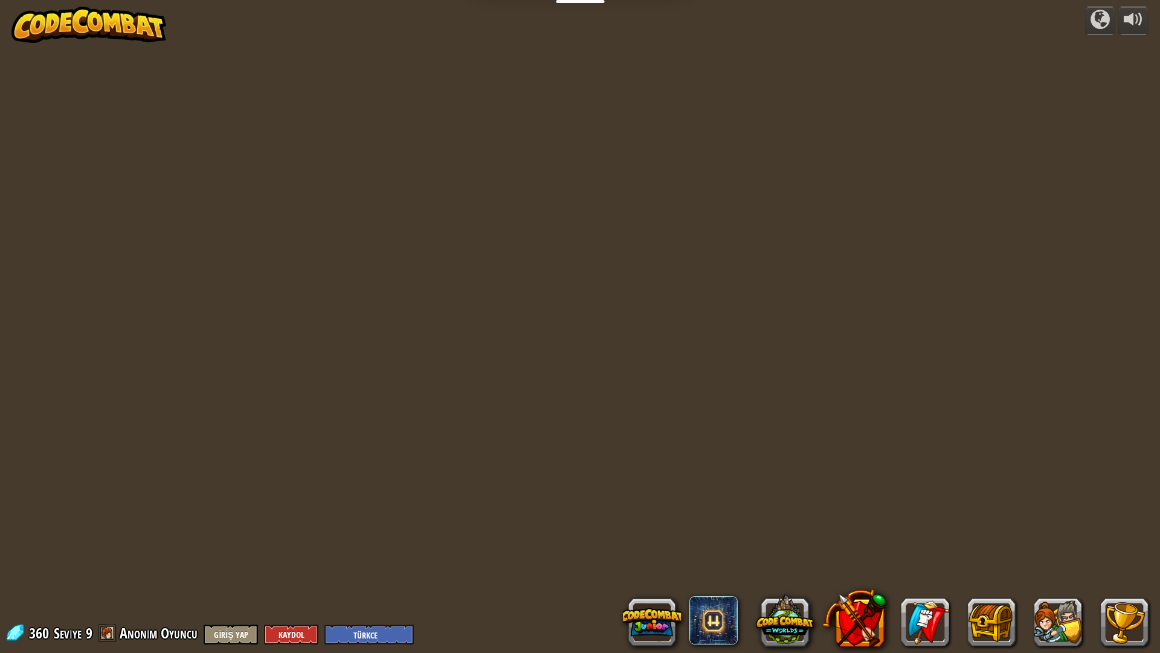
select select "tr"
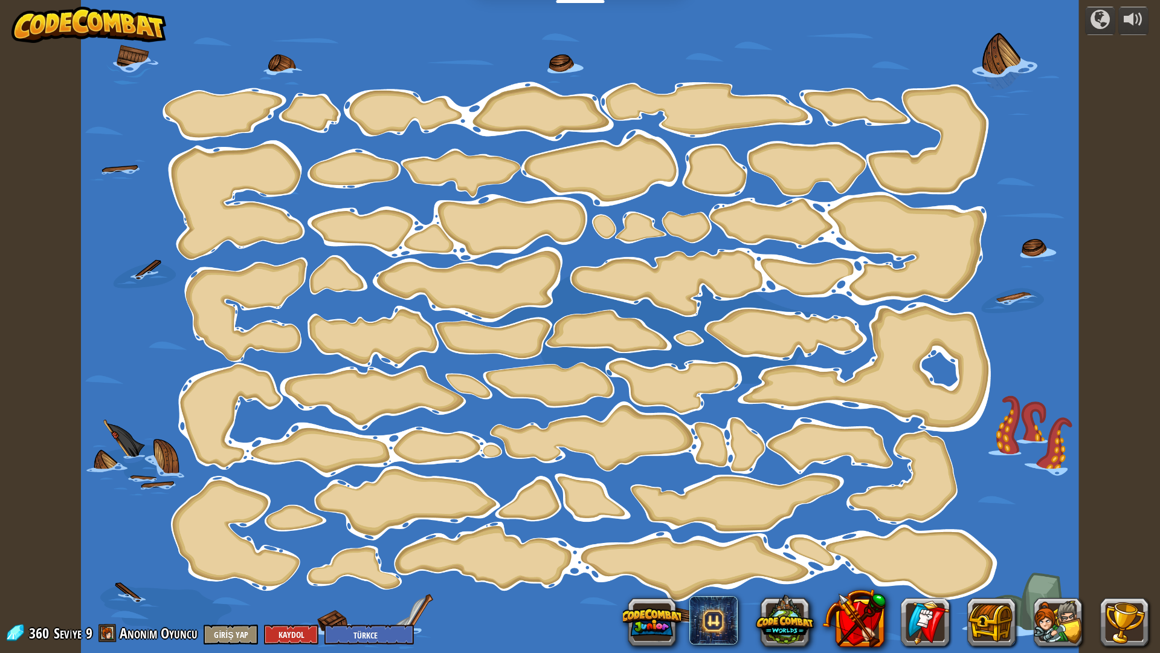
select select "tr"
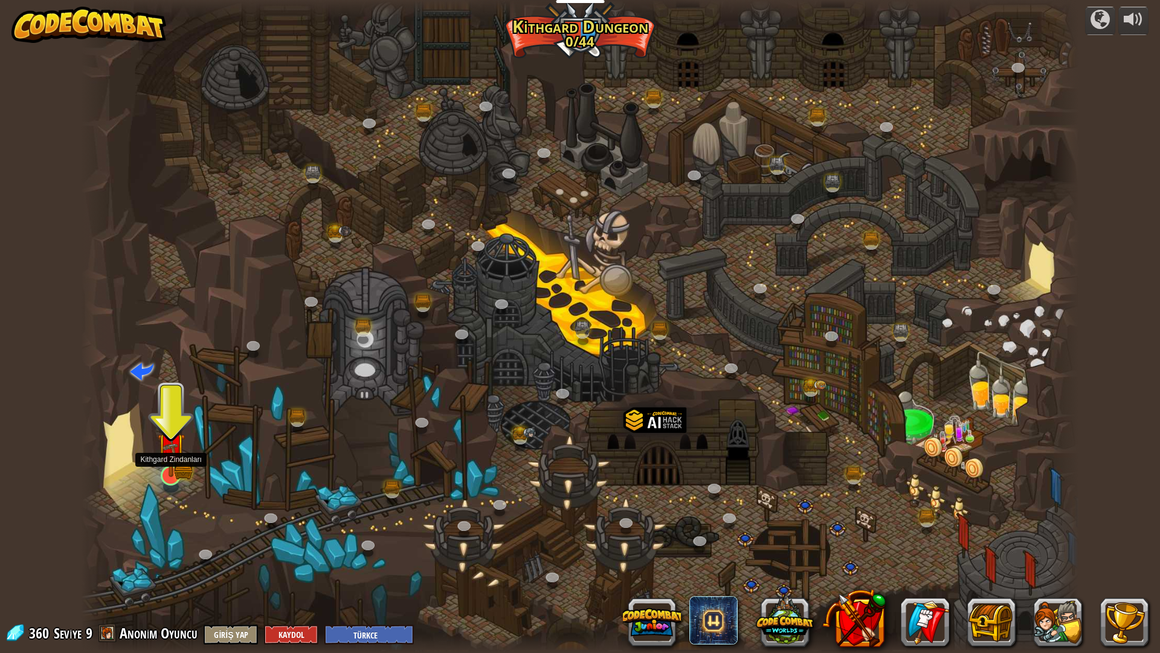
click at [191, 472] on img at bounding box center [183, 469] width 18 height 21
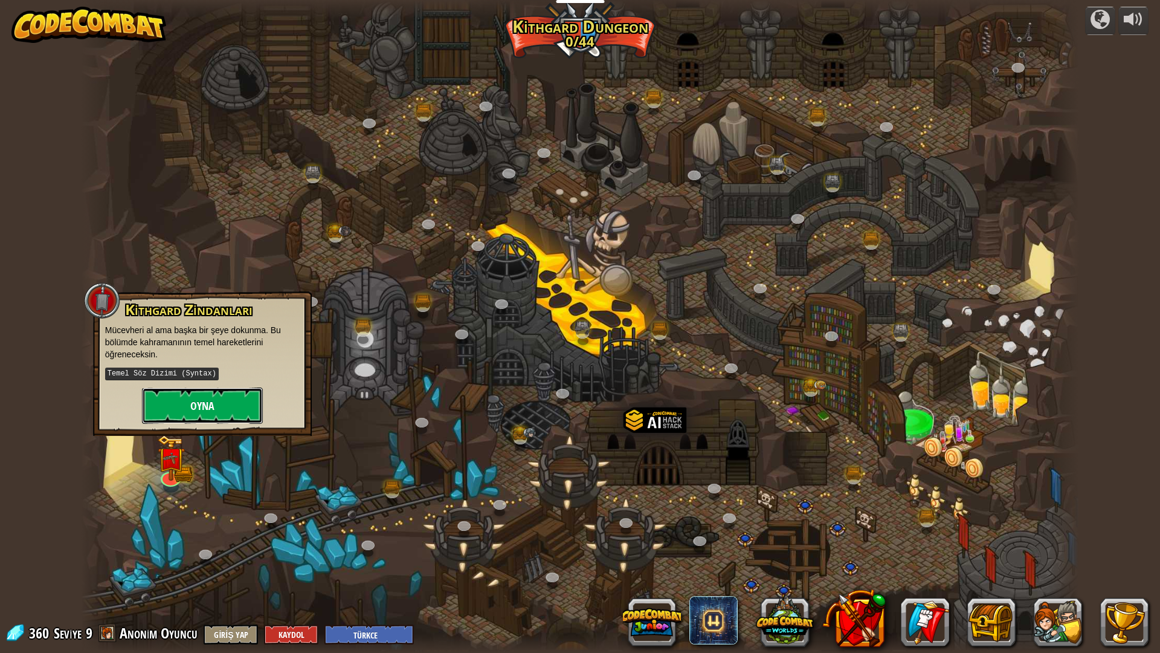
click at [203, 411] on button "Oyna" at bounding box center [202, 405] width 121 height 36
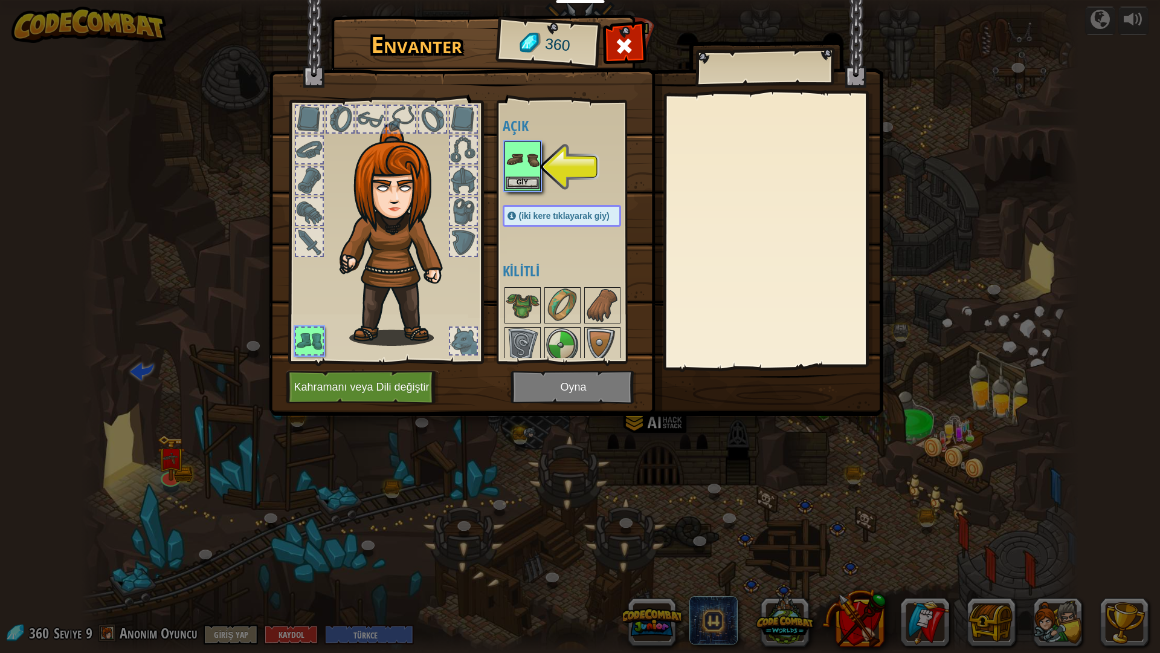
click at [523, 190] on div "Envanter 360 Açık Giy (iki kere tıklayarak giy) Kilitli Giy Çıkar Kilidini açma…" at bounding box center [580, 326] width 1160 height 653
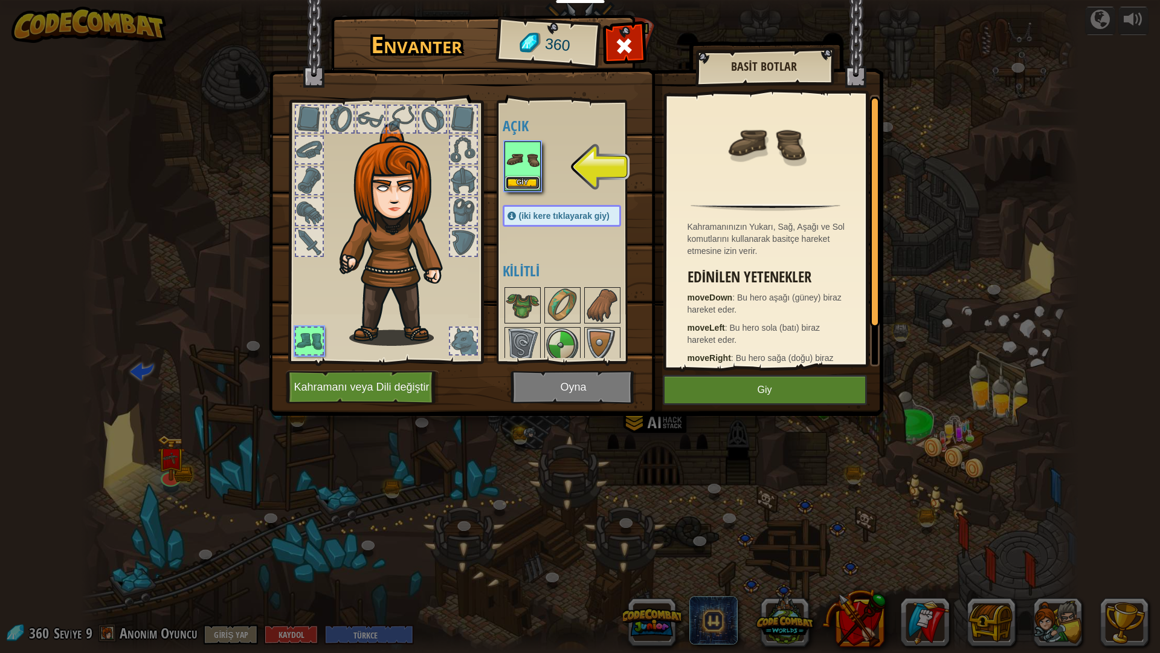
click at [520, 187] on button "Giy" at bounding box center [523, 182] width 34 height 13
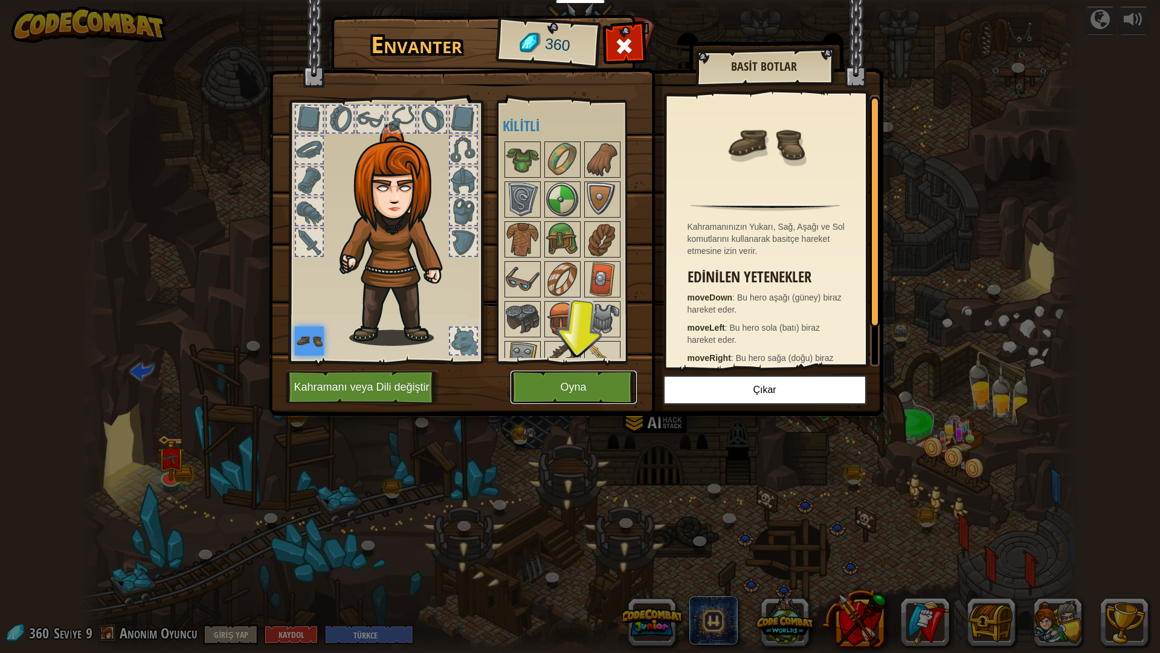
click at [602, 377] on button "Oyna" at bounding box center [574, 386] width 126 height 33
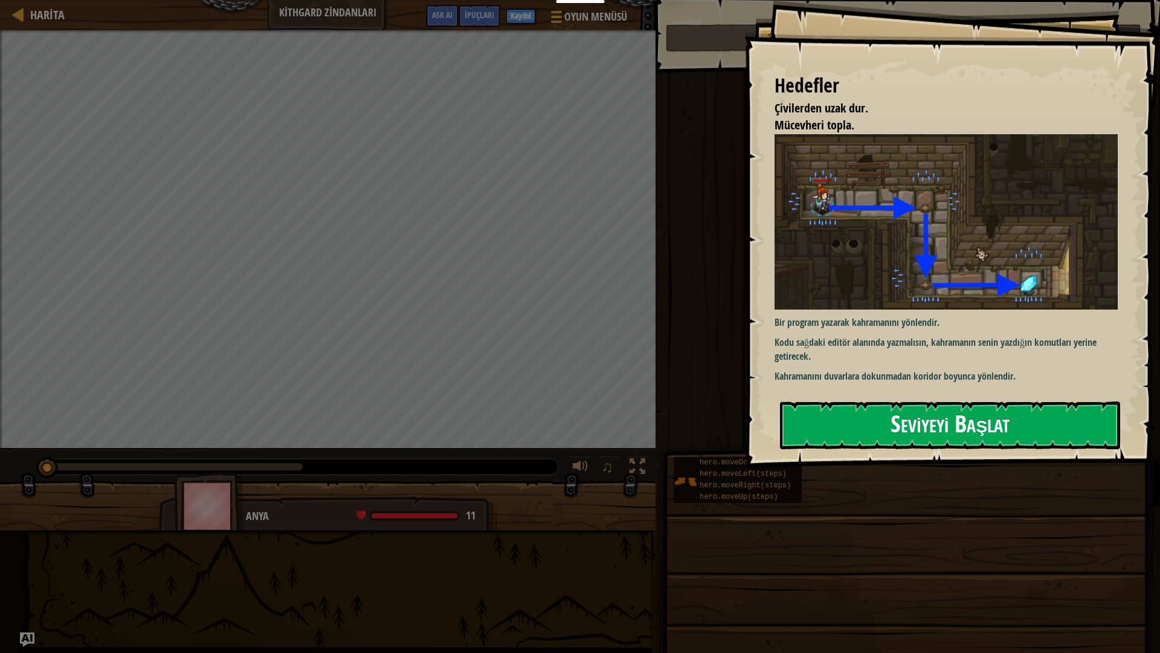
click at [918, 433] on button "Seviyeyi Başlat" at bounding box center [950, 425] width 340 height 48
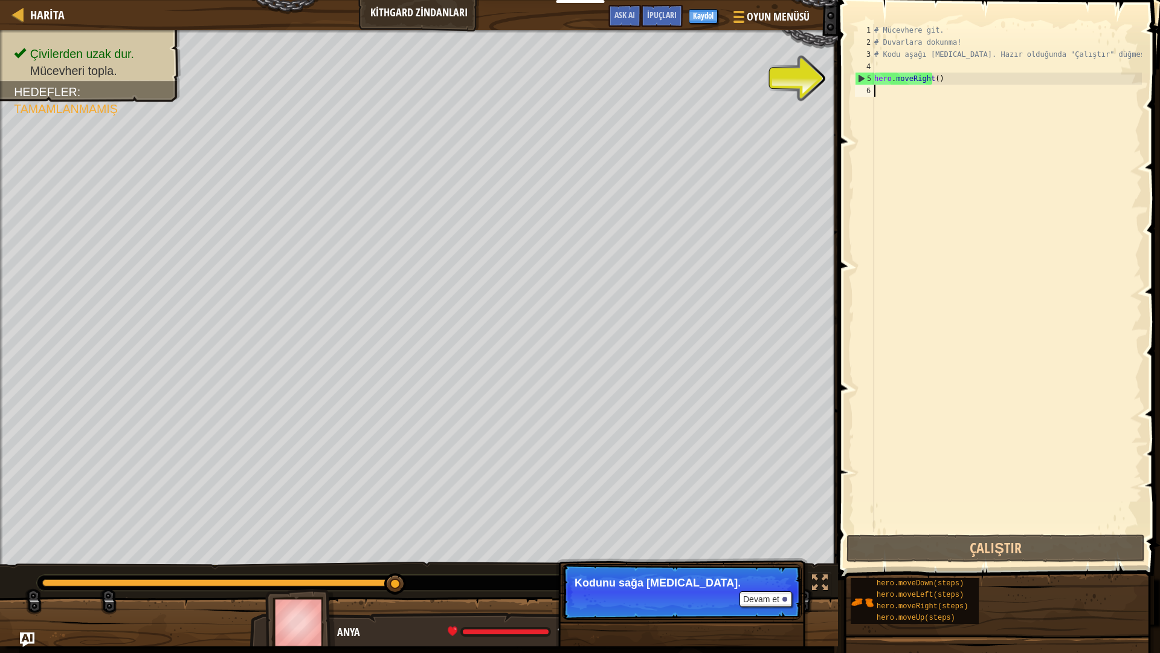
type textarea "H"
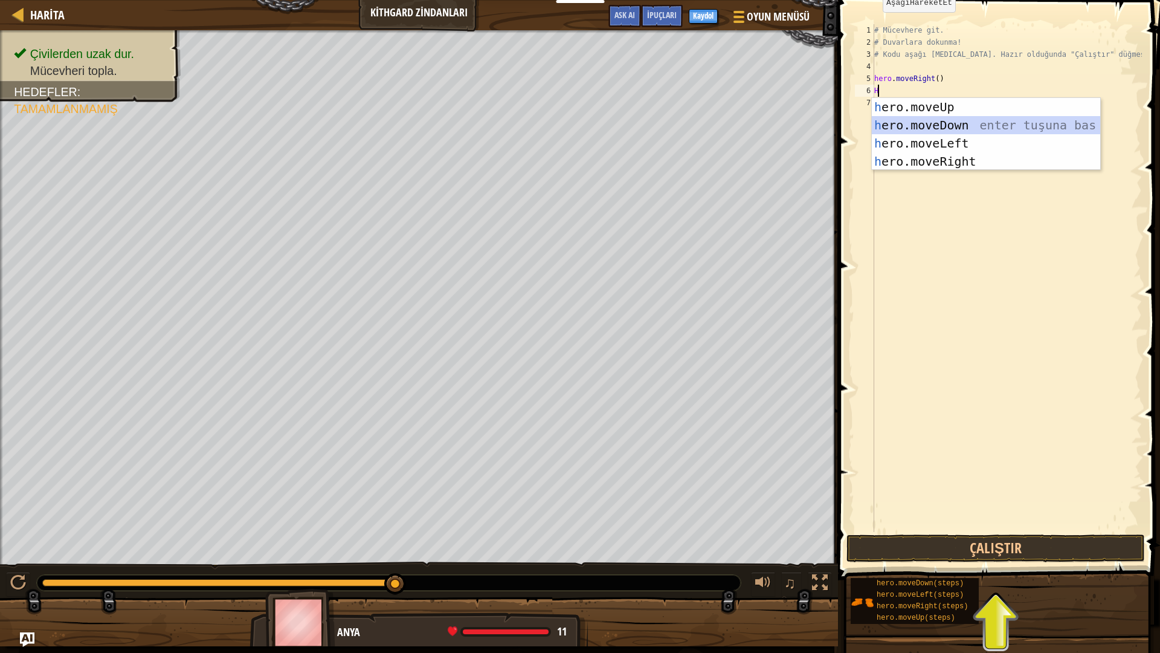
click at [949, 117] on div "h ero.moveUp enter tuşuna bas h ero.moveDown enter tuşuna bas h ero.moveLeft en…" at bounding box center [986, 152] width 228 height 109
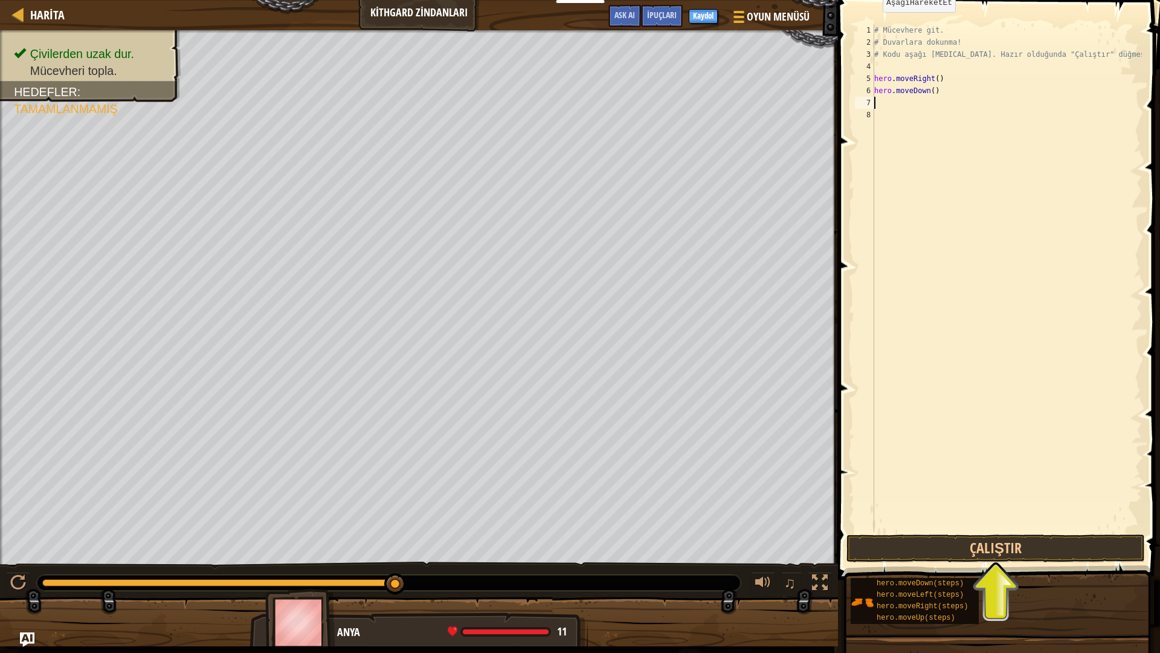
type textarea "H"
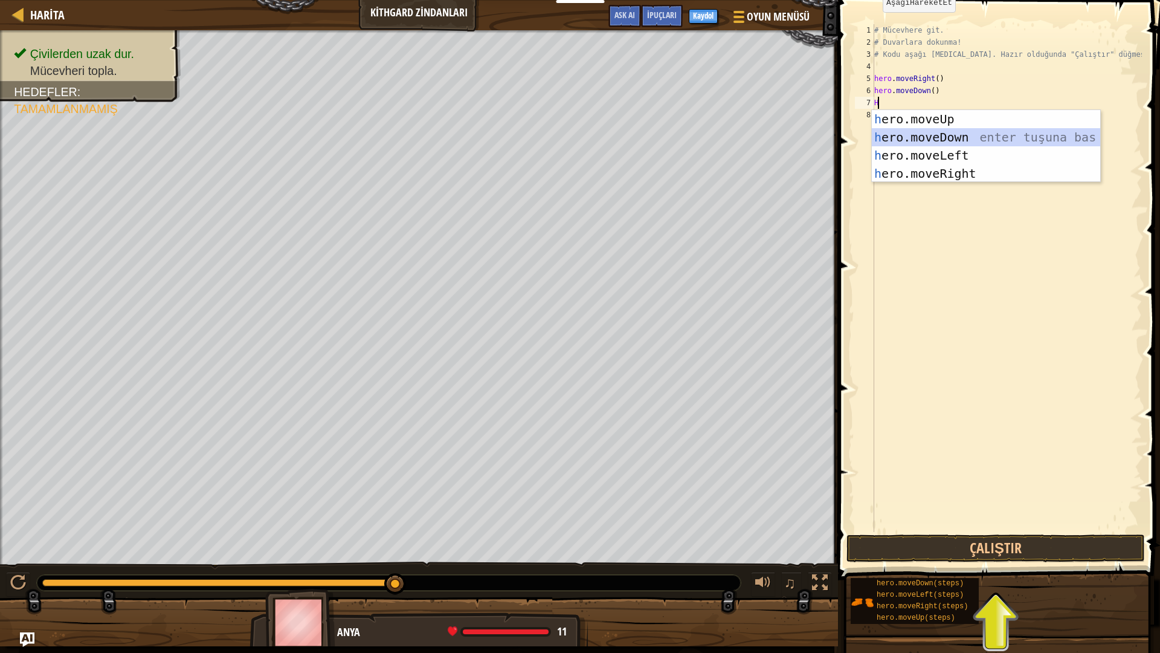
click at [961, 146] on div "h ero.moveUp enter tuşuna bas h ero.moveDown enter tuşuna bas h ero.moveLeft en…" at bounding box center [986, 164] width 228 height 109
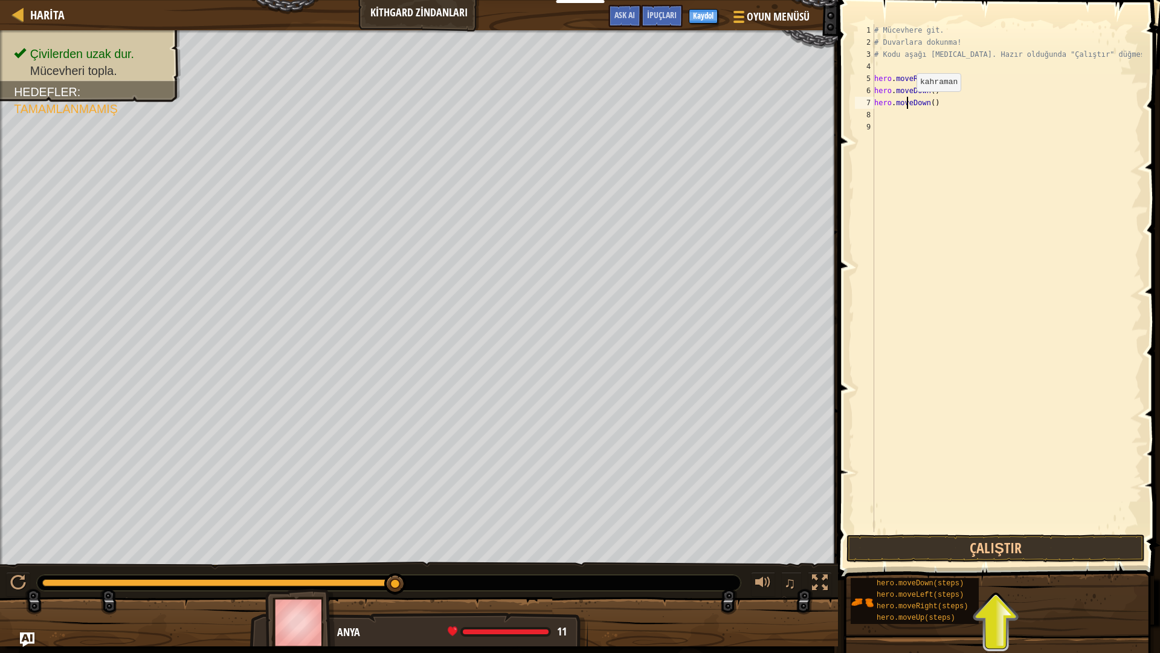
click at [906, 103] on div "# Mücevhere git. # Duvarlara dokunma! # Kodu aşağı [MEDICAL_DATA]. Hazır olduğu…" at bounding box center [1007, 290] width 270 height 532
click at [927, 101] on div "# Mücevhere git. # Duvarlara dokunma! # Kodu aşağı [MEDICAL_DATA]. Hazır olduğu…" at bounding box center [1007, 290] width 270 height 532
type textarea "h"
click at [865, 106] on div "7" at bounding box center [864, 103] width 19 height 12
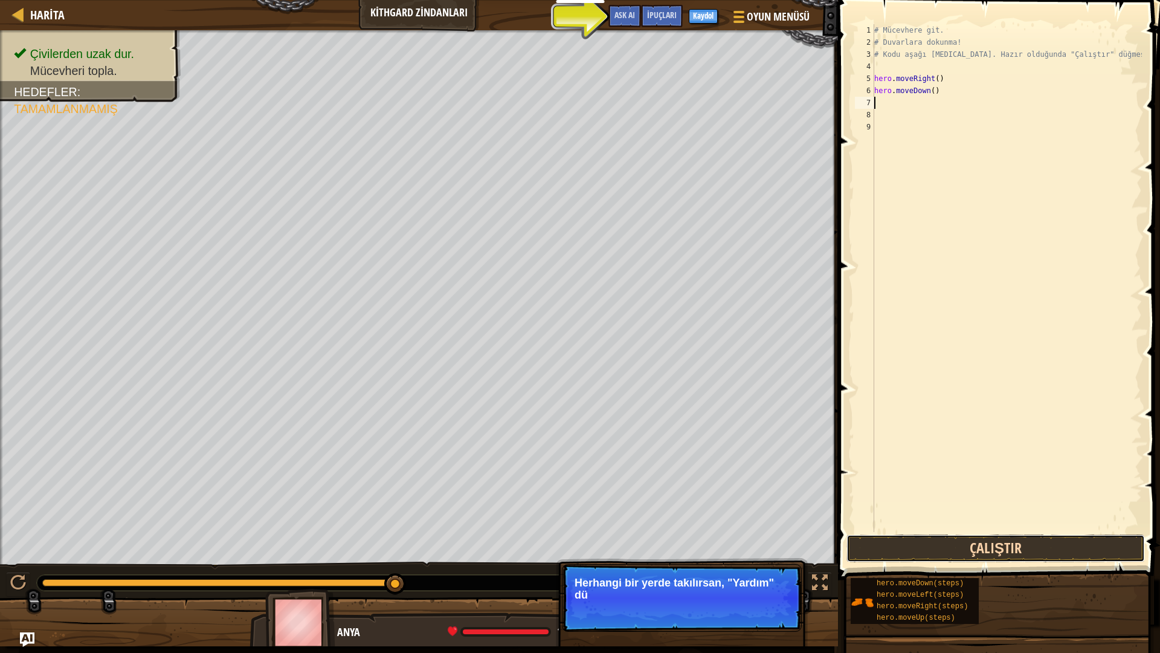
drag, startPoint x: 993, startPoint y: 561, endPoint x: 993, endPoint y: 549, distance: 12.1
click at [992, 558] on button "Çalıştır" at bounding box center [996, 548] width 298 height 28
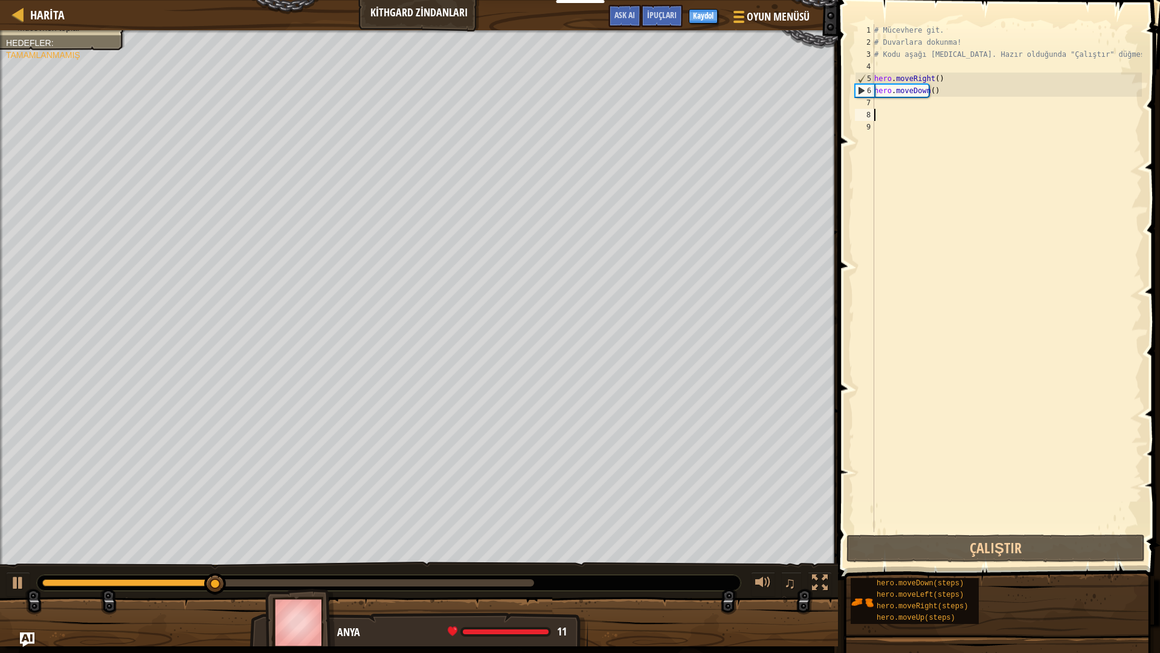
click at [897, 109] on div "# Mücevhere git. # Duvarlara dokunma! # Kodu aşağı [MEDICAL_DATA]. Hazır olduğu…" at bounding box center [1007, 290] width 270 height 532
drag, startPoint x: 898, startPoint y: 95, endPoint x: 898, endPoint y: 112, distance: 16.9
click at [898, 113] on div "# Mücevhere git. # Duvarlara dokunma! # Kodu aşağı [MEDICAL_DATA]. Hazır olduğu…" at bounding box center [1007, 290] width 270 height 532
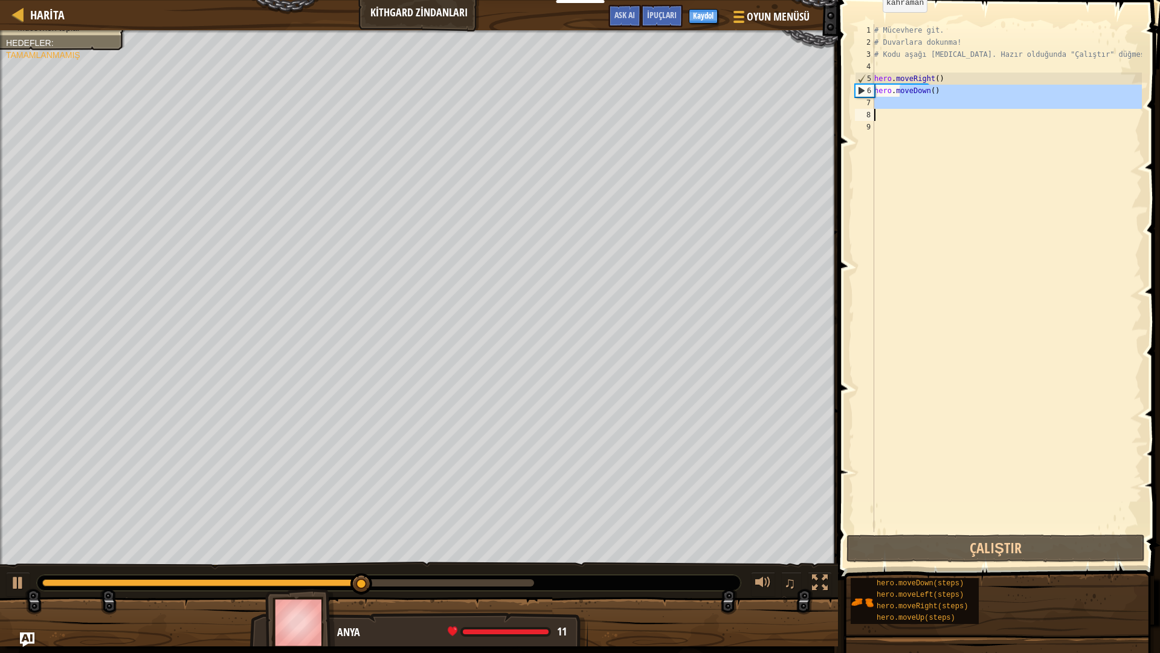
click at [897, 95] on div "# Mücevhere git. # Duvarlara dokunma! # Kodu aşağı [MEDICAL_DATA]. Hazır olduğu…" at bounding box center [1007, 290] width 270 height 532
type textarea "hero.moveDown()"
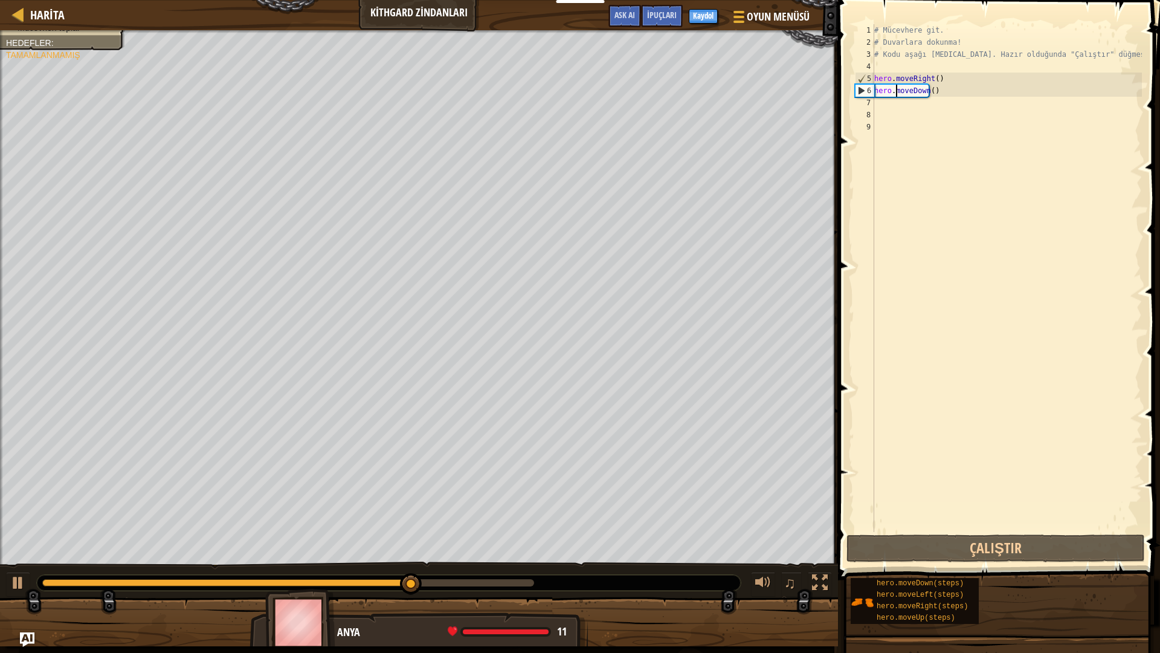
click at [897, 108] on div "# Mücevhere git. # Duvarlara dokunma! # Kodu aşağı [MEDICAL_DATA]. Hazır olduğu…" at bounding box center [1007, 290] width 270 height 532
type textarea "H"
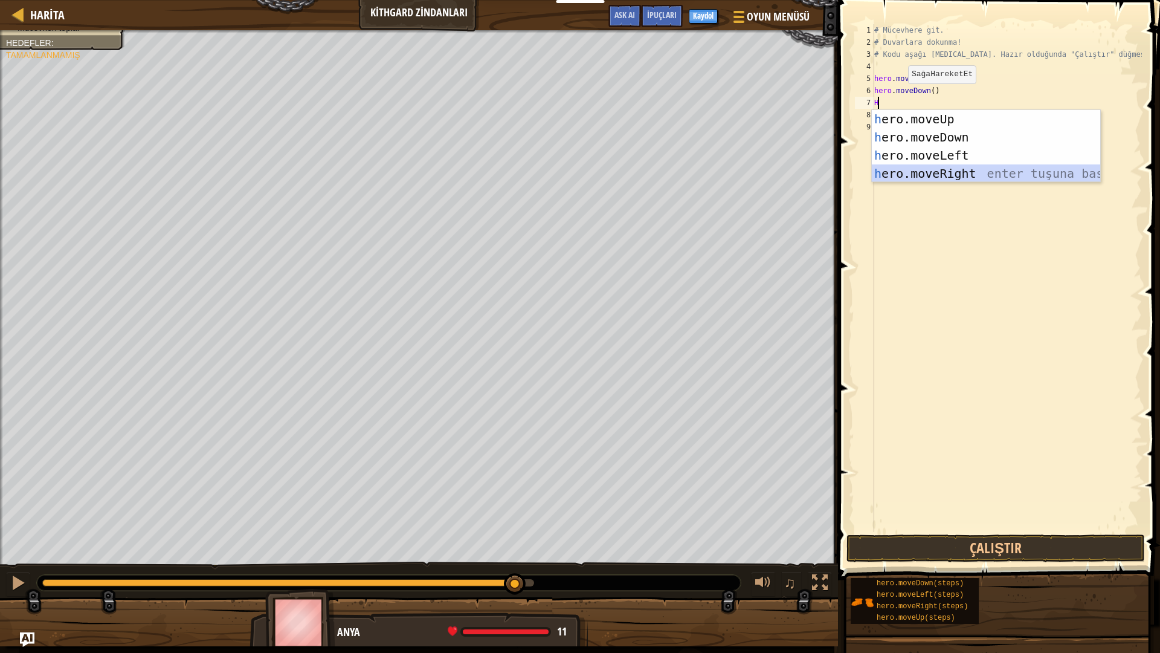
click at [890, 170] on div "h ero.moveUp enter tuşuna bas h ero.moveDown enter tuşuna bas h ero.moveLeft en…" at bounding box center [986, 164] width 228 height 109
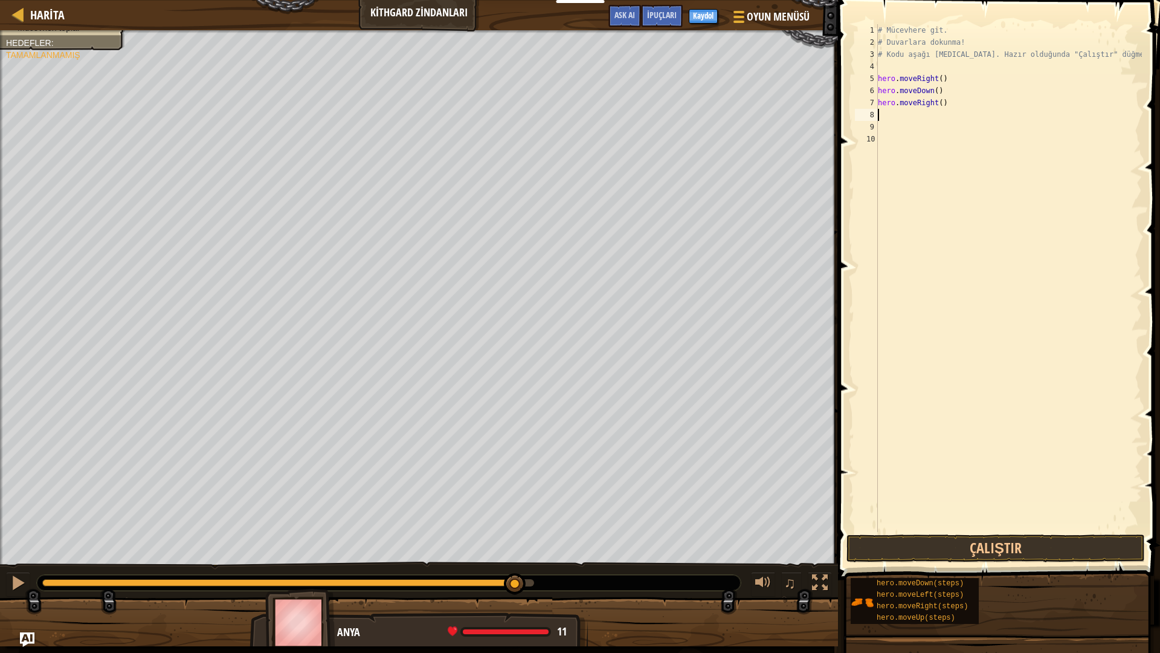
click at [914, 534] on span at bounding box center [1000, 272] width 332 height 615
click at [914, 540] on button "Çalıştır" at bounding box center [996, 548] width 298 height 28
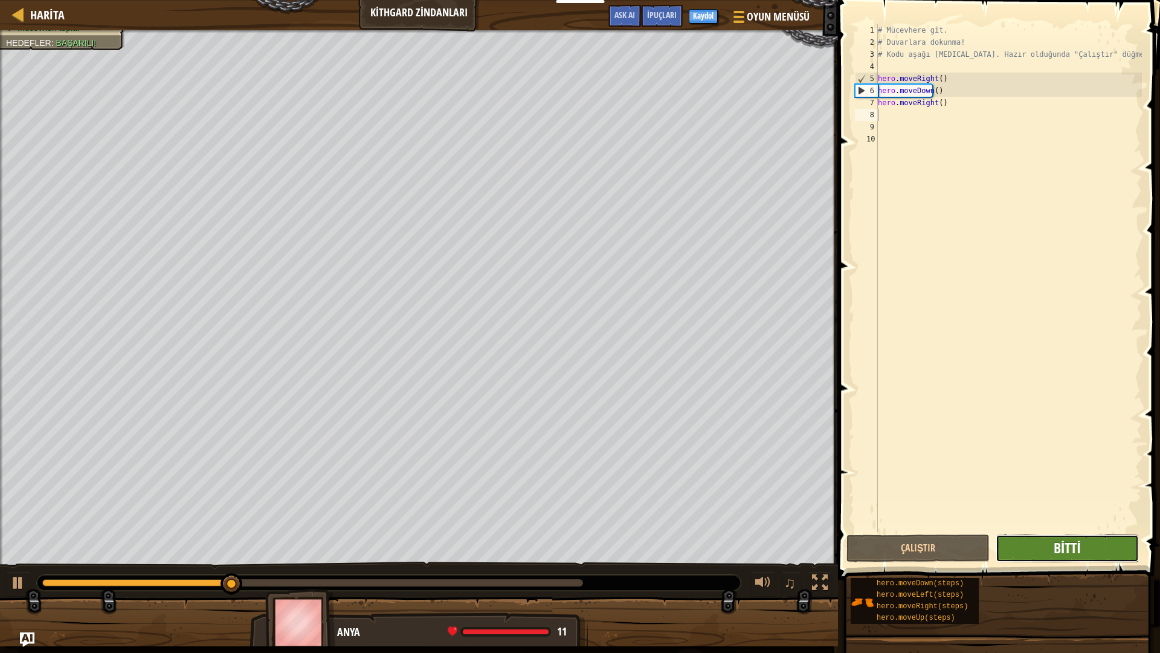
click at [1061, 546] on span "Bitti" at bounding box center [1067, 547] width 27 height 19
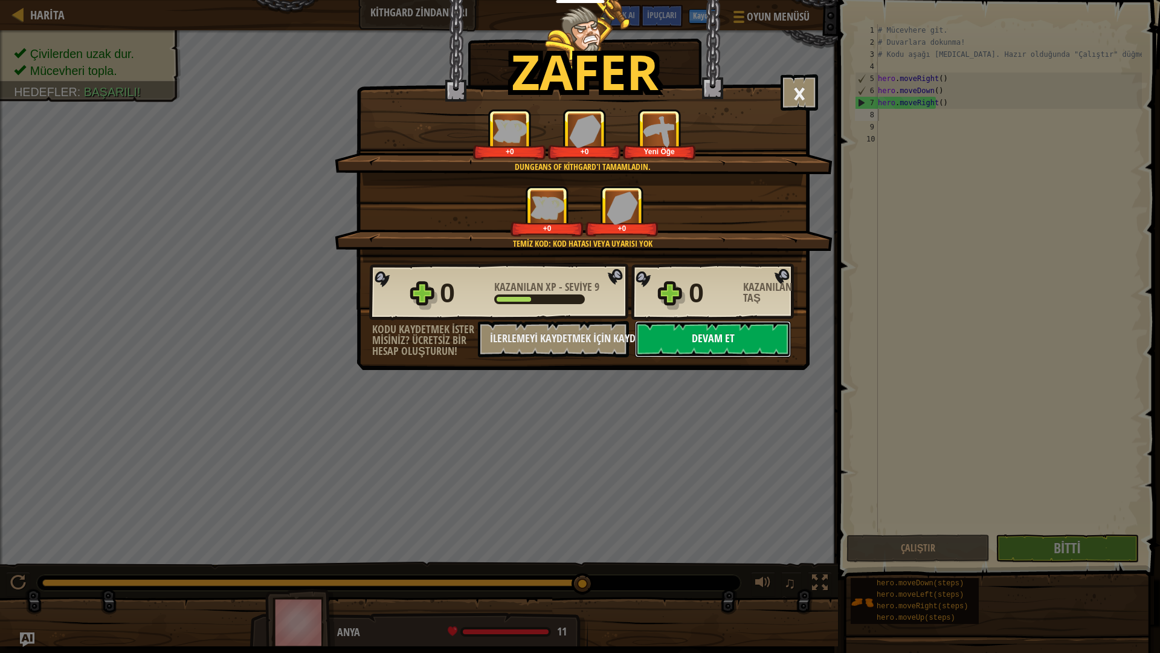
click at [661, 340] on button "Devam et" at bounding box center [713, 339] width 156 height 36
select select "tr"
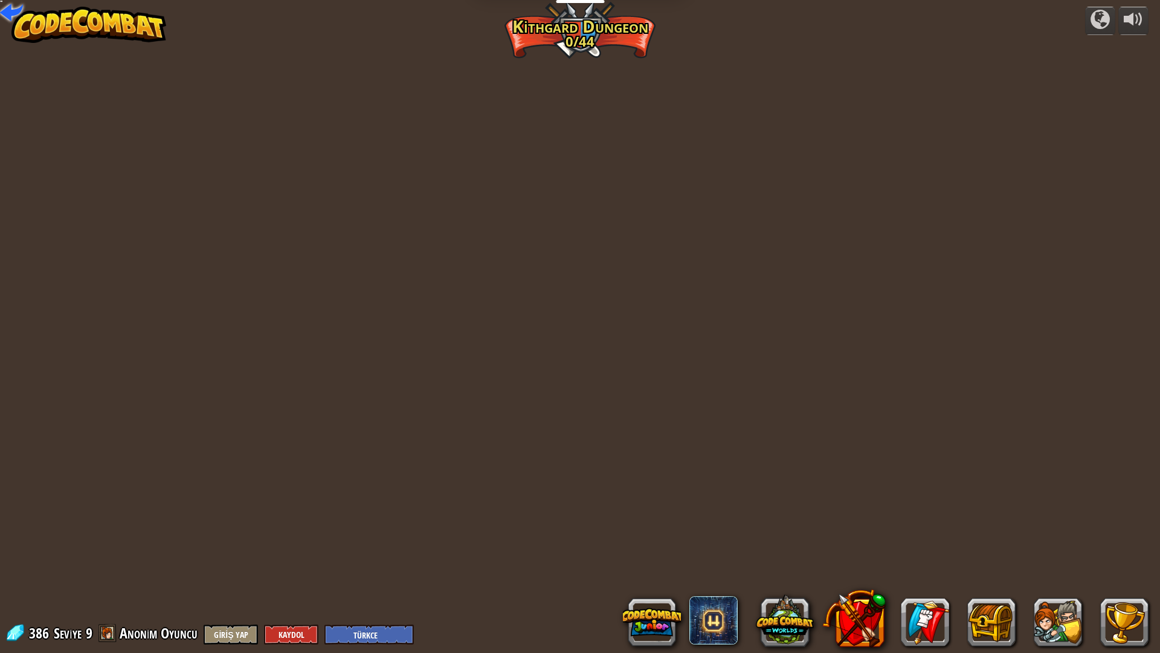
select select "tr"
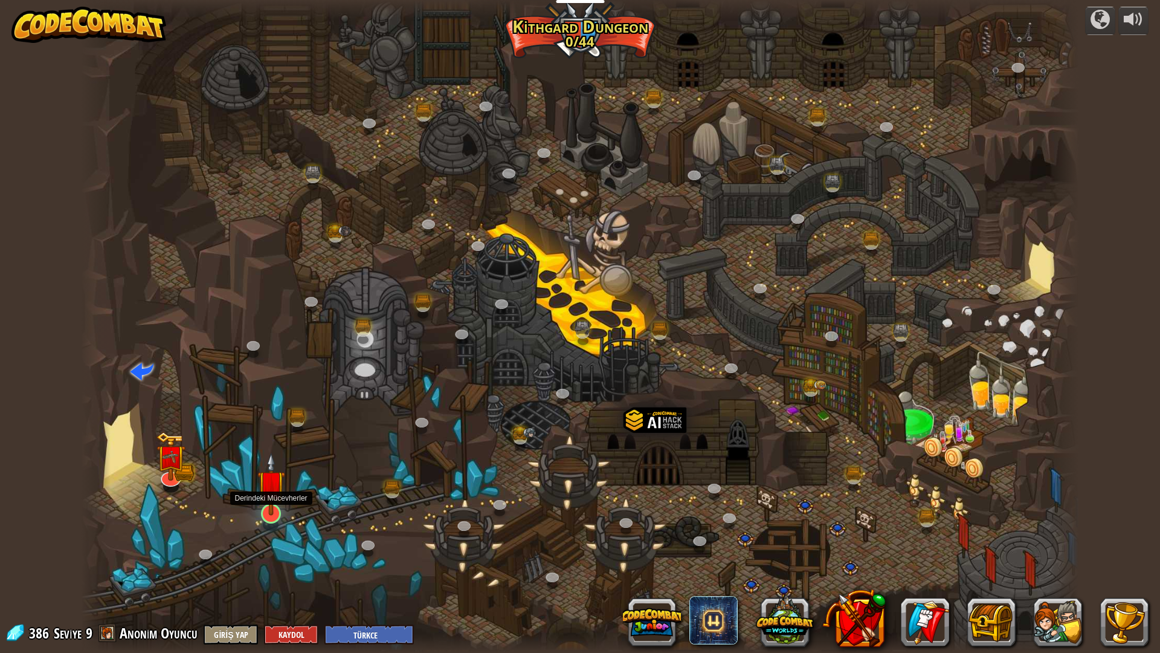
click at [266, 503] on img at bounding box center [271, 483] width 28 height 63
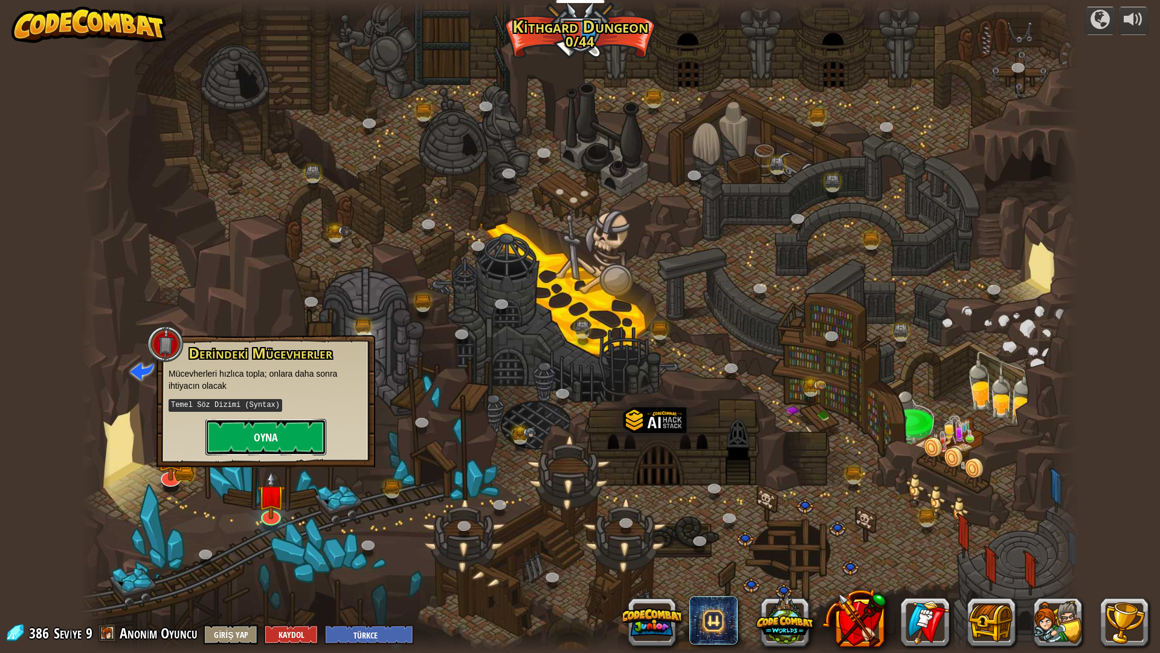
click at [271, 437] on button "Oyna" at bounding box center [265, 437] width 121 height 36
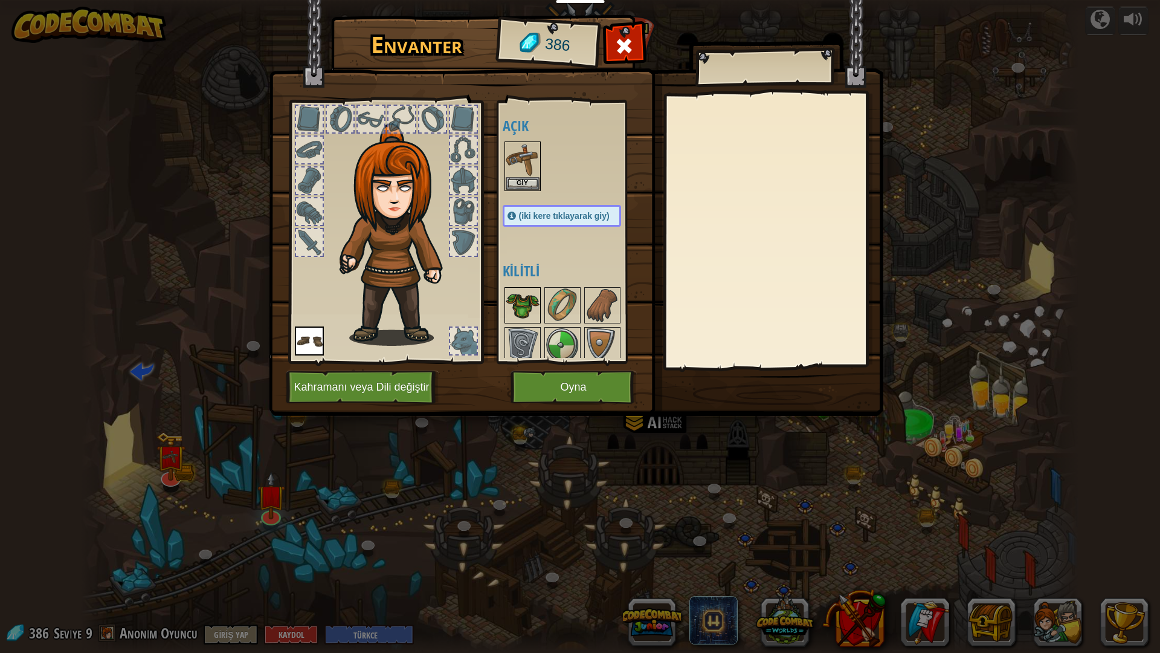
select select "tr"
click at [516, 181] on button "Giy" at bounding box center [523, 182] width 34 height 13
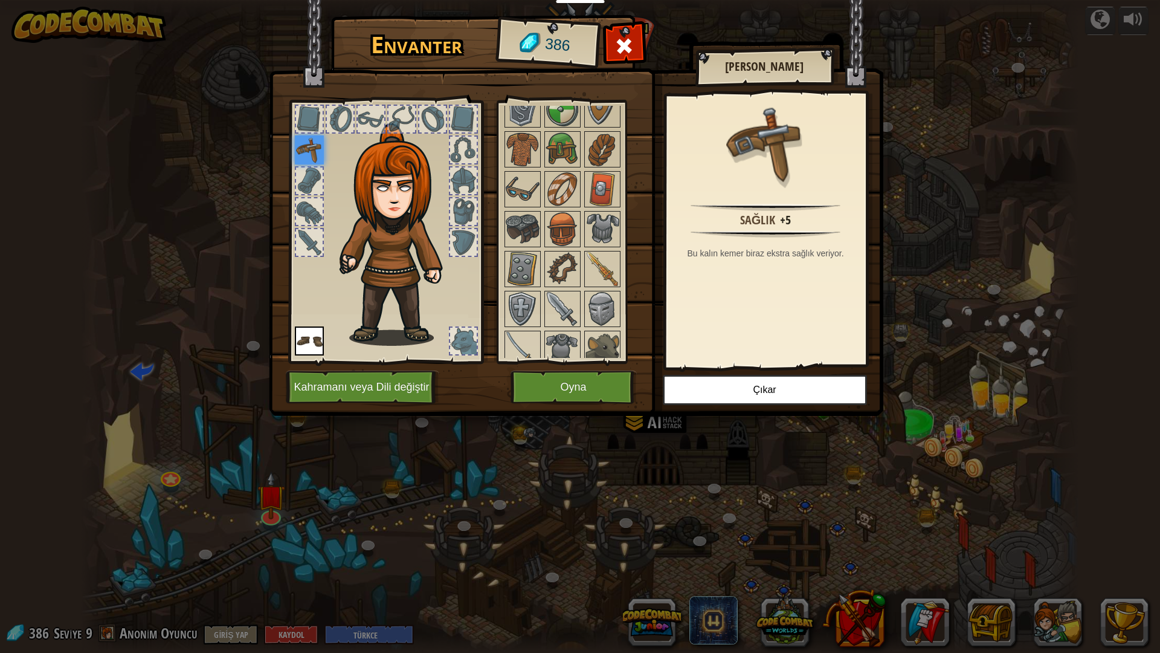
scroll to position [101, 0]
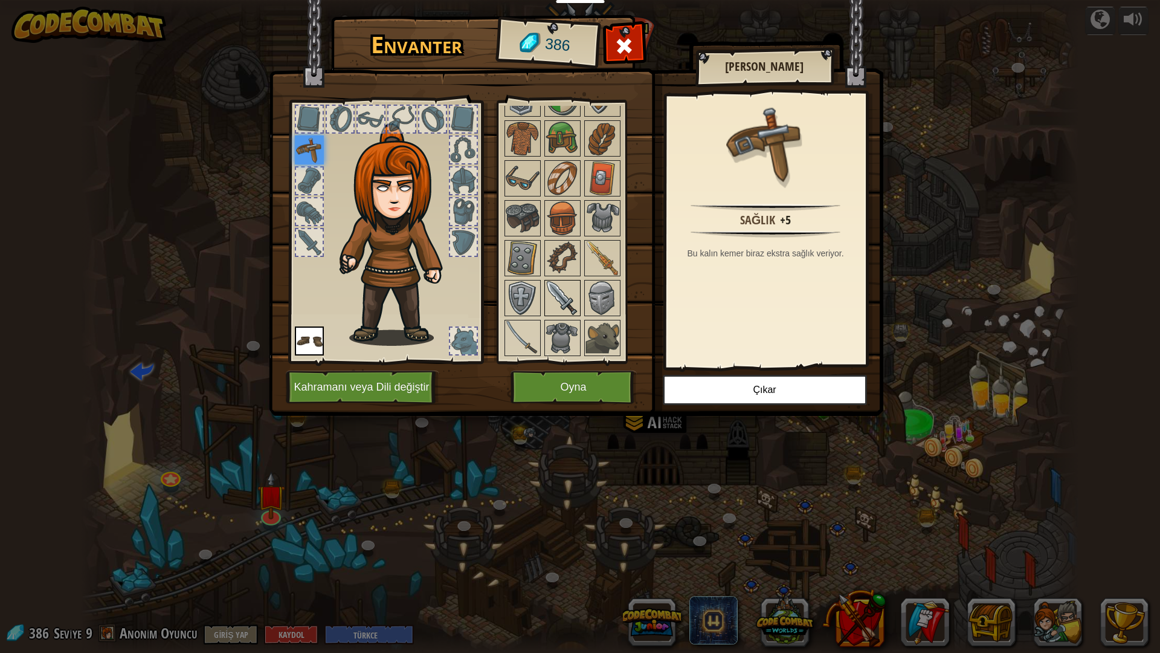
click at [557, 303] on img at bounding box center [563, 298] width 34 height 34
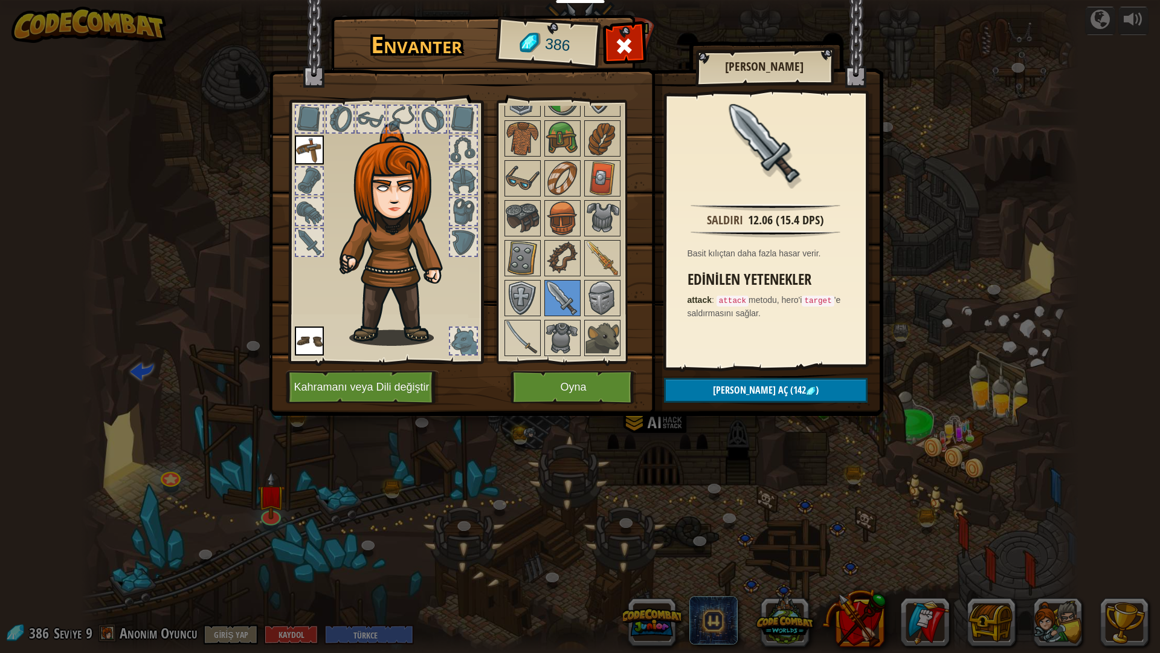
click at [492, 343] on img at bounding box center [576, 196] width 614 height 439
click at [517, 348] on img at bounding box center [523, 338] width 34 height 34
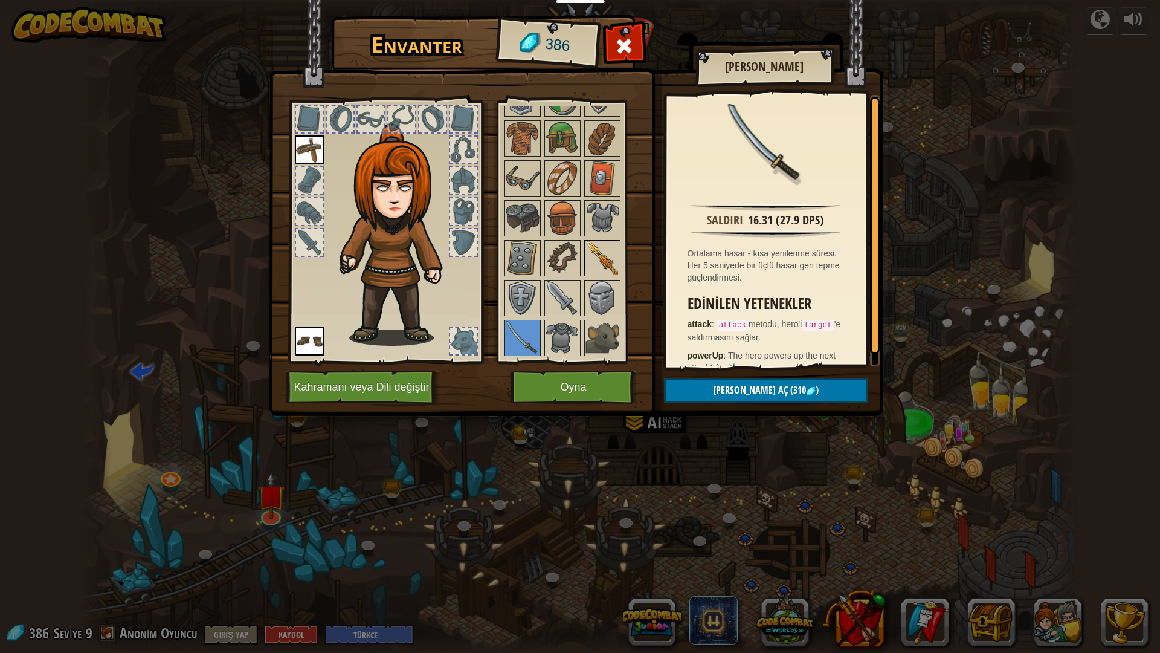
click at [592, 269] on img at bounding box center [602, 258] width 34 height 34
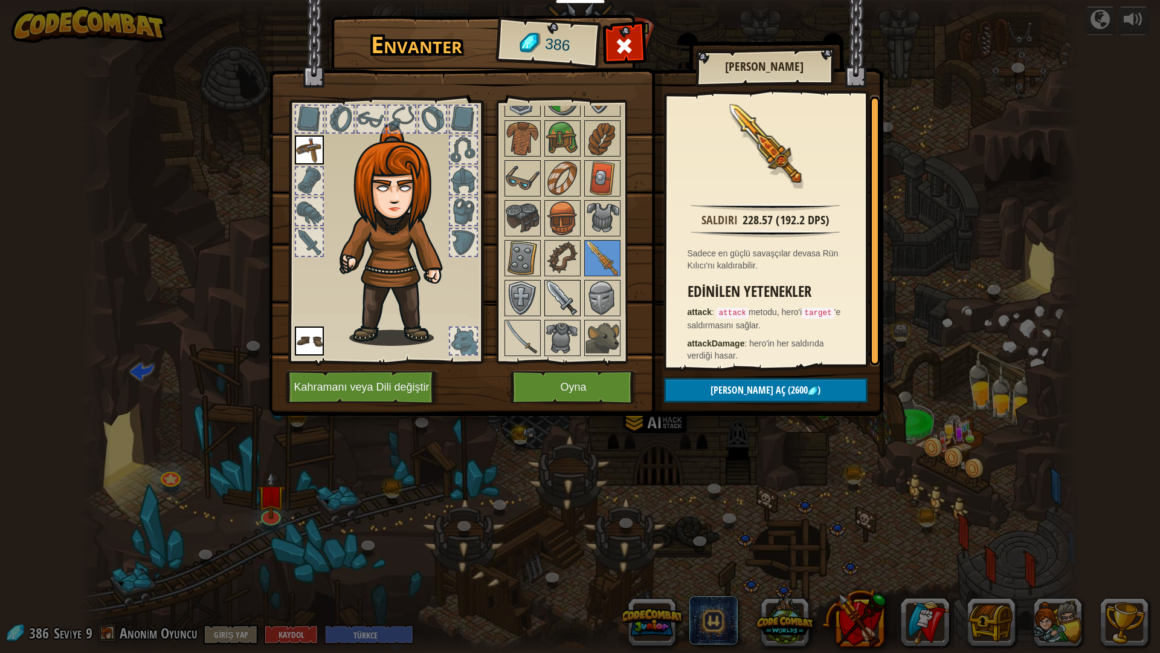
click at [567, 300] on img at bounding box center [563, 298] width 34 height 34
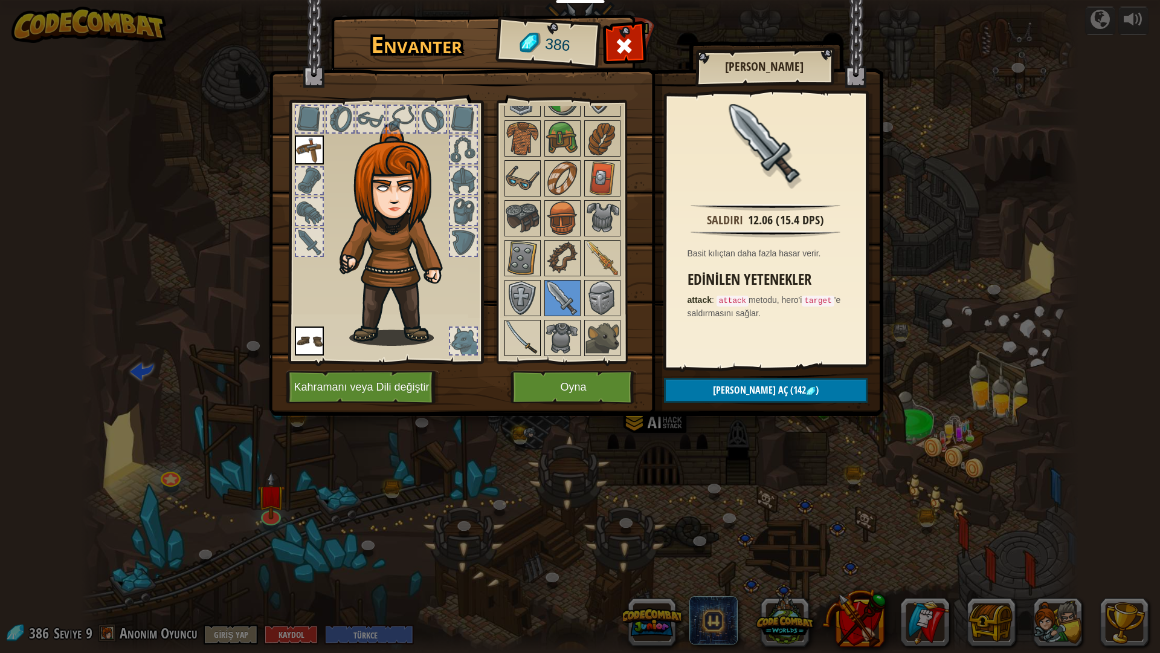
click at [535, 333] on img at bounding box center [523, 338] width 34 height 34
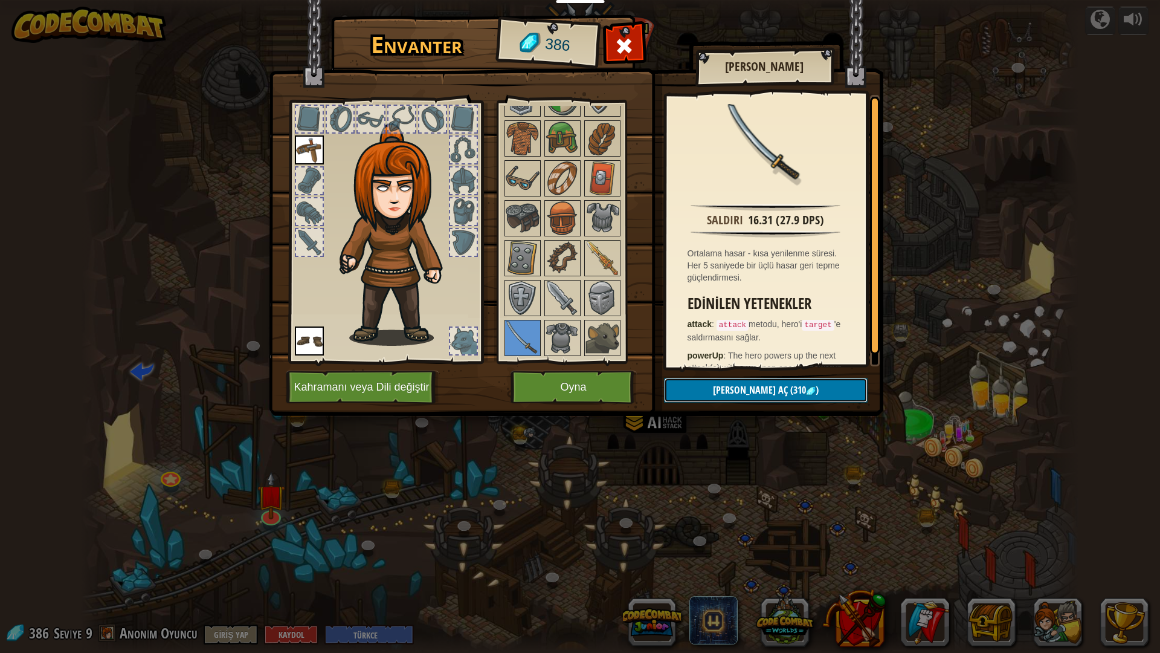
click at [728, 385] on button "Kilidi aç (310 )" at bounding box center [766, 390] width 204 height 25
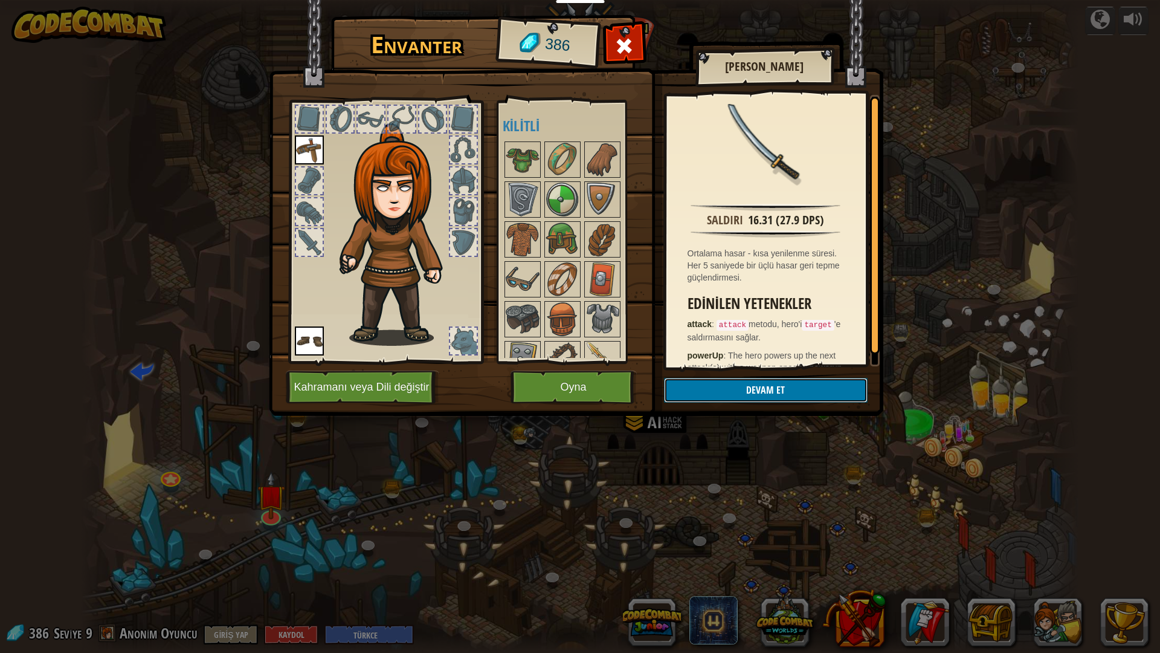
drag, startPoint x: 700, startPoint y: 389, endPoint x: 685, endPoint y: 376, distance: 19.8
click at [698, 385] on button "Devam et" at bounding box center [766, 390] width 204 height 25
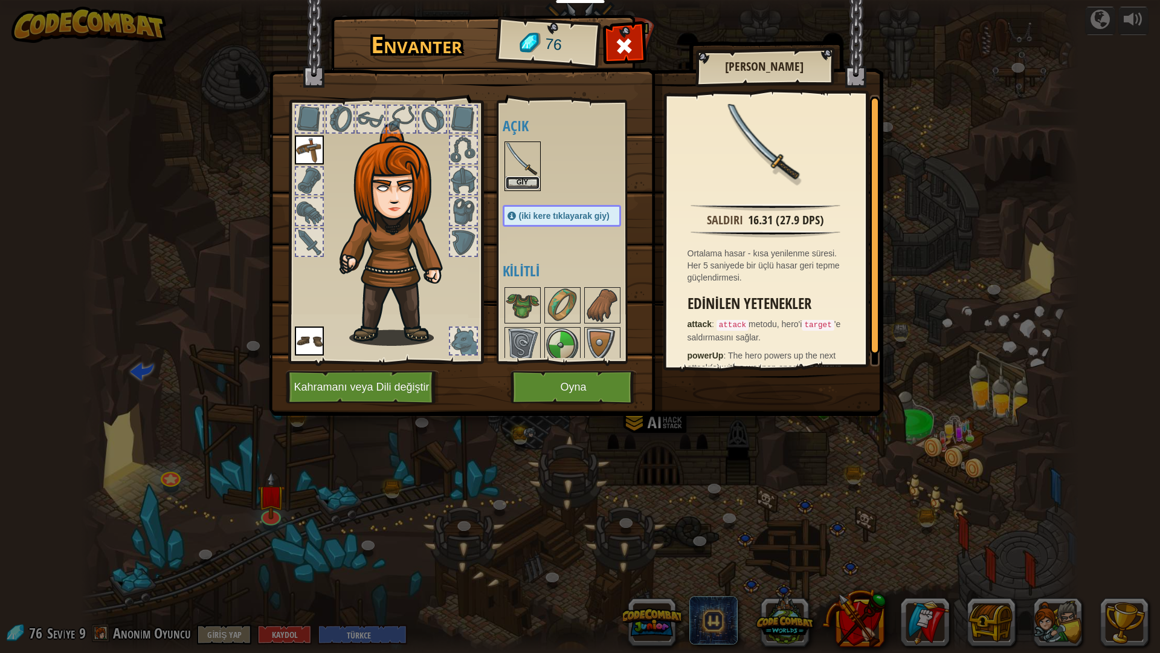
click at [523, 179] on button "Giy" at bounding box center [523, 182] width 34 height 13
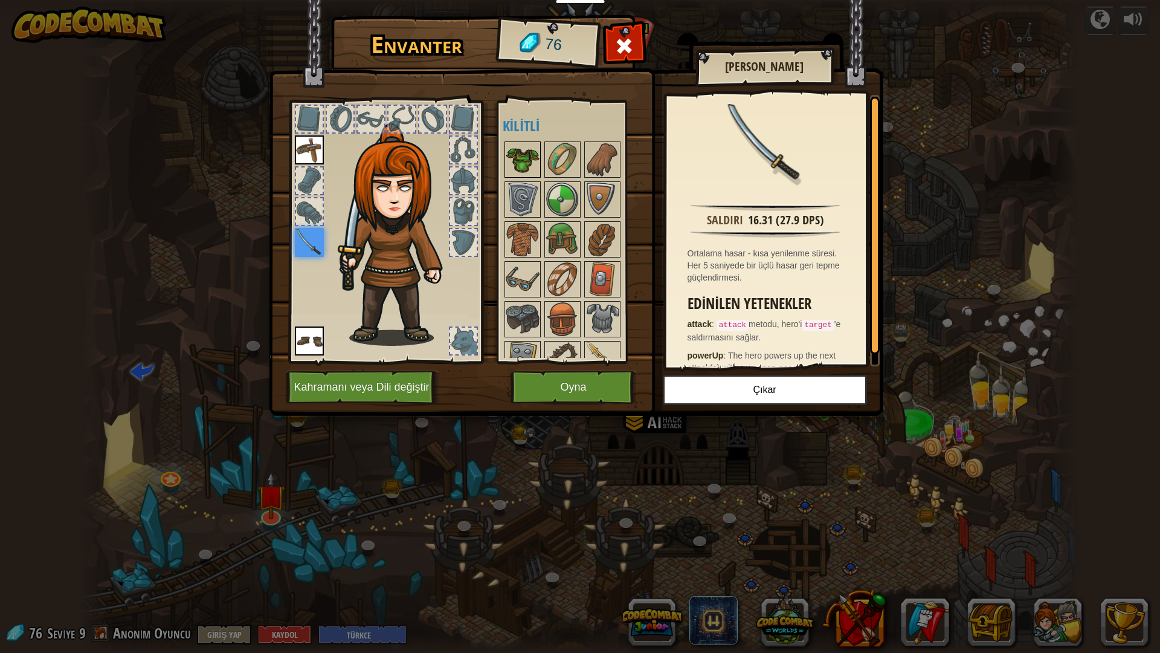
click at [518, 155] on img at bounding box center [523, 160] width 34 height 34
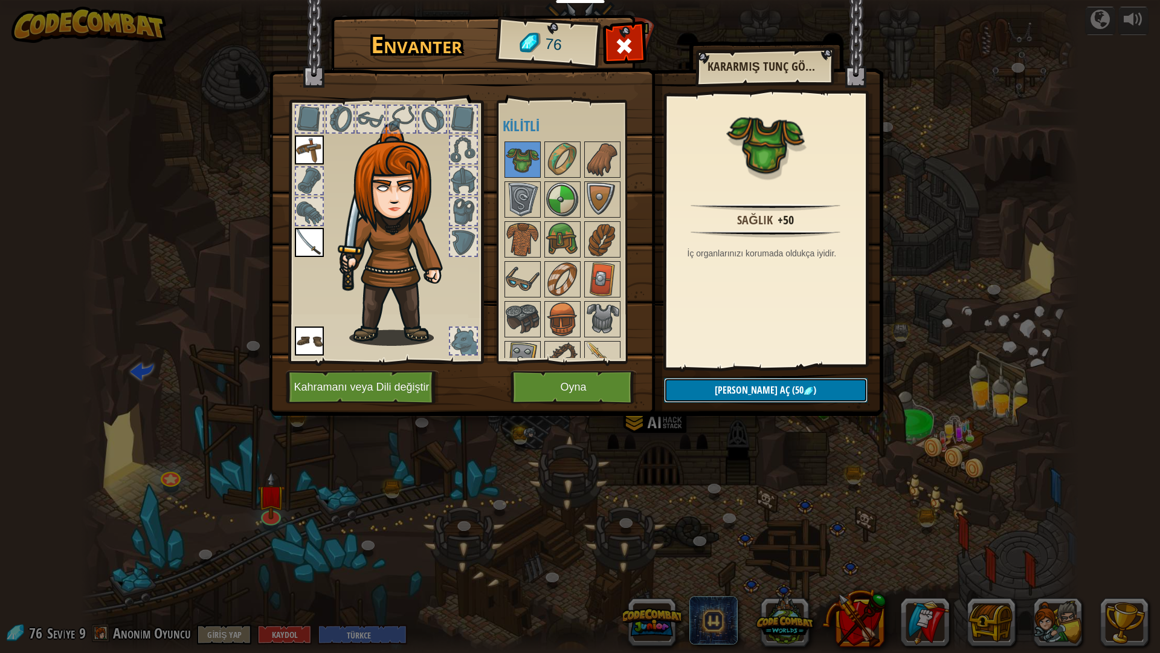
click at [708, 385] on button "Kilidi aç (50 )" at bounding box center [766, 390] width 204 height 25
click at [708, 385] on button "Devam et" at bounding box center [766, 390] width 204 height 25
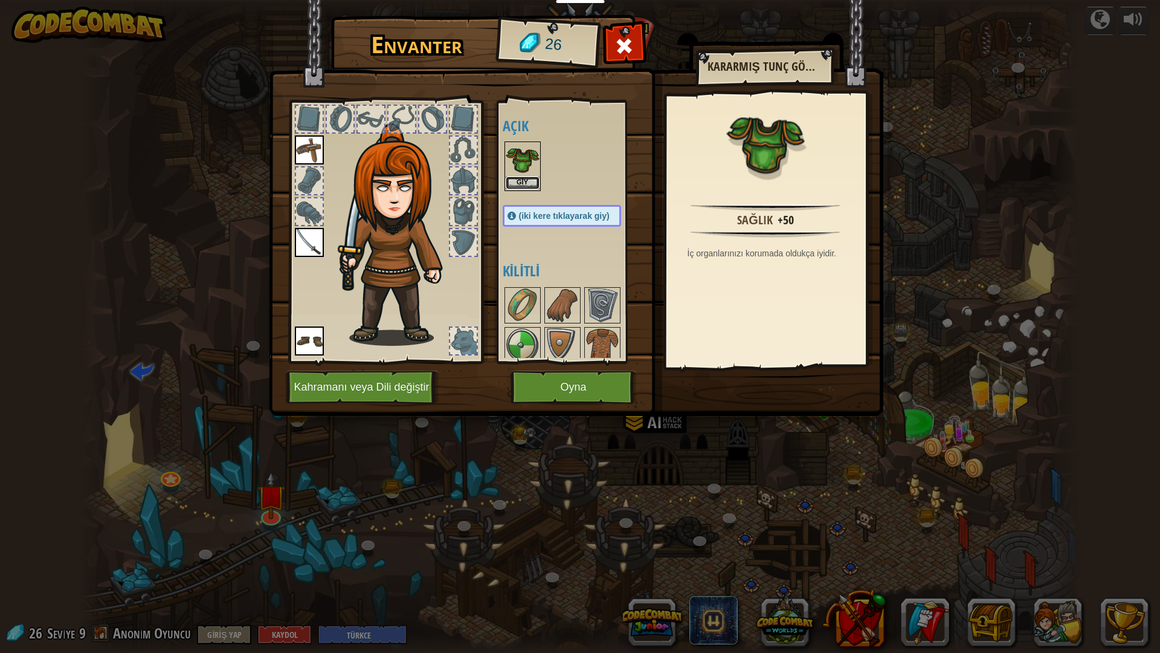
click at [521, 184] on button "Giy" at bounding box center [523, 182] width 34 height 13
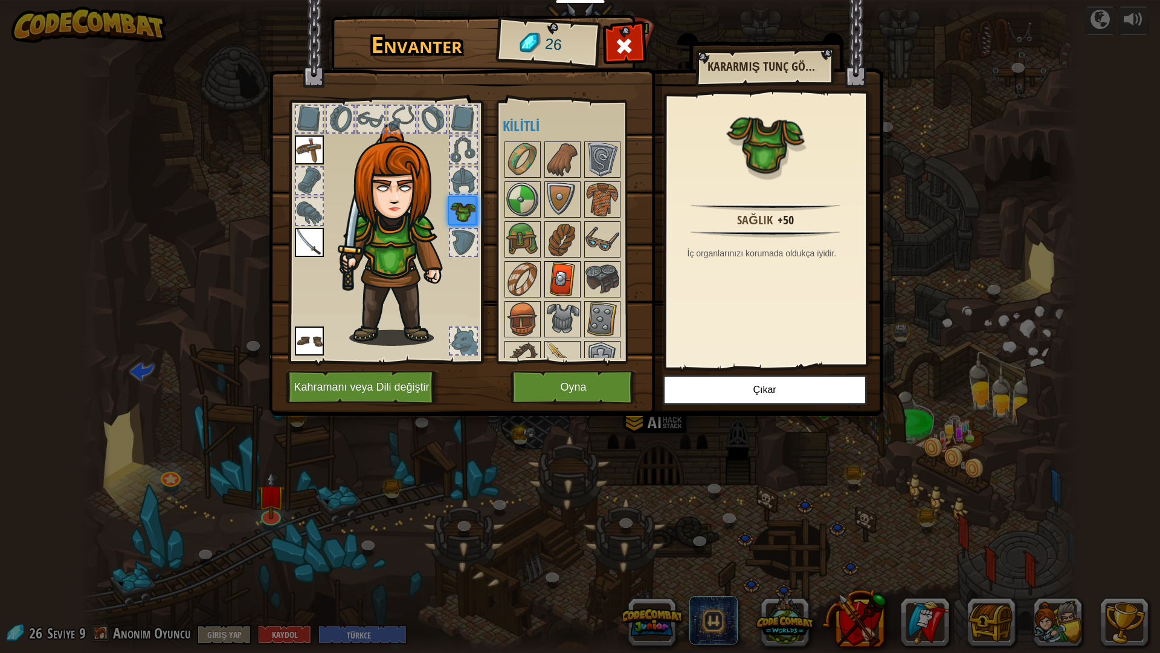
scroll to position [76, 0]
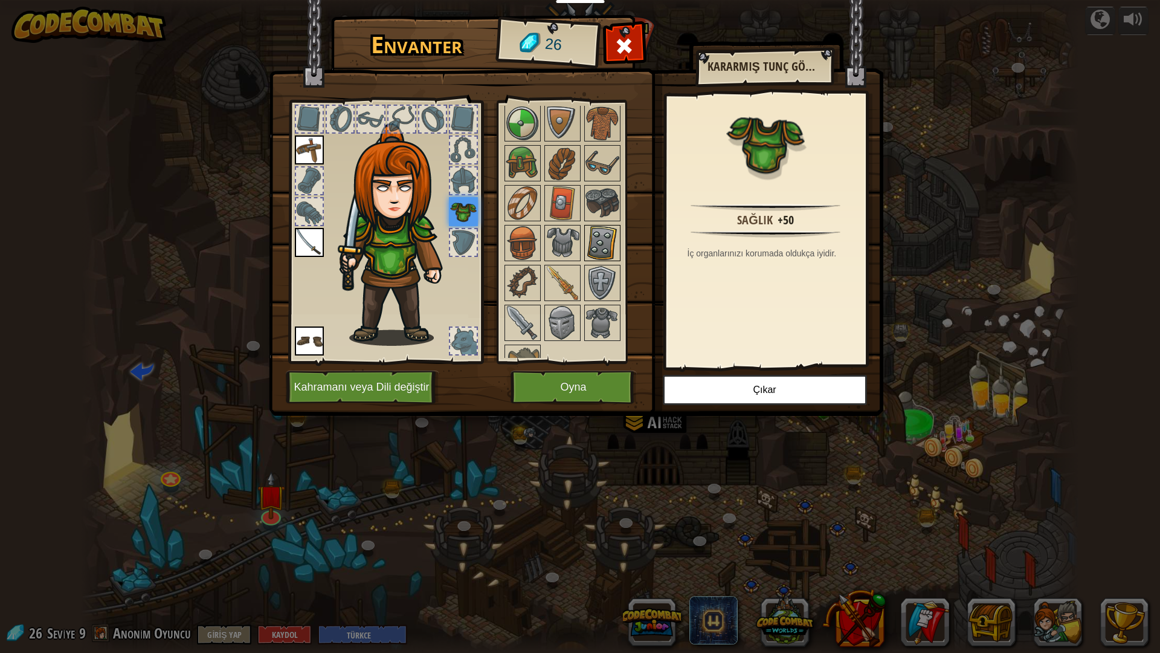
click at [595, 246] on img at bounding box center [602, 243] width 34 height 34
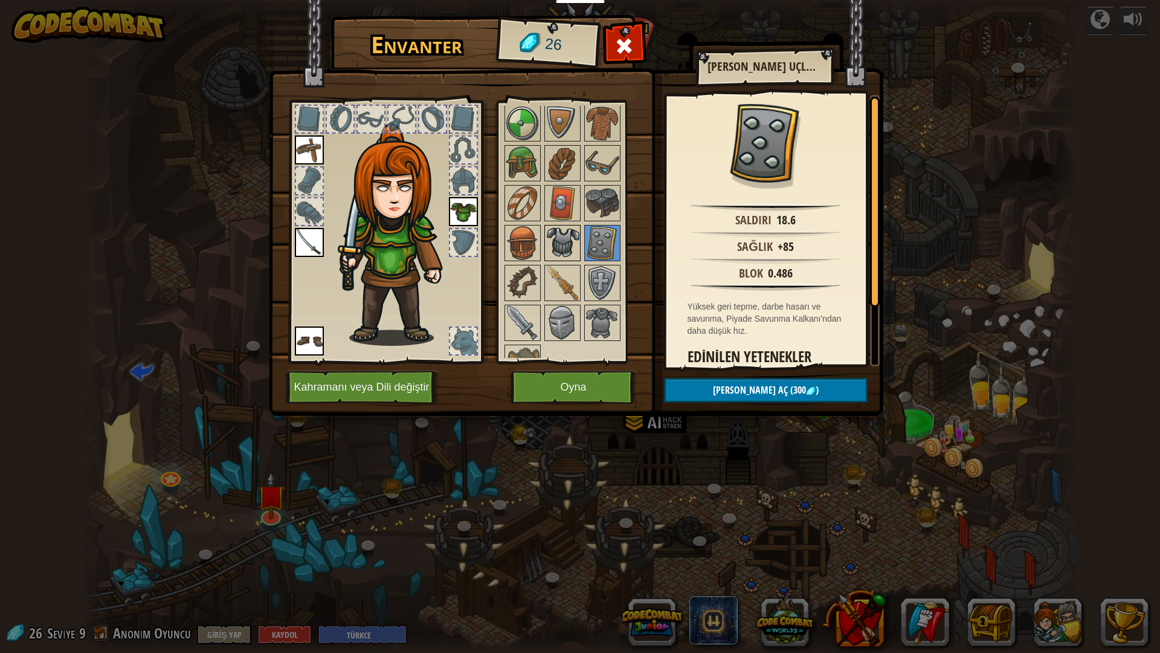
click at [546, 240] on img at bounding box center [563, 243] width 34 height 34
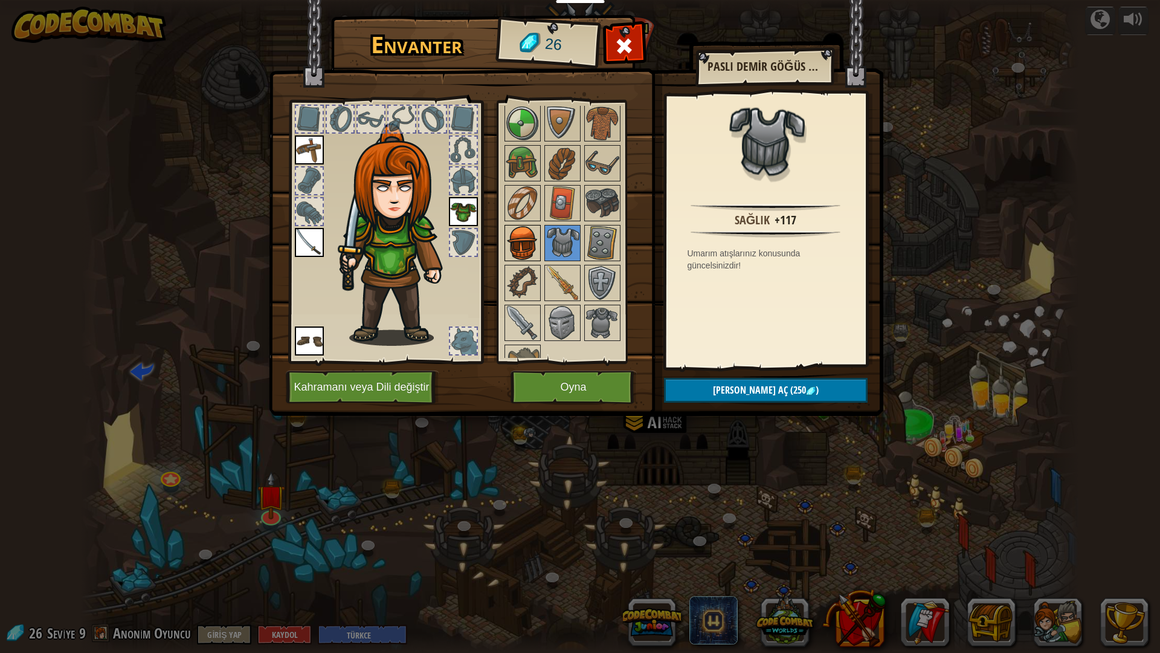
click at [526, 236] on img at bounding box center [523, 243] width 34 height 34
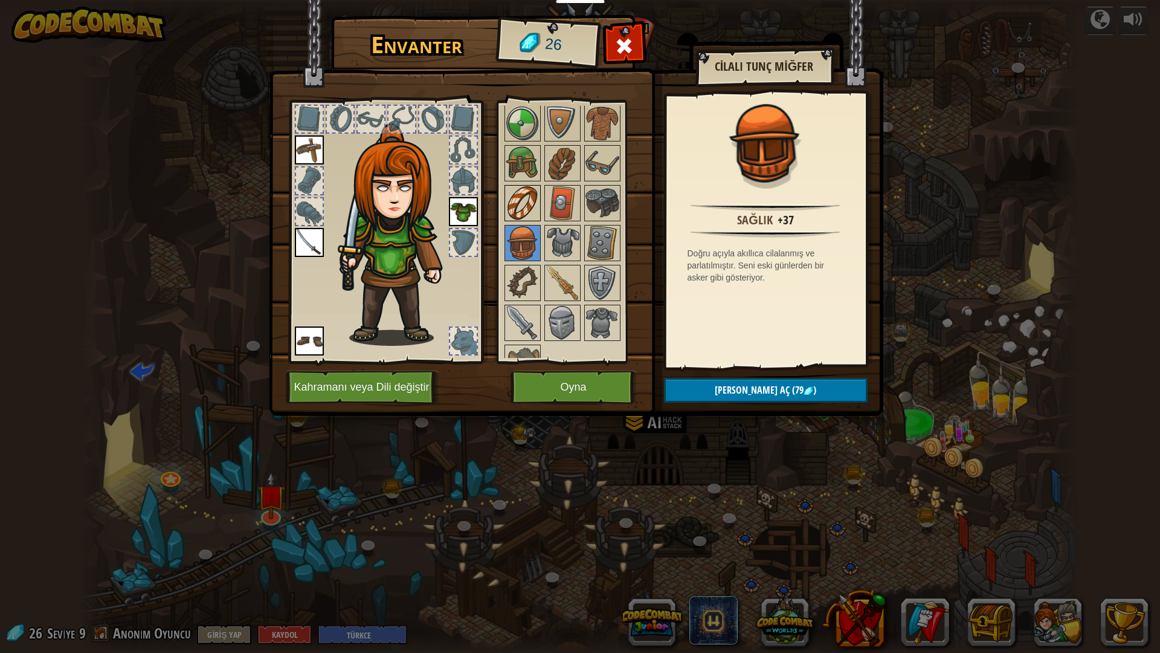
click at [524, 195] on img at bounding box center [523, 203] width 34 height 34
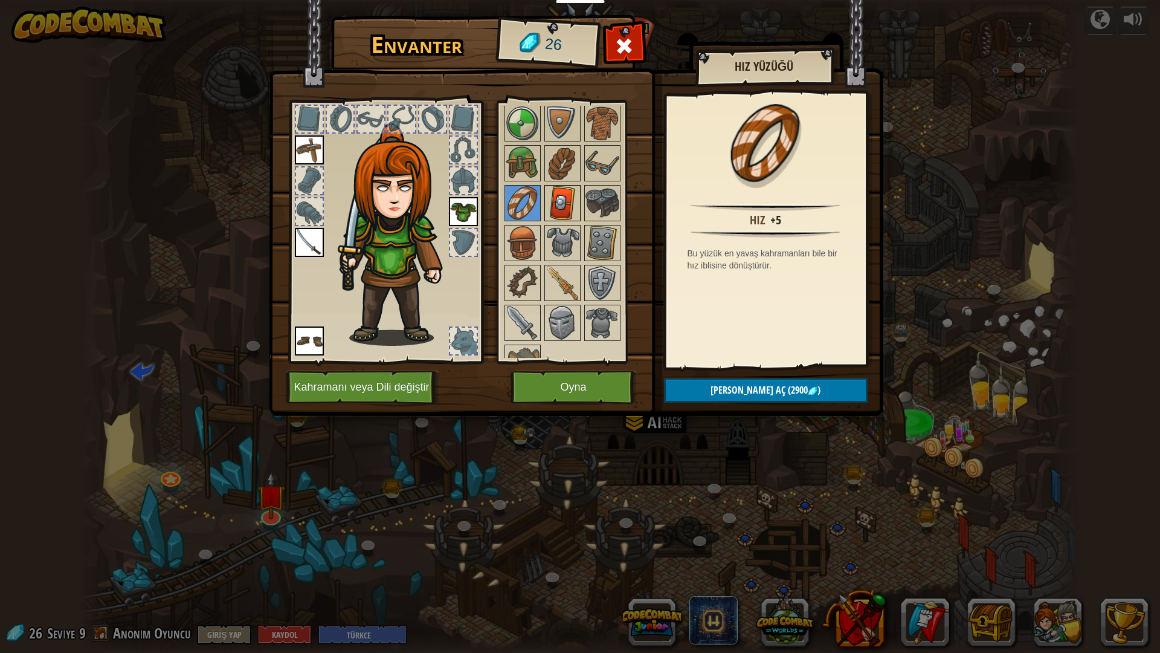
click at [561, 200] on img at bounding box center [563, 203] width 34 height 34
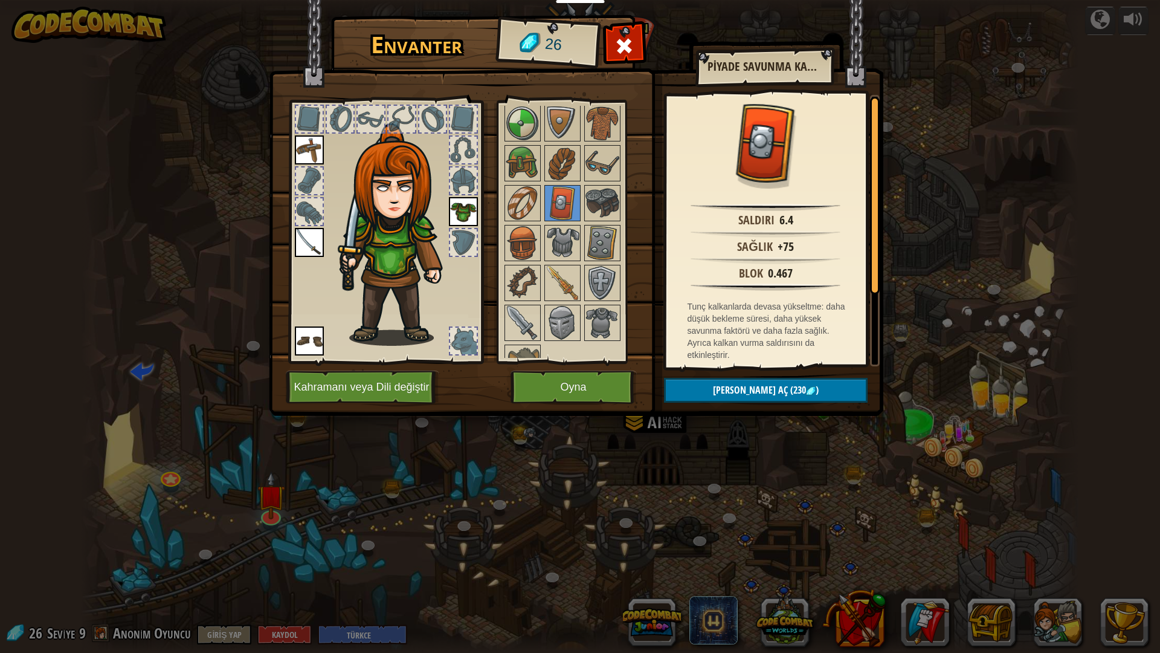
click at [631, 197] on div at bounding box center [574, 222] width 143 height 319
click at [595, 187] on img at bounding box center [602, 203] width 34 height 34
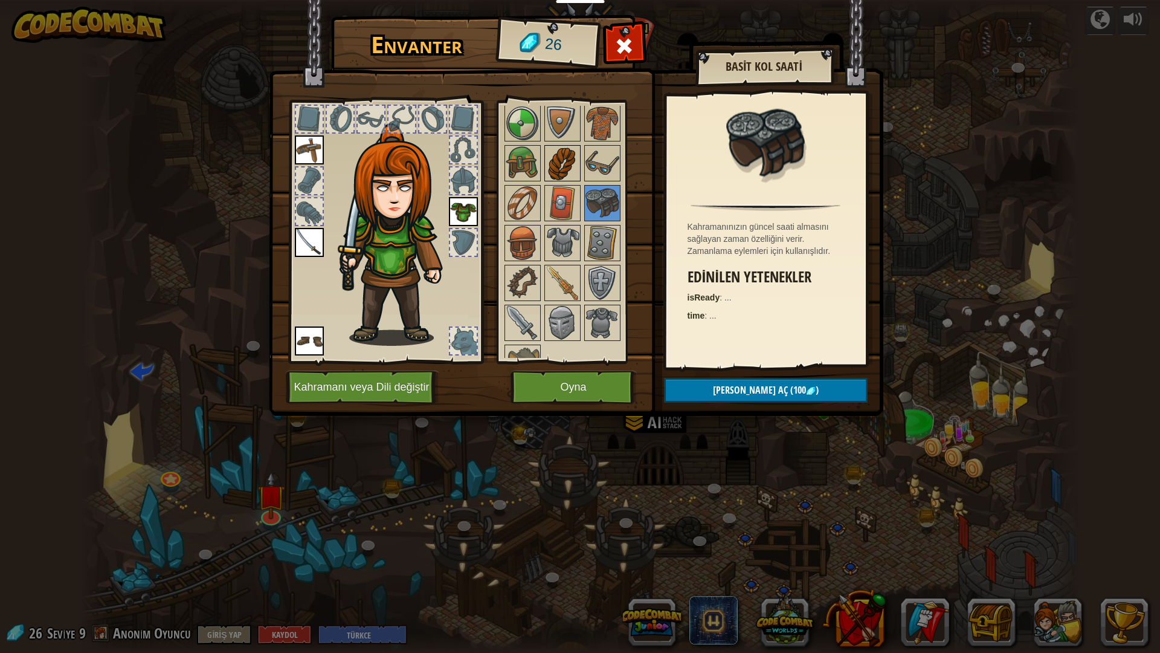
drag, startPoint x: 590, startPoint y: 171, endPoint x: 561, endPoint y: 165, distance: 29.0
click at [584, 170] on div "Açık Giy Giy Giy Giy (iki kere tıklayarak giy) Kilitli" at bounding box center [574, 232] width 143 height 252
click at [558, 164] on img at bounding box center [563, 163] width 34 height 34
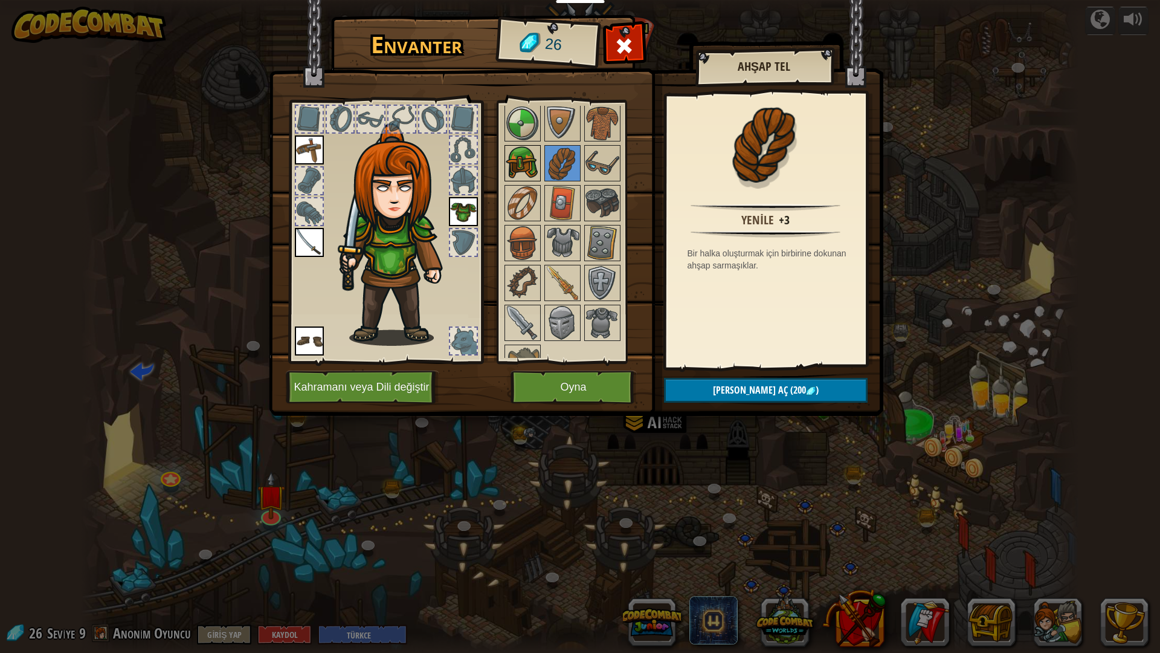
click at [527, 166] on img at bounding box center [523, 163] width 34 height 34
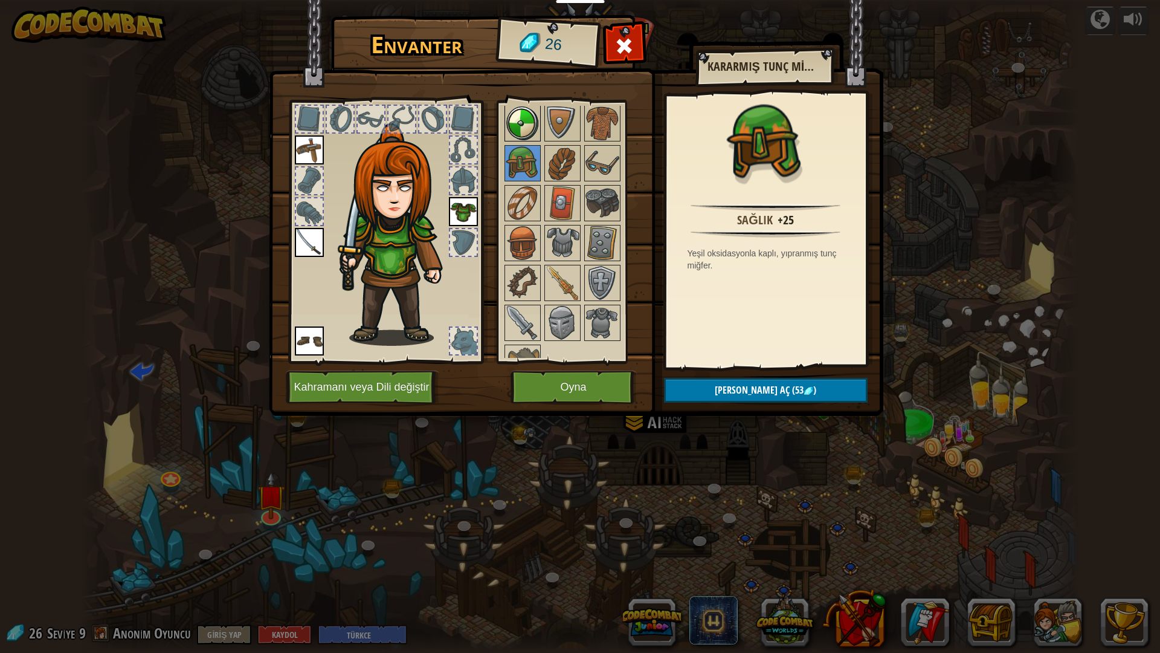
click at [537, 118] on img at bounding box center [523, 123] width 34 height 34
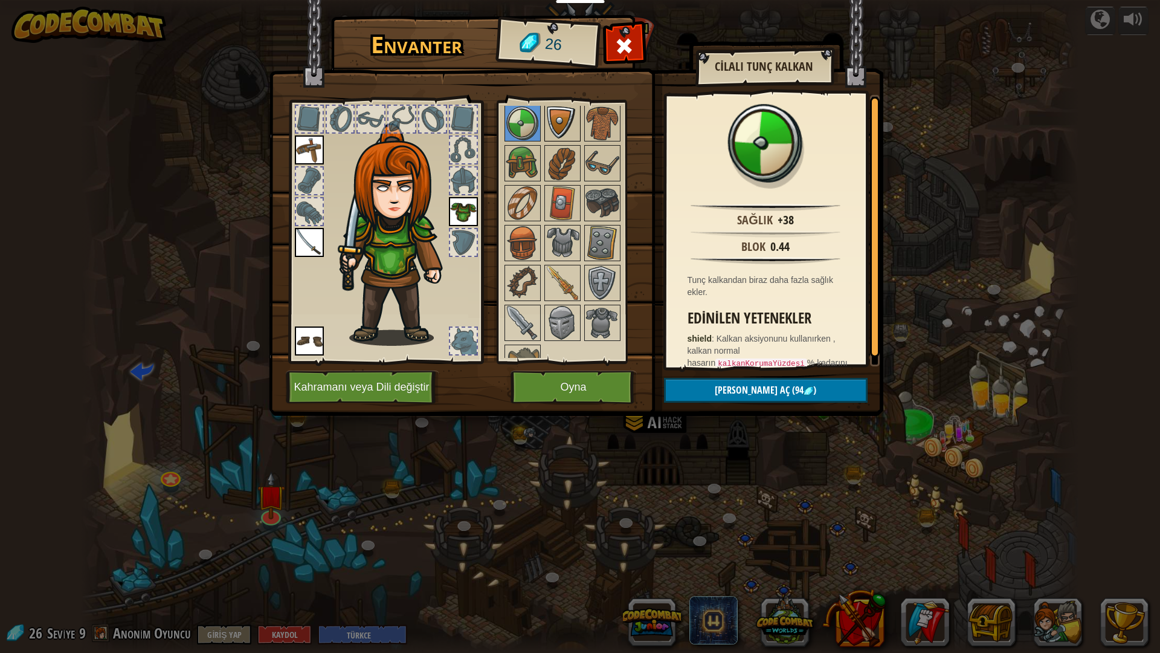
click at [575, 126] on img at bounding box center [563, 123] width 34 height 34
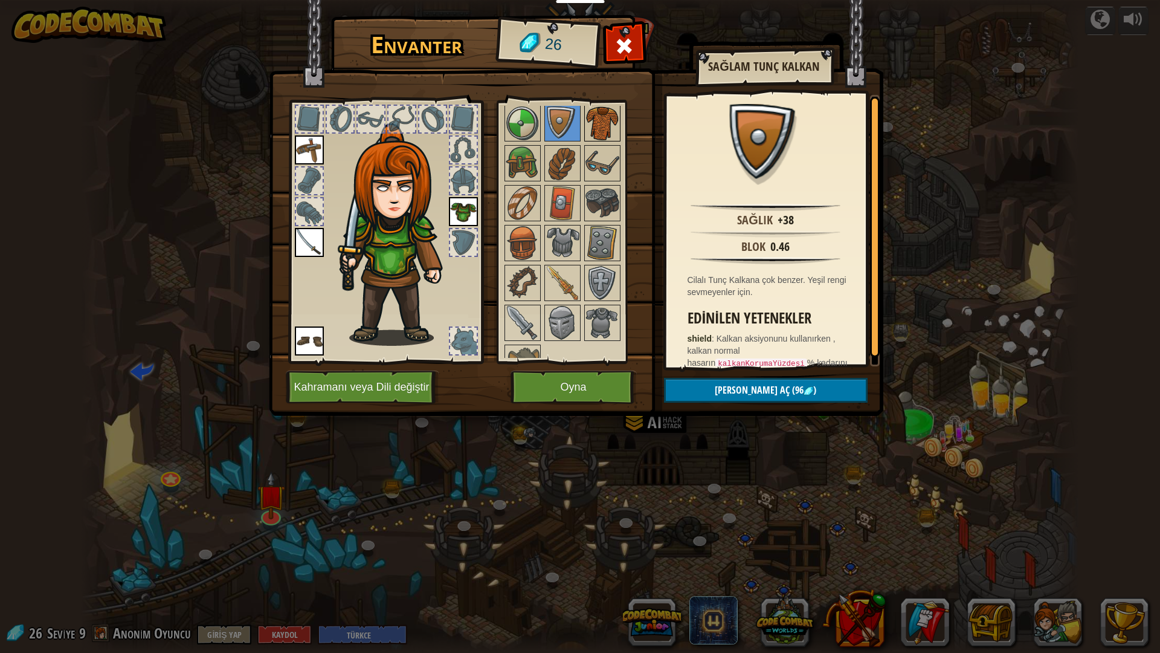
click at [613, 138] on img at bounding box center [602, 123] width 34 height 34
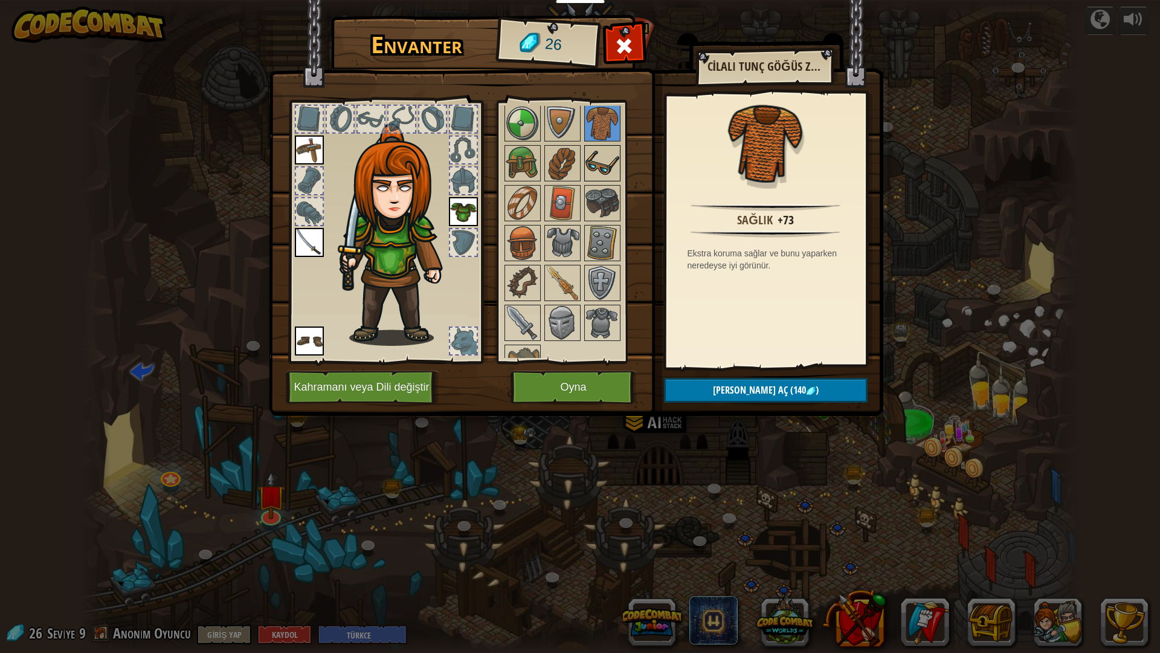
click at [611, 179] on img at bounding box center [602, 163] width 34 height 34
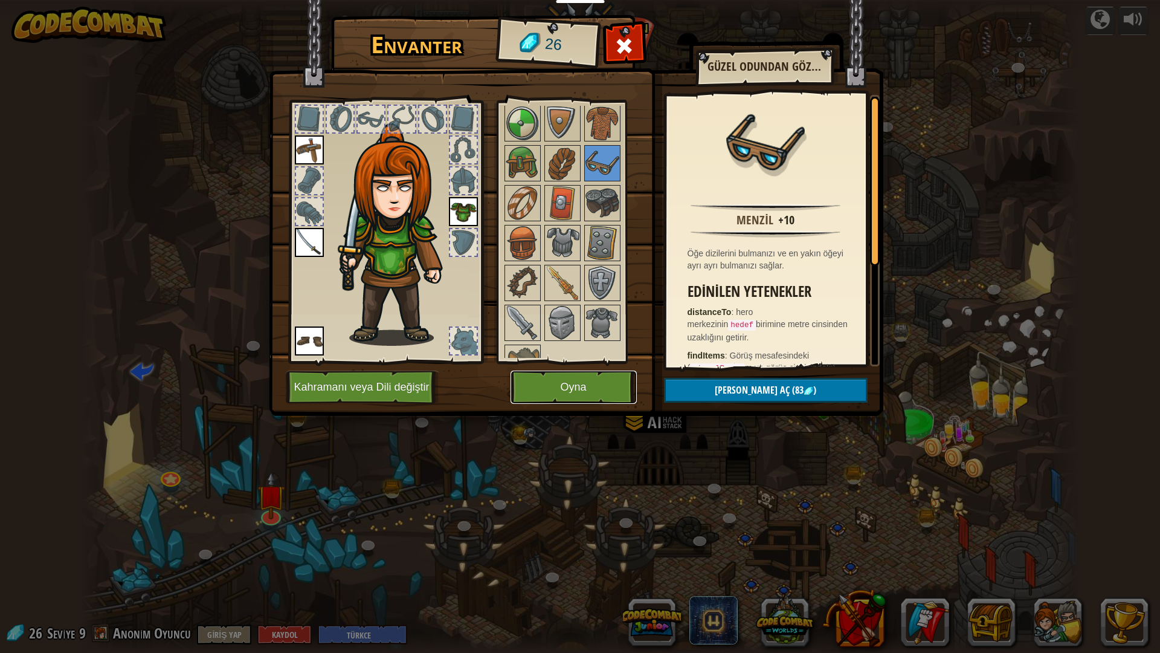
click at [578, 376] on button "Oyna" at bounding box center [574, 386] width 126 height 33
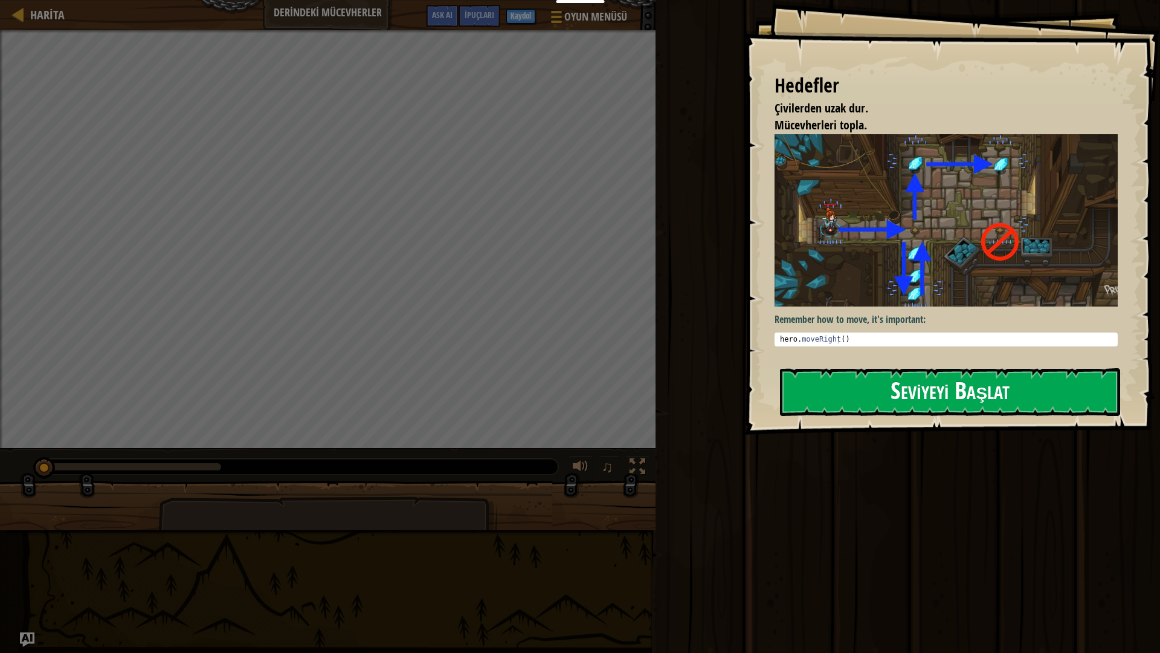
click at [895, 375] on button "Seviyeyi Başlat" at bounding box center [950, 392] width 340 height 48
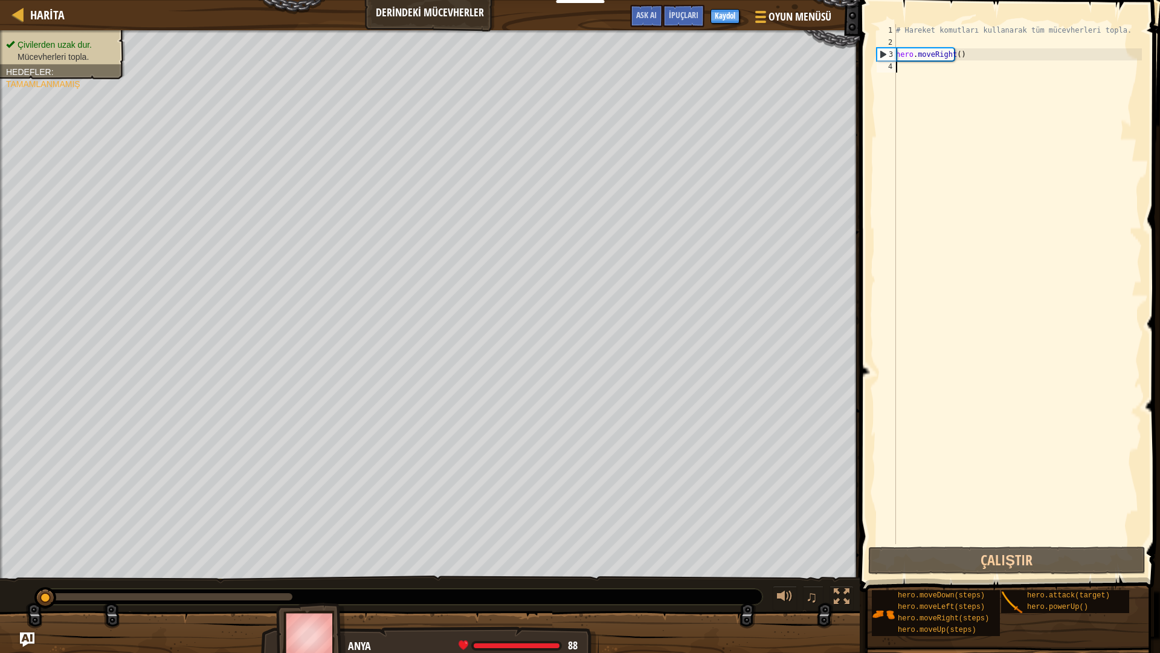
type textarea "H"
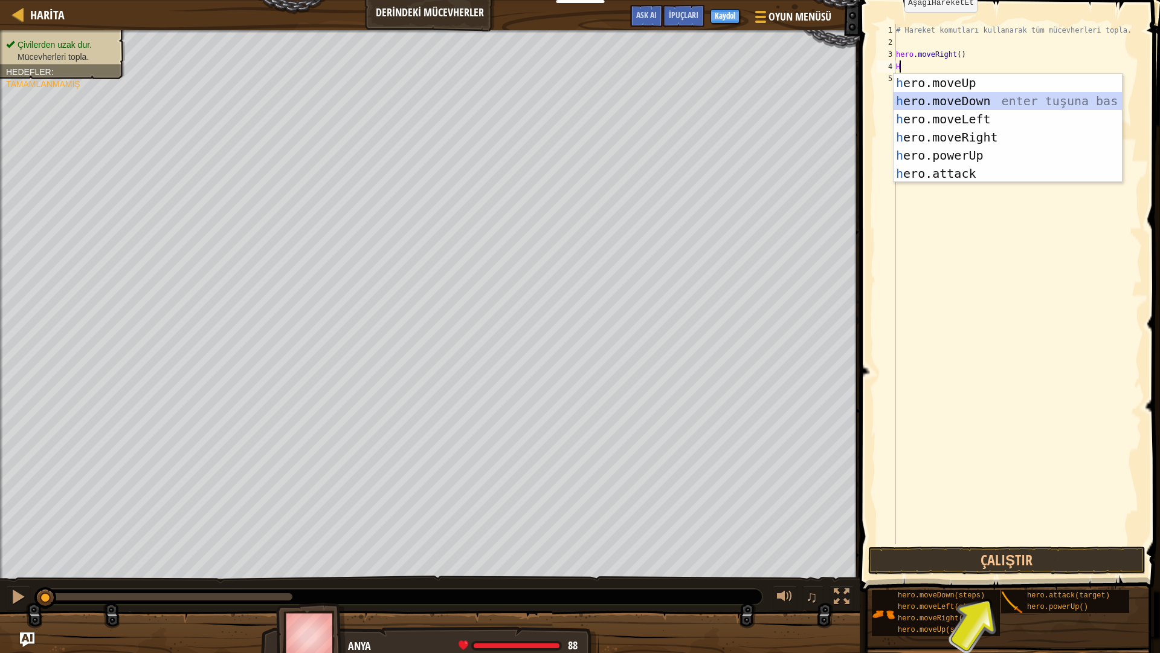
click at [941, 104] on div "h ero.moveUp enter tuşuna bas h ero.moveDown enter tuşuna bas h ero.moveLeft en…" at bounding box center [1008, 146] width 228 height 145
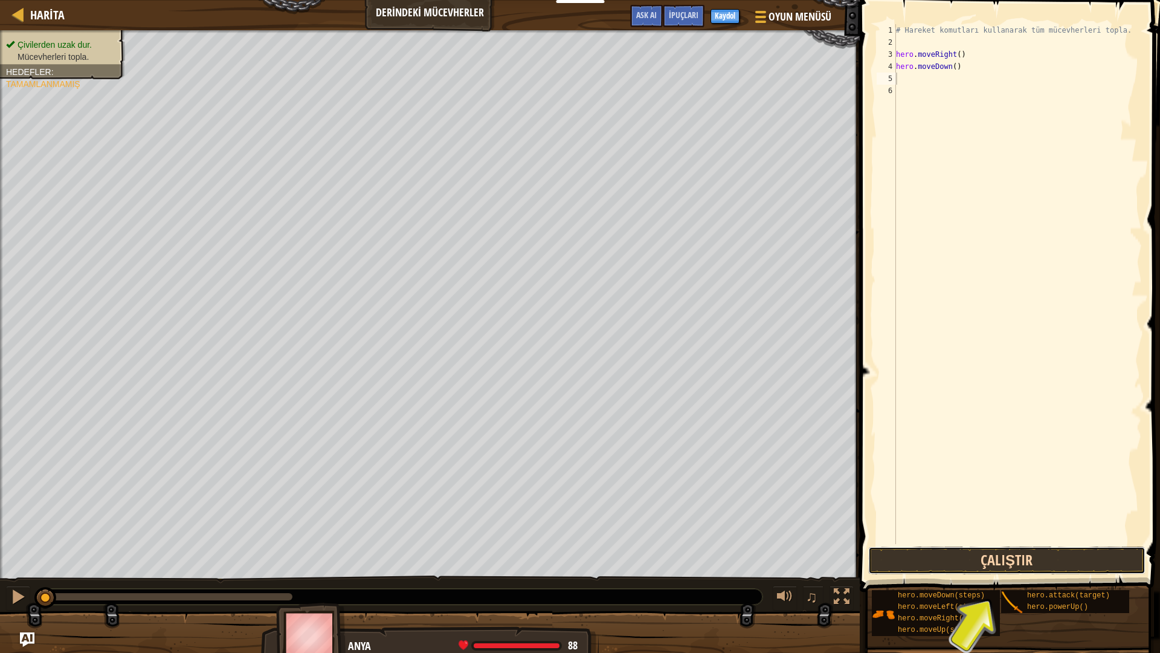
click at [1052, 555] on button "Çalıştır" at bounding box center [1006, 560] width 277 height 28
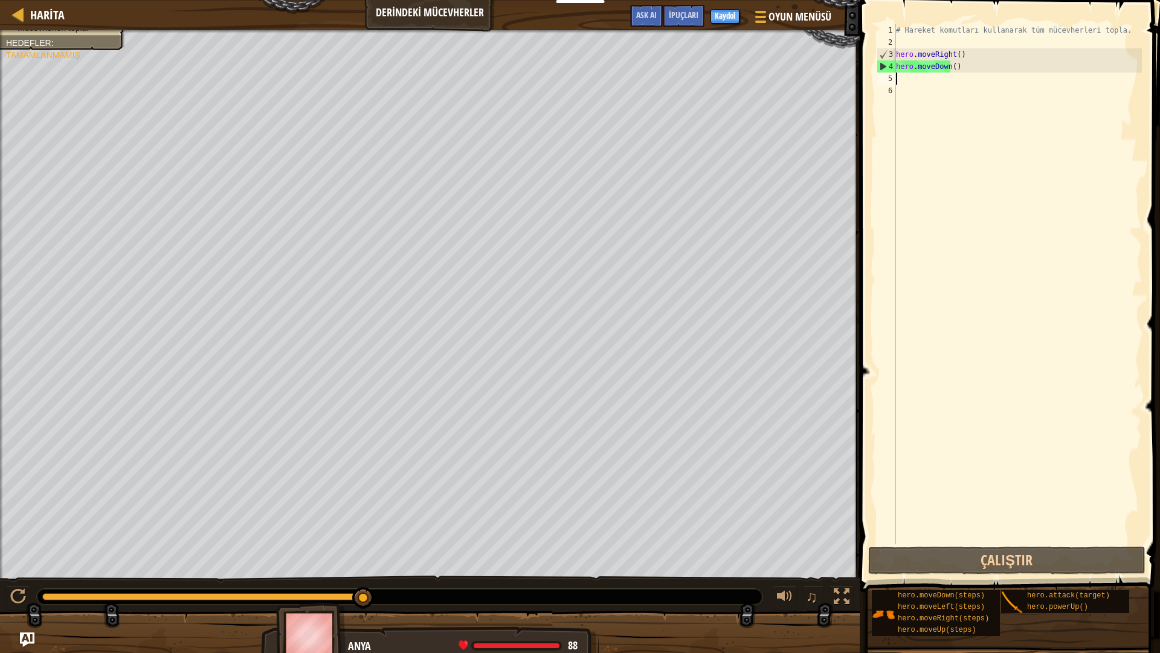
type textarea "H"
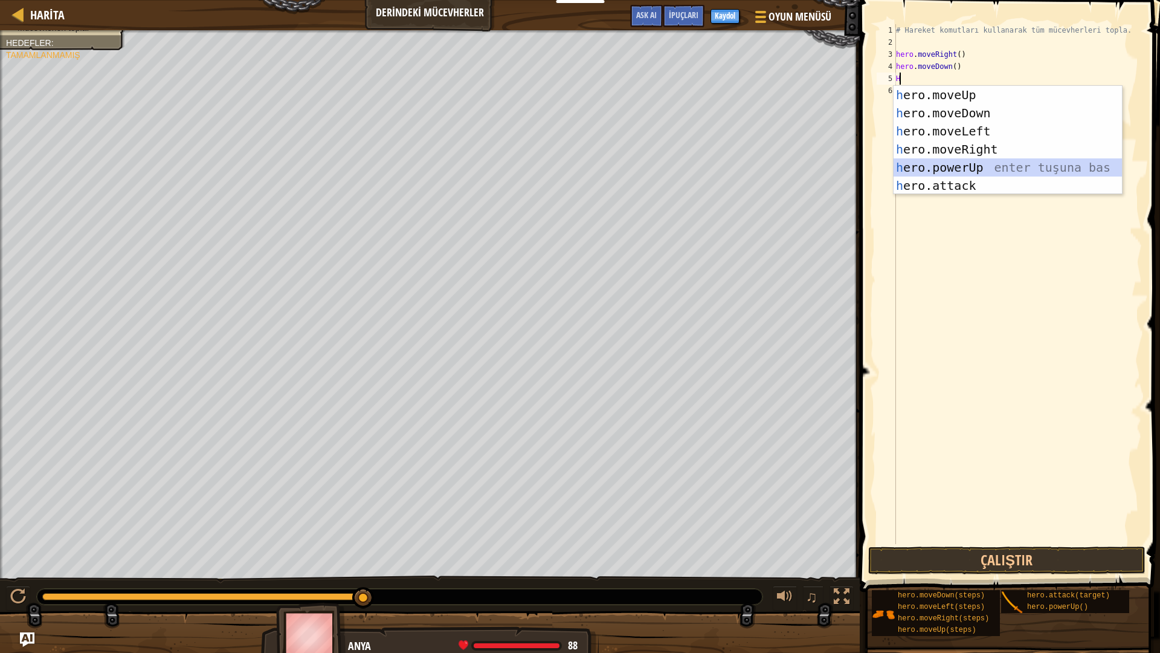
click at [963, 172] on div "h ero.moveUp enter tuşuna bas h ero.moveDown enter tuşuna bas h ero.moveLeft en…" at bounding box center [1008, 158] width 228 height 145
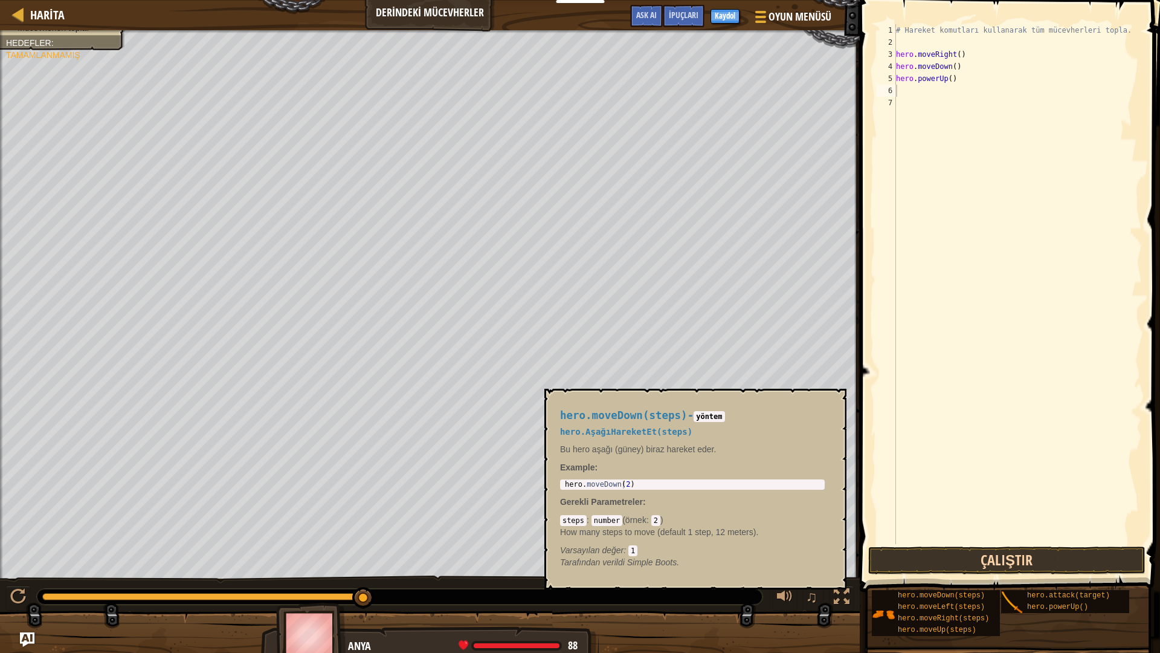
drag, startPoint x: 946, startPoint y: 595, endPoint x: 946, endPoint y: 569, distance: 25.4
click at [946, 571] on div "hero.moveDown(steps)" at bounding box center [953, 595] width 116 height 11
click at [942, 562] on button "Çalıştır" at bounding box center [1006, 560] width 277 height 28
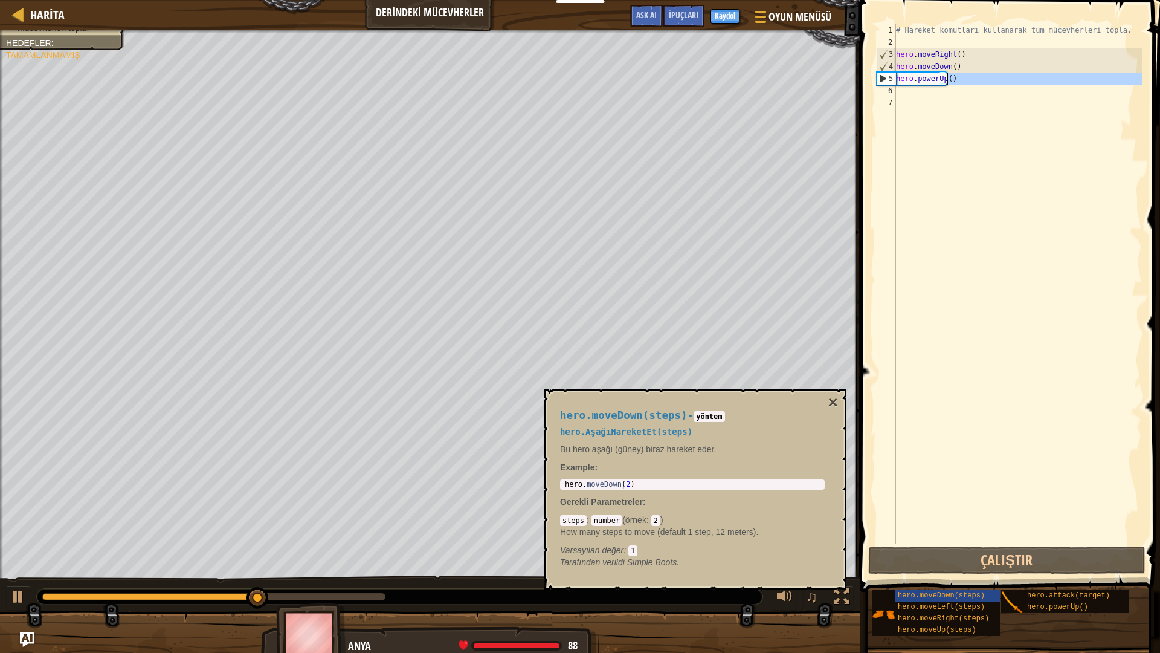
drag, startPoint x: 976, startPoint y: 88, endPoint x: 971, endPoint y: 79, distance: 10.3
click at [971, 79] on div "# Hareket komutları kullanarak tüm mücevherleri topla. hero . moveRight ( ) her…" at bounding box center [1018, 296] width 248 height 544
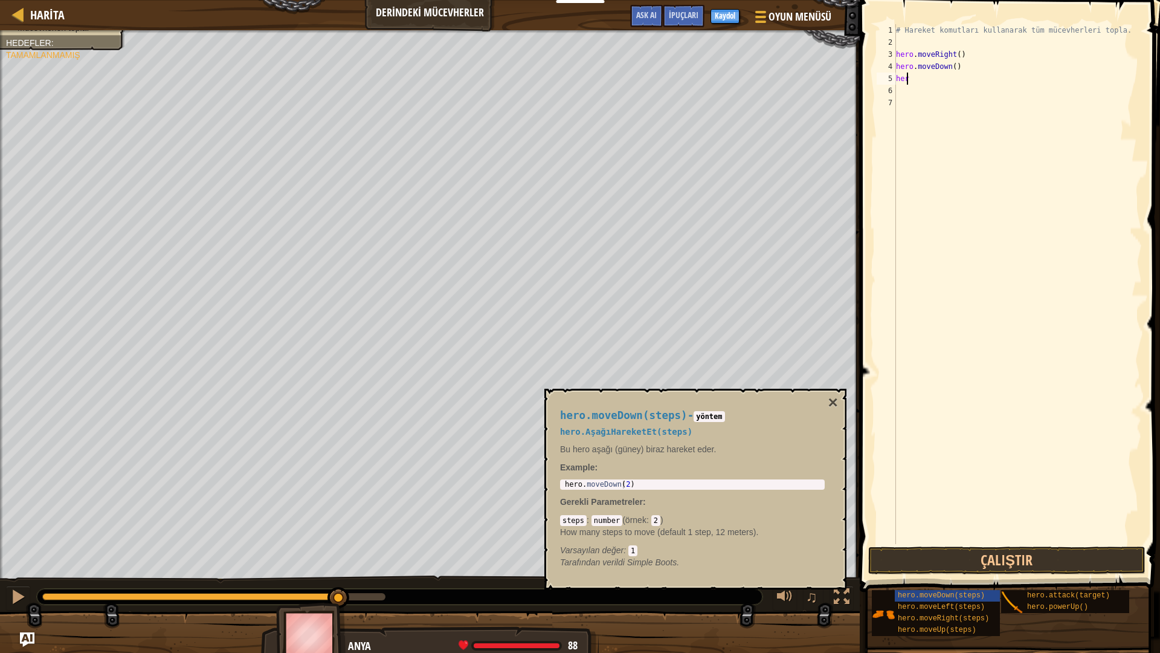
type textarea "h"
type textarea "H"
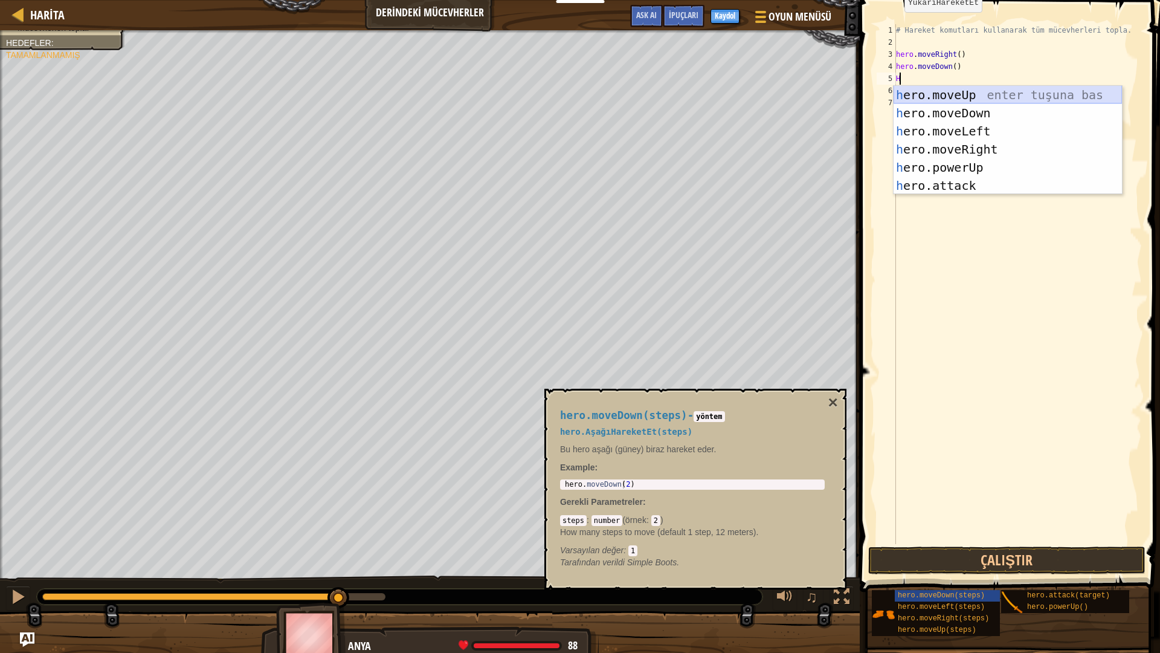
click at [991, 89] on div "h ero.moveUp enter tuşuna bas h ero.moveDown enter tuşuna bas h ero.moveLeft en…" at bounding box center [1008, 158] width 228 height 145
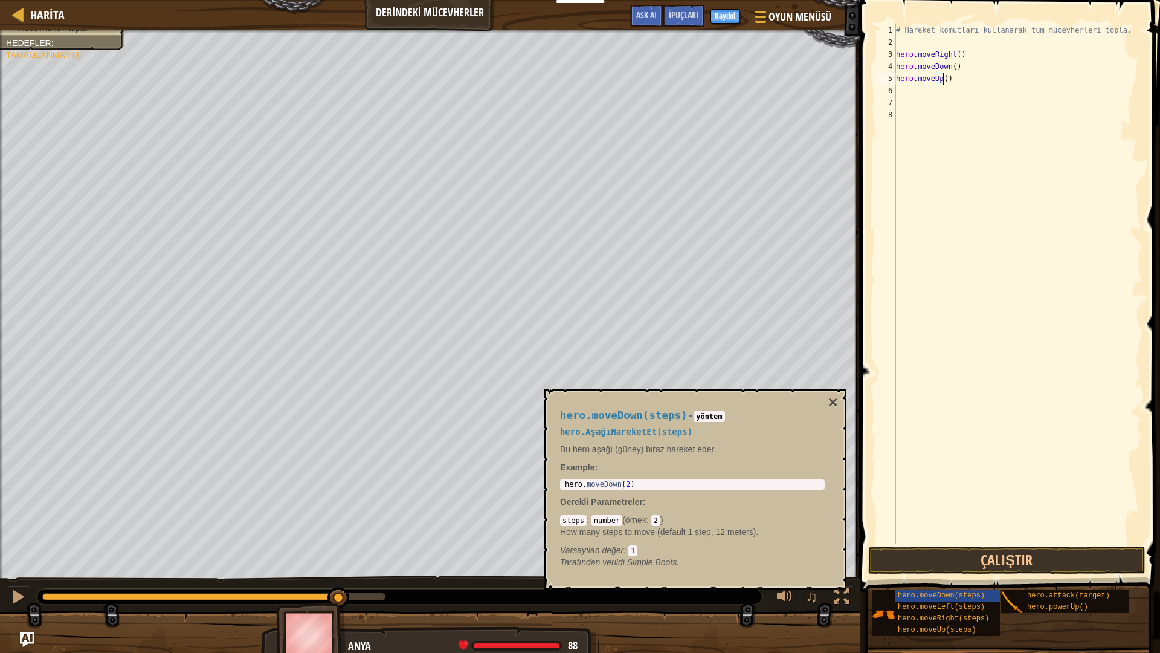
click at [941, 77] on div "# Hareket komutları kullanarak tüm mücevherleri topla. hero . moveRight ( ) her…" at bounding box center [1018, 296] width 248 height 544
click at [940, 83] on div "# Hareket komutları kullanarak tüm mücevherleri topla. hero . moveRight ( ) her…" at bounding box center [1018, 296] width 248 height 544
type textarea "hero.moveUp(2)"
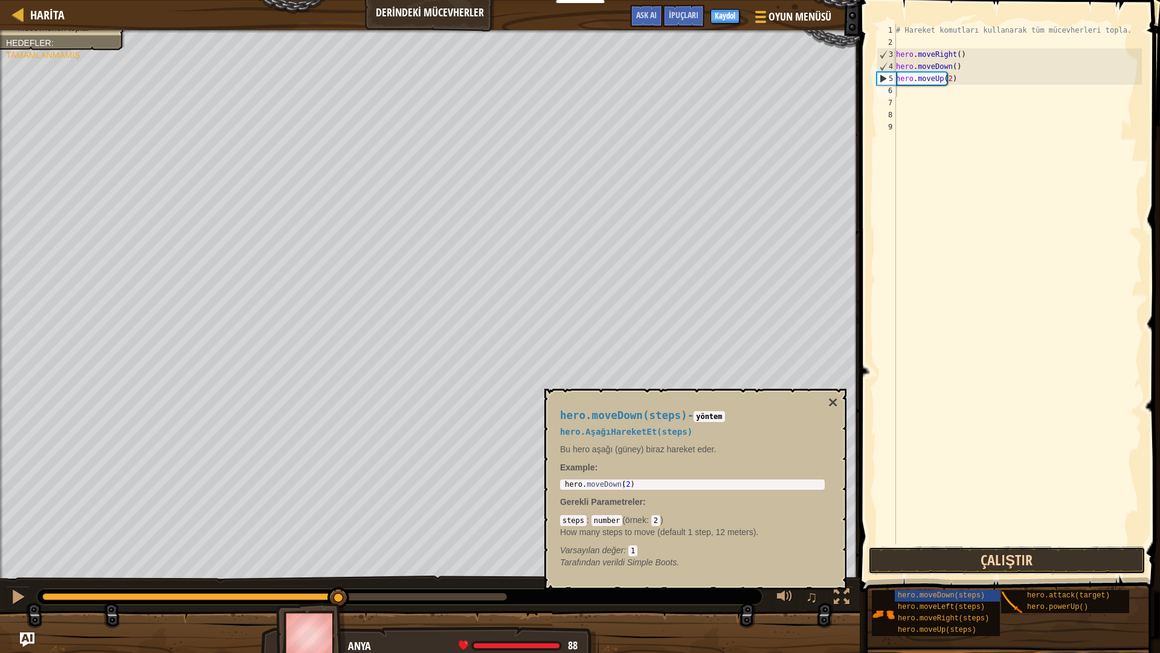
click at [992, 557] on button "Çalıştır" at bounding box center [1006, 560] width 277 height 28
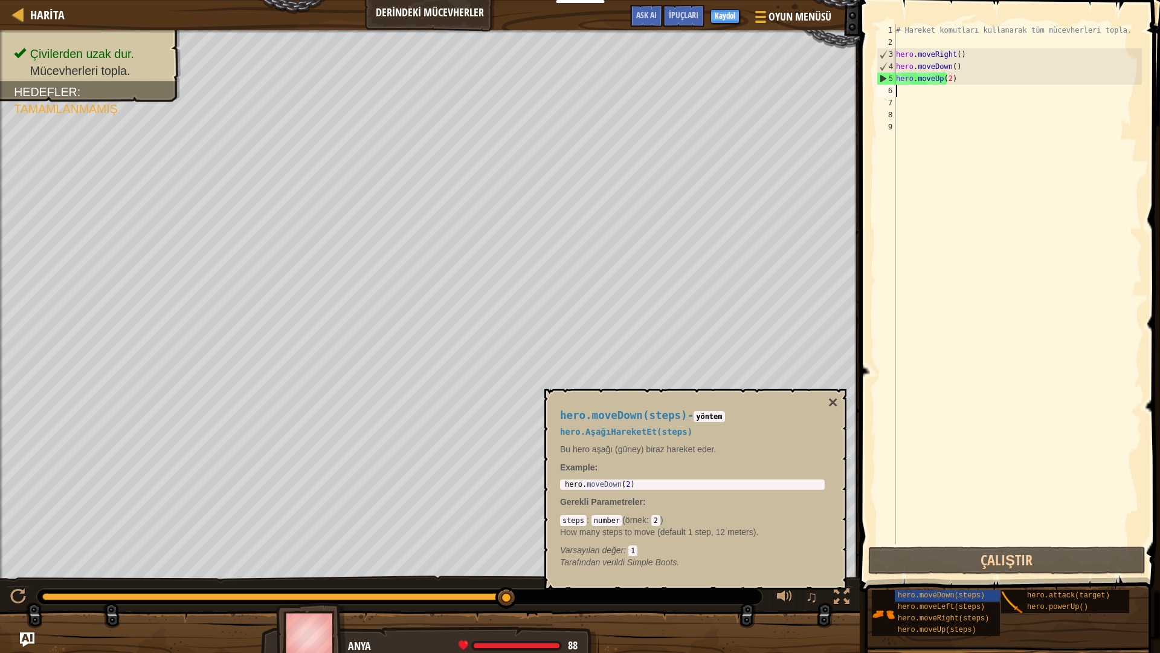
type textarea "H"
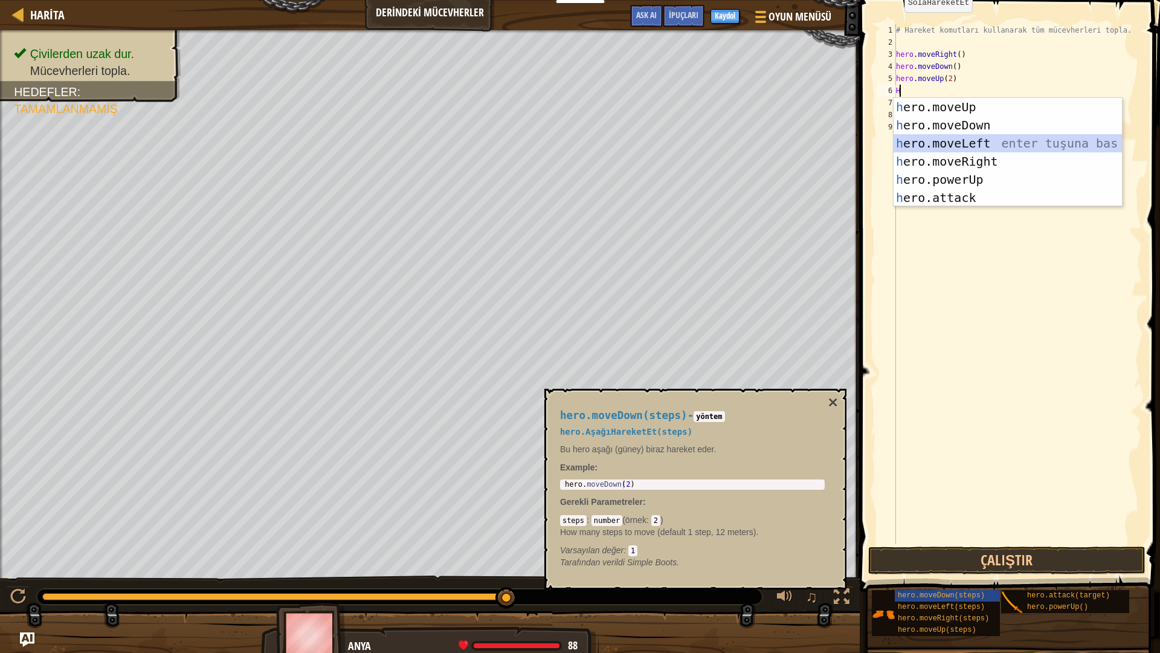
click at [987, 148] on div "h ero.moveUp enter tuşuna bas h ero.moveDown enter tuşuna bas h ero.moveLeft en…" at bounding box center [1008, 170] width 228 height 145
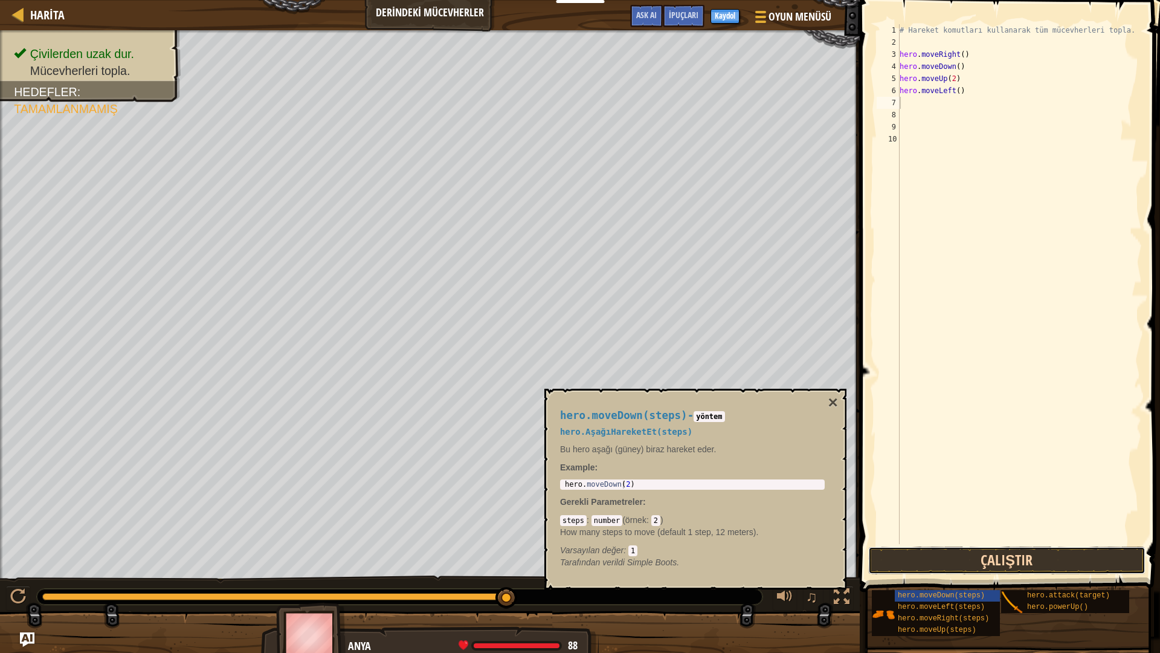
click at [1031, 563] on button "Çalıştır" at bounding box center [1006, 560] width 277 height 28
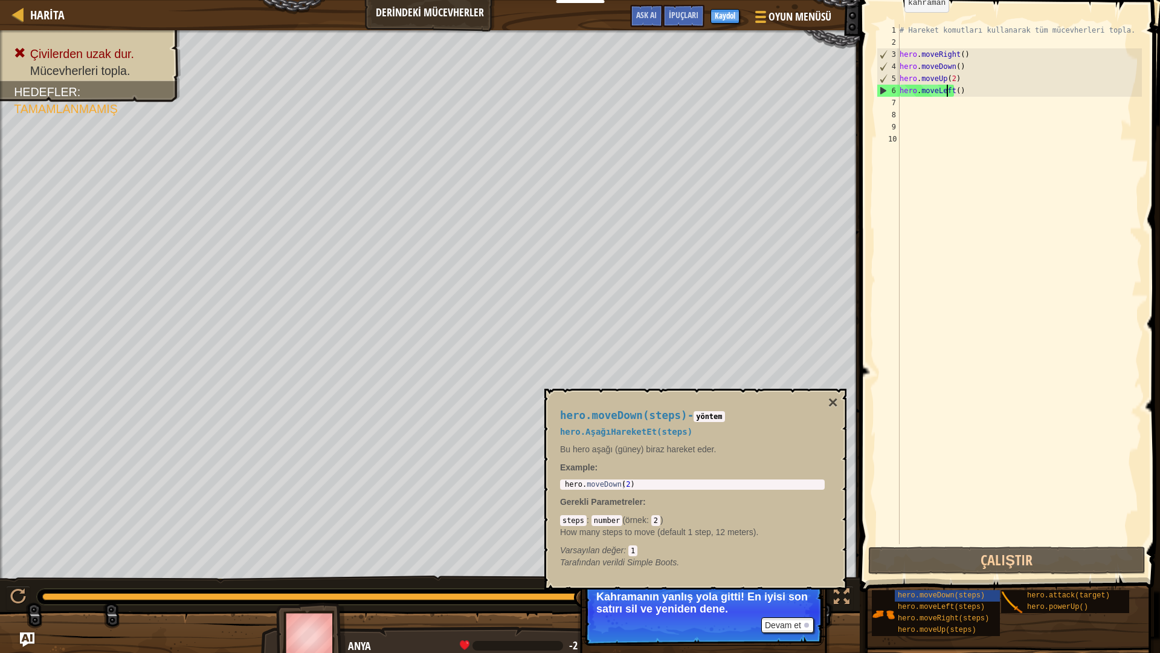
click at [948, 91] on div "# Hareket komutları kullanarak tüm mücevherleri topla. hero . moveRight ( ) her…" at bounding box center [1019, 296] width 245 height 544
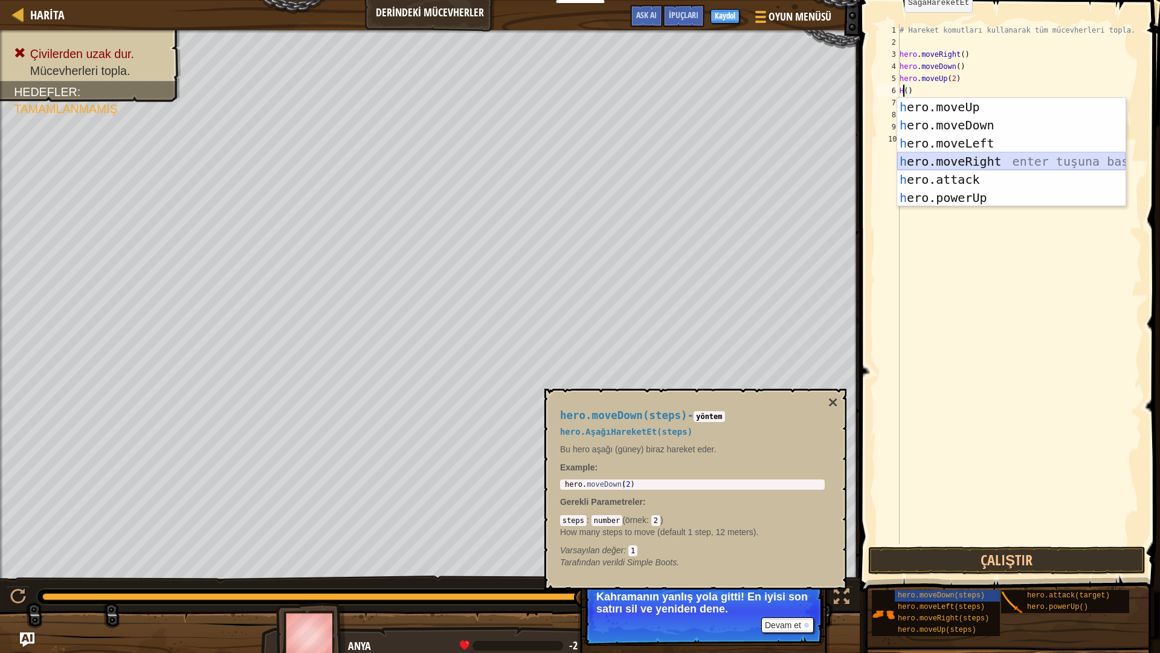
click at [920, 165] on div "h ero.moveUp enter tuşuna bas h ero.moveDown enter tuşuna bas h ero.moveLeft en…" at bounding box center [1011, 170] width 228 height 145
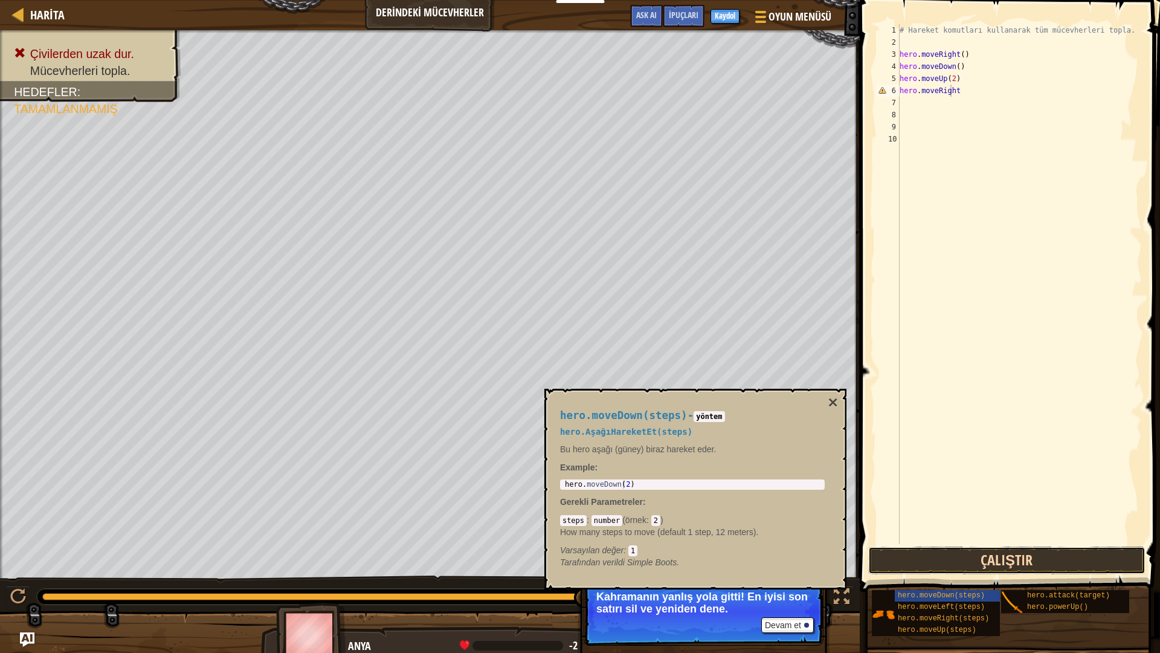
click at [1112, 561] on button "Çalıştır" at bounding box center [1006, 560] width 277 height 28
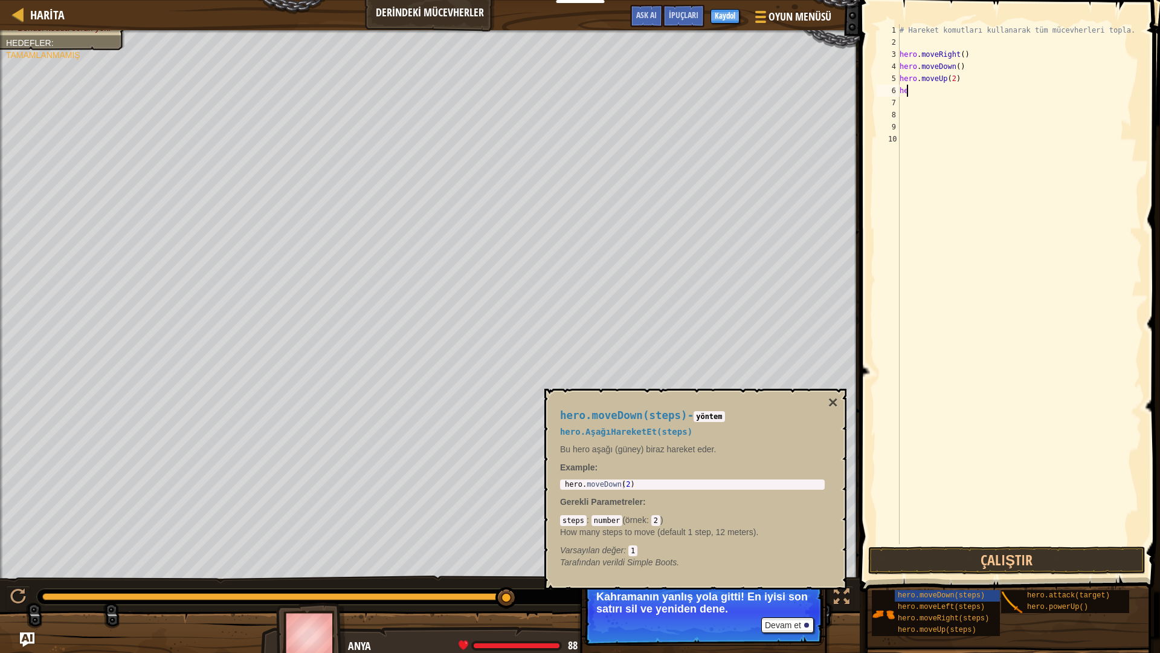
type textarea "h"
type textarea "H"
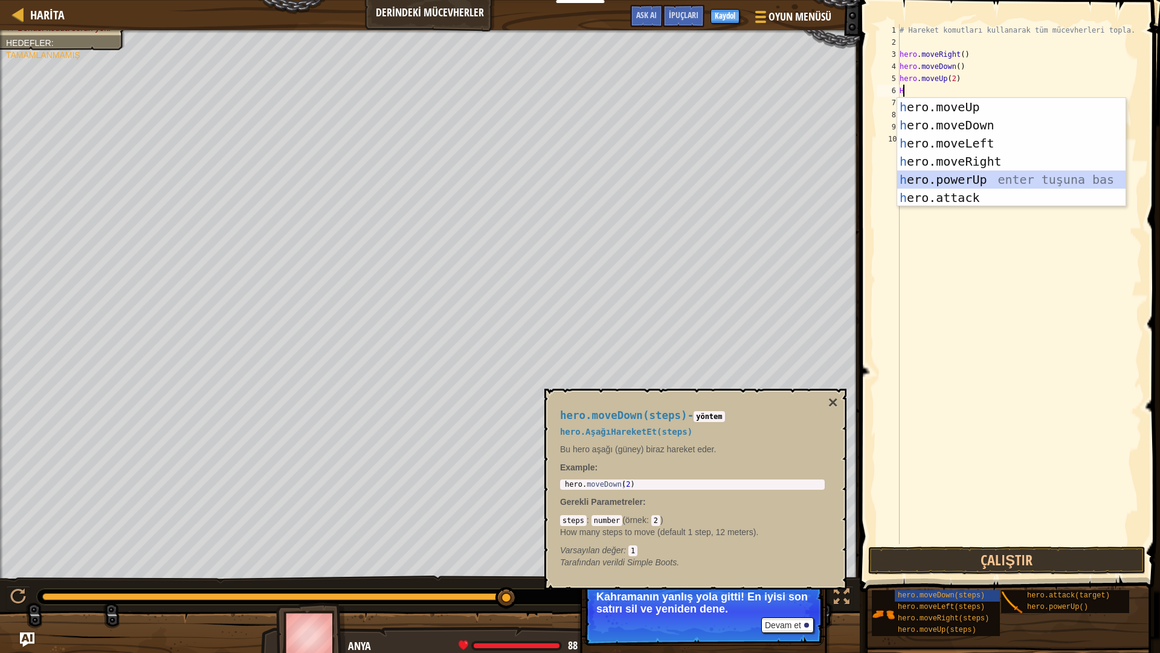
click at [986, 187] on div "h ero.moveUp enter tuşuna bas h ero.moveDown enter tuşuna bas h ero.moveLeft en…" at bounding box center [1011, 170] width 228 height 145
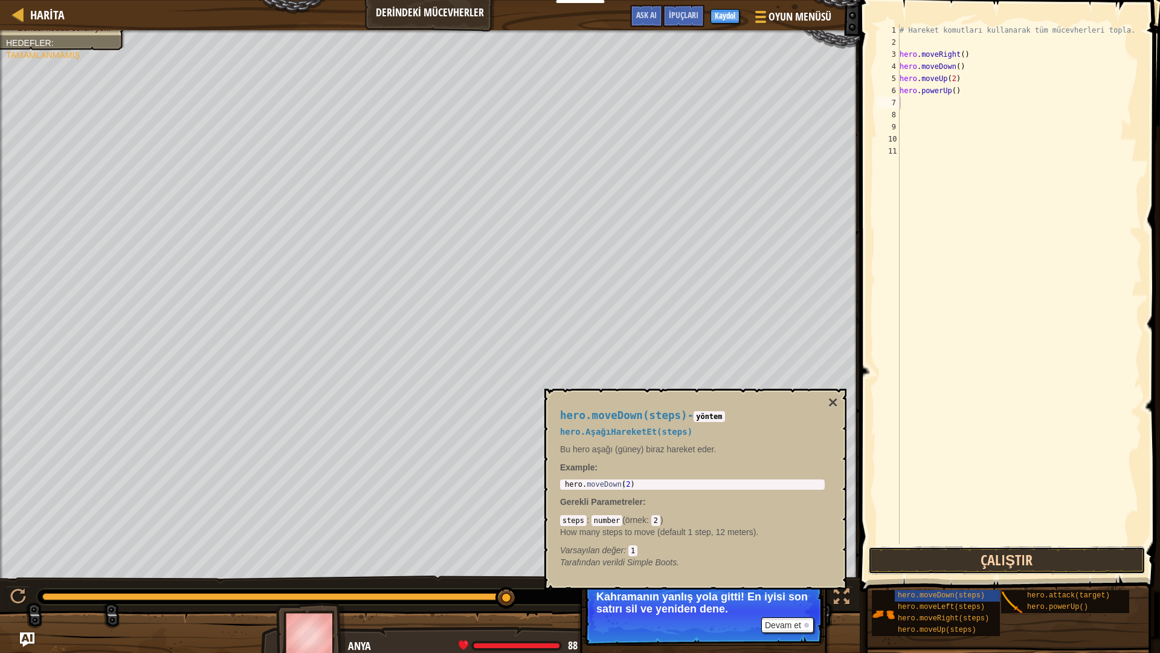
click at [1025, 553] on button "Çalıştır" at bounding box center [1006, 560] width 277 height 28
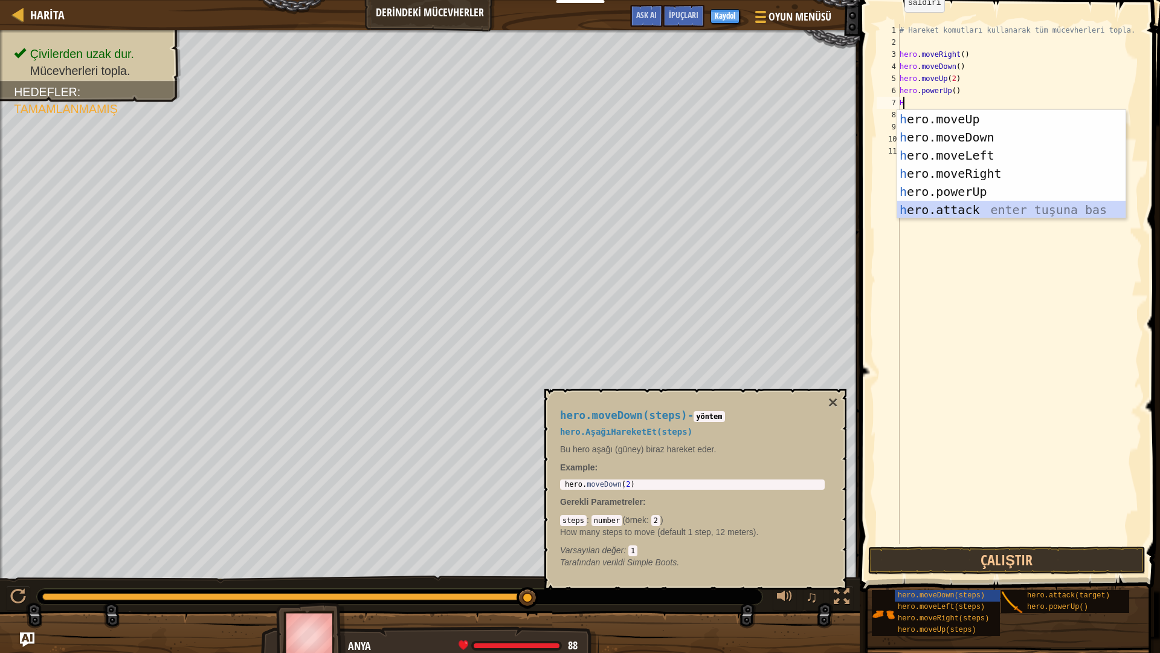
click at [959, 209] on div "h ero.moveUp enter tuşuna bas h ero.moveDown enter tuşuna bas h ero.moveLeft en…" at bounding box center [1011, 182] width 228 height 145
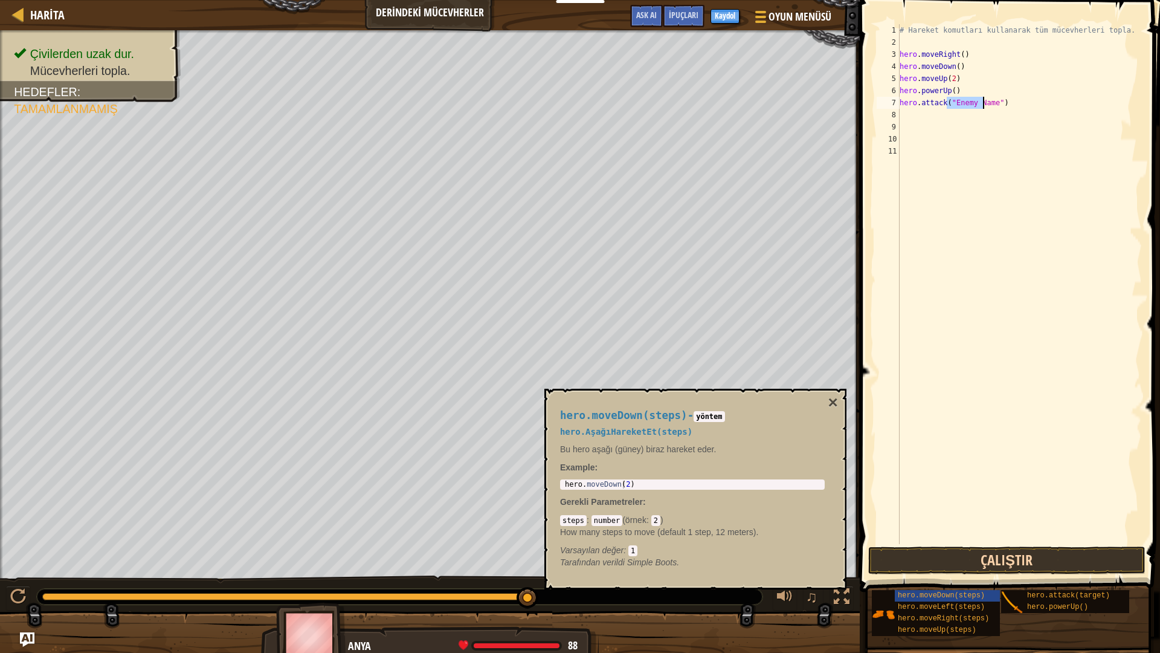
type textarea "hero.attack("Enemy Name")"
click at [961, 557] on button "Çalıştır" at bounding box center [1006, 560] width 277 height 28
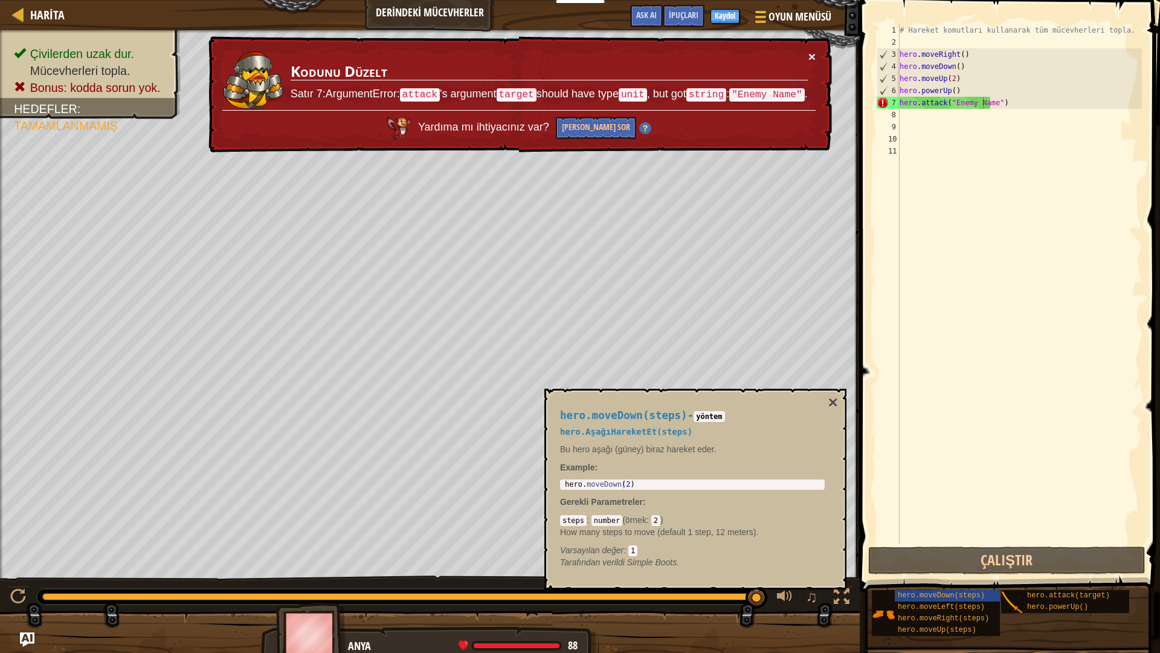
click at [809, 62] on button "×" at bounding box center [811, 56] width 7 height 13
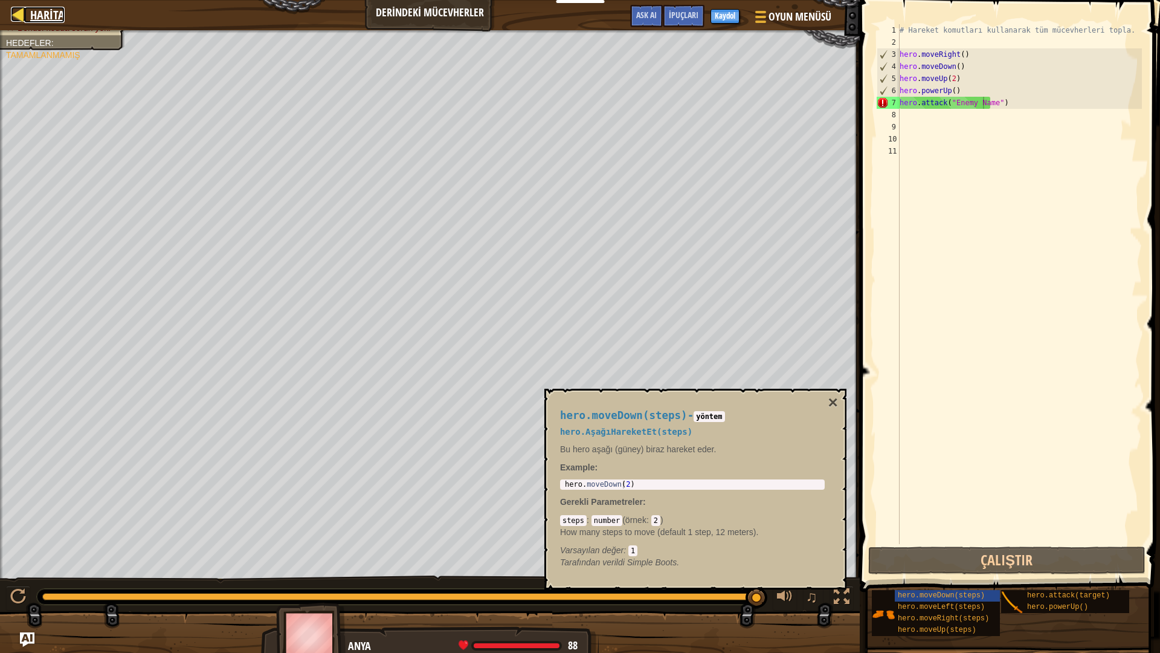
click at [56, 18] on span "Harita" at bounding box center [47, 15] width 34 height 16
select select "tr"
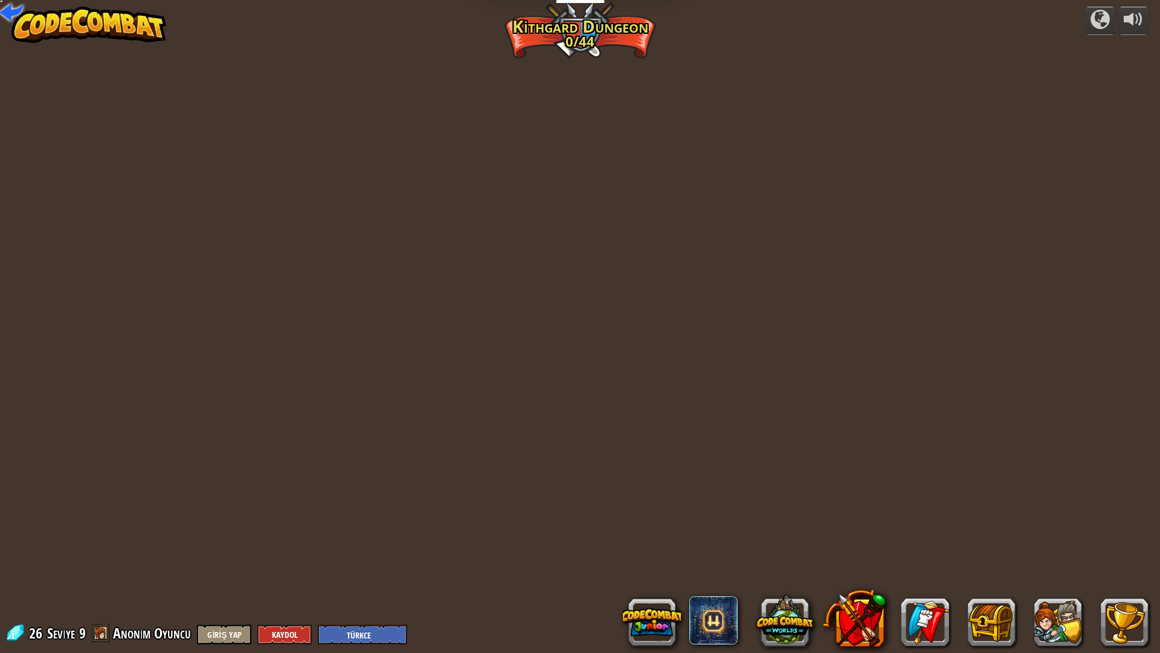
select select "tr"
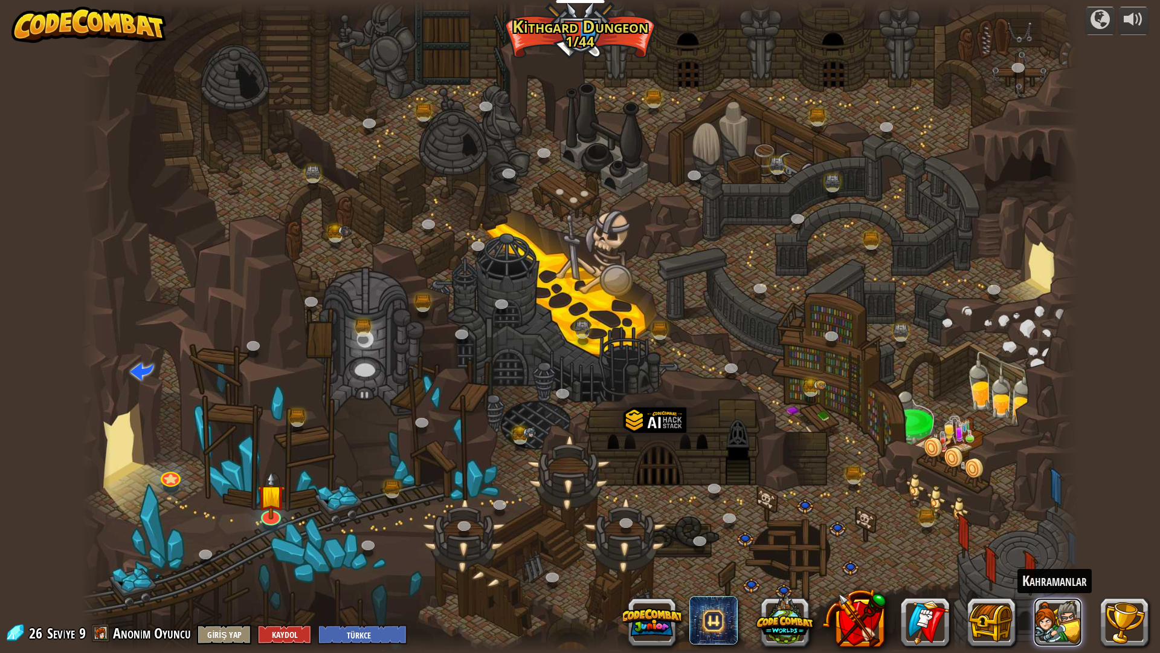
click at [1066, 571] on button at bounding box center [1058, 622] width 48 height 48
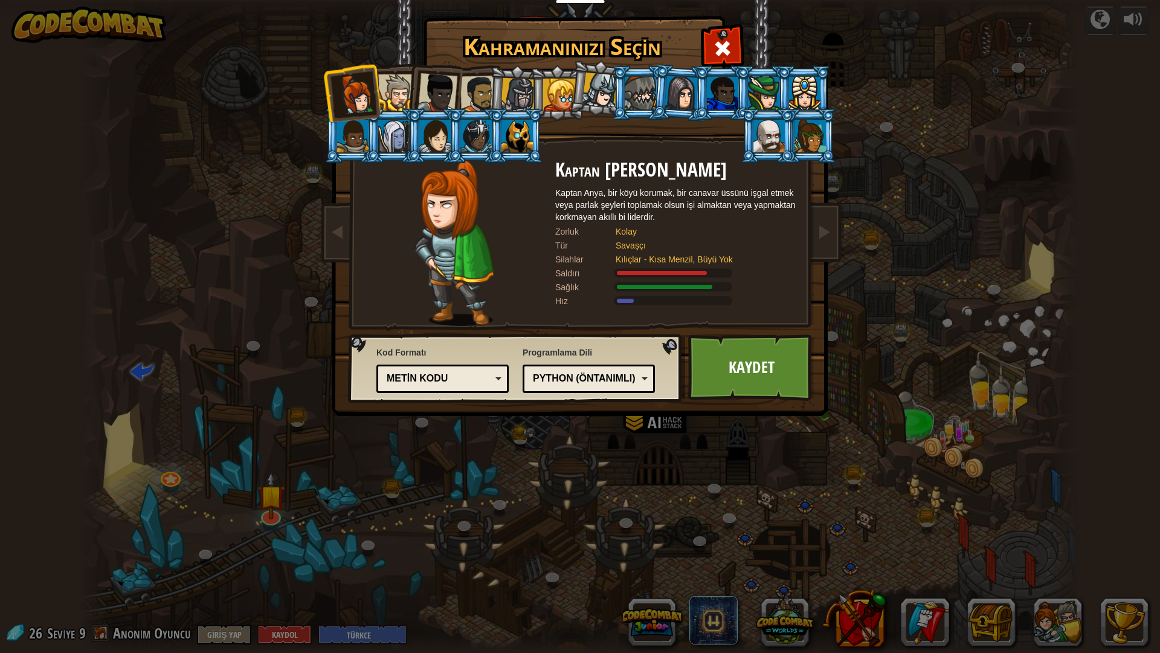
click at [398, 97] on div at bounding box center [396, 92] width 37 height 37
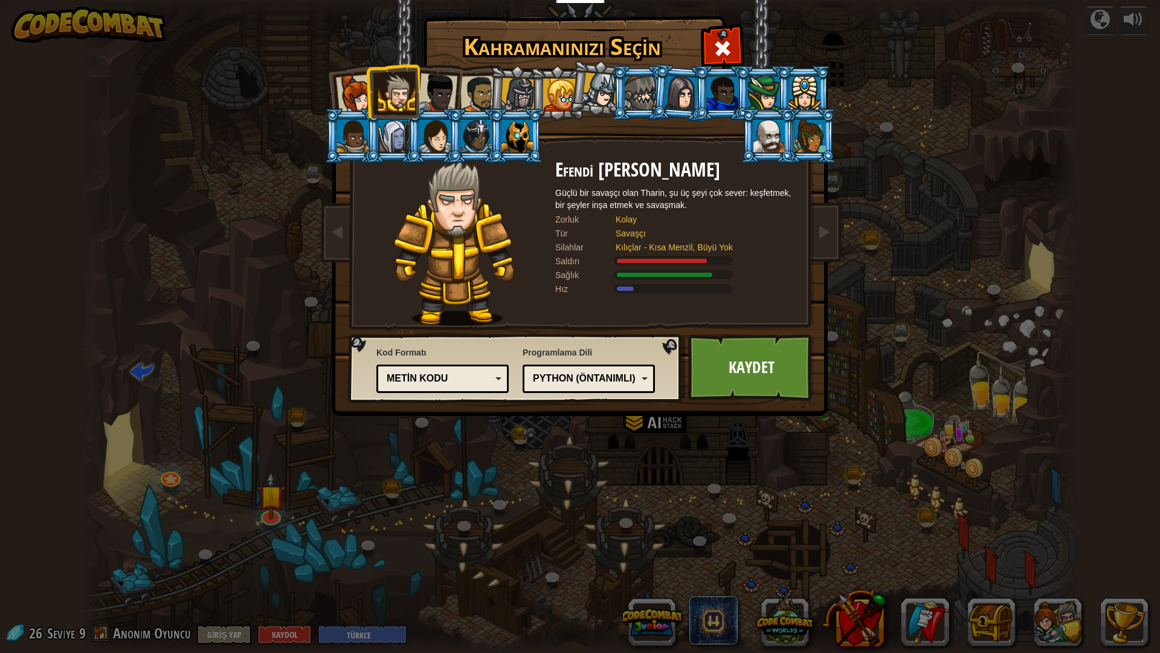
drag, startPoint x: 363, startPoint y: 105, endPoint x: 370, endPoint y: 109, distance: 9.2
click at [370, 65] on ol at bounding box center [580, 65] width 498 height 0
click at [359, 91] on div at bounding box center [356, 94] width 40 height 40
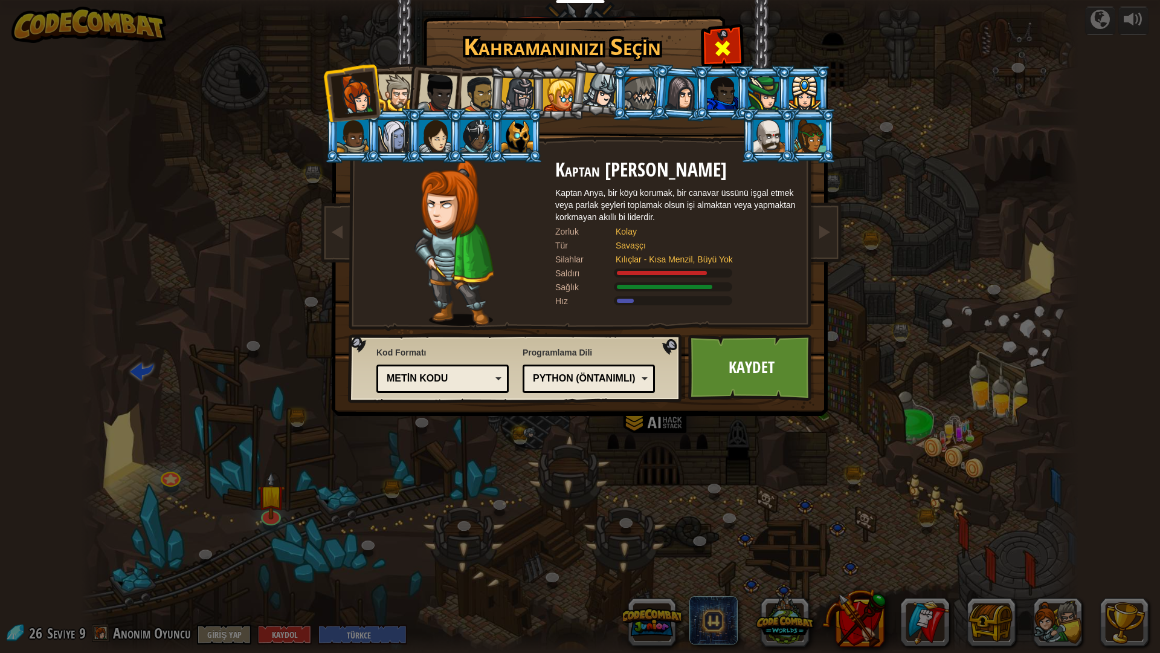
drag, startPoint x: 727, startPoint y: 54, endPoint x: 733, endPoint y: 57, distance: 6.5
click at [733, 57] on div at bounding box center [722, 47] width 38 height 38
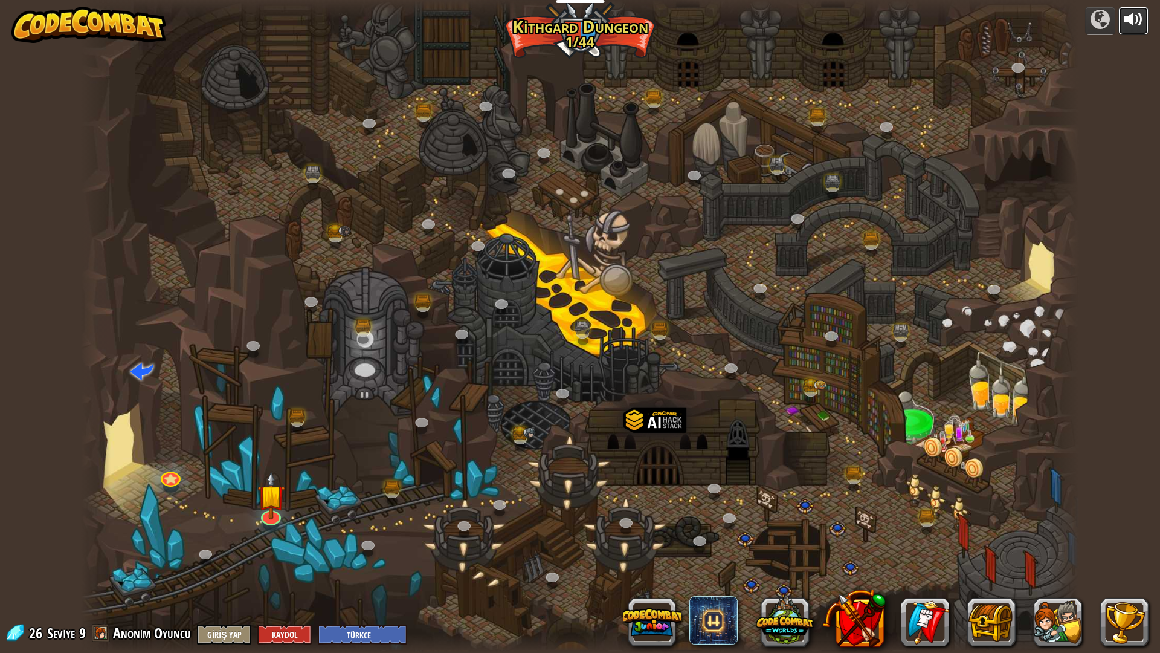
click at [1135, 10] on div at bounding box center [1133, 19] width 19 height 19
click at [45, 30] on img at bounding box center [88, 25] width 155 height 36
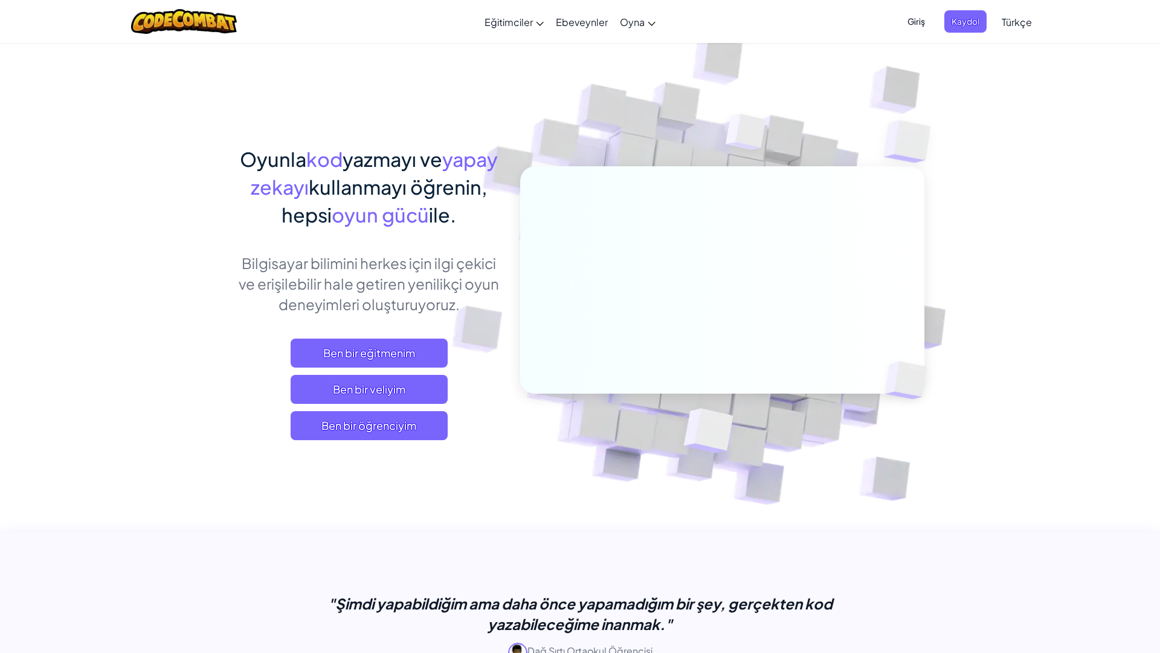
click at [31, 19] on div "Menü aç kapa Eğitimciler Ücretsiz Hesap Oluştur Okul ve İlçe Çözümleri Öğretmen…" at bounding box center [580, 21] width 1166 height 43
click at [7, 2] on div "Menü aç kapa Eğitimciler Ücretsiz Hesap Oluştur Okul ve İlçe Çözümleri Öğretmen…" at bounding box center [580, 21] width 1166 height 43
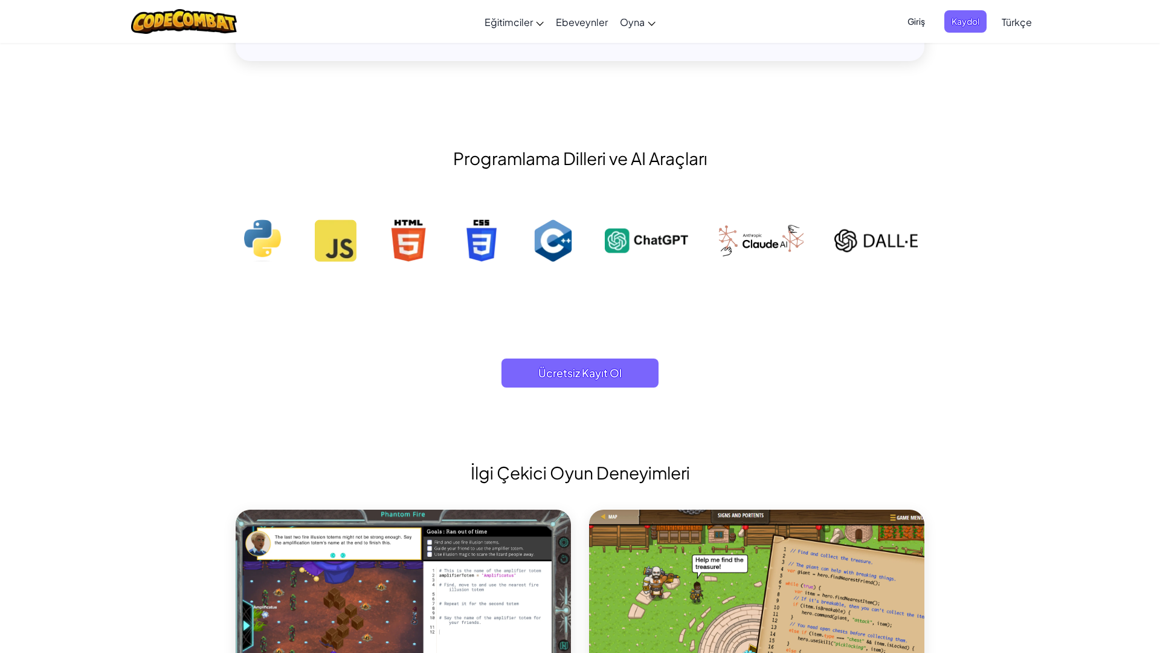
scroll to position [1378, 0]
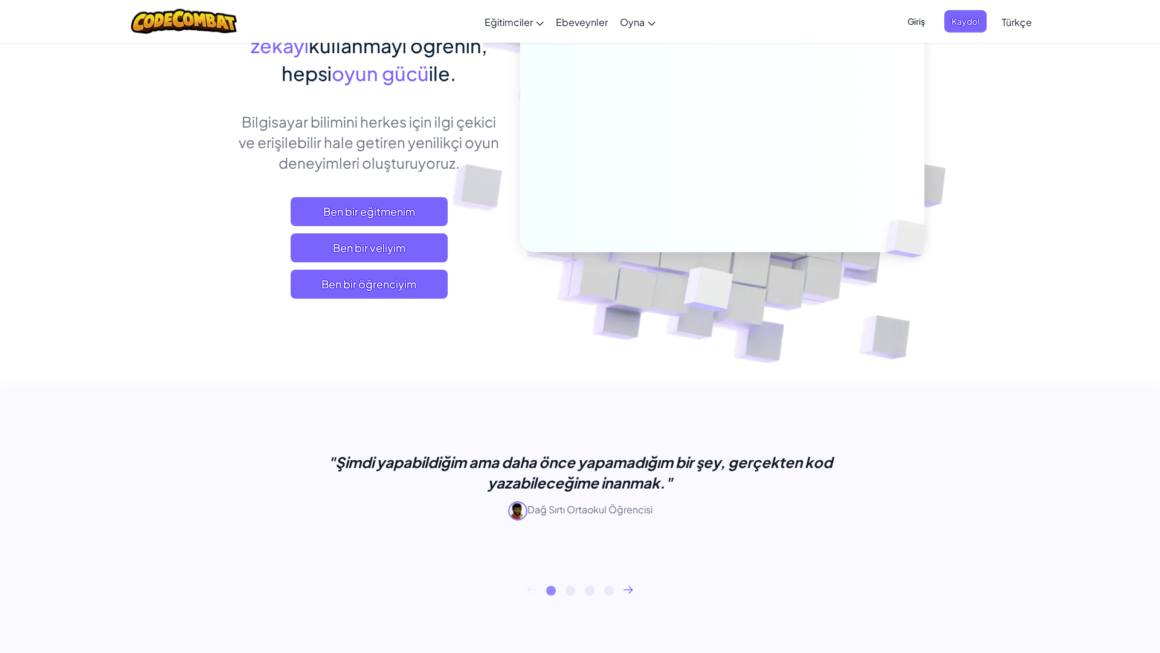
scroll to position [138, 0]
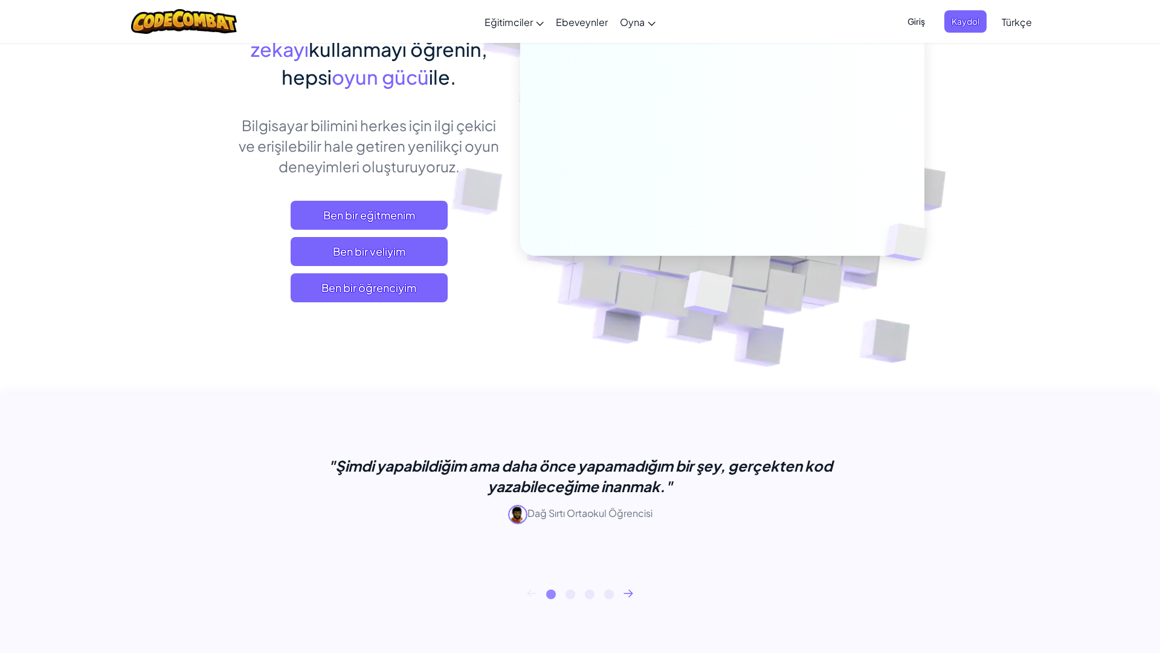
drag, startPoint x: 4, startPoint y: 27, endPoint x: 11, endPoint y: 0, distance: 28.1
click at [8, 14] on div "Menü aç kapa Eğitimciler Ücretsiz Hesap Oluştur Okul ve İlçe Çözümleri Öğretmen…" at bounding box center [580, 21] width 1166 height 43
click at [11, 0] on div "Menü aç kapa Eğitimciler Ücretsiz Hesap Oluştur Okul ve İlçe Çözümleri Öğretmen…" at bounding box center [580, 21] width 1166 height 43
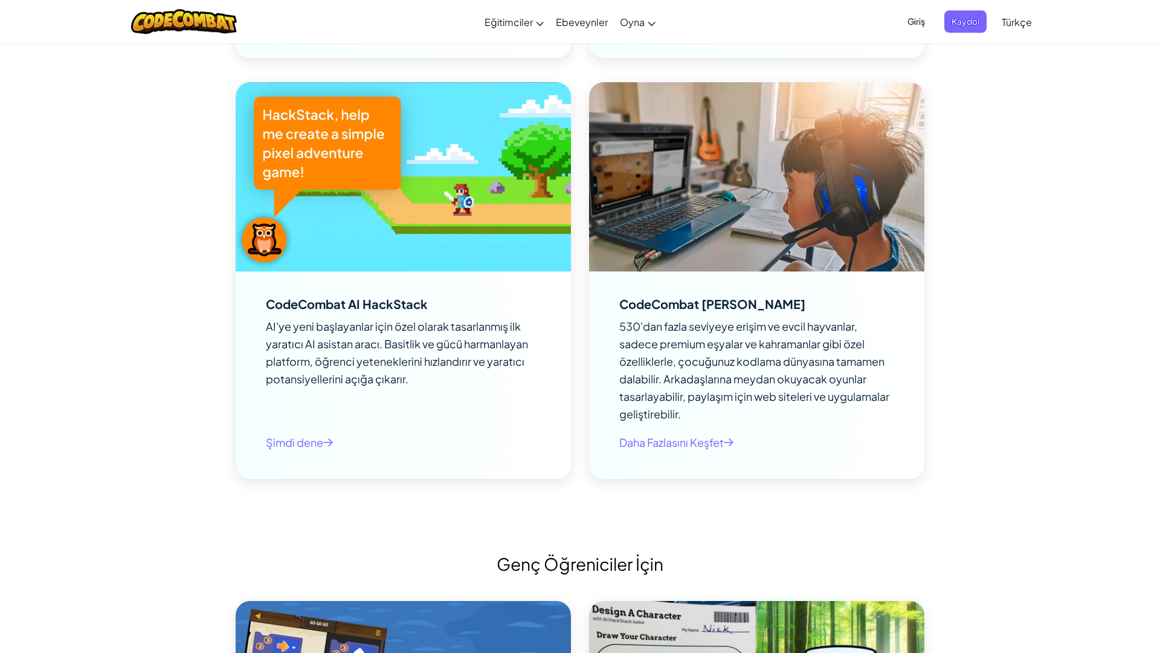
scroll to position [2204, 0]
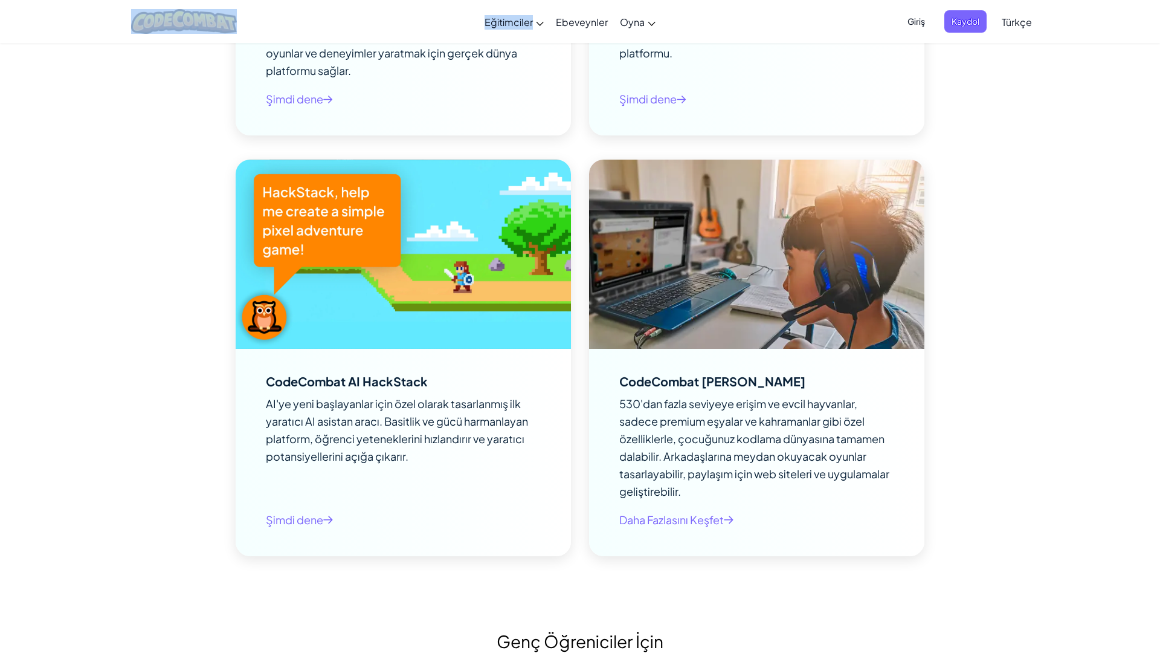
drag, startPoint x: 477, startPoint y: 0, endPoint x: 0, endPoint y: 1, distance: 477.3
click at [0, 0] on div "Menü aç kapa Eğitimciler Ücretsiz Hesap Oluştur Okul ve İlçe Çözümleri Öğretmen…" at bounding box center [580, 21] width 1166 height 43
click at [694, 0] on div "Menü aç kapa Eğitimciler Ücretsiz Hesap Oluştur Okul ve İlçe Çözümleri Öğretmen…" at bounding box center [580, 21] width 1166 height 43
click at [643, 0] on div "Menü aç kapa Eğitimciler Ücretsiz Hesap Oluştur Okul ve İlçe Çözümleri Öğretmen…" at bounding box center [580, 21] width 1166 height 43
click at [642, 0] on div "Menü aç kapa Eğitimciler Ücretsiz Hesap Oluştur Okul ve İlçe Çözümleri Öğretmen…" at bounding box center [580, 21] width 1166 height 43
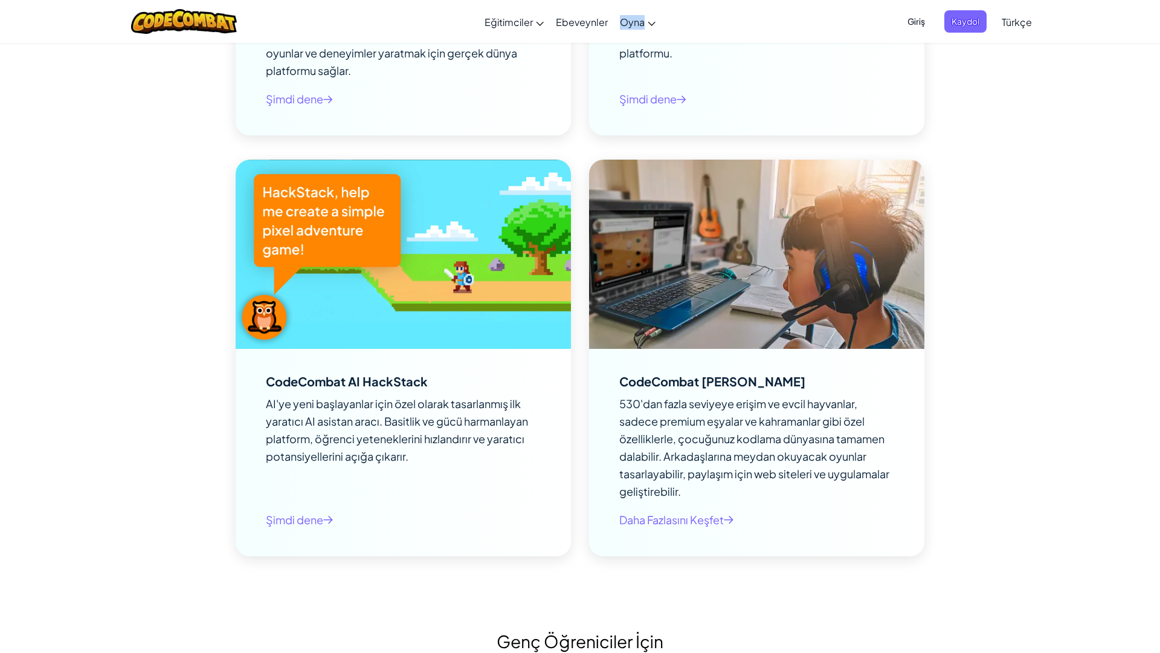
click at [641, 0] on div "Menü aç kapa Eğitimciler Ücretsiz Hesap Oluştur Okul ve İlçe Çözümleri Öğretmen…" at bounding box center [580, 21] width 1166 height 43
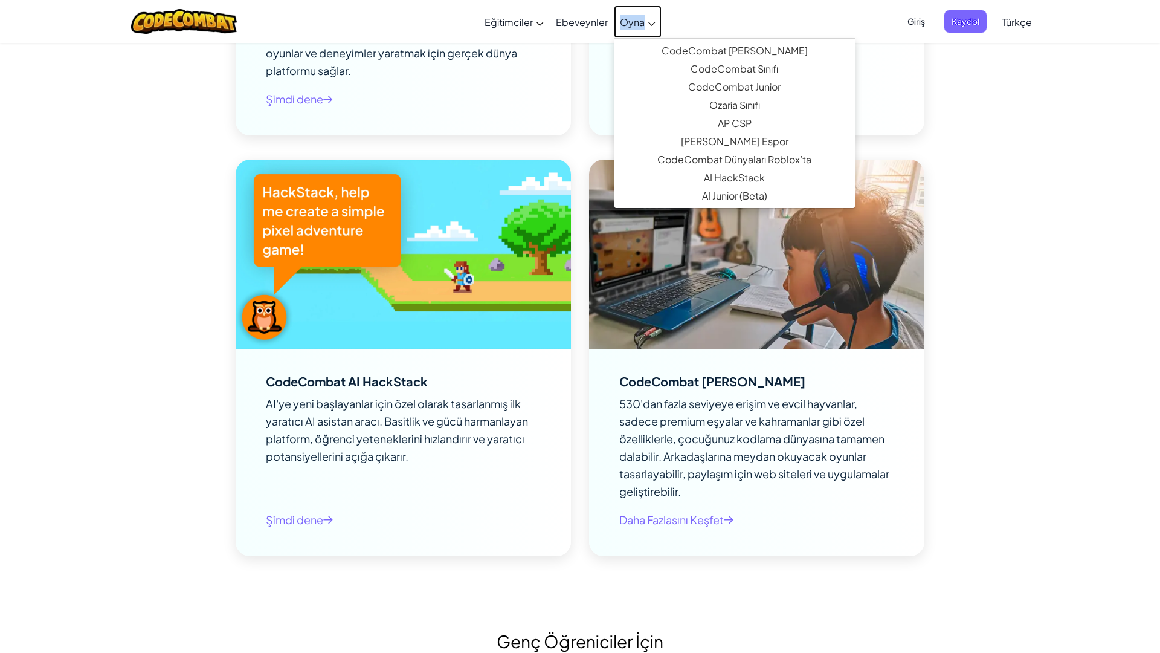
click at [647, 9] on link "Oyna" at bounding box center [638, 21] width 48 height 33
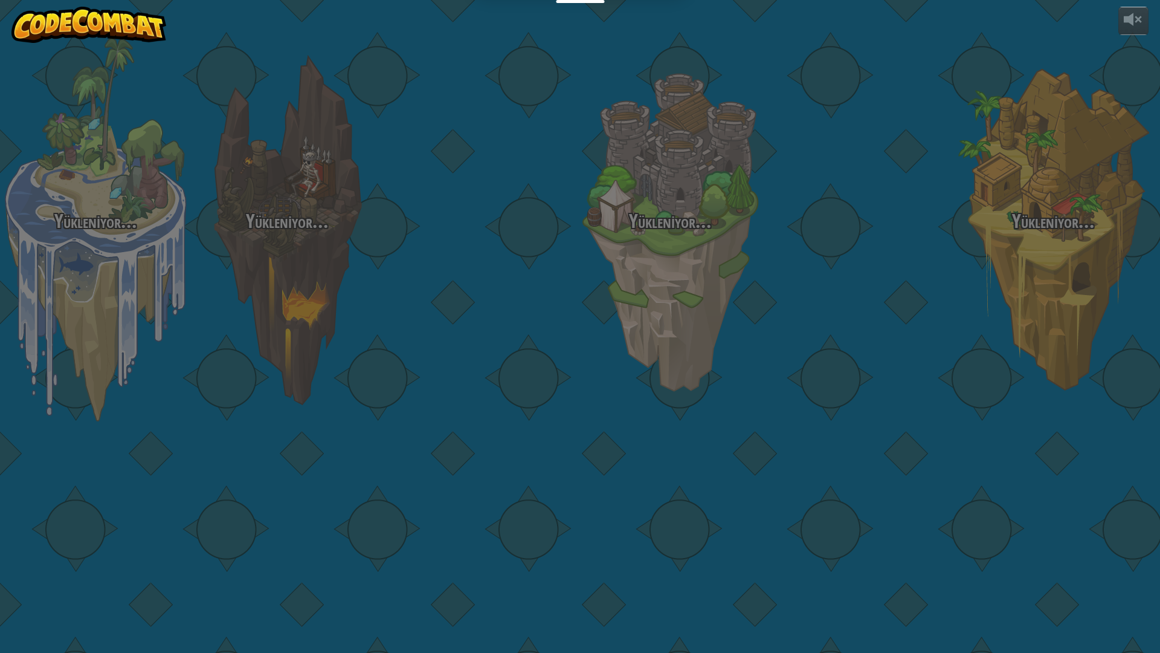
select select "tr"
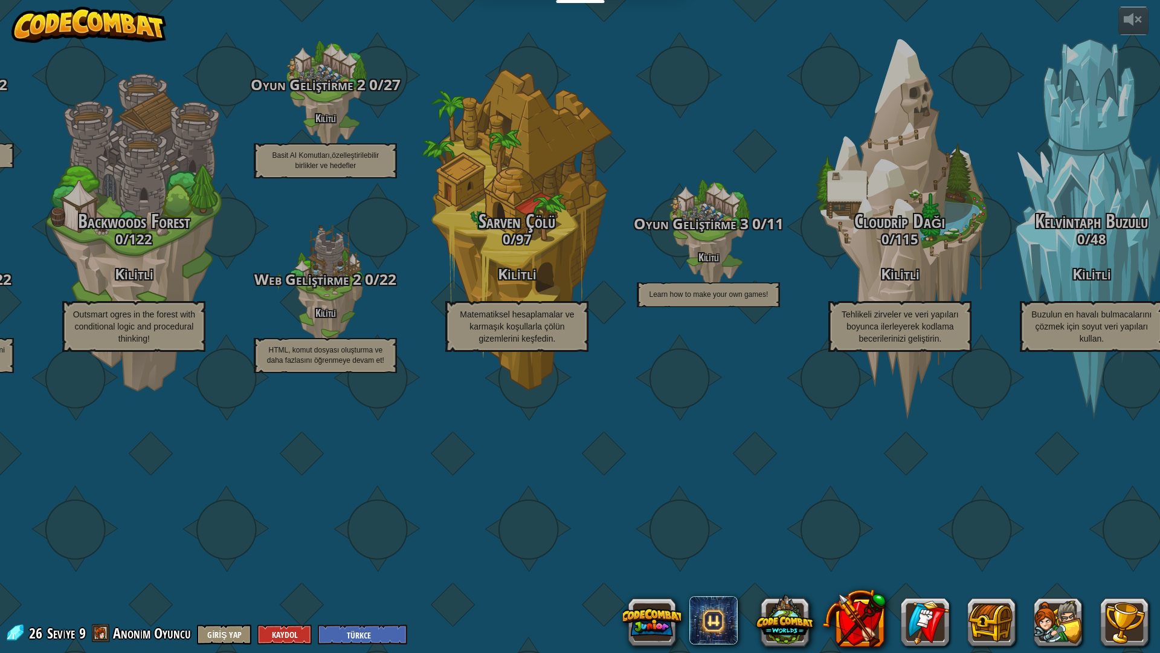
drag, startPoint x: 1077, startPoint y: 652, endPoint x: 1159, endPoint y: 652, distance: 82.2
click at [1159, 571] on div "CodeCombat Junior 20 / 192 Oyna Ages [DEMOGRAPHIC_DATA] Blocks or simple text c…" at bounding box center [580, 326] width 1160 height 653
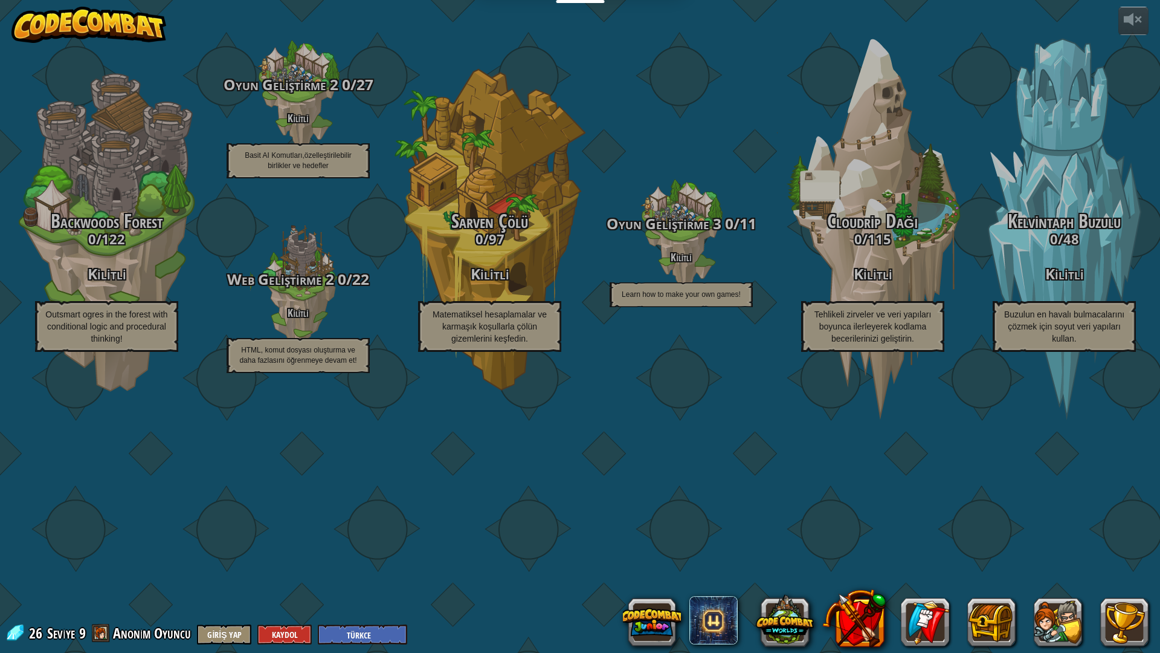
click at [1159, 571] on div "CodeCombat Junior 20 / 192 Oyna Ages [DEMOGRAPHIC_DATA] Blocks or simple text c…" at bounding box center [580, 326] width 1160 height 653
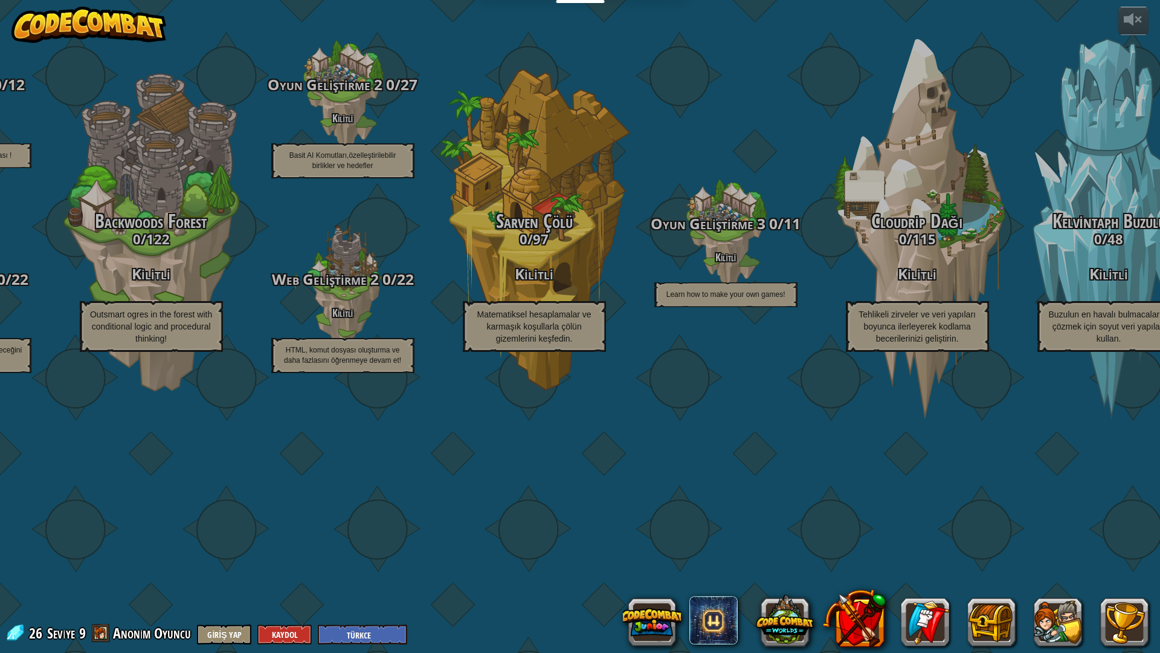
drag, startPoint x: 1129, startPoint y: 0, endPoint x: 1141, endPoint y: 0, distance: 12.1
click at [1141, 0] on div "CodeCombat Junior 20 / 192 Oyna Ages [DEMOGRAPHIC_DATA] Blocks or simple text c…" at bounding box center [580, 326] width 1160 height 653
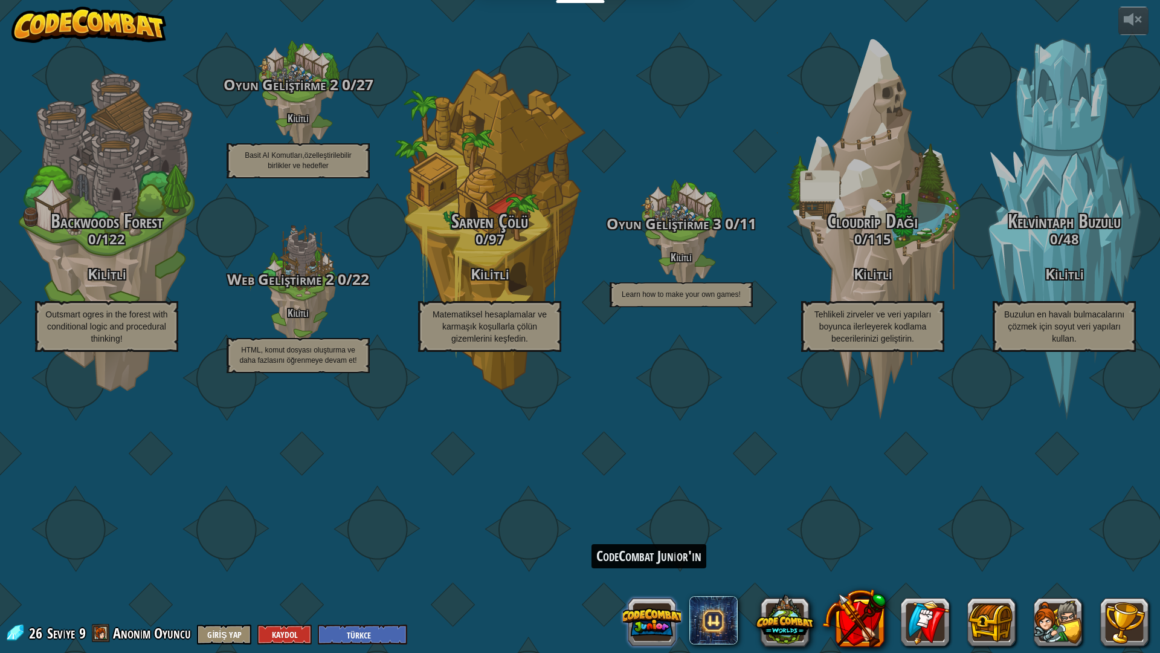
click at [665, 571] on button at bounding box center [652, 622] width 58 height 58
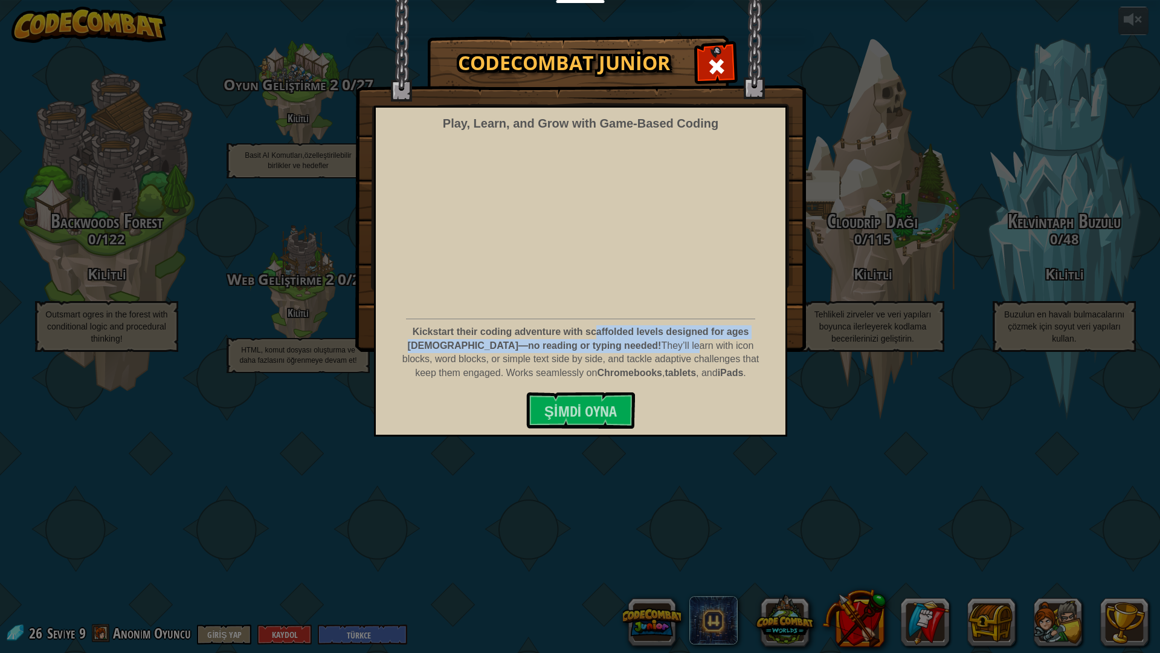
drag, startPoint x: 591, startPoint y: 340, endPoint x: 585, endPoint y: 344, distance: 6.9
click at [589, 341] on p "Kickstart their coding adventure with scaffolded levels designed for ages [DEMO…" at bounding box center [581, 352] width 358 height 55
click at [573, 395] on button "Şimdi Oyna" at bounding box center [580, 410] width 109 height 36
